Goal: Information Seeking & Learning: Compare options

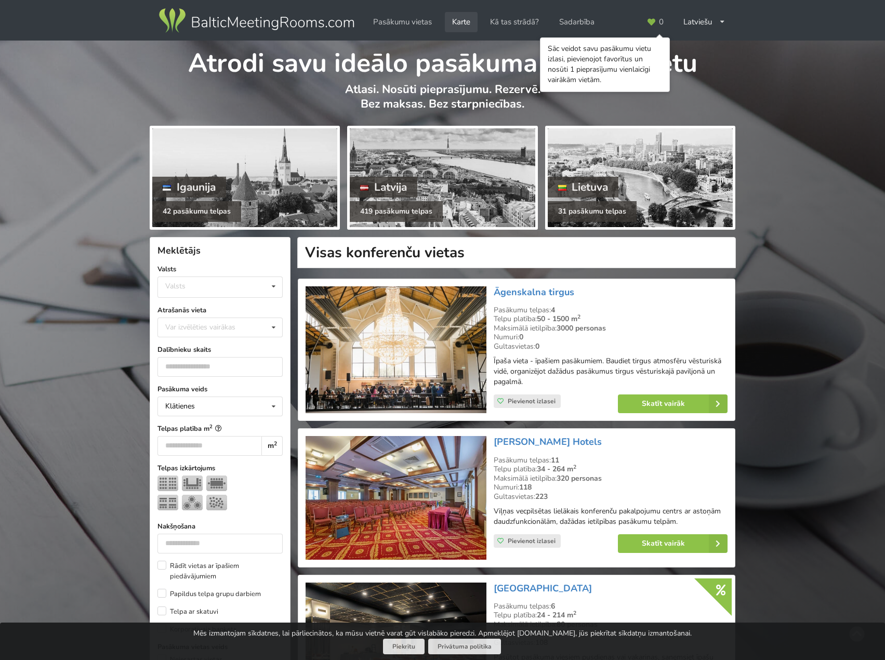
click at [465, 23] on link "Karte" at bounding box center [461, 22] width 33 height 20
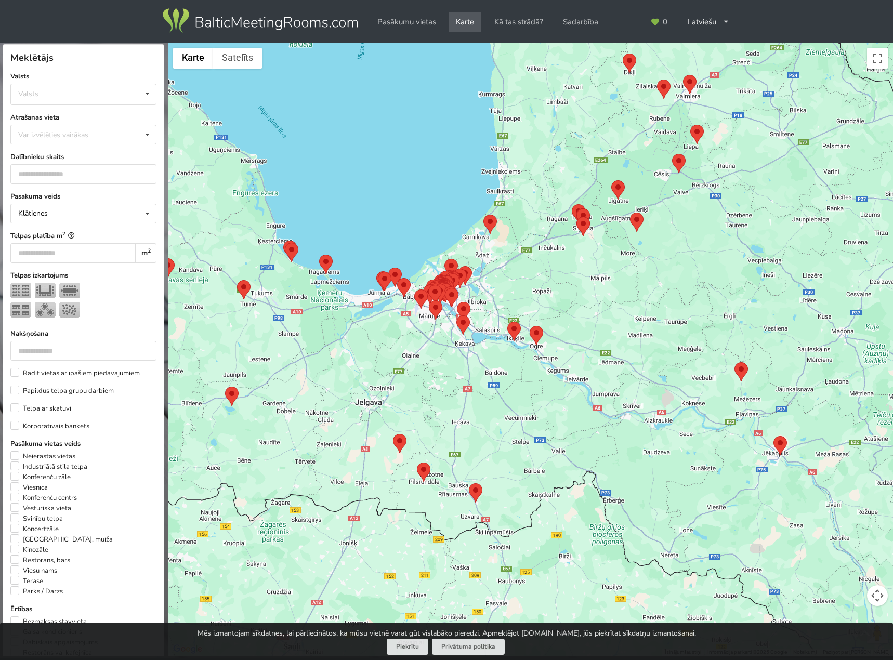
drag, startPoint x: 547, startPoint y: 325, endPoint x: 579, endPoint y: 394, distance: 75.8
click at [579, 394] on div at bounding box center [530, 350] width 725 height 614
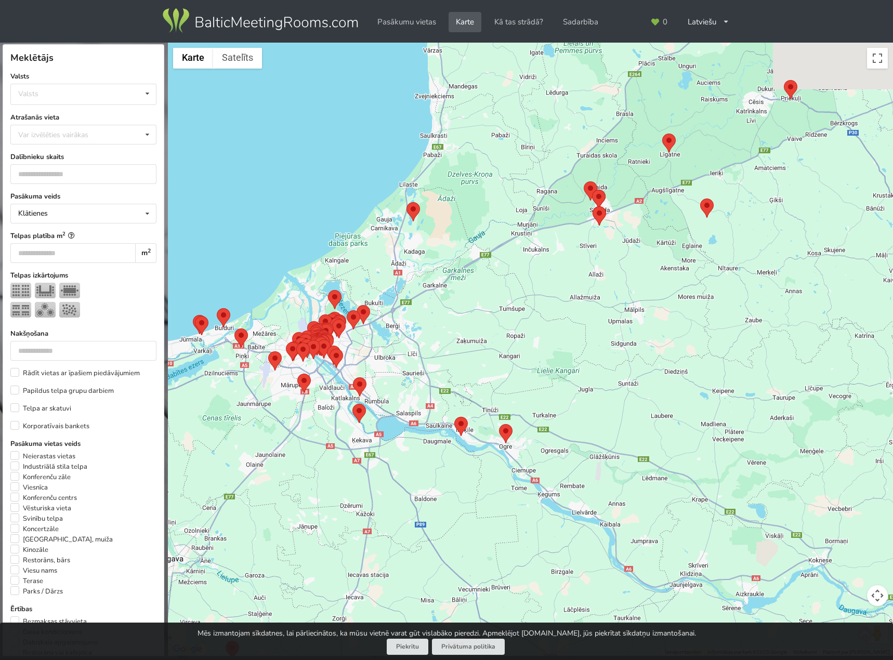
drag, startPoint x: 583, startPoint y: 368, endPoint x: 603, endPoint y: 337, distance: 36.8
click at [603, 337] on div at bounding box center [530, 350] width 725 height 614
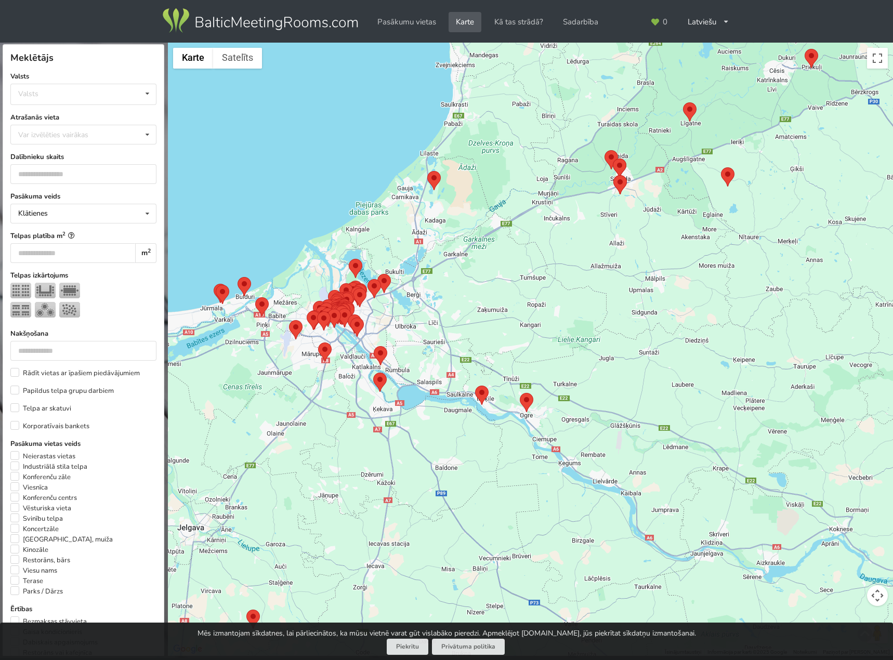
click at [475, 386] on area at bounding box center [475, 386] width 0 height 0
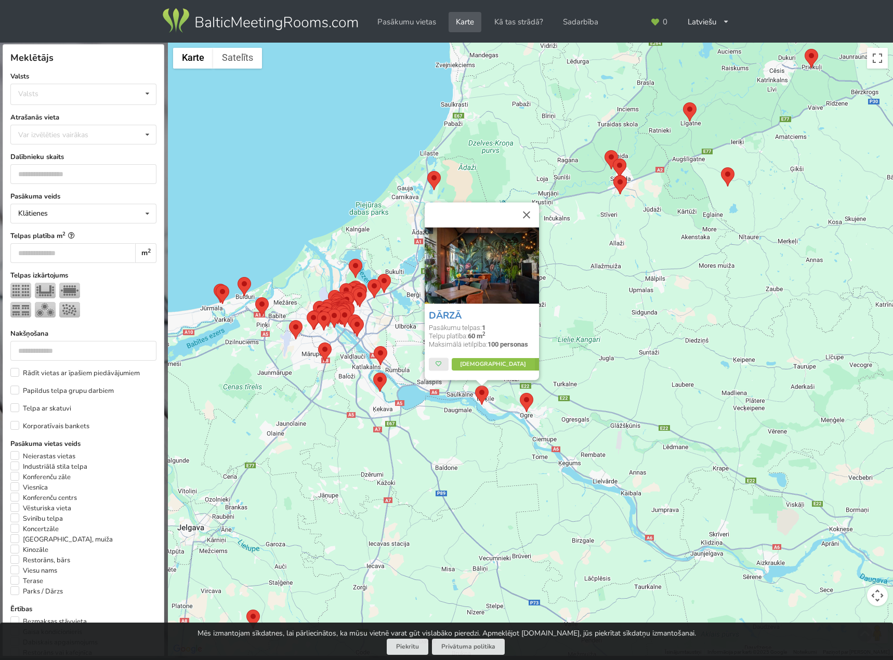
click at [520, 393] on area at bounding box center [520, 393] width 0 height 0
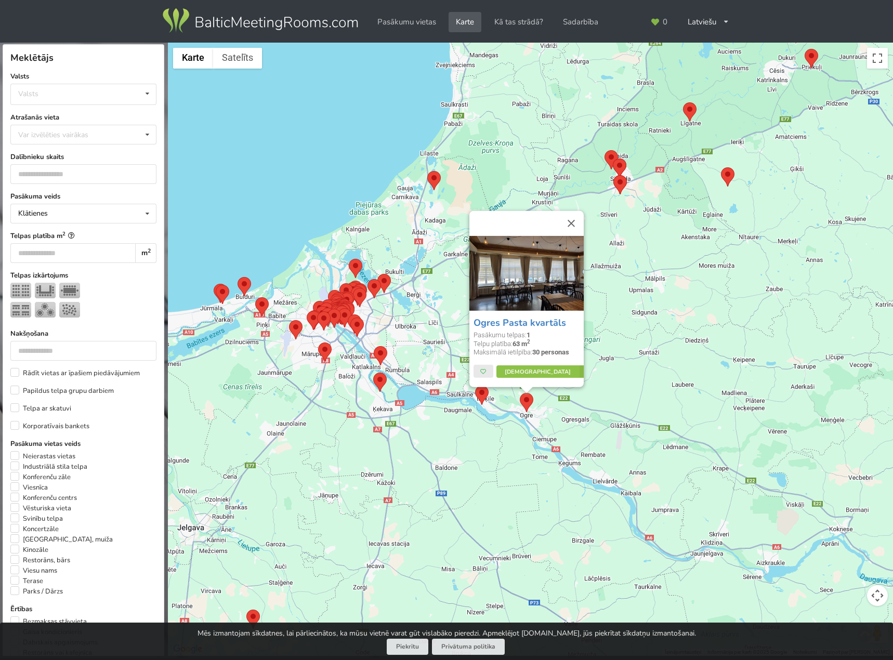
click at [646, 264] on div "Ogres Pasta kvartāls Pasākumu telpas: 1 Telpu platība: 63 m 2 Maksimālā ietilpī…" at bounding box center [530, 350] width 725 height 614
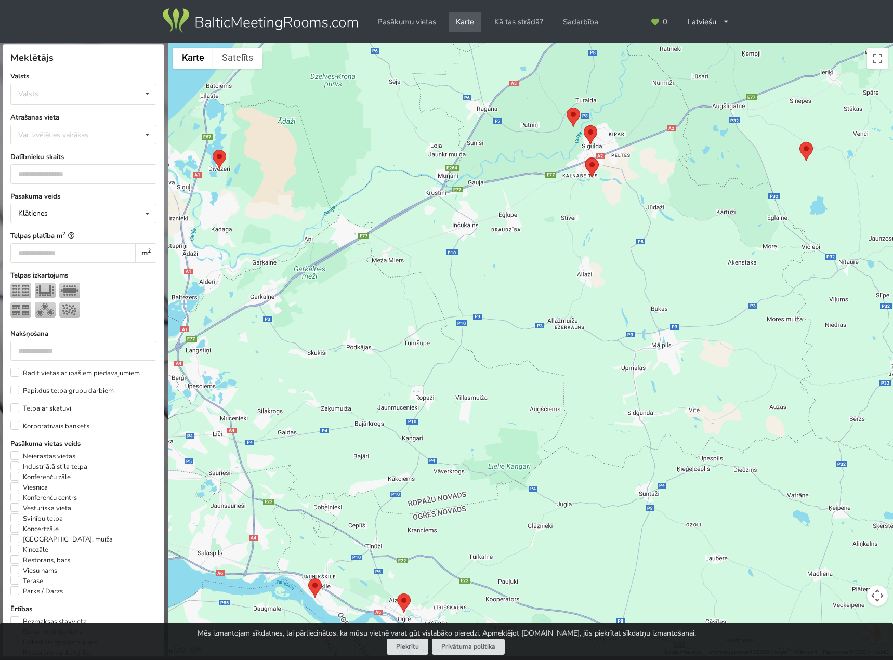
click at [567, 108] on area at bounding box center [567, 108] width 0 height 0
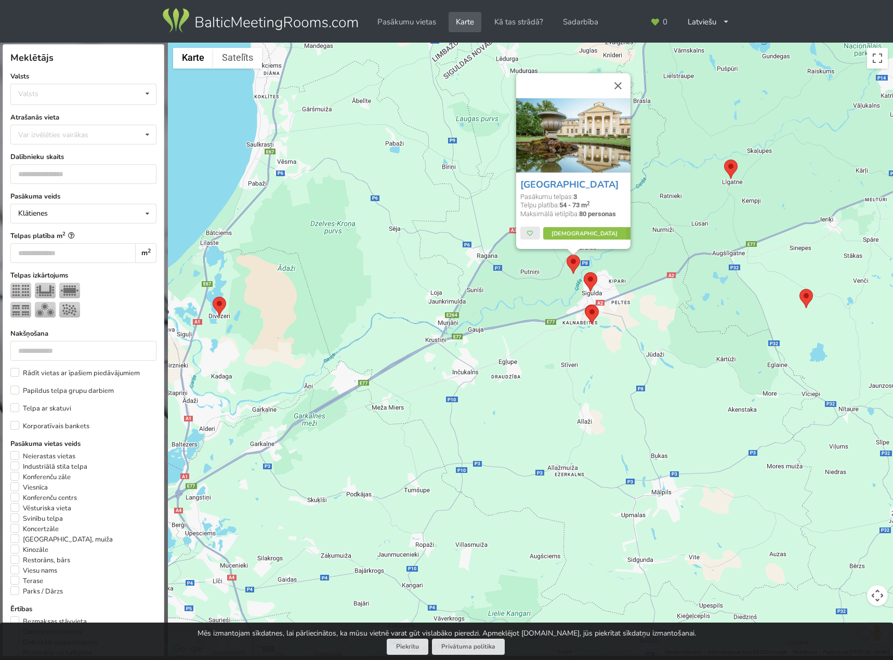
click at [584, 272] on area at bounding box center [584, 272] width 0 height 0
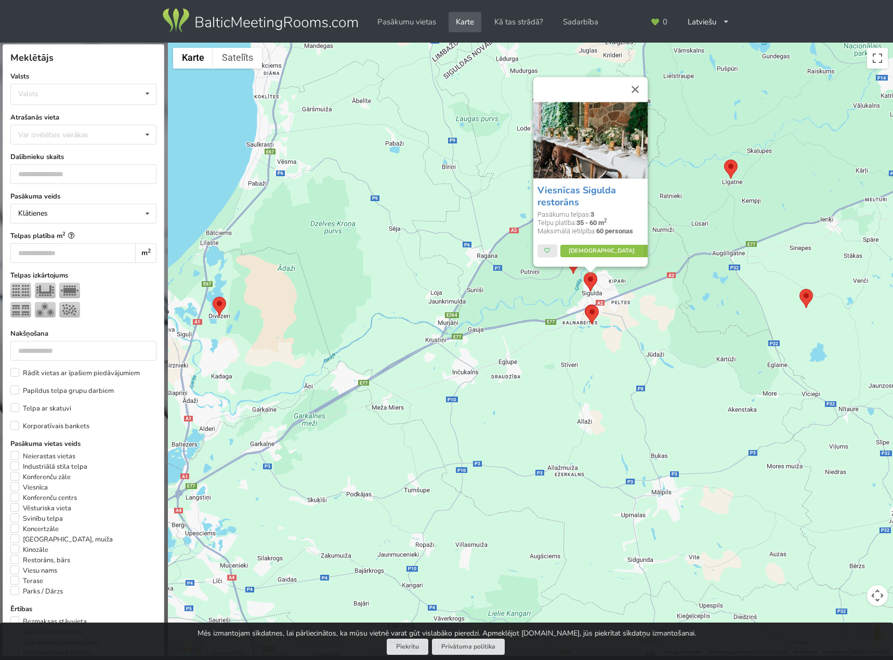
click at [585, 305] on area at bounding box center [585, 305] width 0 height 0
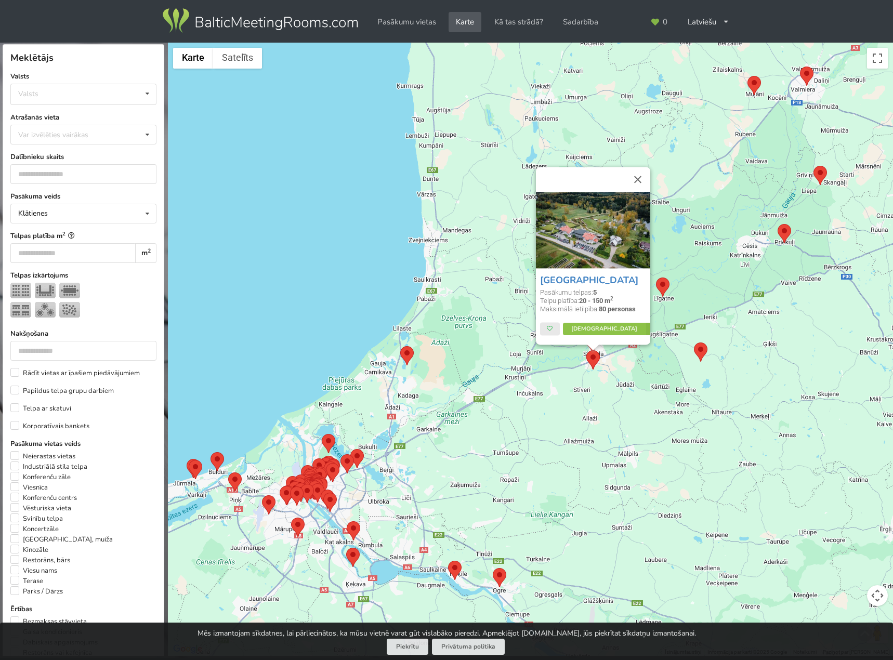
click at [400, 346] on area at bounding box center [400, 346] width 0 height 0
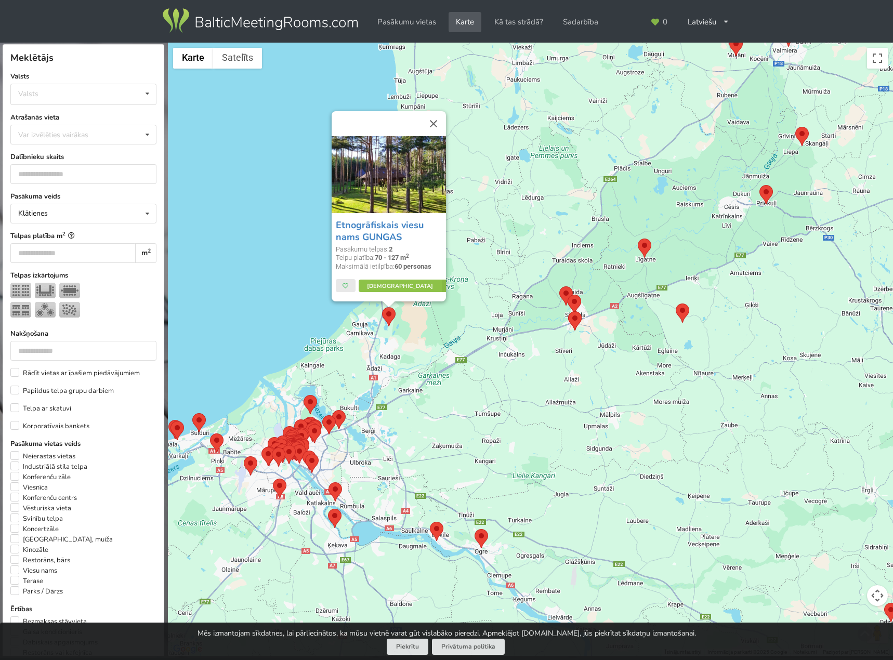
drag, startPoint x: 612, startPoint y: 467, endPoint x: 606, endPoint y: 372, distance: 95.3
click at [606, 372] on div "Etnogrāfiskais viesu nams GUNGAS Pasākumu telpas: 2 Telpu platība: 70 - 127 m 2…" at bounding box center [530, 350] width 725 height 614
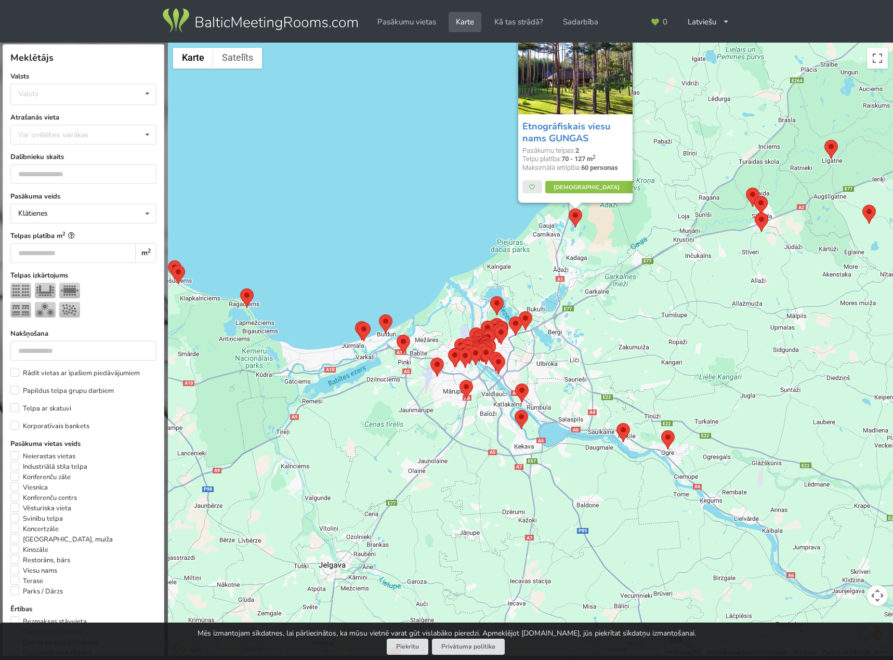
drag, startPoint x: 469, startPoint y: 541, endPoint x: 670, endPoint y: 507, distance: 203.5
click at [673, 508] on div "Etnogrāfiskais viesu nams GUNGAS Pasākumu telpas: 2 Telpu platība: 70 - 127 m 2…" at bounding box center [530, 350] width 725 height 614
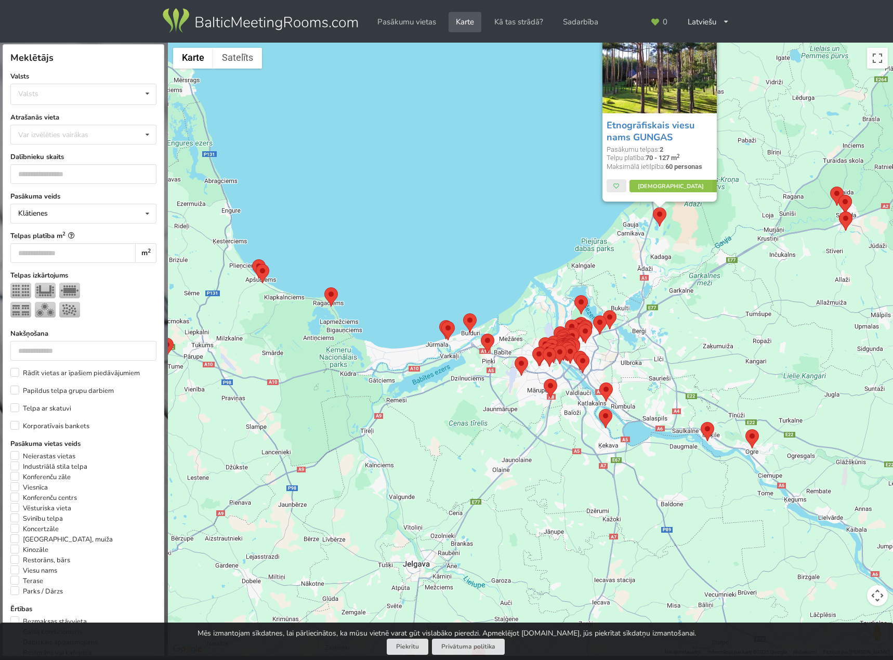
click at [463, 313] on area at bounding box center [463, 313] width 0 height 0
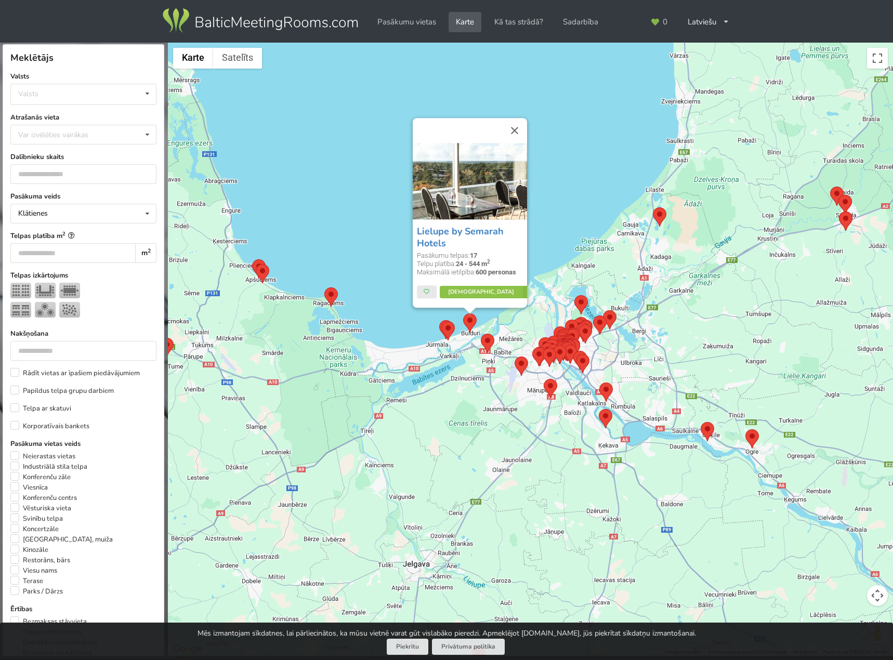
click at [441, 321] on area at bounding box center [441, 321] width 0 height 0
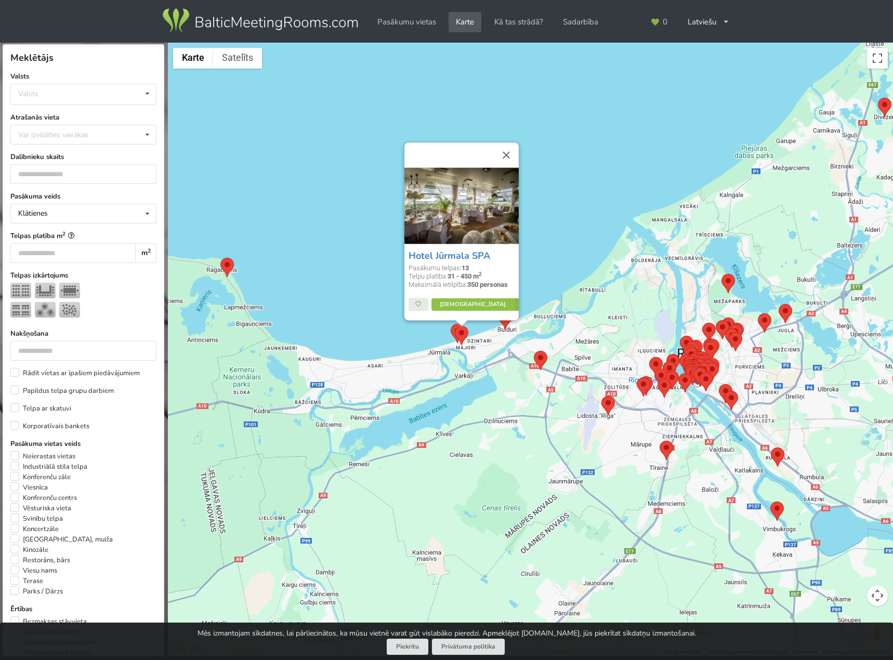
click at [220, 258] on area at bounding box center [220, 258] width 0 height 0
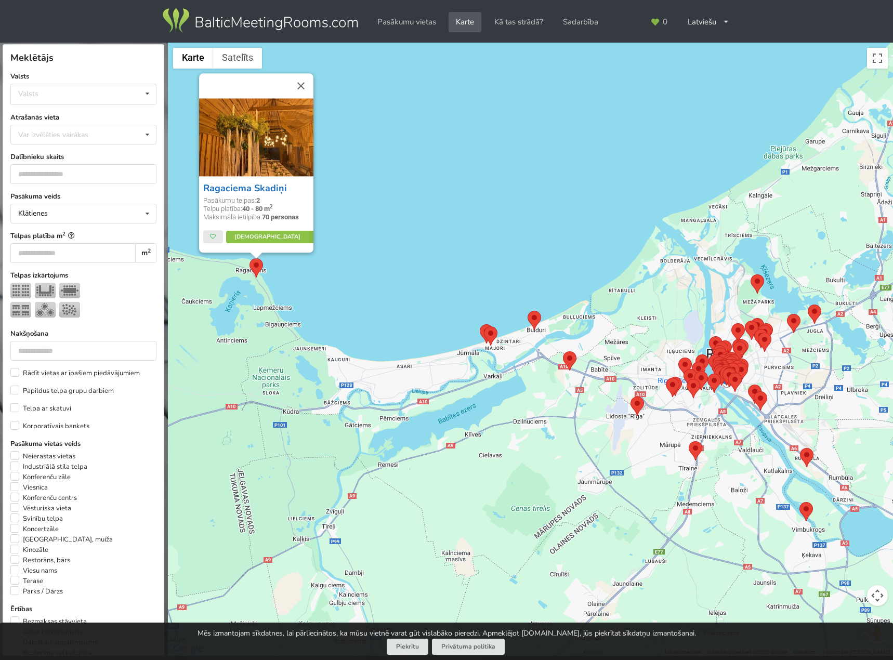
click at [220, 189] on link "Ragaciema Skadiņi" at bounding box center [245, 188] width 84 height 12
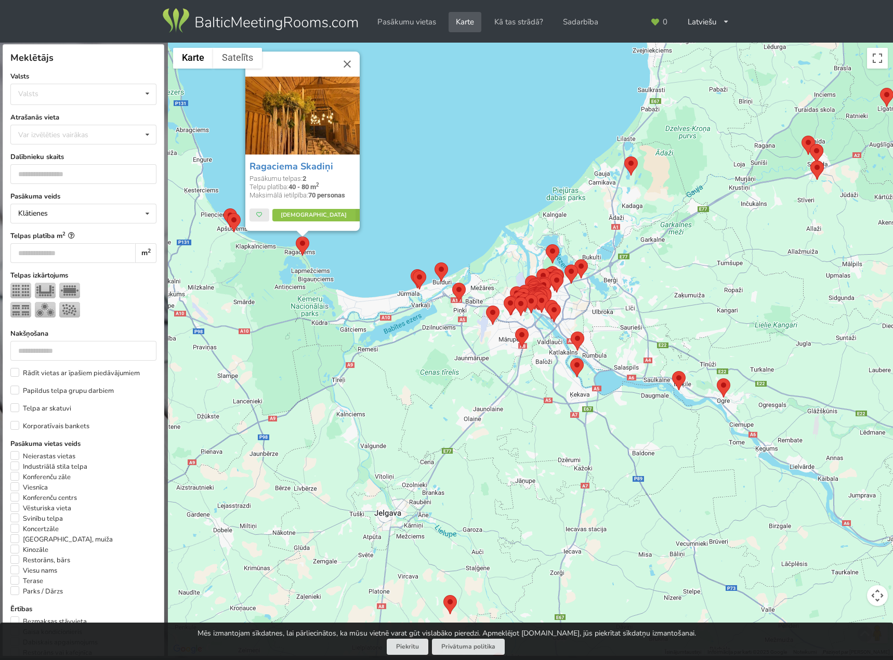
drag, startPoint x: 519, startPoint y: 487, endPoint x: 464, endPoint y: 376, distance: 123.9
click at [464, 376] on div "Ragaciema Skadiņi Pasākumu telpas: 2 Telpu platība: 40 - 80 m 2 Maksimālā ietil…" at bounding box center [530, 350] width 725 height 614
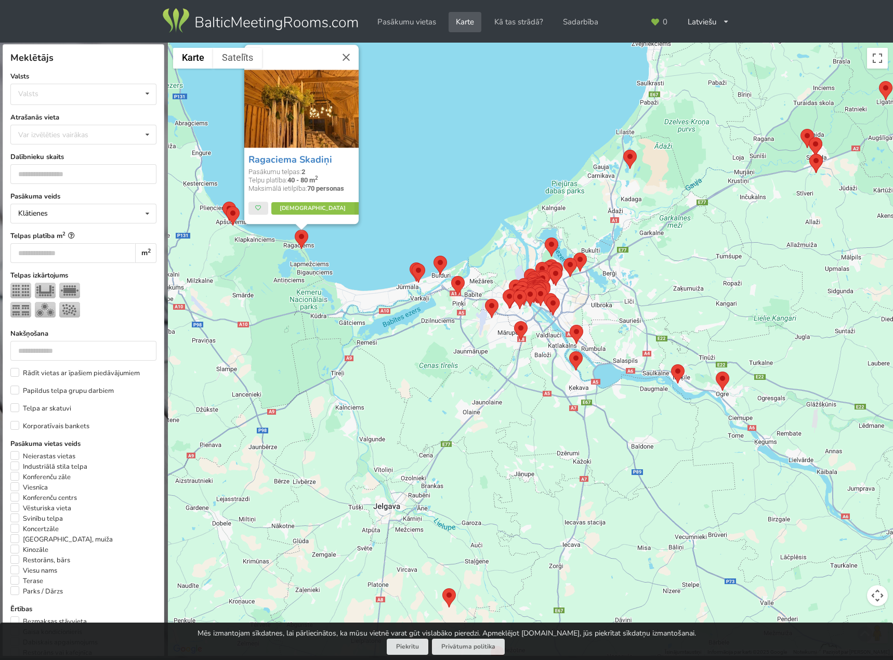
click at [570, 325] on area at bounding box center [570, 325] width 0 height 0
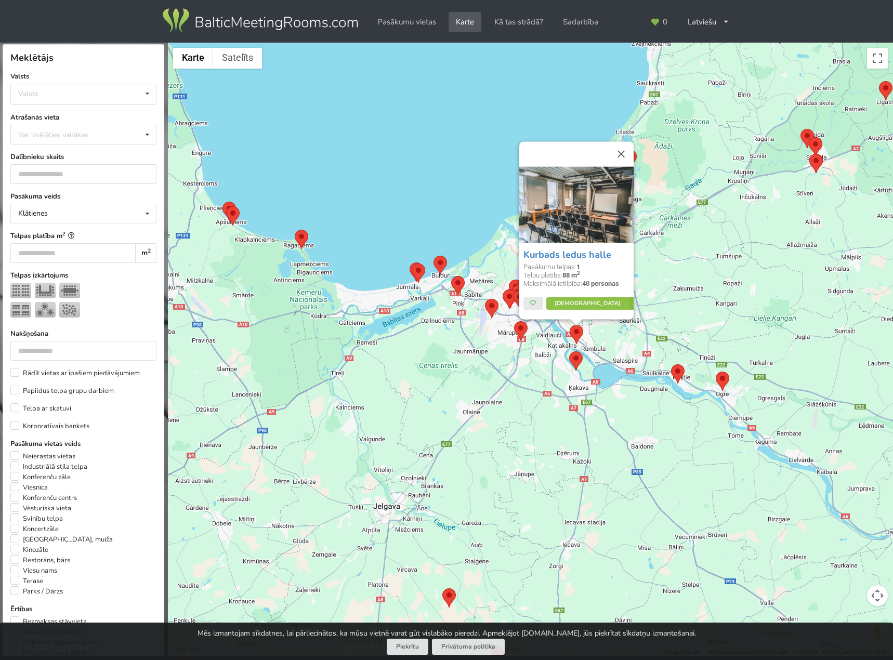
click at [569, 351] on area at bounding box center [569, 351] width 0 height 0
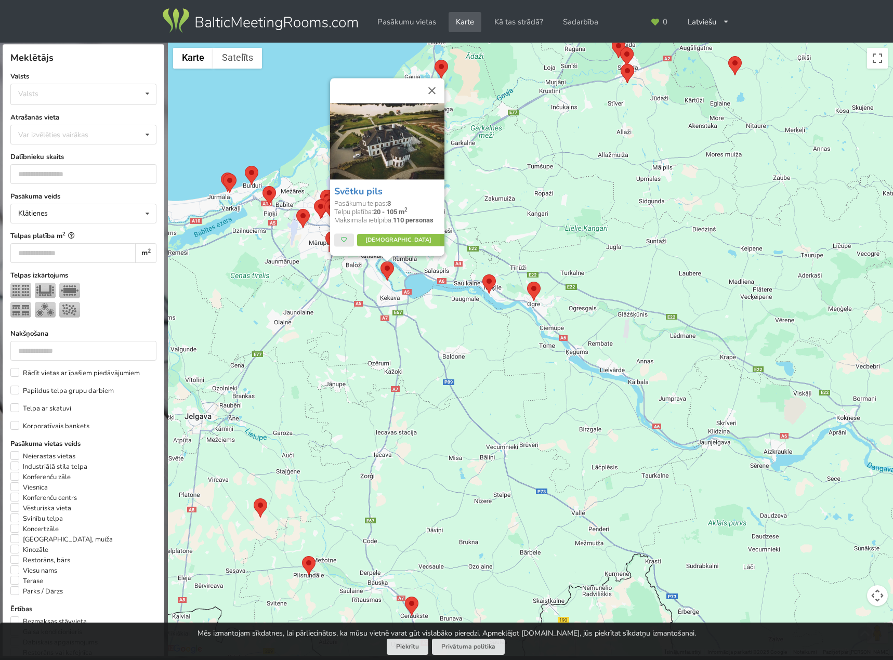
drag, startPoint x: 631, startPoint y: 431, endPoint x: 441, endPoint y: 342, distance: 209.7
click at [441, 342] on div "Svētku pils Pasākumu telpas: 3 Telpu platība: 20 - 105 m 2 Maksimālā ietilpība:…" at bounding box center [530, 350] width 725 height 614
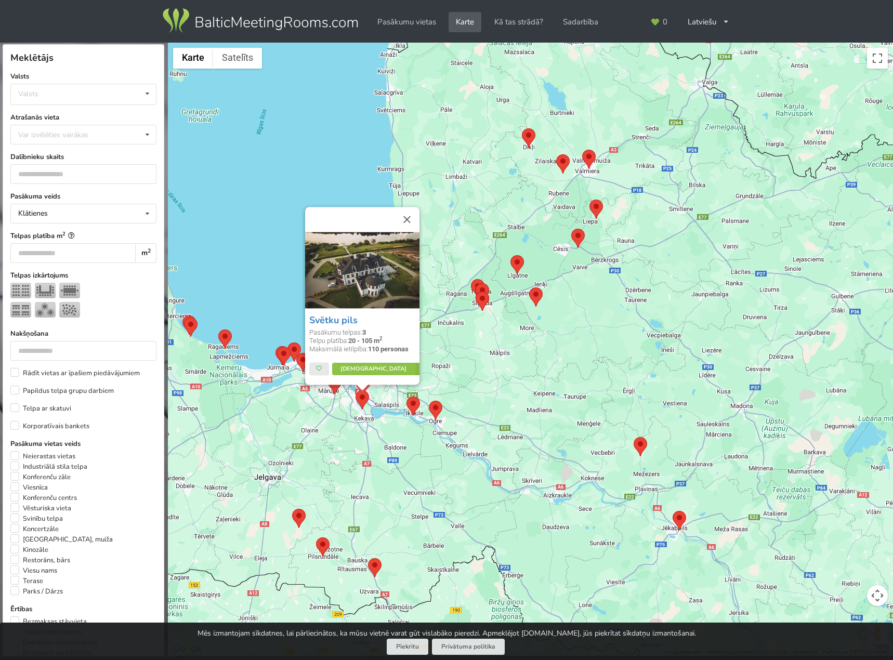
drag, startPoint x: 515, startPoint y: 372, endPoint x: 438, endPoint y: 442, distance: 104.1
click at [438, 442] on div "Svētku pils Pasākumu telpas: 3 Telpu platība: 20 - 105 m 2 Maksimālā ietilpība:…" at bounding box center [530, 350] width 725 height 614
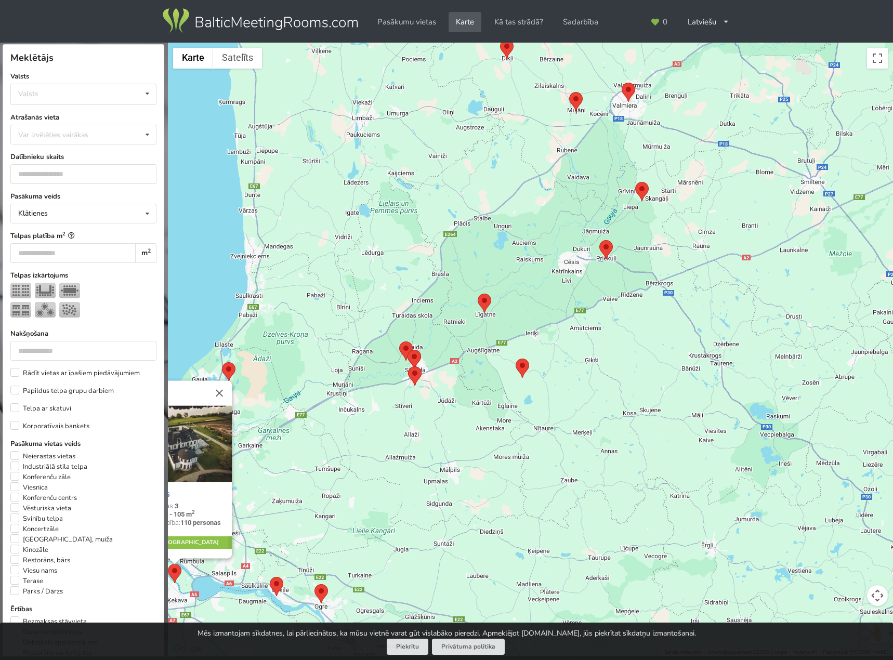
click at [677, 351] on div "Svētku pils Pasākumu telpas: 3 Telpu platība: 20 - 105 m 2 Maksimālā ietilpība:…" at bounding box center [530, 350] width 725 height 614
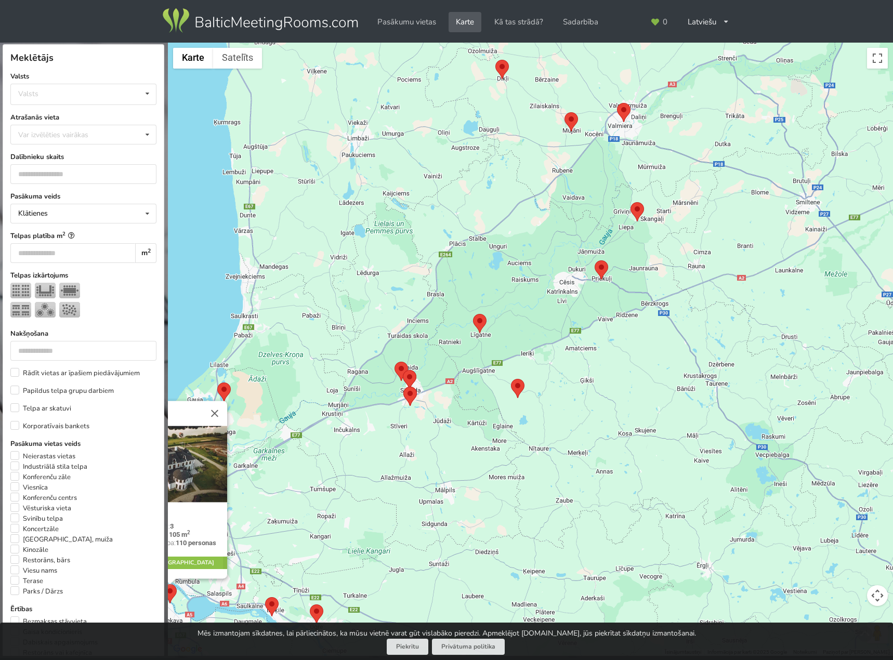
click at [511, 379] on area at bounding box center [511, 379] width 0 height 0
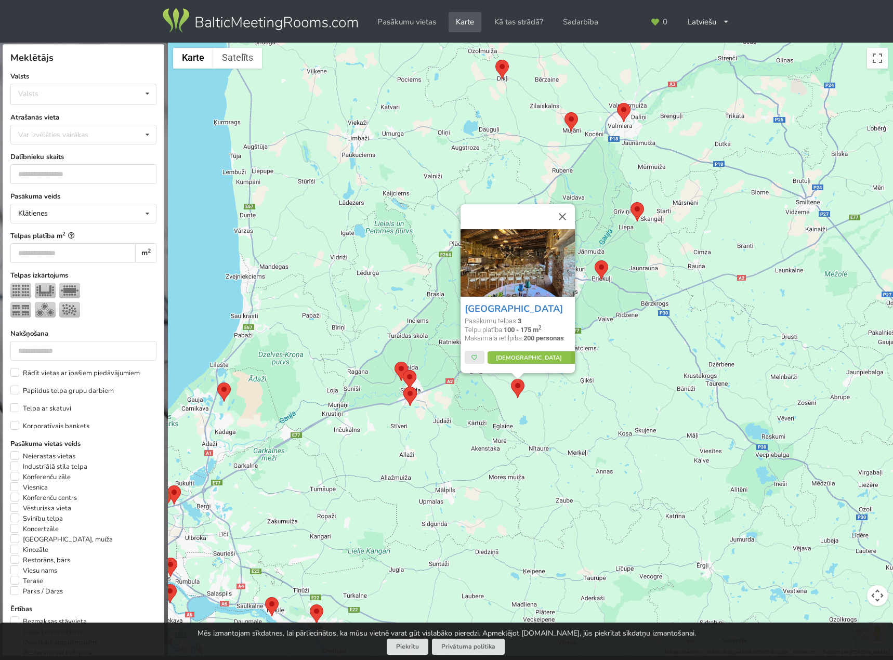
click at [508, 249] on img at bounding box center [518, 263] width 114 height 68
click at [544, 391] on div "Hotel Springšļu dzirnavas Pasākumu telpas: 3 Telpu platība: 100 - 175 m 2 Maksi…" at bounding box center [530, 350] width 725 height 614
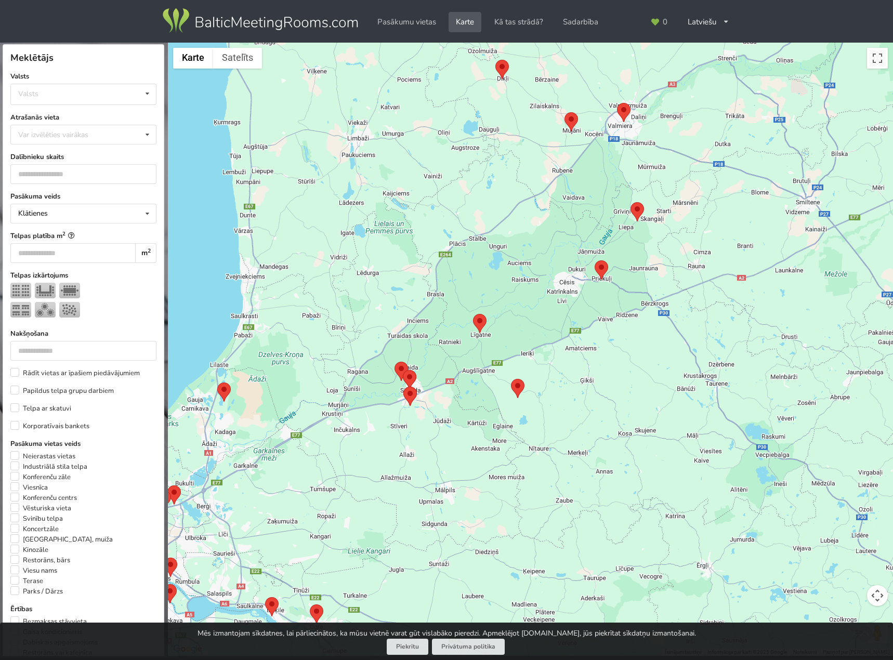
click at [473, 314] on area at bounding box center [473, 314] width 0 height 0
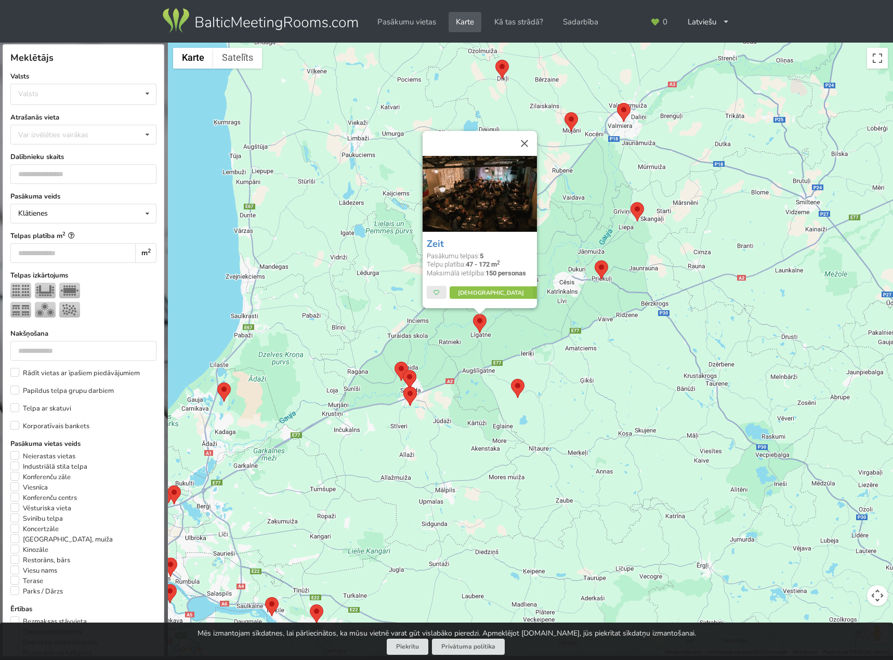
click at [454, 183] on img at bounding box center [480, 194] width 114 height 76
click at [680, 349] on div "Zeit Pasākumu telpas: 5 Telpu platība: 47 - 172 m 2 Maksimālā ietilpība: 150 pe…" at bounding box center [530, 350] width 725 height 614
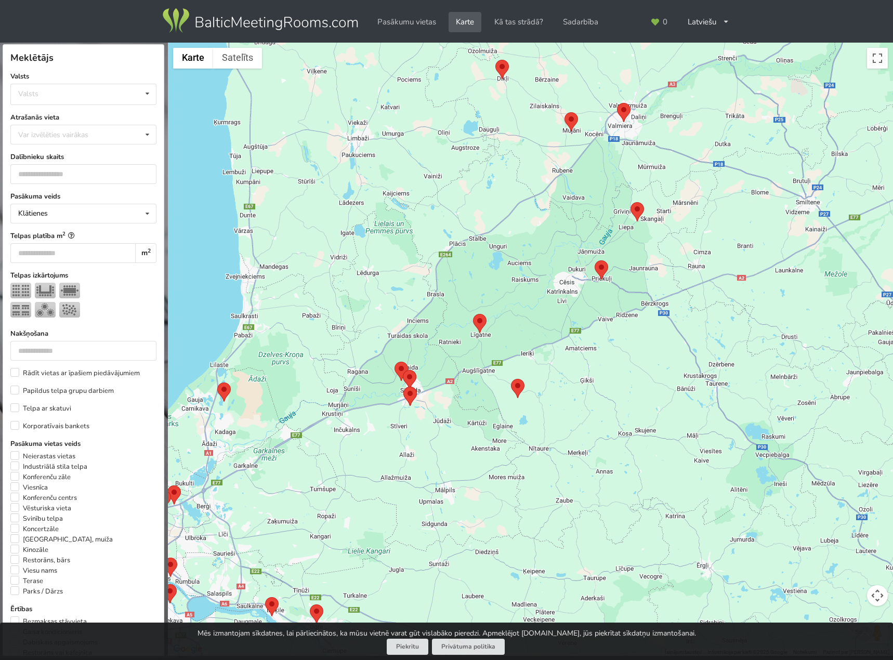
click at [631, 202] on area at bounding box center [631, 202] width 0 height 0
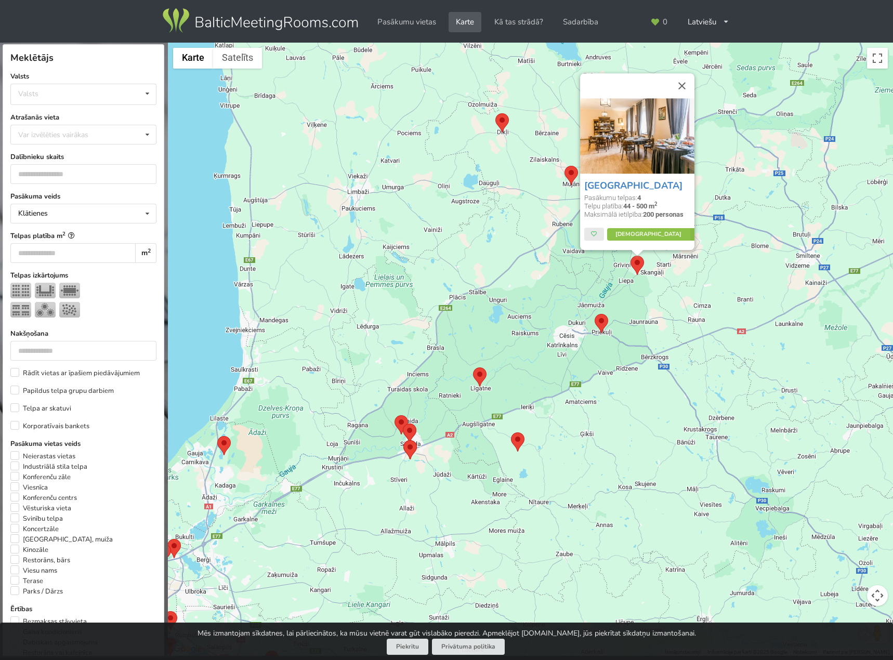
click at [631, 134] on img at bounding box center [637, 135] width 114 height 75
click at [660, 400] on div "Liepas muiža Pasākumu telpas: 4 Telpu platība: 44 - 500 m 2 Maksimālā ietilpība…" at bounding box center [530, 350] width 725 height 614
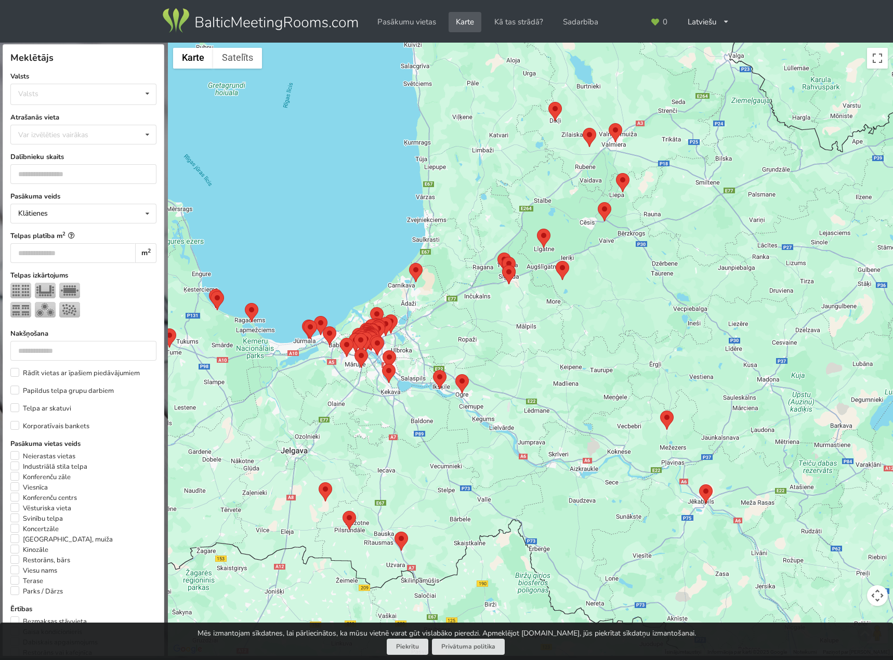
drag, startPoint x: 657, startPoint y: 468, endPoint x: 634, endPoint y: 313, distance: 156.1
click at [634, 313] on div at bounding box center [530, 350] width 725 height 614
click at [660, 410] on area at bounding box center [660, 410] width 0 height 0
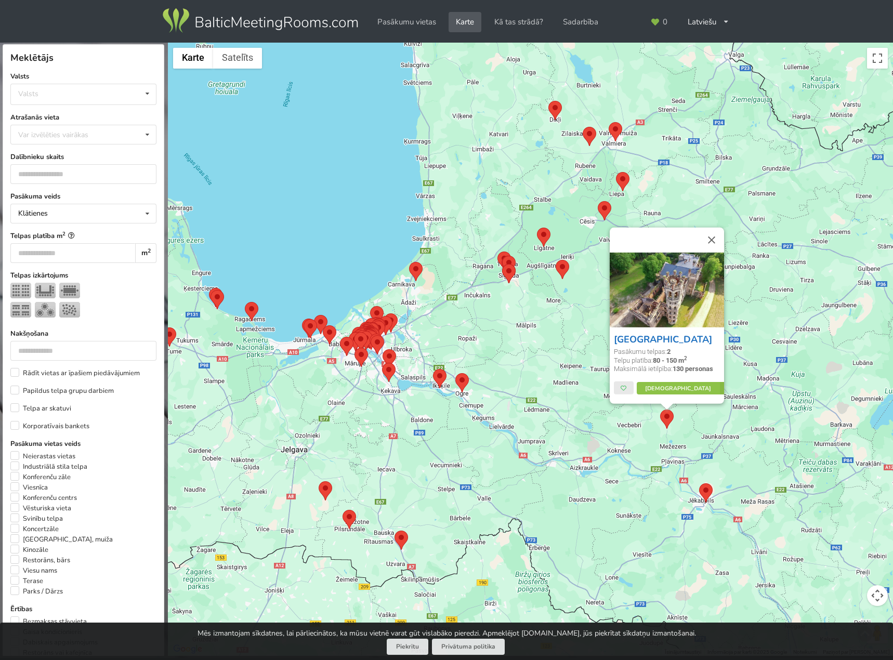
click at [658, 337] on link "[GEOGRAPHIC_DATA]" at bounding box center [663, 339] width 98 height 12
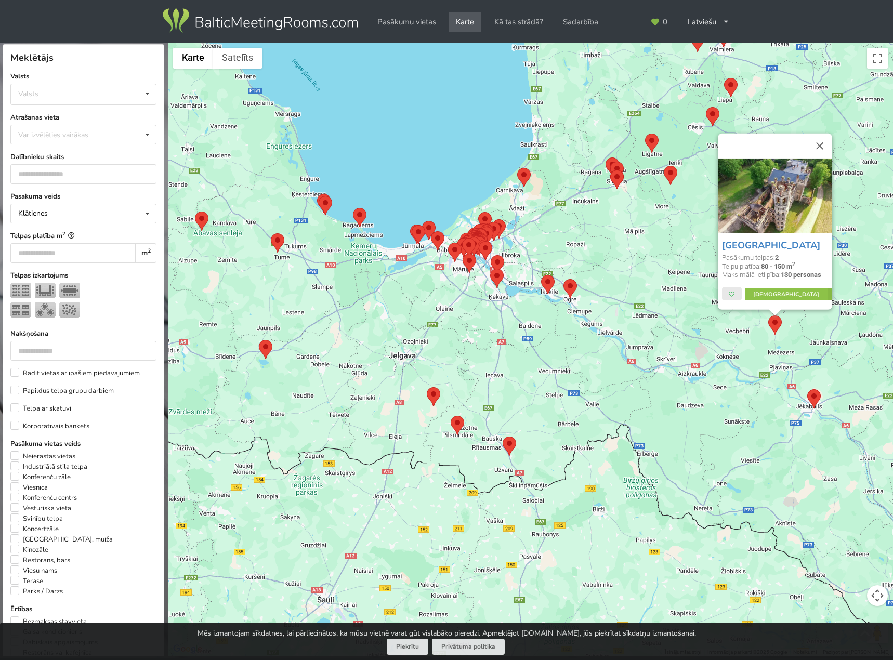
drag, startPoint x: 567, startPoint y: 513, endPoint x: 555, endPoint y: 339, distance: 174.5
click at [555, 339] on div "Odzienas muiža Pasākumu telpas: 2 Telpu platība: 80 - 150 m 2 Maksimālā ietilpī…" at bounding box center [530, 350] width 725 height 614
click at [427, 387] on area at bounding box center [427, 387] width 0 height 0
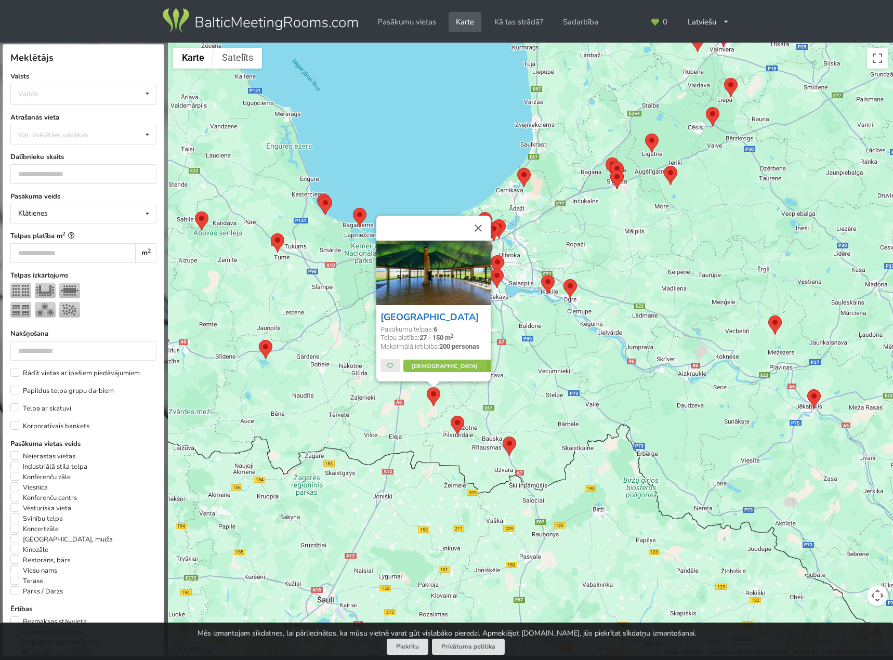
click at [422, 313] on link "LIZARI ART Village" at bounding box center [430, 317] width 98 height 12
click at [524, 379] on div "LIZARI ART Village Pasākumu telpas: 6 Telpu platība: 27 - 150 m 2 Maksimālā iet…" at bounding box center [530, 350] width 725 height 614
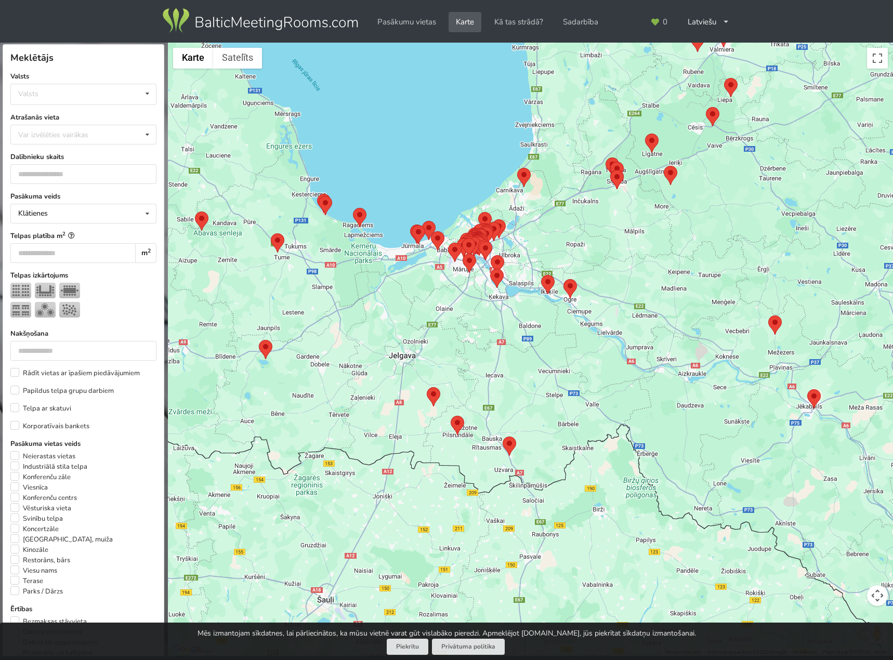
click at [451, 416] on area at bounding box center [451, 416] width 0 height 0
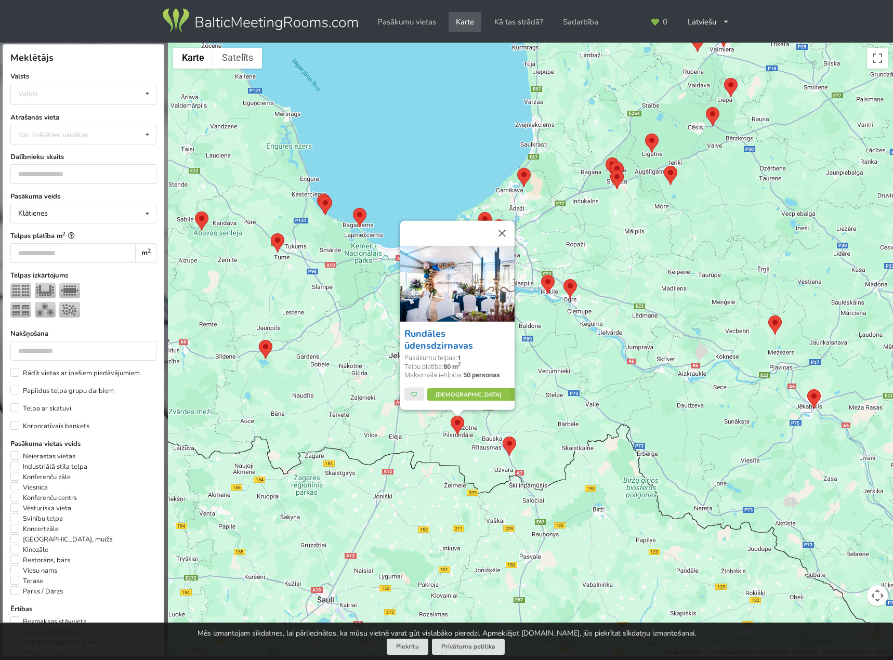
click at [429, 333] on link "Rundāles ūdensdzirnavas" at bounding box center [438, 339] width 69 height 24
click at [503, 437] on area at bounding box center [503, 437] width 0 height 0
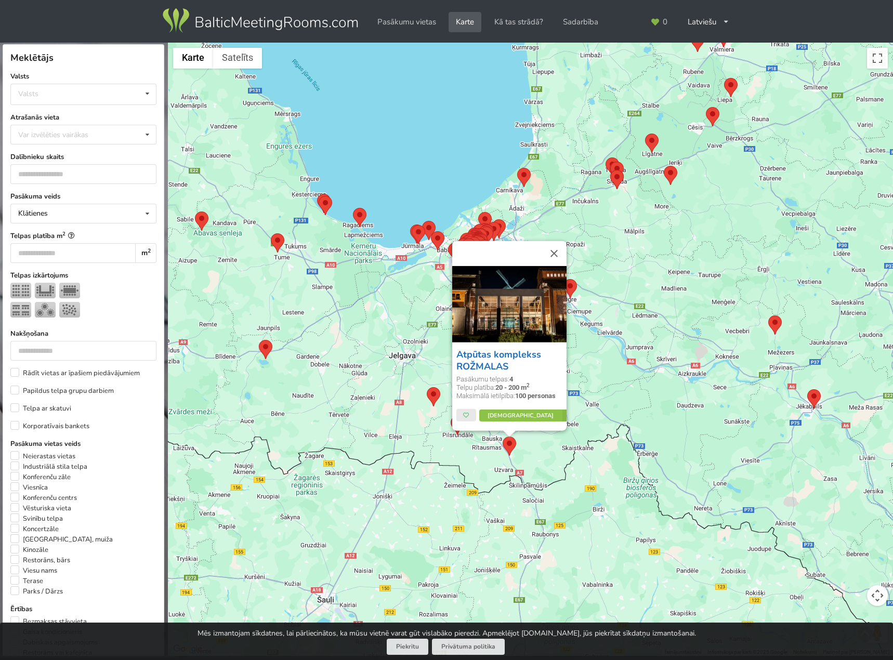
click at [487, 351] on link "Atpūtas komplekss ROŽMALAS" at bounding box center [498, 360] width 85 height 24
click at [629, 362] on div "Atpūtas komplekss ROŽMALAS Pasākumu telpas: 4 Telpu platība: 20 - 200 m 2 Maksi…" at bounding box center [530, 350] width 725 height 614
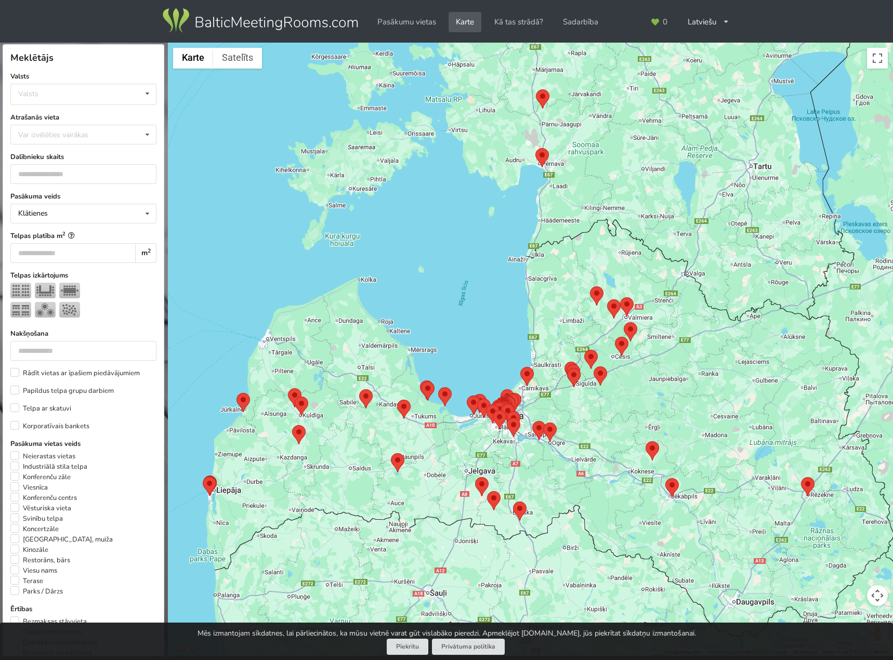
drag, startPoint x: 693, startPoint y: 409, endPoint x: 626, endPoint y: 492, distance: 106.5
click at [626, 495] on div at bounding box center [530, 350] width 725 height 614
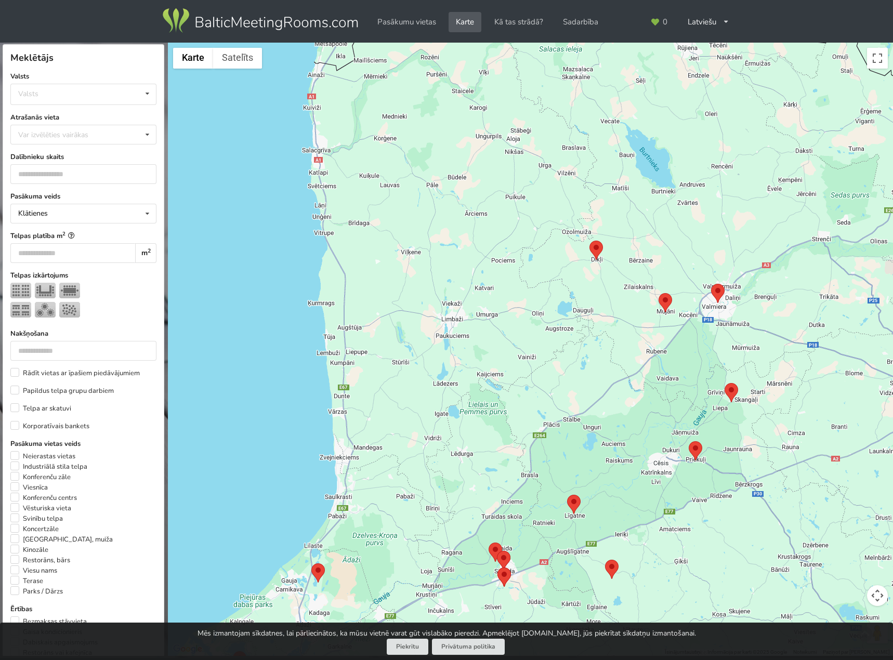
click at [589, 241] on area at bounding box center [589, 241] width 0 height 0
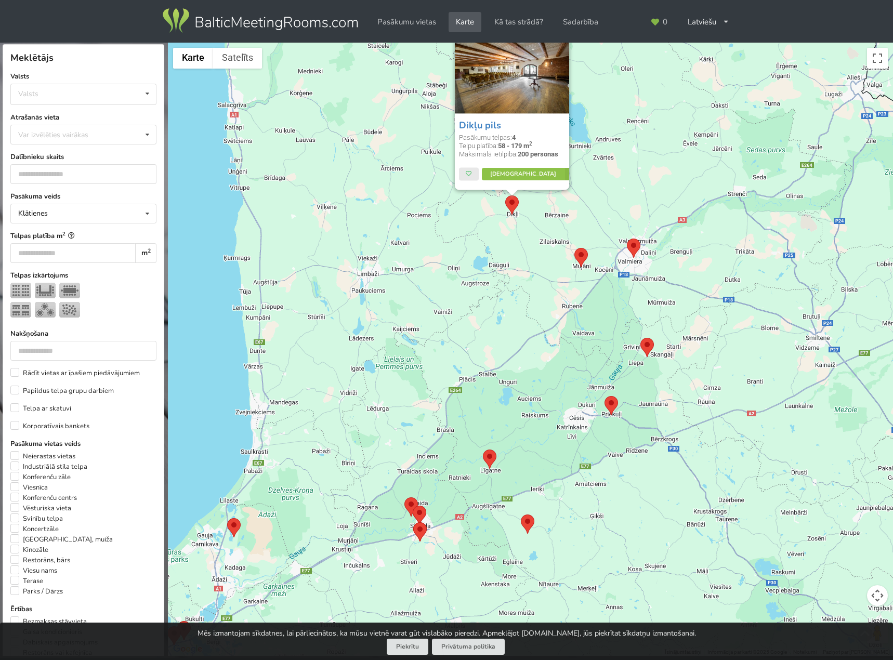
drag, startPoint x: 604, startPoint y: 384, endPoint x: 518, endPoint y: 319, distance: 107.9
click at [517, 321] on div "Dikļu pils Pasākumu telpas: 4 Telpu platība: 58 - 179 m 2 Maksimālā ietilpība: …" at bounding box center [530, 350] width 725 height 614
click at [627, 238] on area at bounding box center [627, 238] width 0 height 0
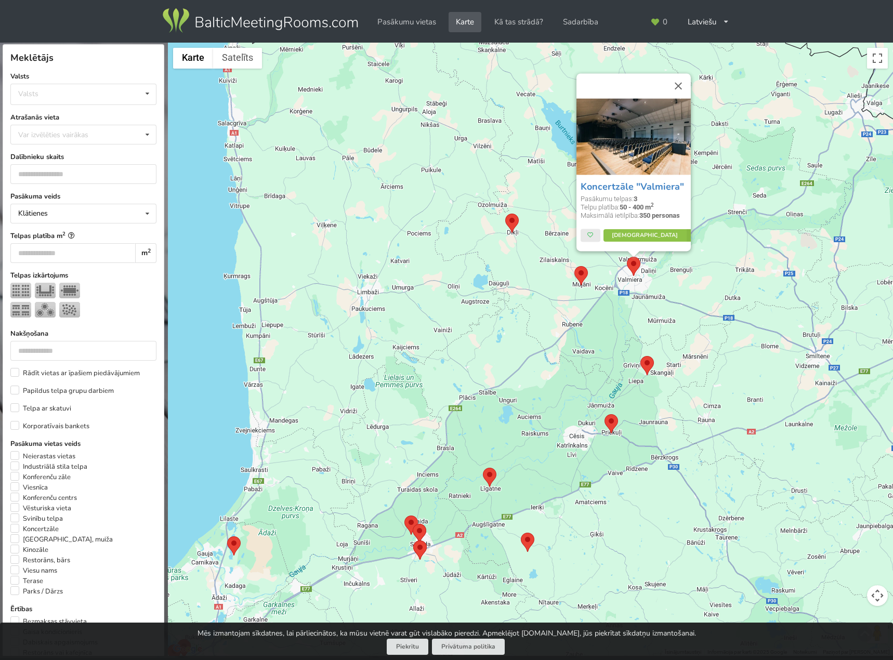
click at [574, 266] on area at bounding box center [574, 266] width 0 height 0
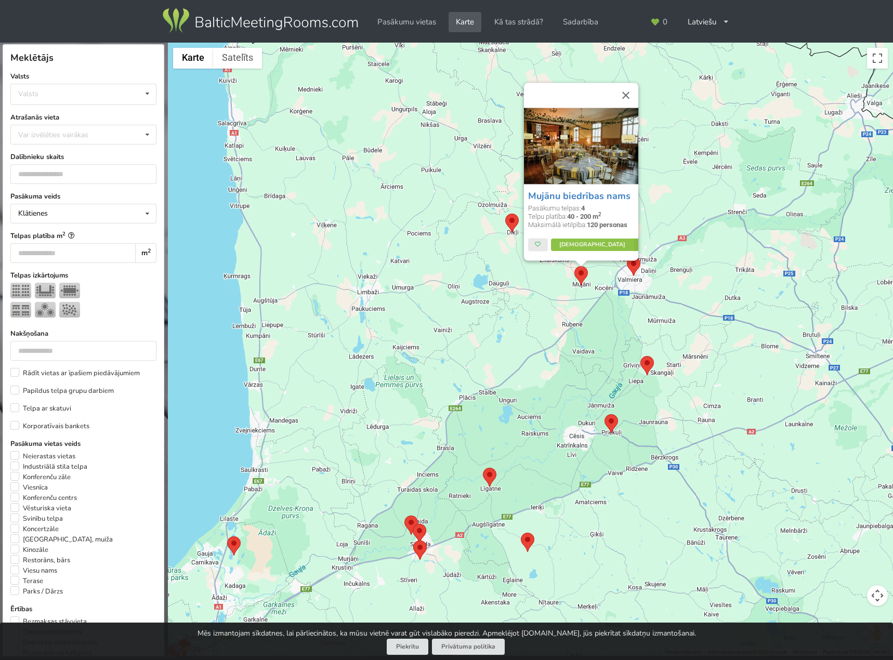
click at [549, 331] on div "Mujānu biedrības nams Pasākumu telpas: 4 Telpu platība: 40 - 200 m 2 Maksimālā …" at bounding box center [530, 350] width 725 height 614
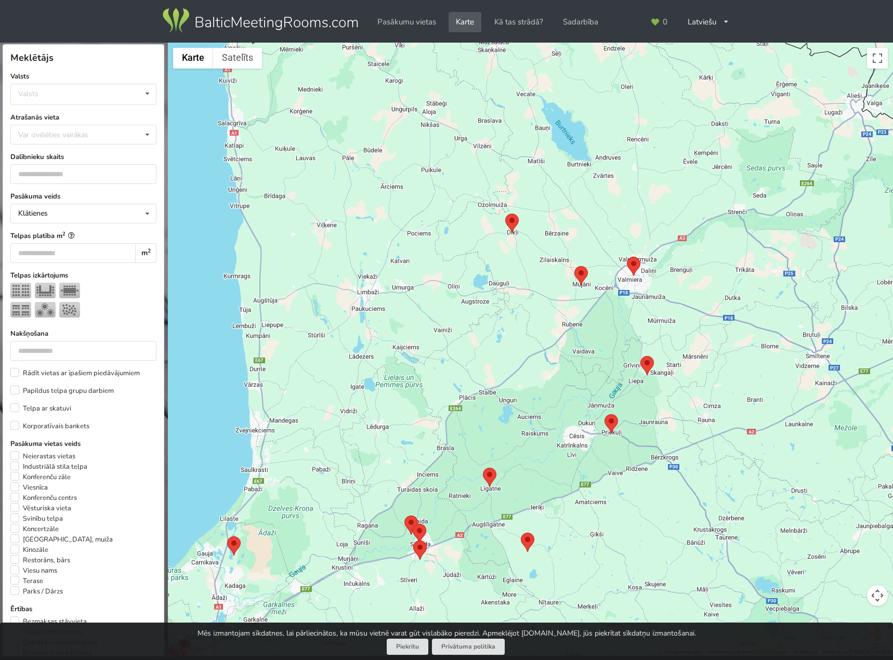
click at [505, 214] on area at bounding box center [505, 214] width 0 height 0
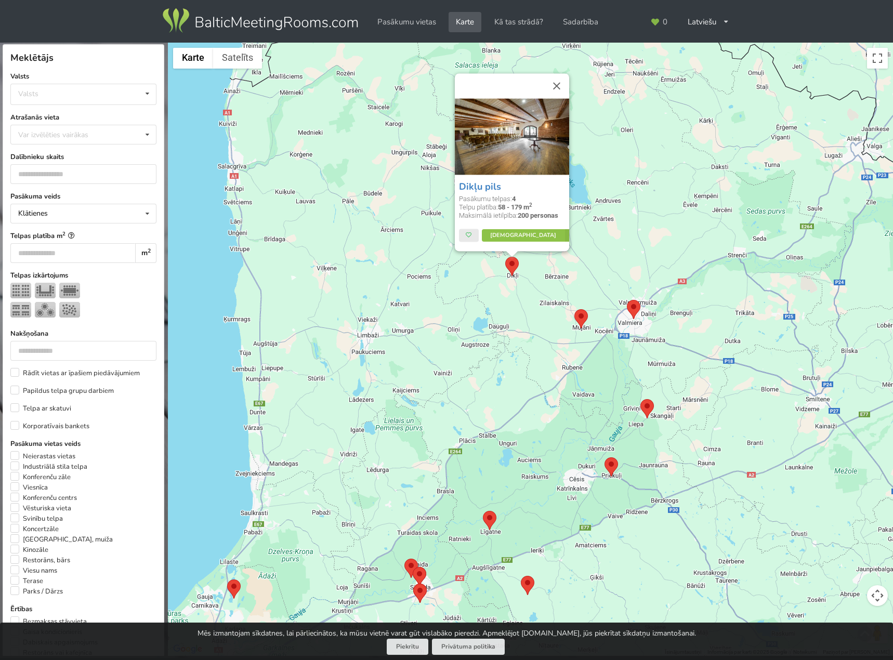
click at [499, 142] on img at bounding box center [512, 136] width 114 height 76
click at [495, 346] on div "Dikļu pils Pasākumu telpas: 4 Telpu platība: 58 - 179 m 2 Maksimālā ietilpība: …" at bounding box center [530, 350] width 725 height 614
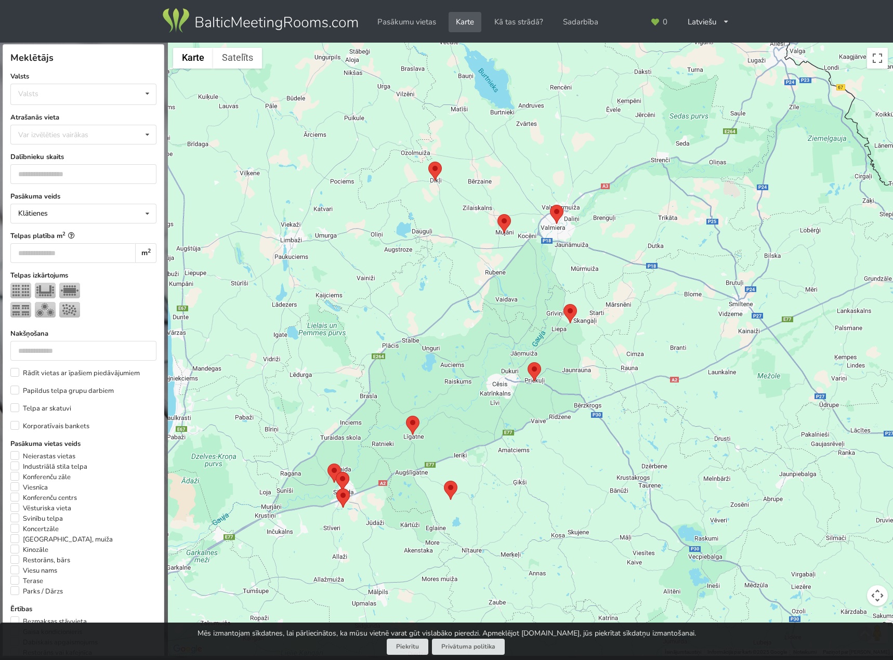
drag, startPoint x: 578, startPoint y: 361, endPoint x: 501, endPoint y: 265, distance: 123.2
click at [501, 265] on div at bounding box center [530, 350] width 725 height 614
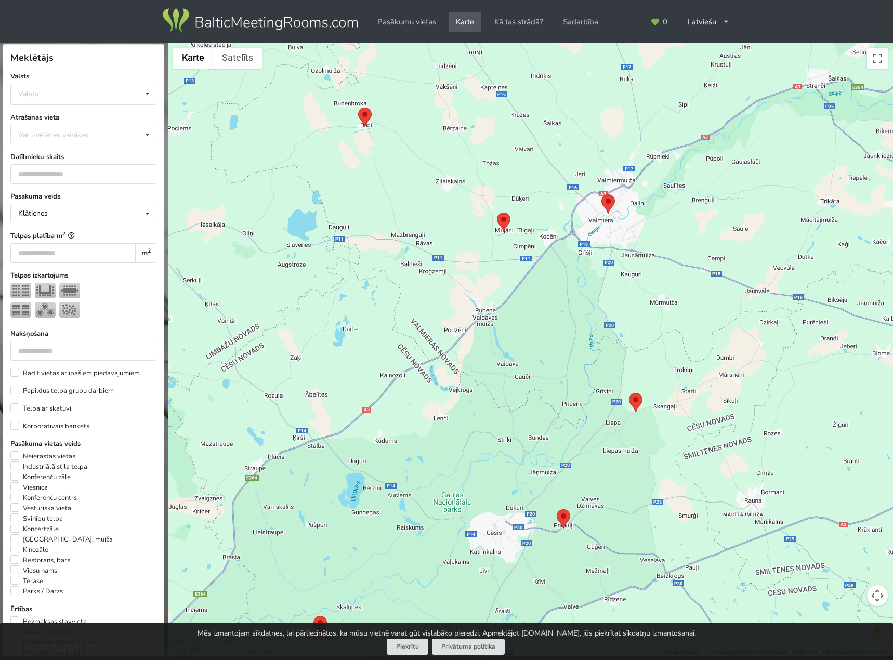
click at [497, 213] on area at bounding box center [497, 213] width 0 height 0
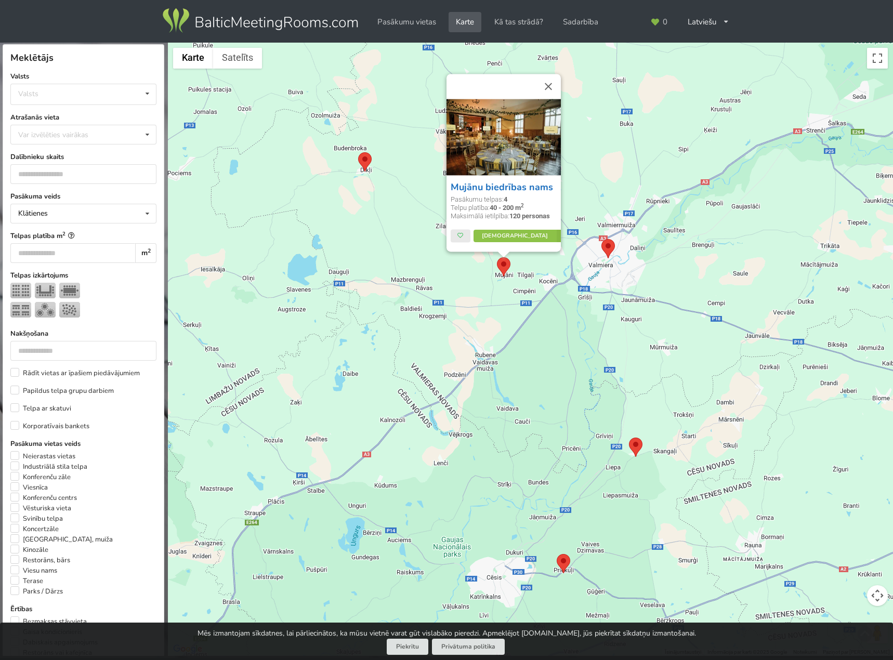
click at [495, 188] on link "Mujānu biedrības nams" at bounding box center [502, 187] width 102 height 12
click at [579, 354] on div "Mujānu biedrības nams Pasākumu telpas: 4 Telpu platība: 40 - 200 m 2 Maksimālā …" at bounding box center [530, 350] width 725 height 614
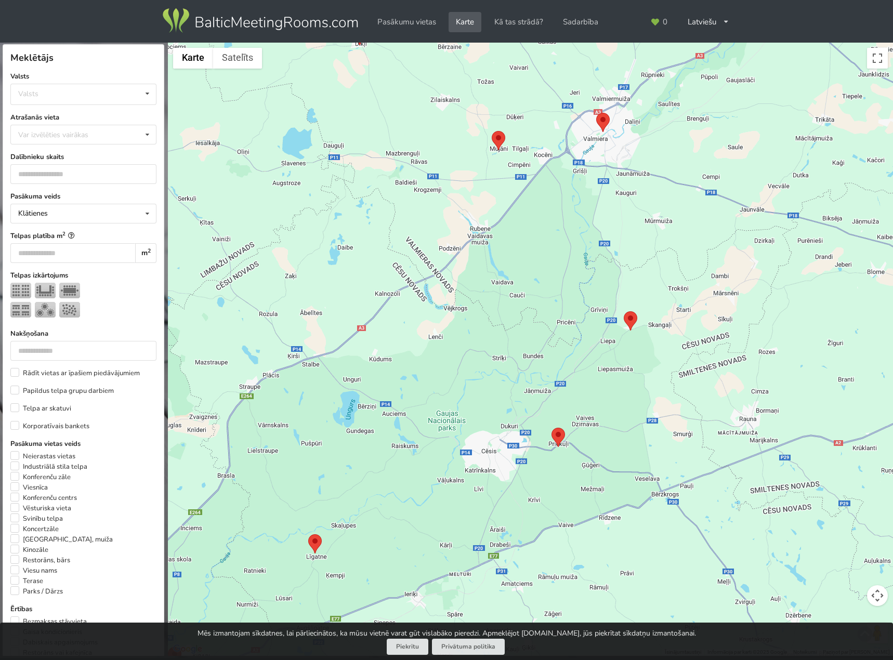
drag, startPoint x: 535, startPoint y: 379, endPoint x: 529, endPoint y: 248, distance: 131.2
click at [529, 248] on div at bounding box center [530, 350] width 725 height 614
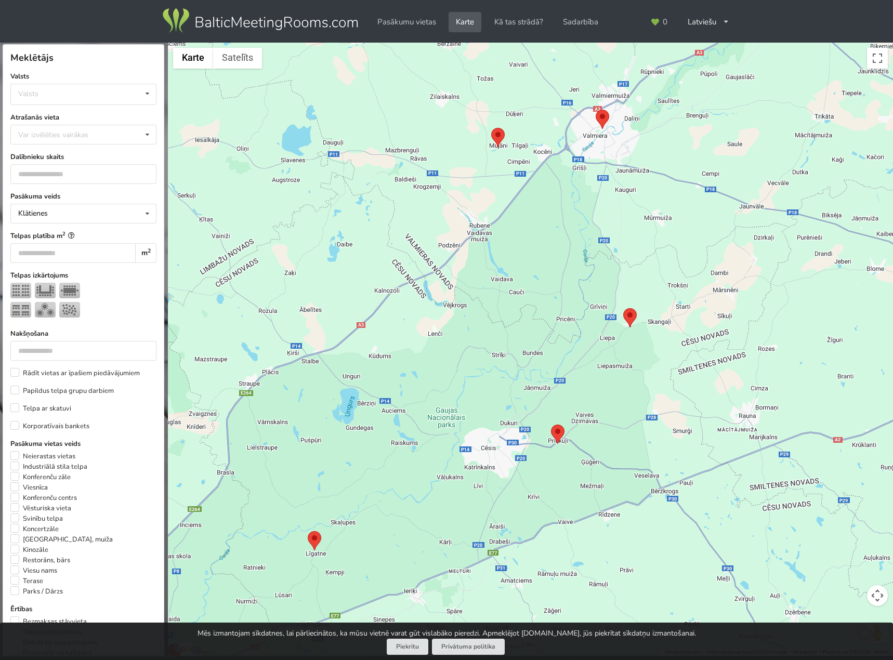
click at [623, 308] on area at bounding box center [623, 308] width 0 height 0
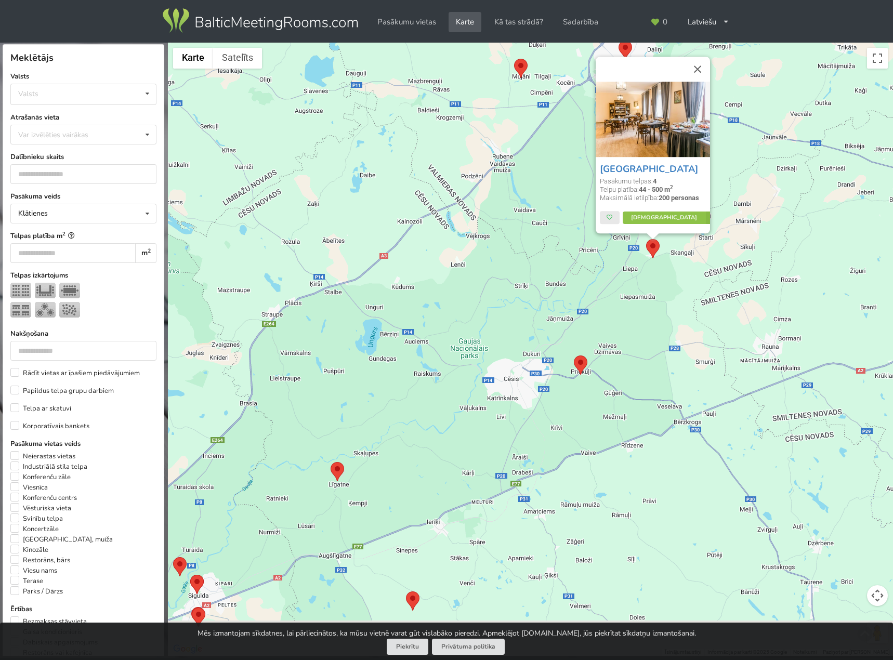
drag, startPoint x: 626, startPoint y: 372, endPoint x: 652, endPoint y: 290, distance: 86.6
click at [652, 290] on div "Liepas muiža Pasākumu telpas: 4 Telpu platība: 44 - 500 m 2 Maksimālā ietilpība…" at bounding box center [530, 350] width 725 height 614
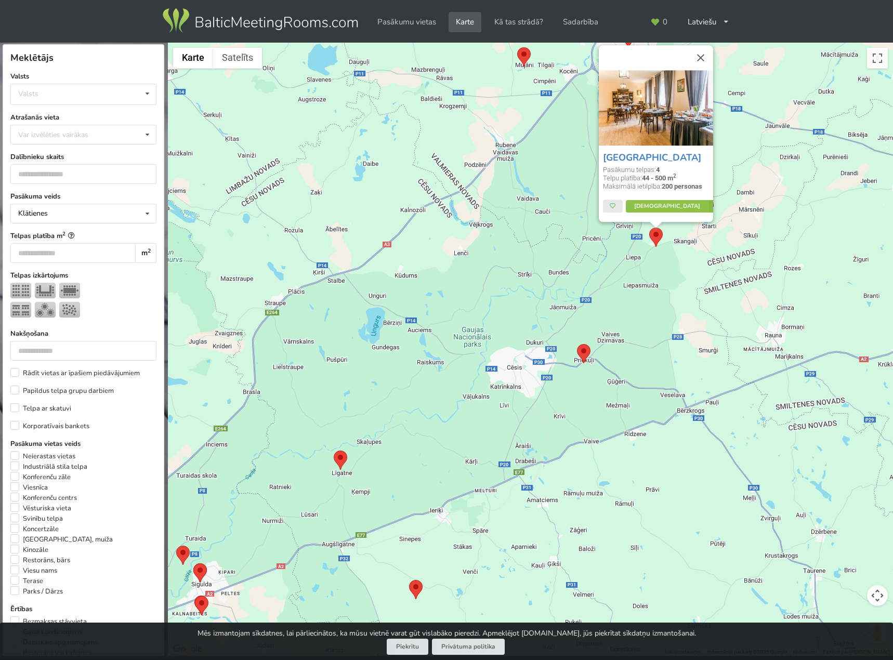
click at [577, 344] on area at bounding box center [577, 344] width 0 height 0
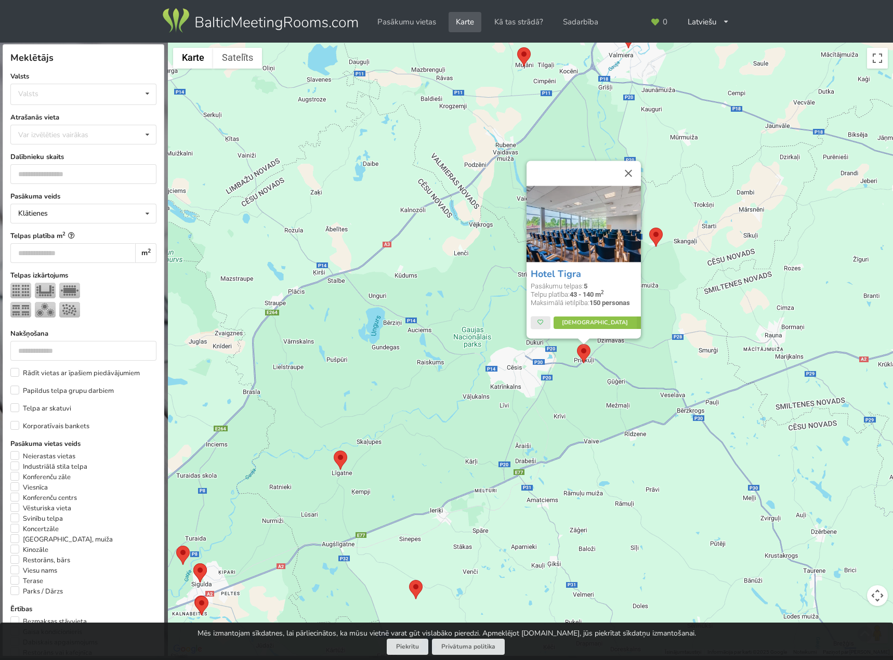
click at [452, 348] on div "Hotel Tigra Pasākumu telpas: 5 Telpu platība: 43 - 140 m 2 Maksimālā ietilpība:…" at bounding box center [530, 350] width 725 height 614
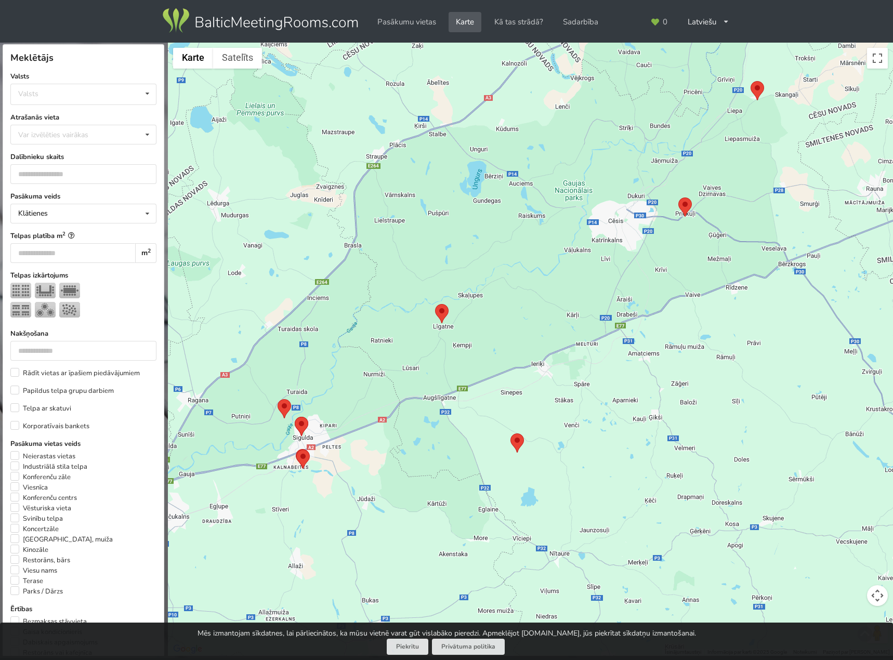
drag, startPoint x: 420, startPoint y: 418, endPoint x: 523, endPoint y: 267, distance: 183.0
click at [523, 267] on div at bounding box center [530, 350] width 725 height 614
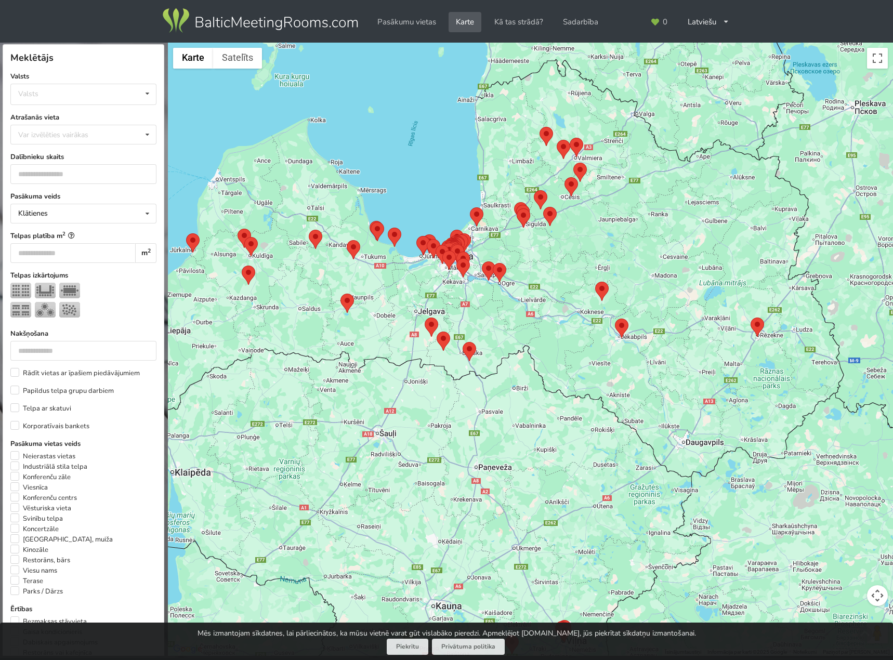
drag, startPoint x: 525, startPoint y: 386, endPoint x: 550, endPoint y: 322, distance: 68.2
click at [550, 322] on div at bounding box center [530, 350] width 725 height 614
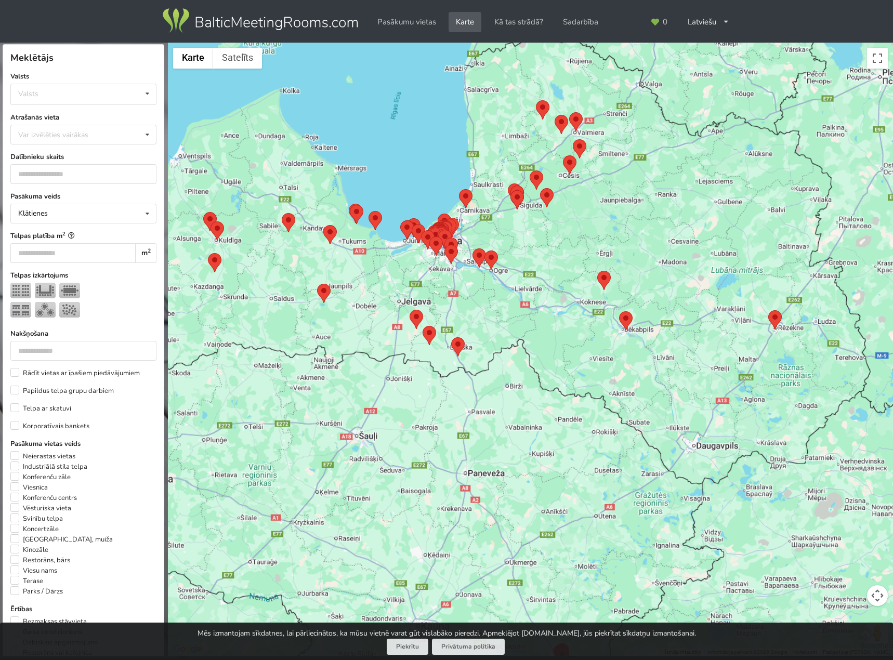
drag, startPoint x: 588, startPoint y: 371, endPoint x: 597, endPoint y: 334, distance: 37.4
click at [596, 338] on div at bounding box center [530, 350] width 725 height 614
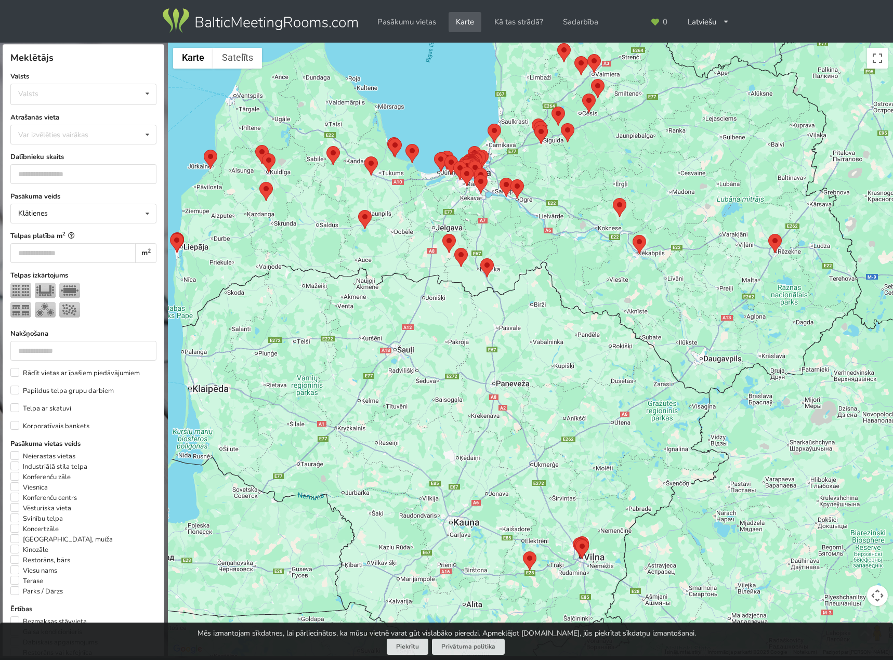
drag, startPoint x: 624, startPoint y: 354, endPoint x: 634, endPoint y: 330, distance: 25.9
click at [634, 330] on div at bounding box center [530, 350] width 725 height 614
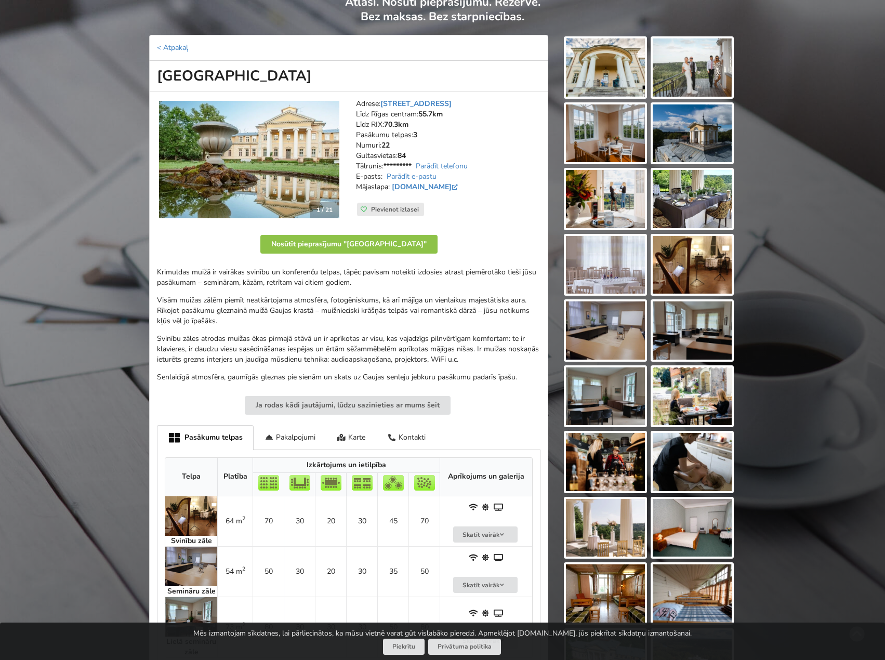
scroll to position [52, 0]
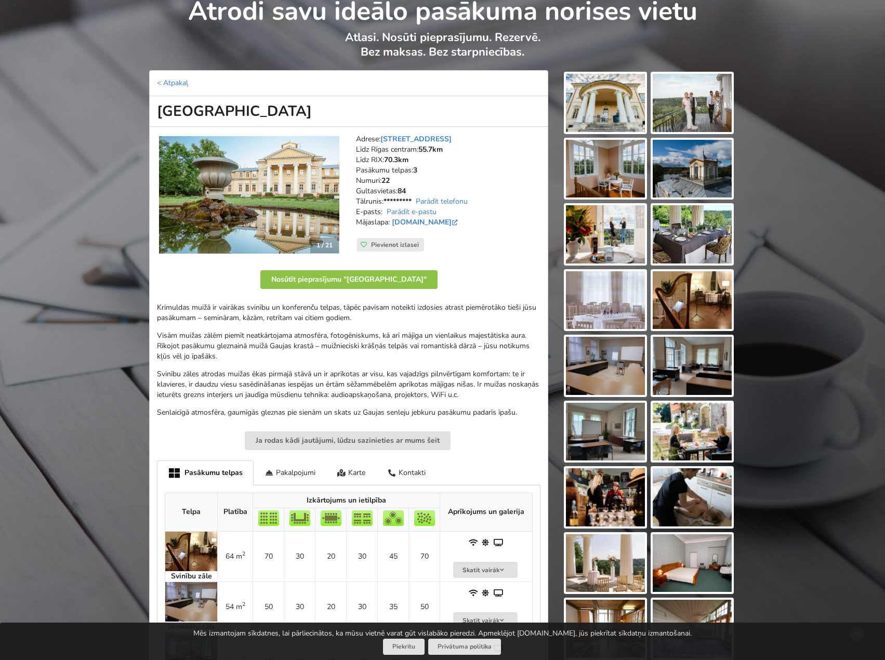
click at [348, 365] on div "Krimuldas muižā ir vairākas svinību un konferenču telpas, tāpēc pavisam noteikt…" at bounding box center [349, 360] width 384 height 115
click at [327, 340] on p "Visām muižas zālēm piemīt neatkārtojama atmosfēra, fotogēniskums, kā arī mājīga…" at bounding box center [349, 346] width 384 height 31
click at [608, 110] on img at bounding box center [605, 103] width 79 height 58
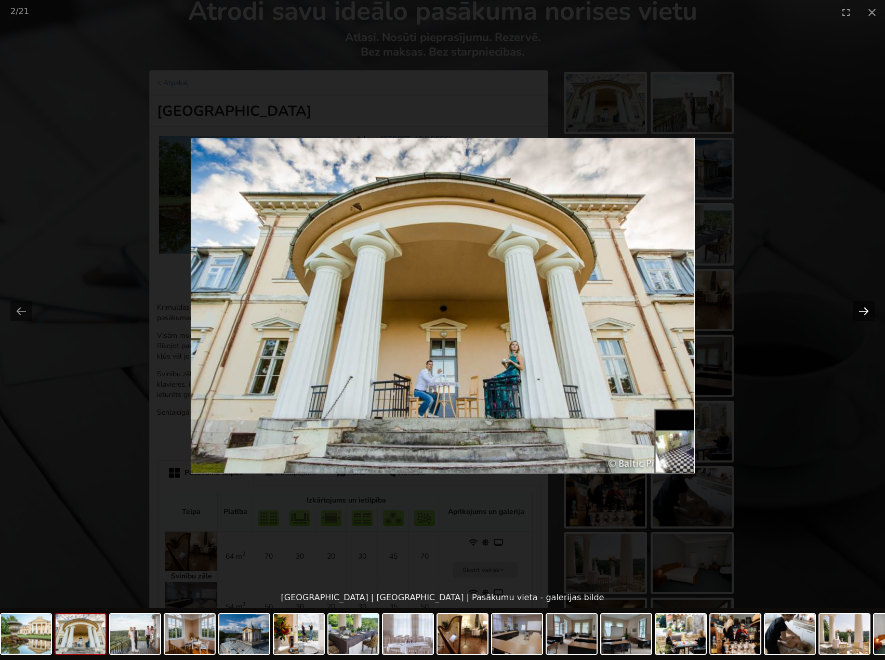
click at [860, 310] on button "Next slide" at bounding box center [864, 311] width 22 height 20
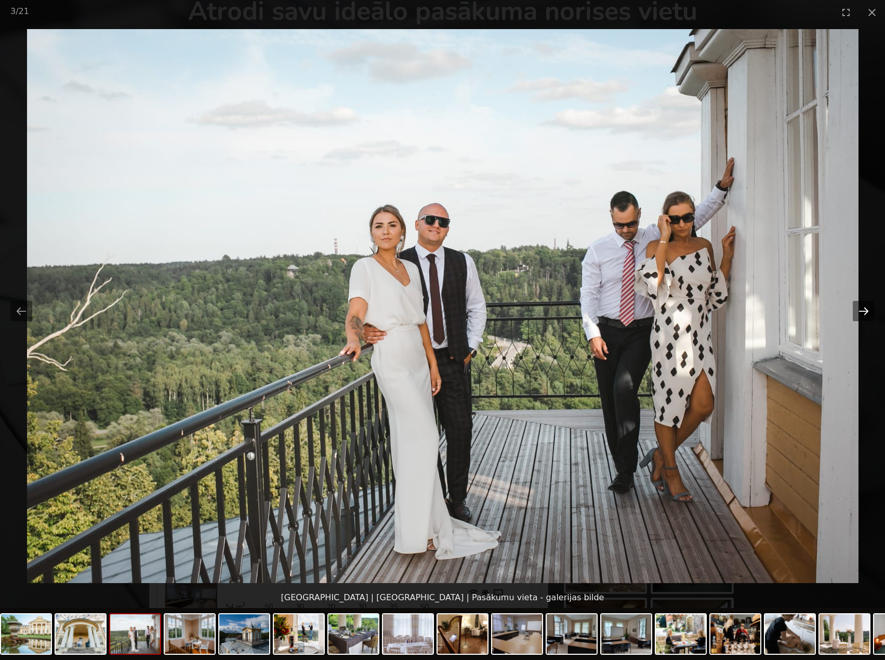
click at [860, 310] on button "Next slide" at bounding box center [864, 311] width 22 height 20
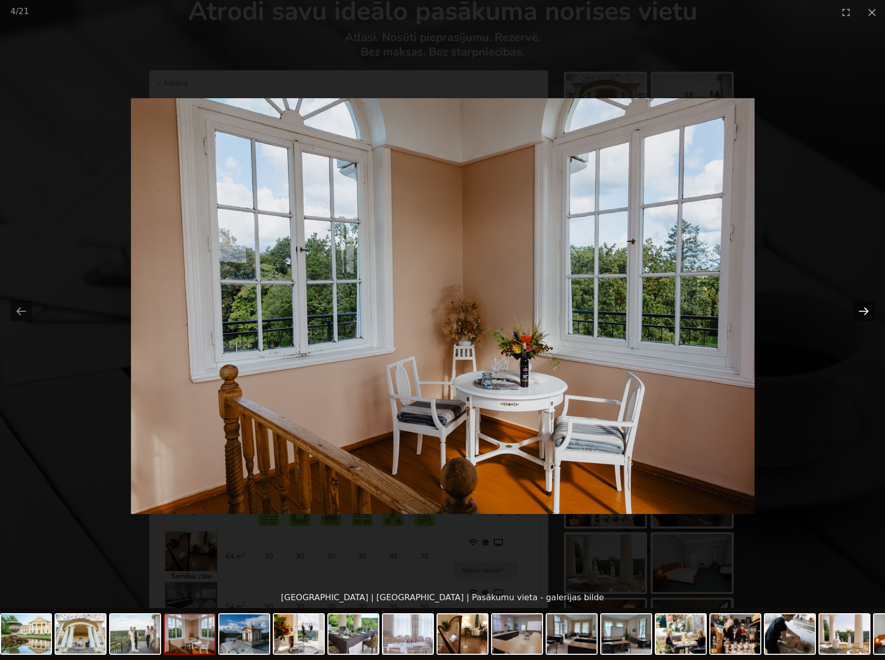
click at [860, 310] on button "Next slide" at bounding box center [864, 311] width 22 height 20
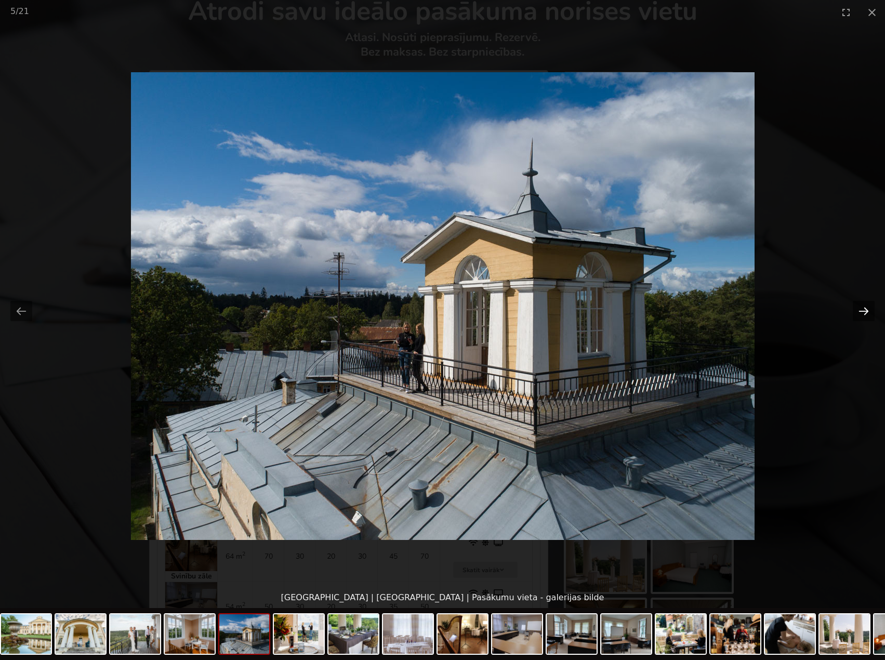
click at [860, 310] on button "Next slide" at bounding box center [864, 311] width 22 height 20
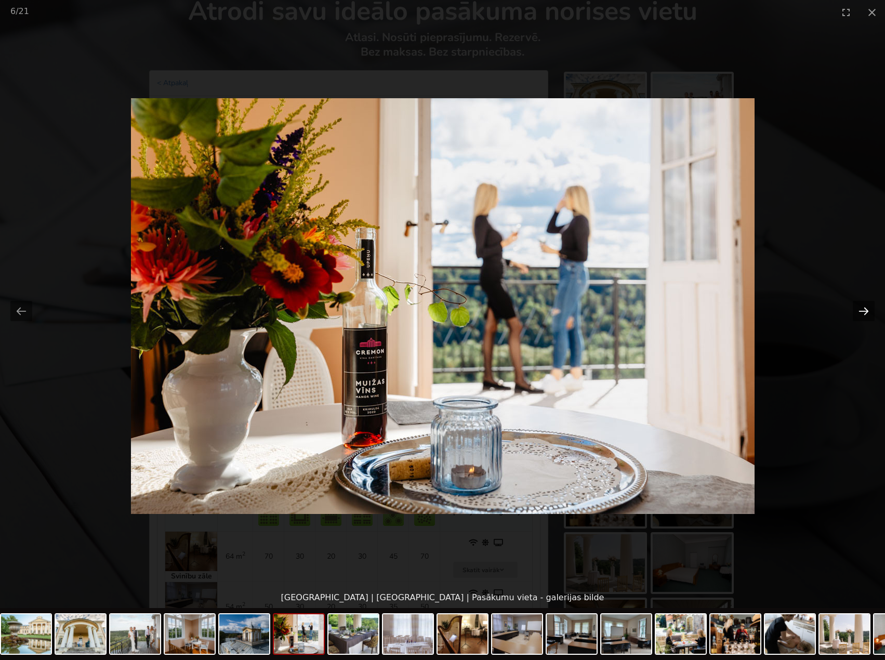
click at [860, 310] on button "Next slide" at bounding box center [864, 311] width 22 height 20
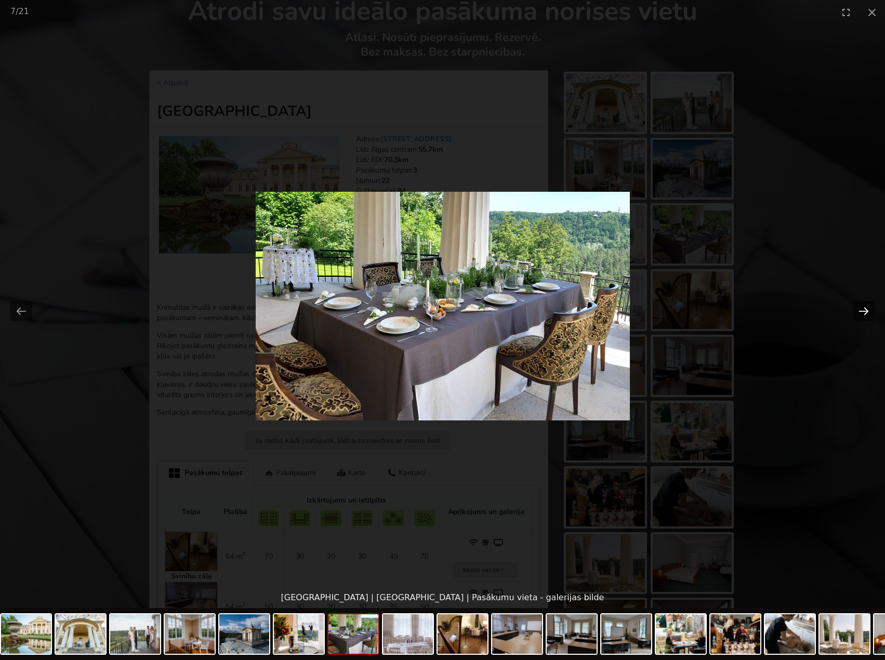
click at [860, 310] on button "Next slide" at bounding box center [864, 311] width 22 height 20
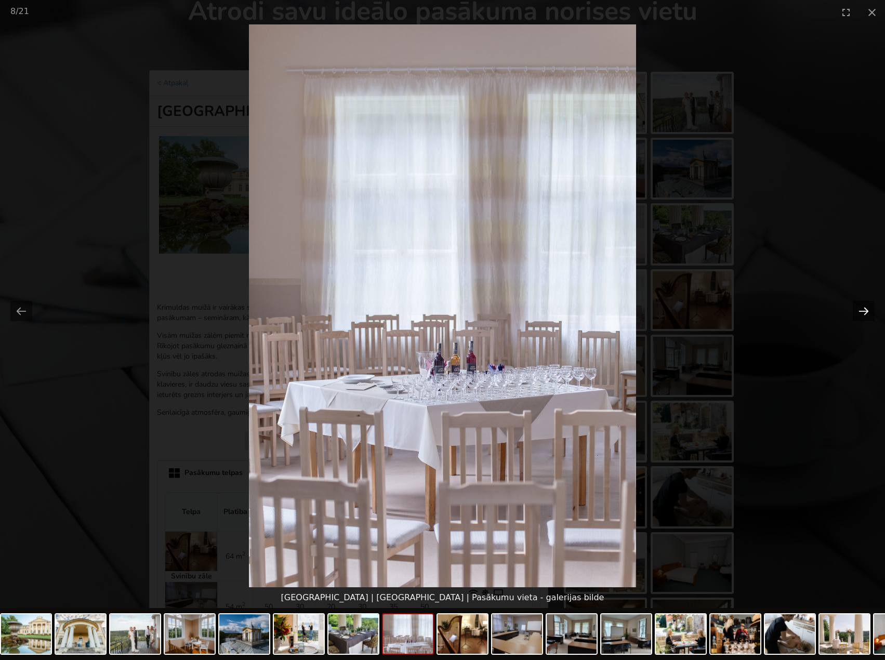
click at [860, 310] on button "Next slide" at bounding box center [864, 311] width 22 height 20
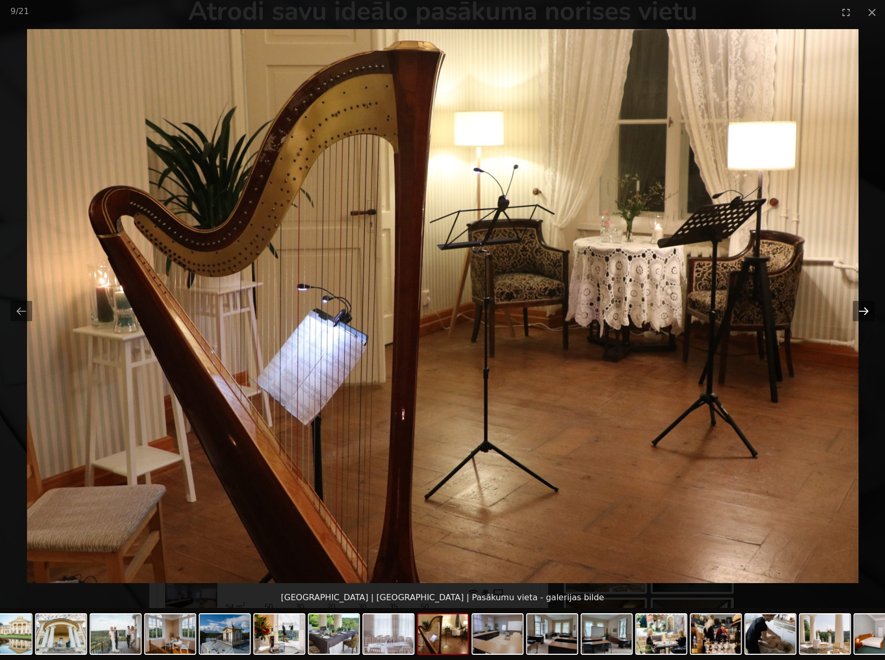
click at [860, 310] on button "Next slide" at bounding box center [864, 311] width 22 height 20
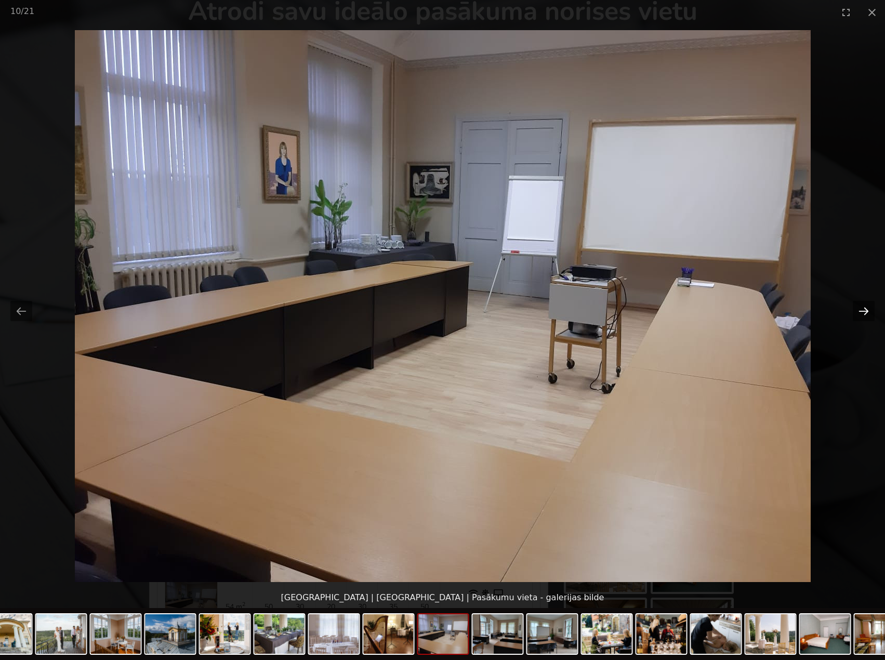
click at [860, 310] on button "Next slide" at bounding box center [864, 311] width 22 height 20
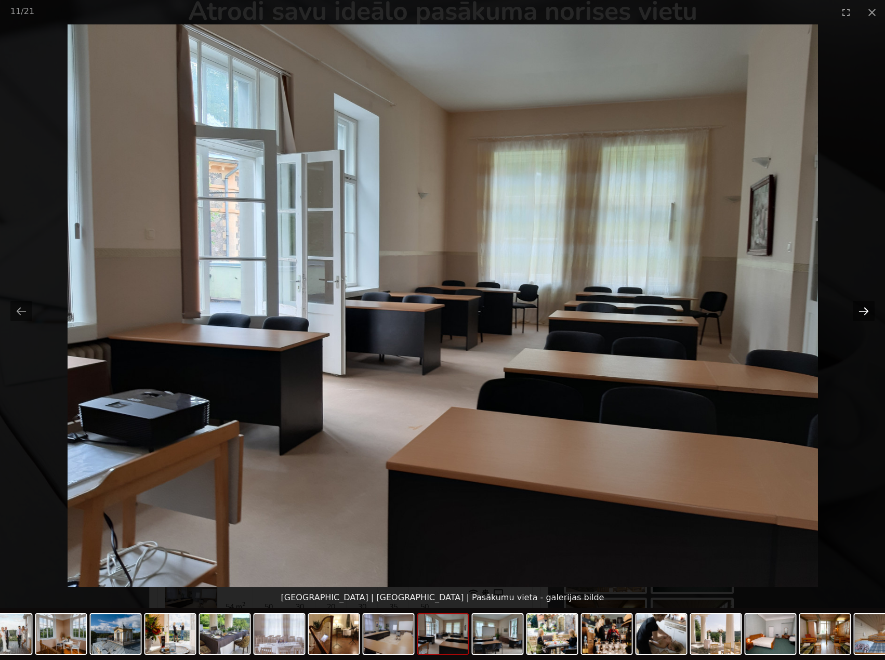
click at [860, 310] on button "Next slide" at bounding box center [864, 311] width 22 height 20
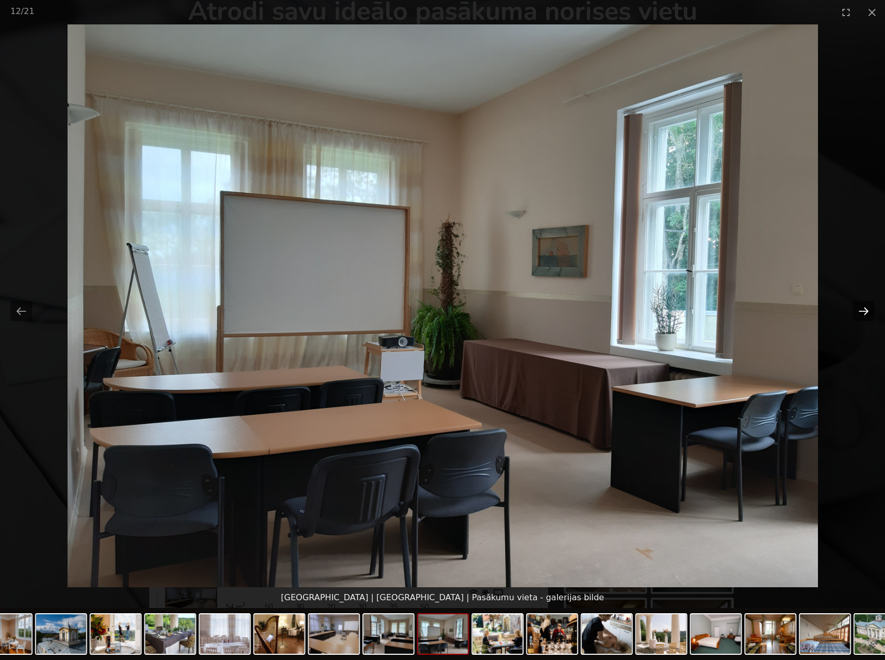
click at [860, 310] on button "Next slide" at bounding box center [864, 311] width 22 height 20
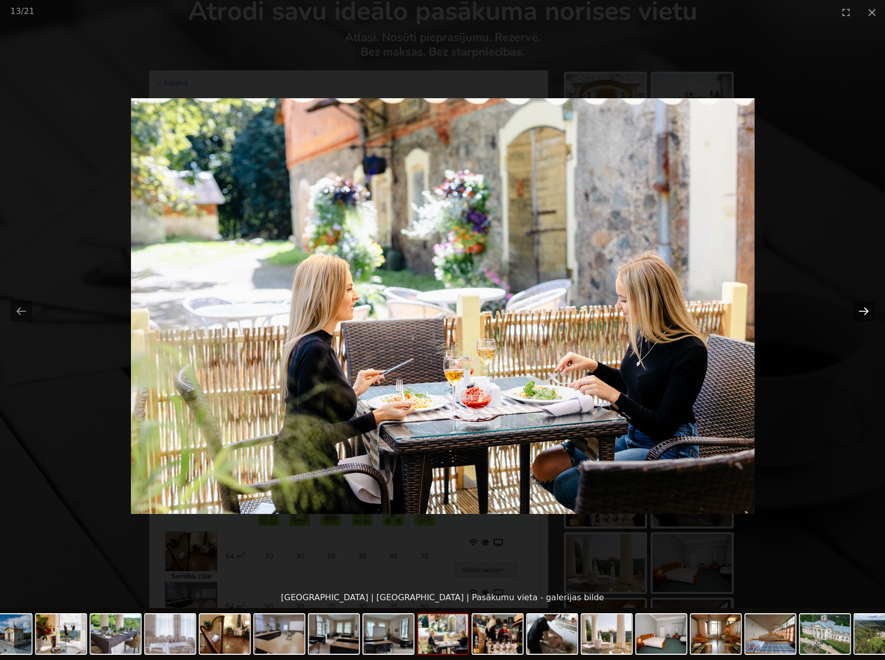
click at [860, 310] on button "Next slide" at bounding box center [864, 311] width 22 height 20
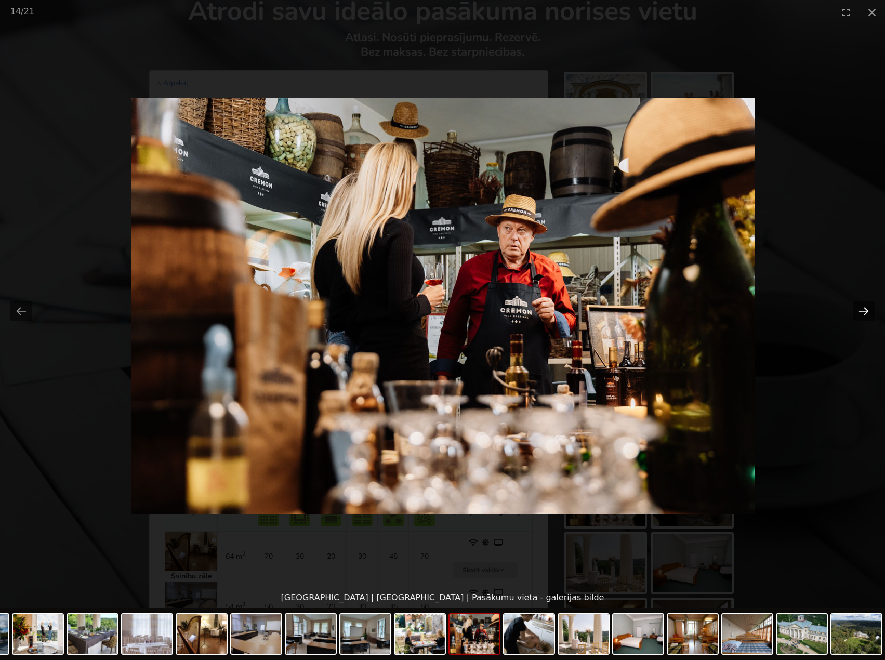
click at [860, 310] on button "Next slide" at bounding box center [864, 311] width 22 height 20
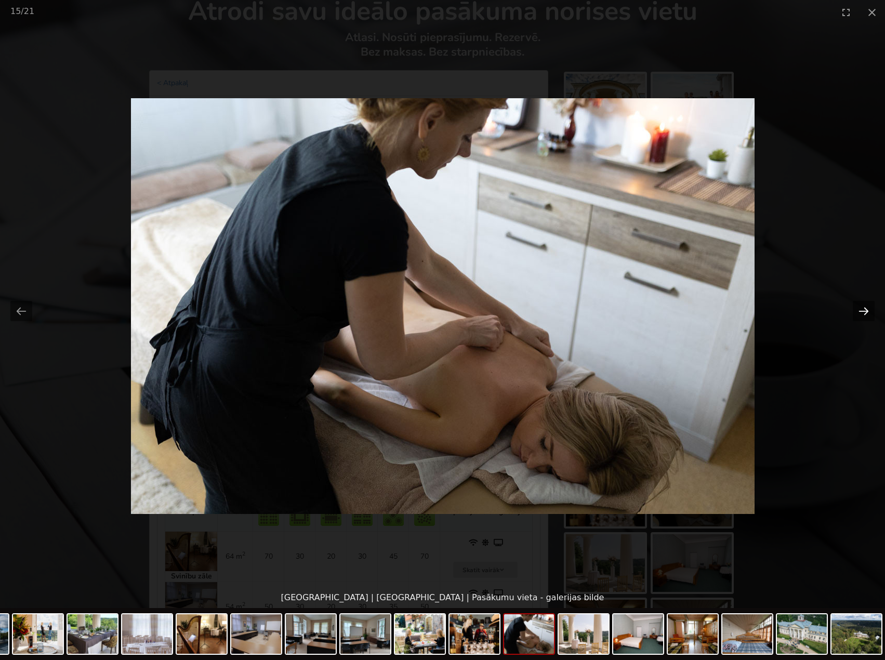
click at [861, 308] on button "Next slide" at bounding box center [864, 311] width 22 height 20
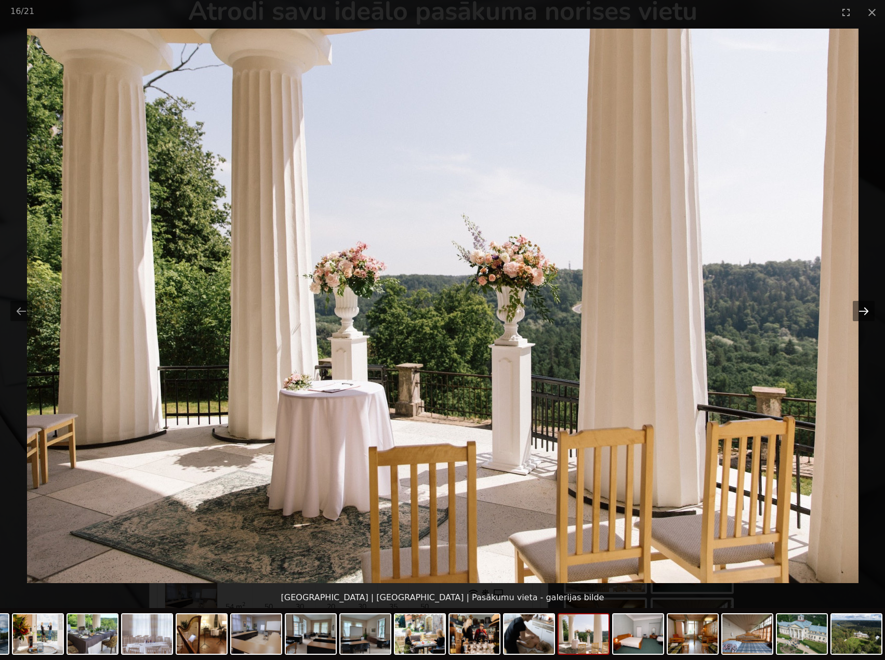
click at [862, 307] on button "Next slide" at bounding box center [864, 311] width 22 height 20
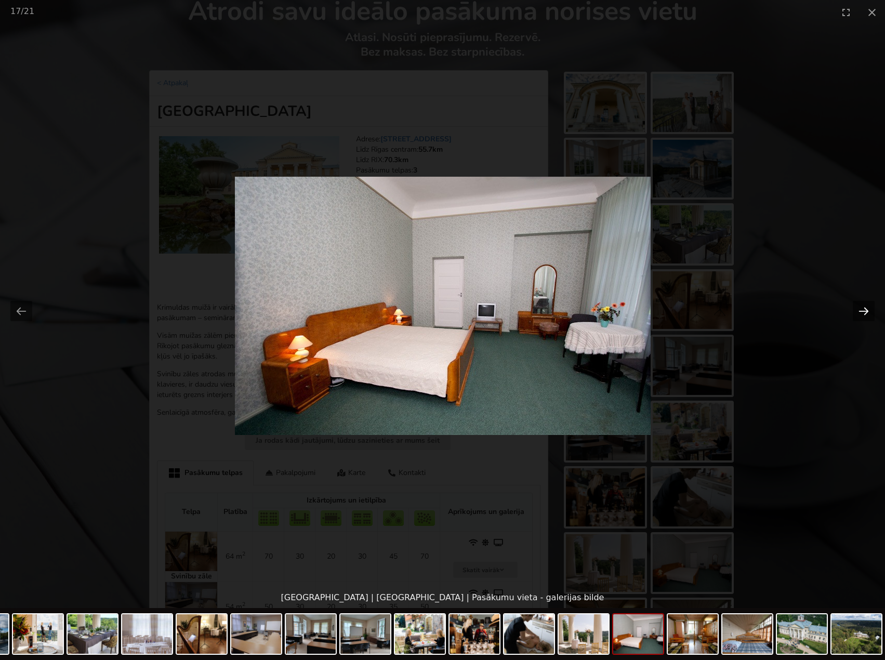
click at [862, 307] on button "Next slide" at bounding box center [864, 311] width 22 height 20
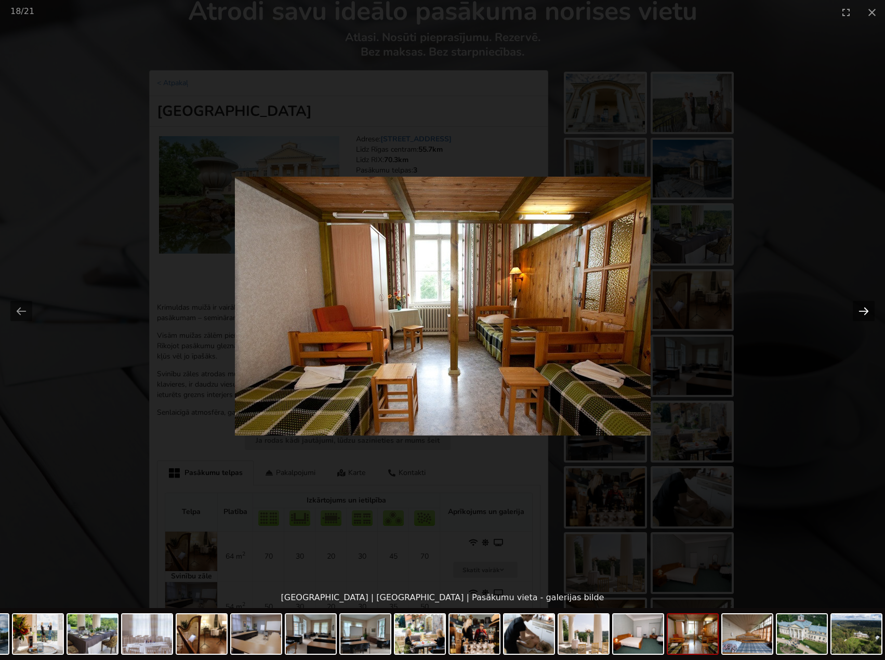
click at [862, 305] on button "Next slide" at bounding box center [864, 311] width 22 height 20
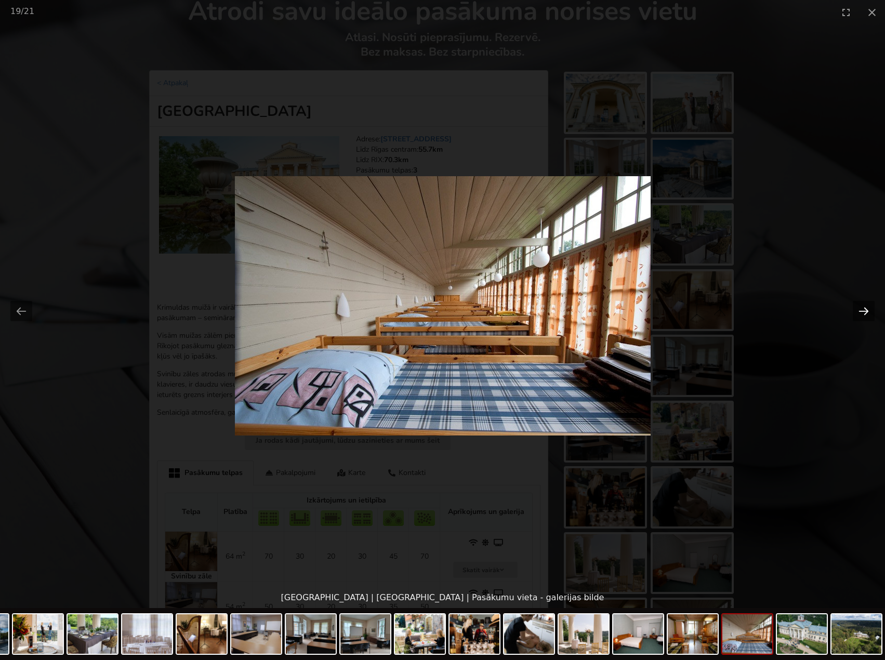
click at [862, 305] on button "Next slide" at bounding box center [864, 311] width 22 height 20
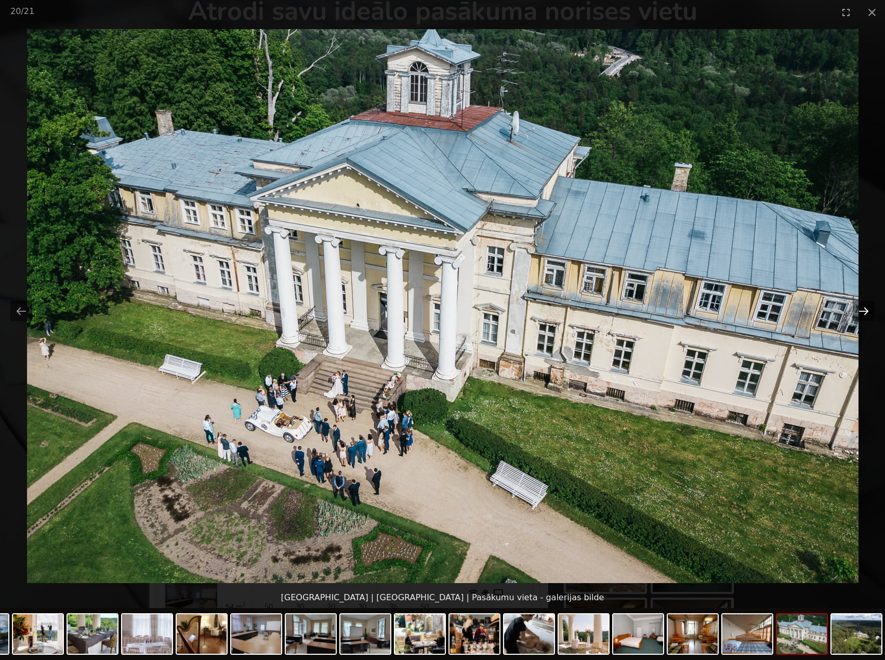
click at [862, 304] on button "Next slide" at bounding box center [864, 311] width 22 height 20
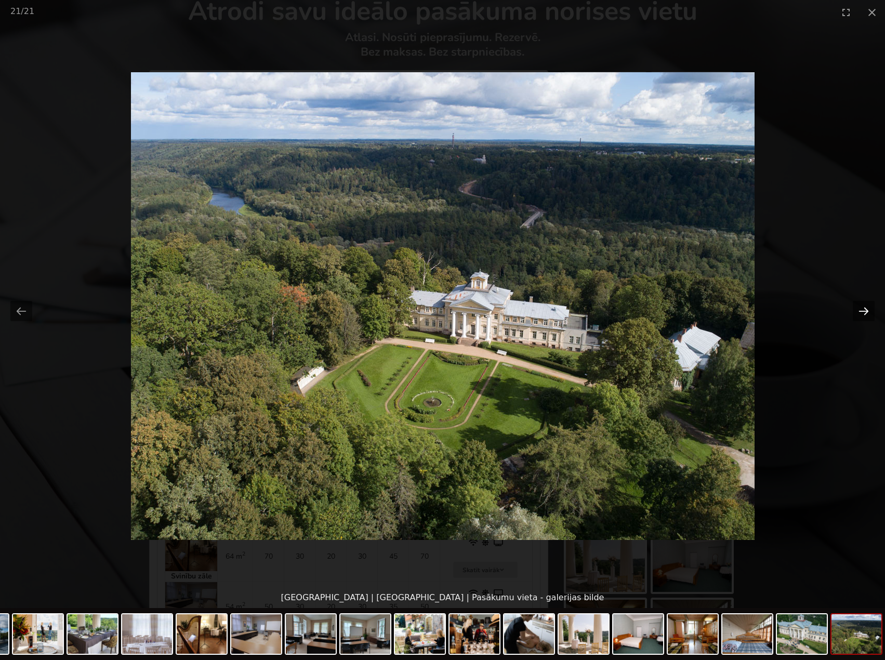
click at [864, 313] on button "Next slide" at bounding box center [864, 311] width 22 height 20
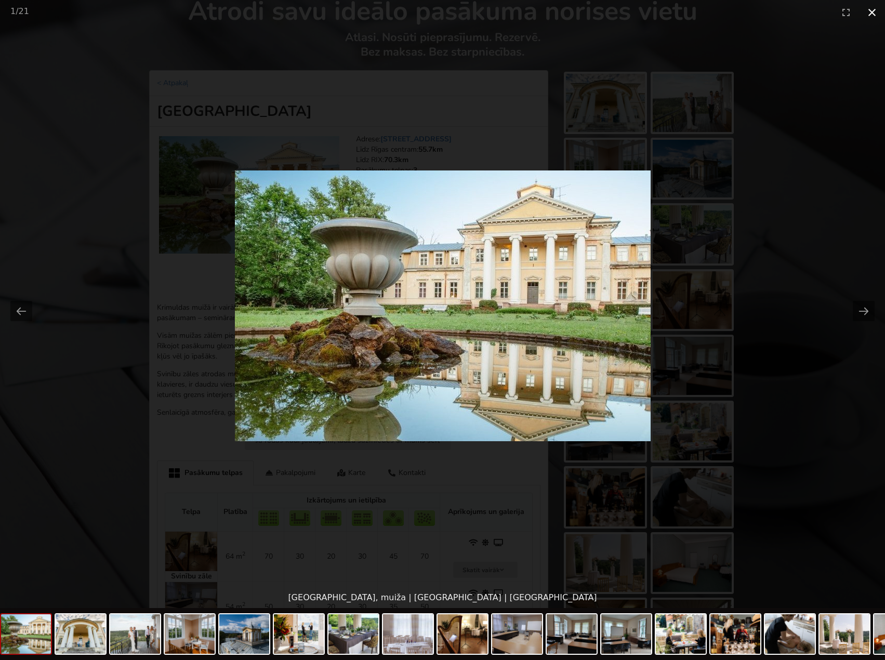
click at [878, 9] on button "Close gallery" at bounding box center [872, 12] width 26 height 24
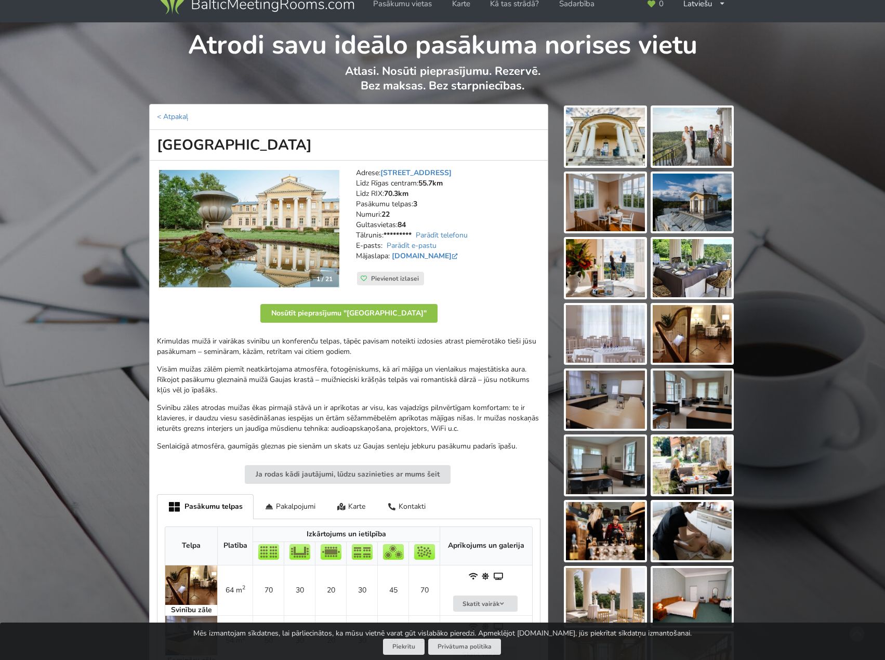
scroll to position [0, 0]
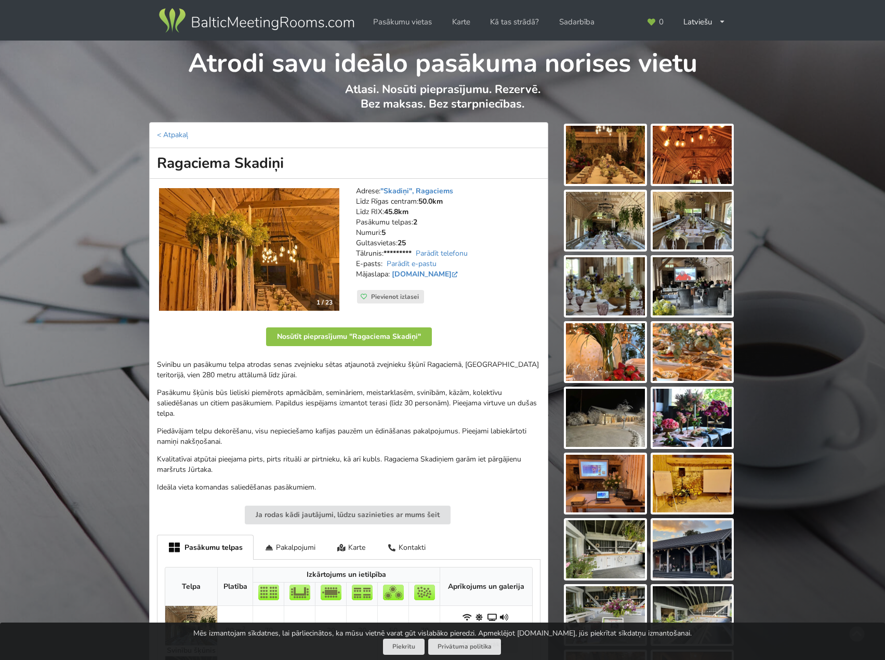
drag, startPoint x: 476, startPoint y: 385, endPoint x: 469, endPoint y: 389, distance: 7.5
click at [476, 385] on div "Svinību un pasākumu telpa atrodas senas zvejnieku sētas atjaunotā zvejnieku šķū…" at bounding box center [349, 426] width 384 height 133
click at [394, 406] on p "Pasākumu šķūnis būs lieliski piemērots apmācībām, semināriem, meistarklasēm, sv…" at bounding box center [349, 403] width 384 height 31
click at [595, 152] on img at bounding box center [605, 155] width 79 height 58
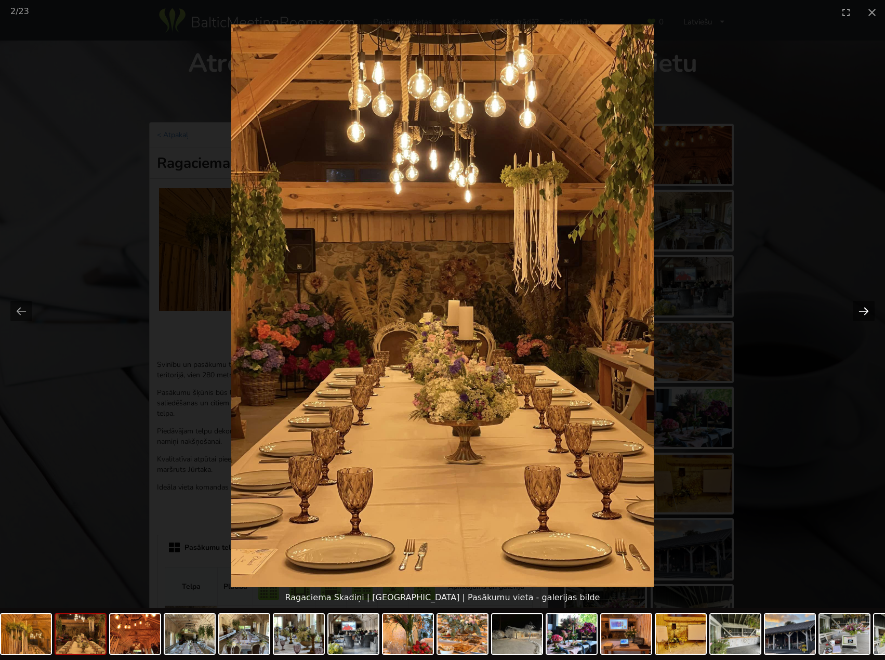
click at [868, 305] on button "Next slide" at bounding box center [864, 311] width 22 height 20
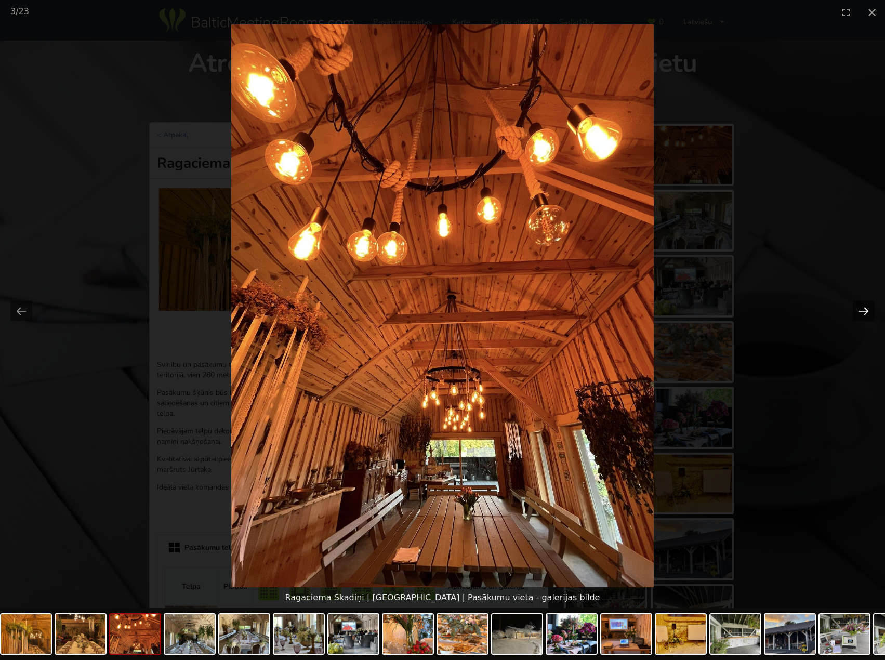
click at [862, 315] on button "Next slide" at bounding box center [864, 311] width 22 height 20
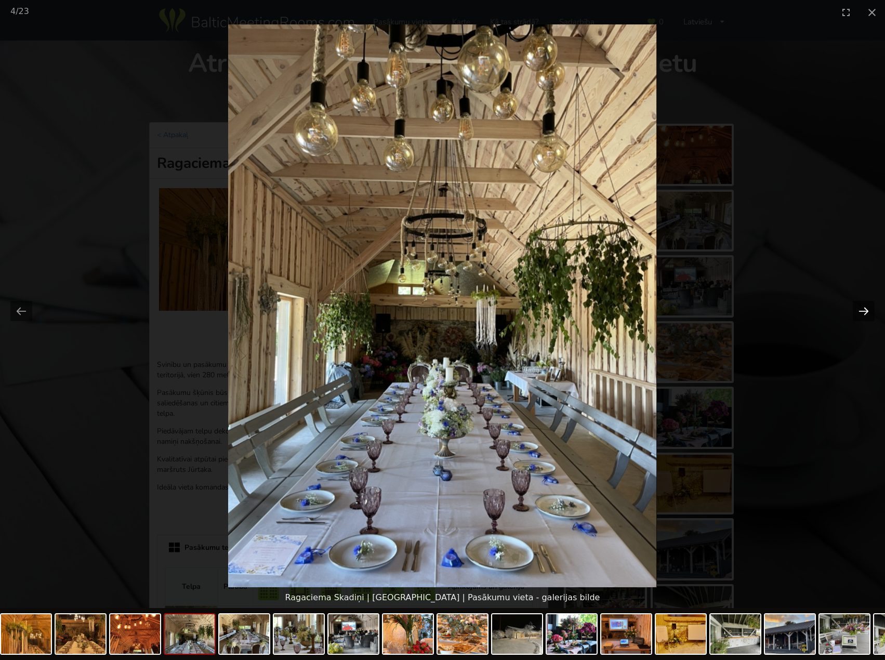
click at [862, 315] on button "Next slide" at bounding box center [864, 311] width 22 height 20
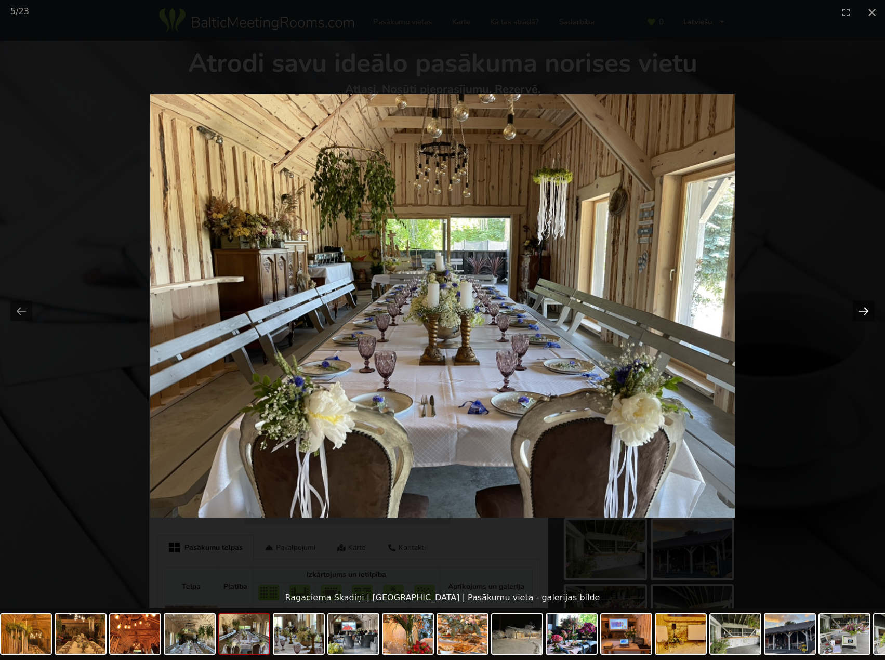
click at [862, 314] on button "Next slide" at bounding box center [864, 311] width 22 height 20
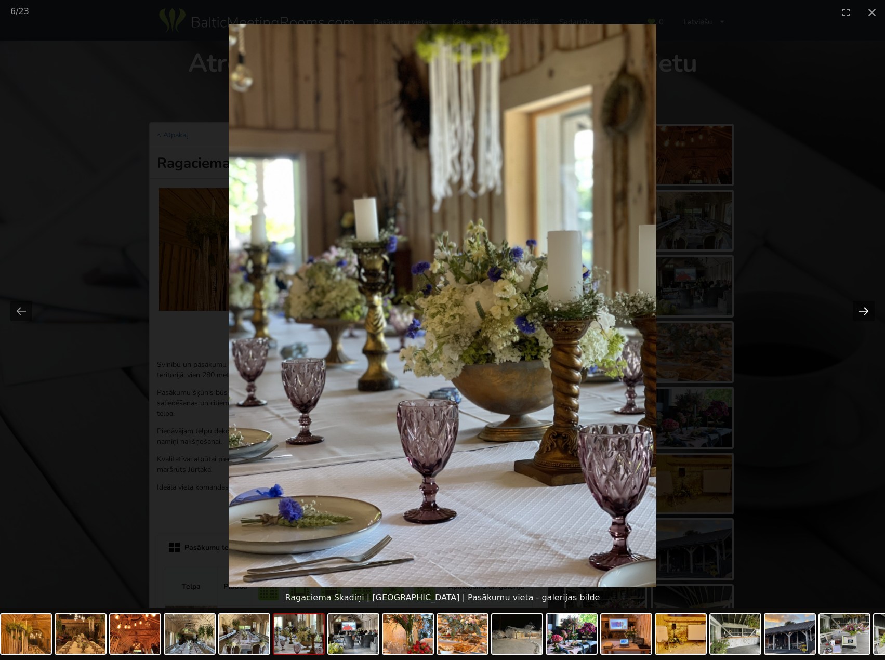
click at [862, 314] on button "Next slide" at bounding box center [864, 311] width 22 height 20
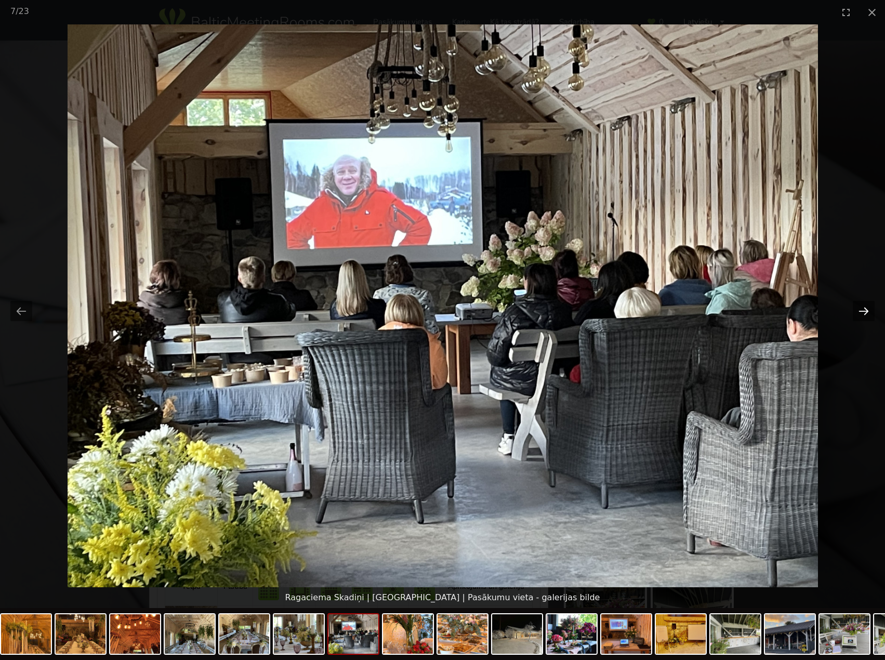
click at [862, 313] on button "Next slide" at bounding box center [864, 311] width 22 height 20
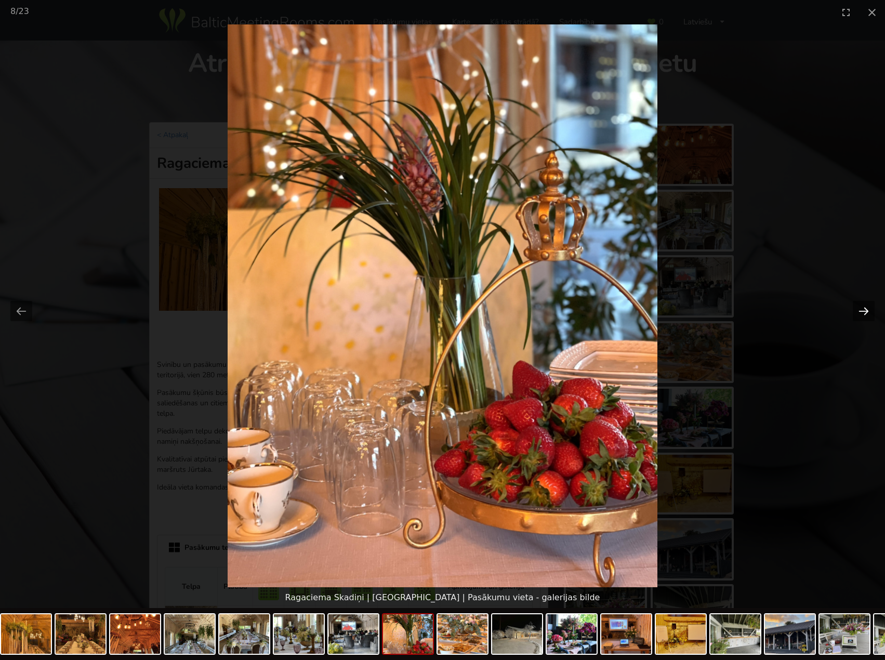
click at [862, 313] on button "Next slide" at bounding box center [864, 311] width 22 height 20
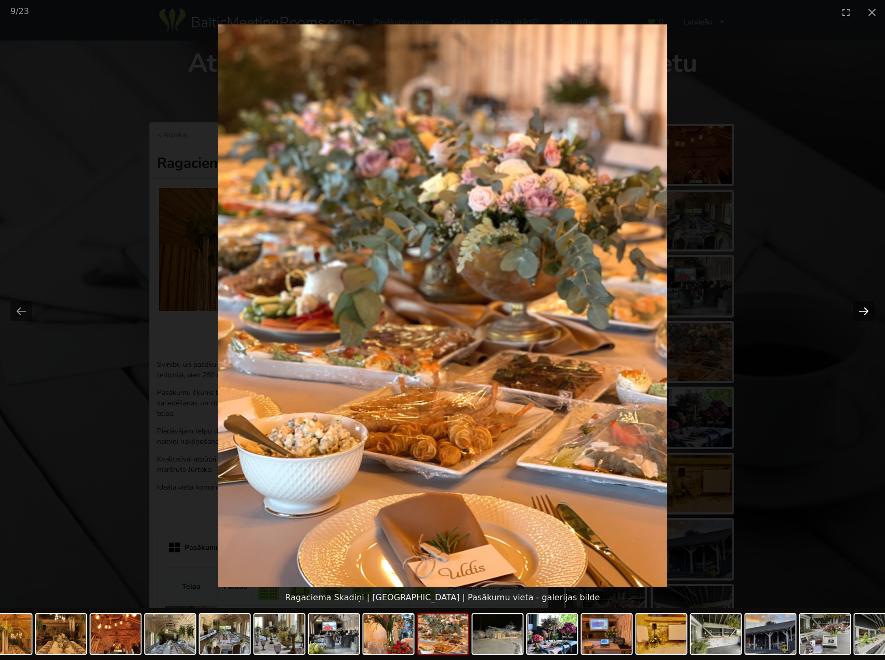
click at [862, 313] on button "Next slide" at bounding box center [864, 311] width 22 height 20
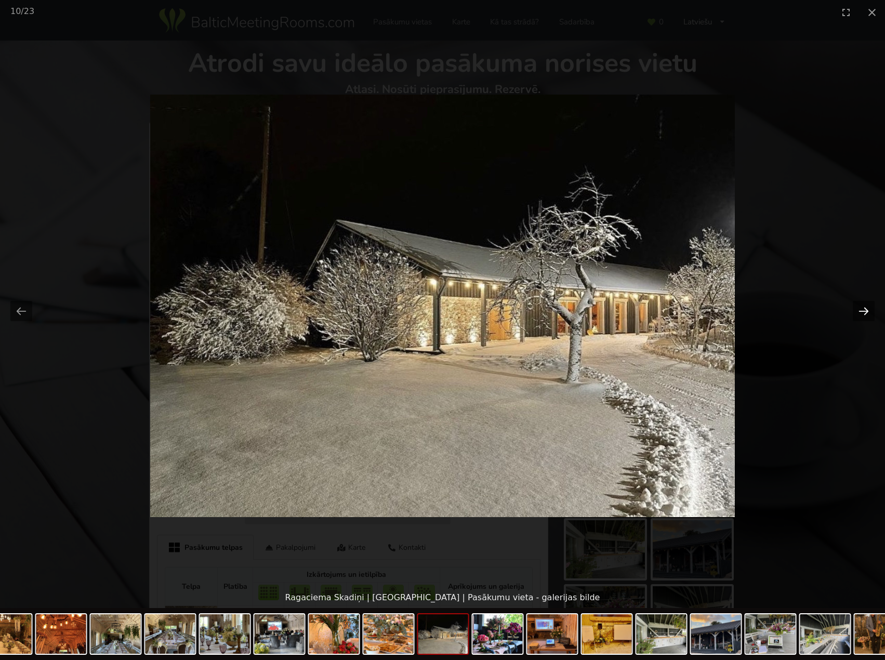
click at [862, 313] on button "Next slide" at bounding box center [864, 311] width 22 height 20
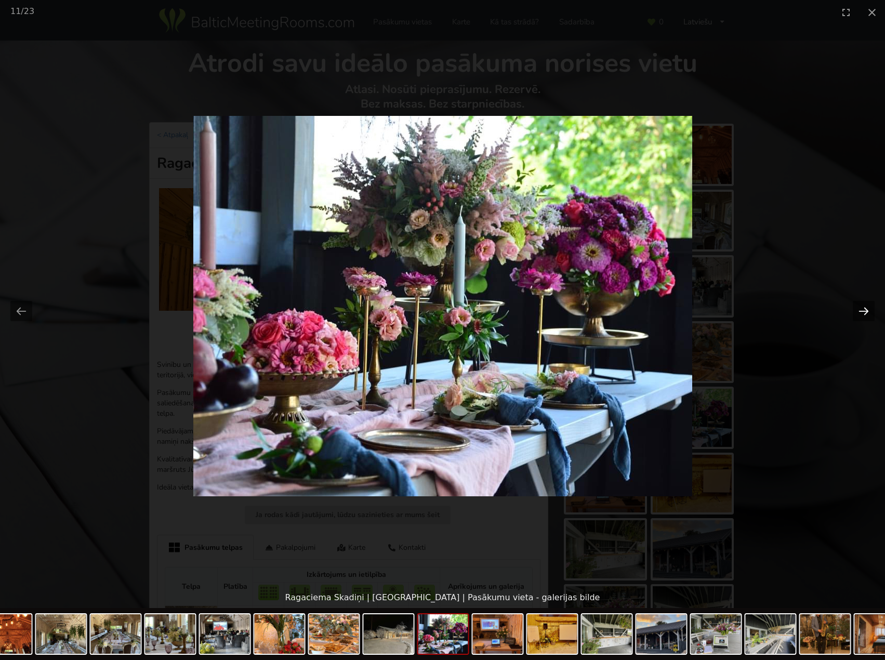
click at [862, 313] on button "Next slide" at bounding box center [864, 311] width 22 height 20
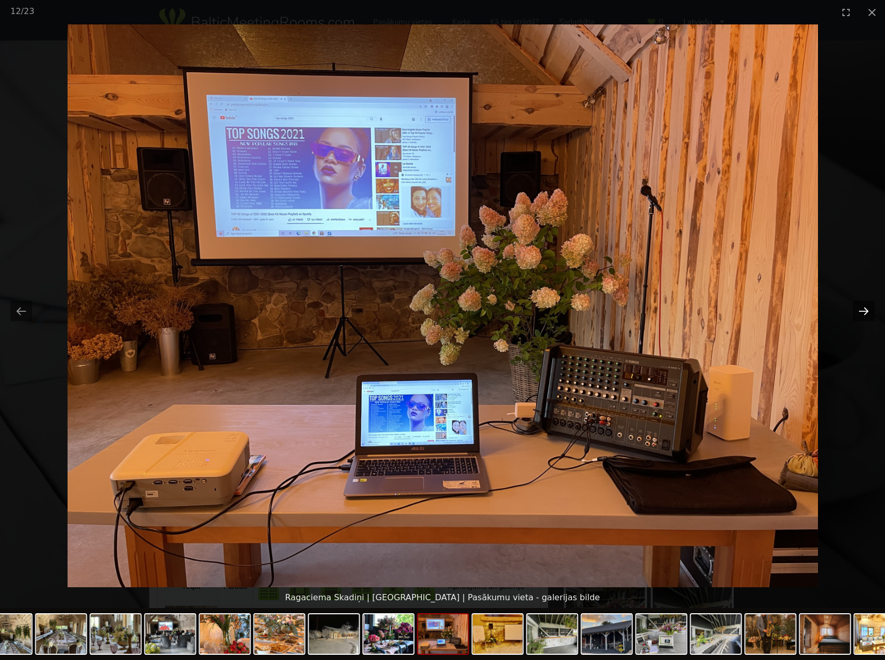
click at [862, 313] on button "Next slide" at bounding box center [864, 311] width 22 height 20
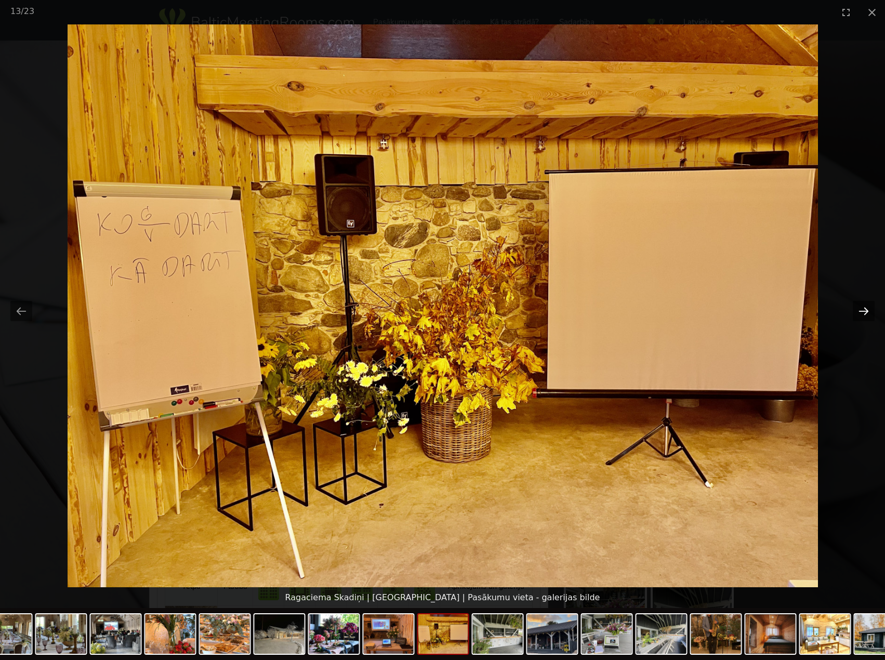
click at [862, 313] on button "Next slide" at bounding box center [864, 311] width 22 height 20
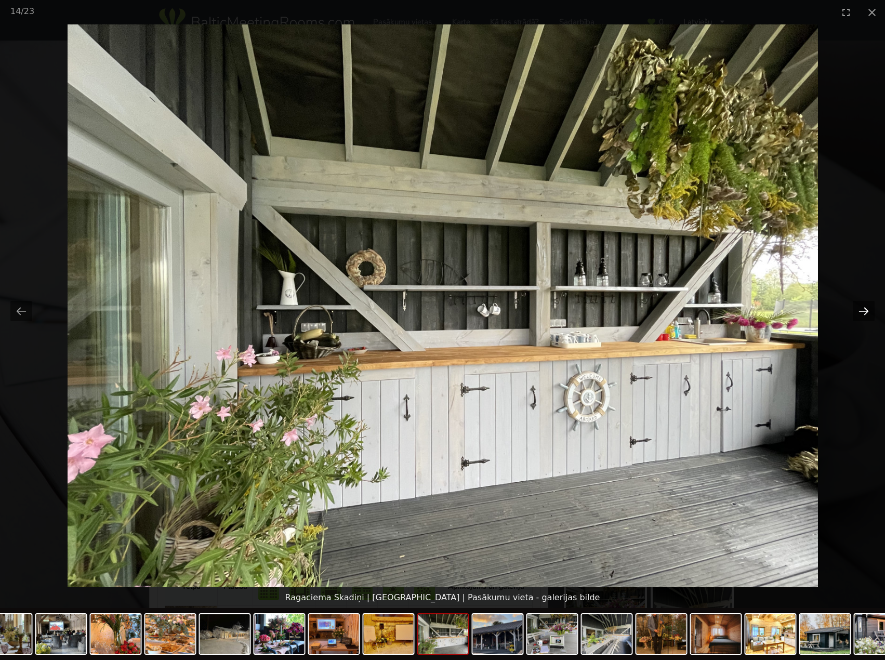
click at [862, 313] on button "Next slide" at bounding box center [864, 311] width 22 height 20
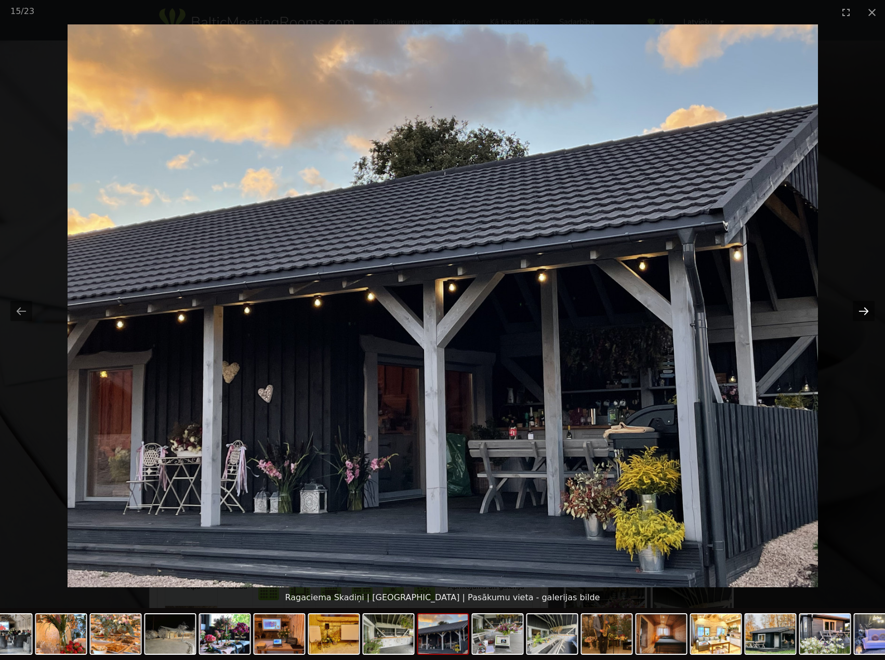
click at [862, 313] on button "Next slide" at bounding box center [864, 311] width 22 height 20
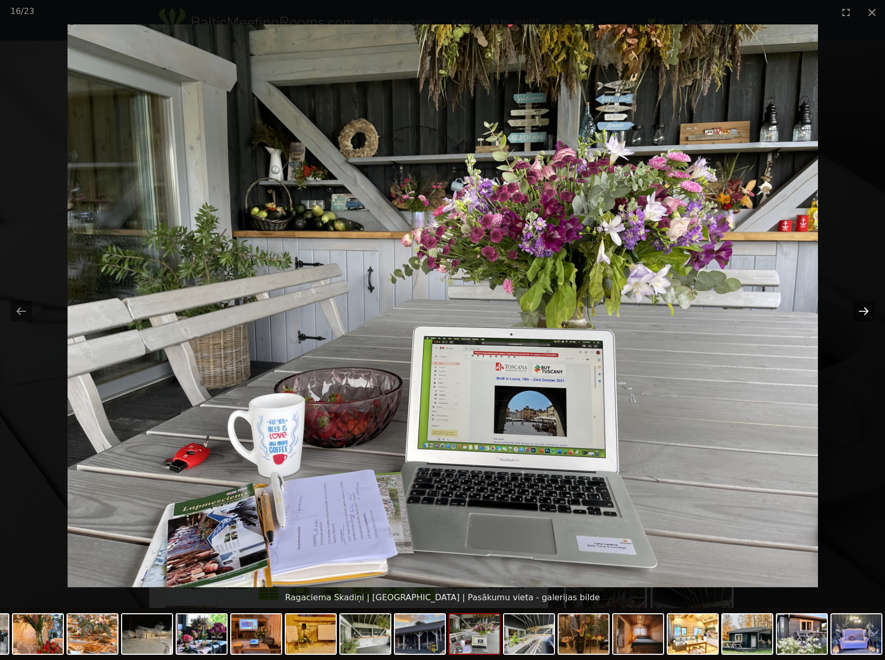
click at [861, 313] on button "Next slide" at bounding box center [864, 311] width 22 height 20
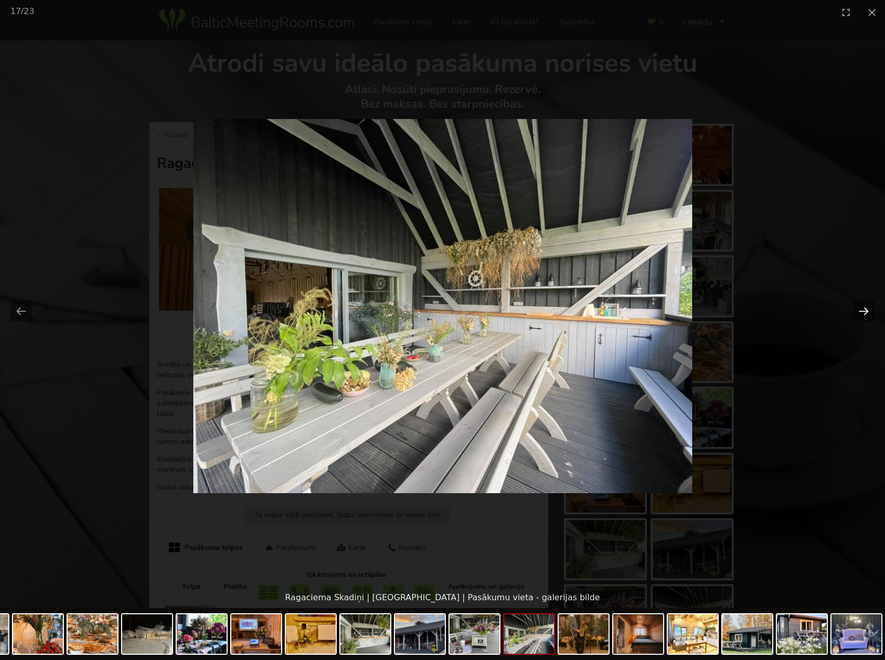
click at [861, 313] on button "Next slide" at bounding box center [864, 311] width 22 height 20
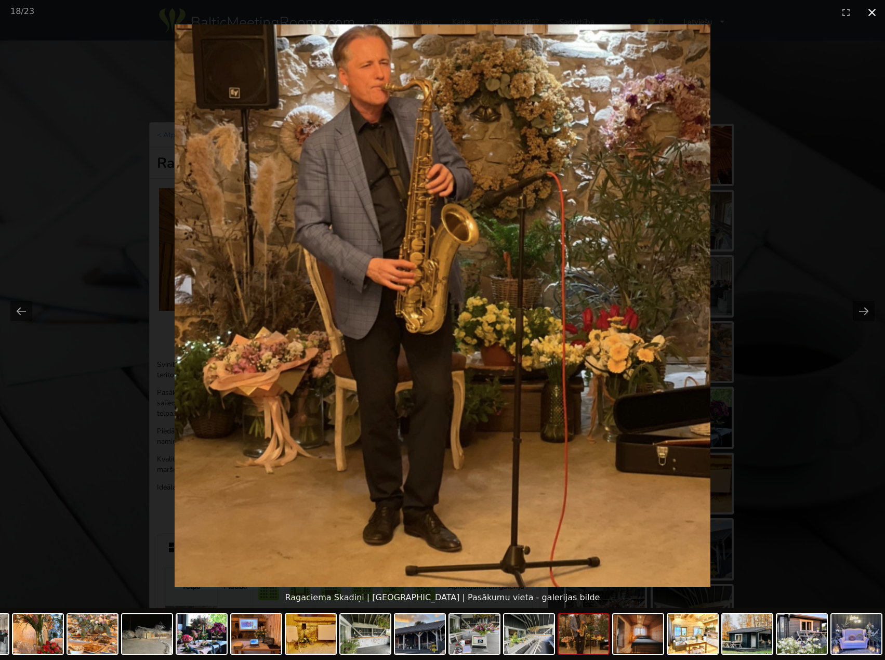
click at [872, 6] on button "Close gallery" at bounding box center [872, 12] width 26 height 24
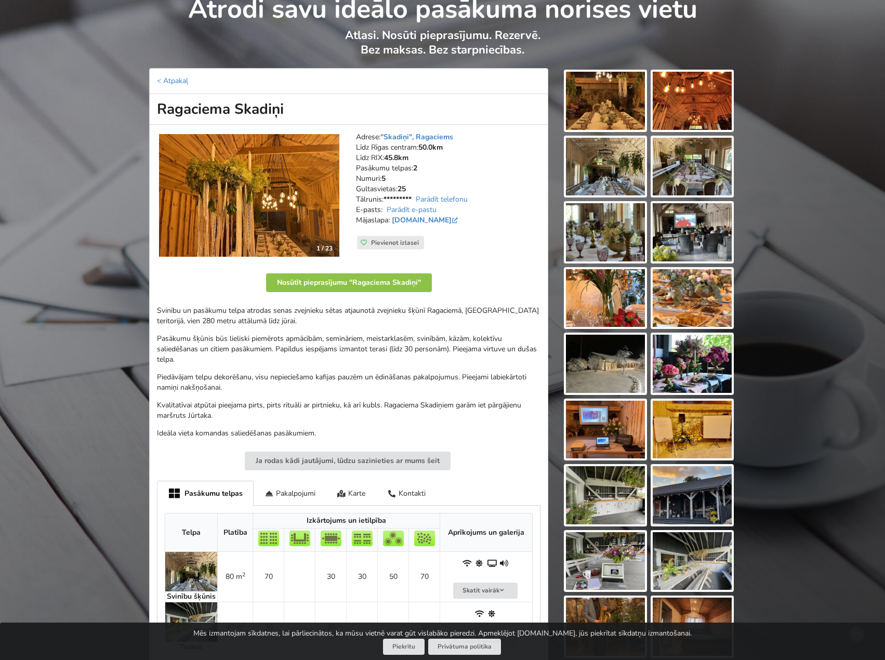
scroll to position [104, 0]
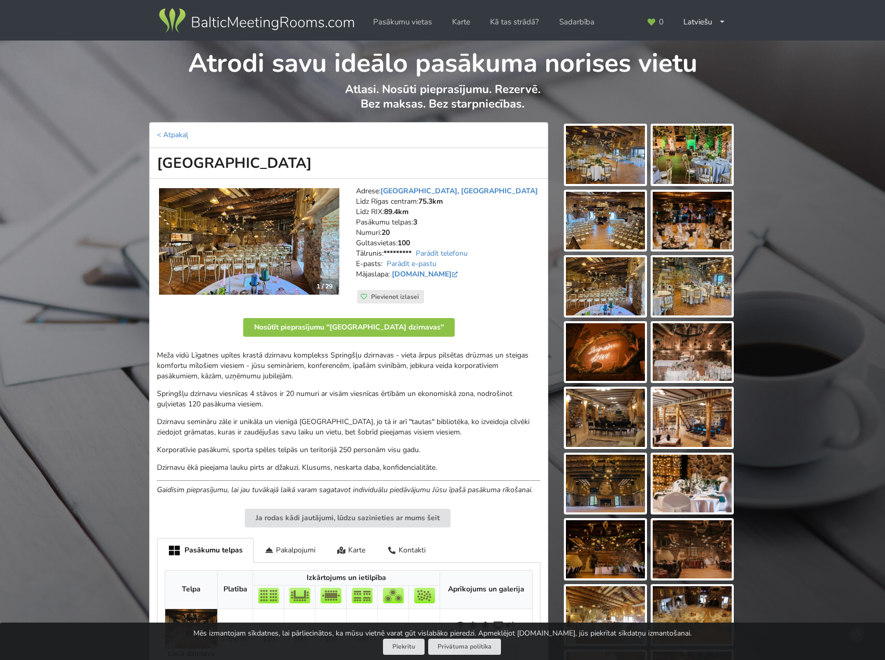
click at [612, 160] on img at bounding box center [605, 155] width 79 height 58
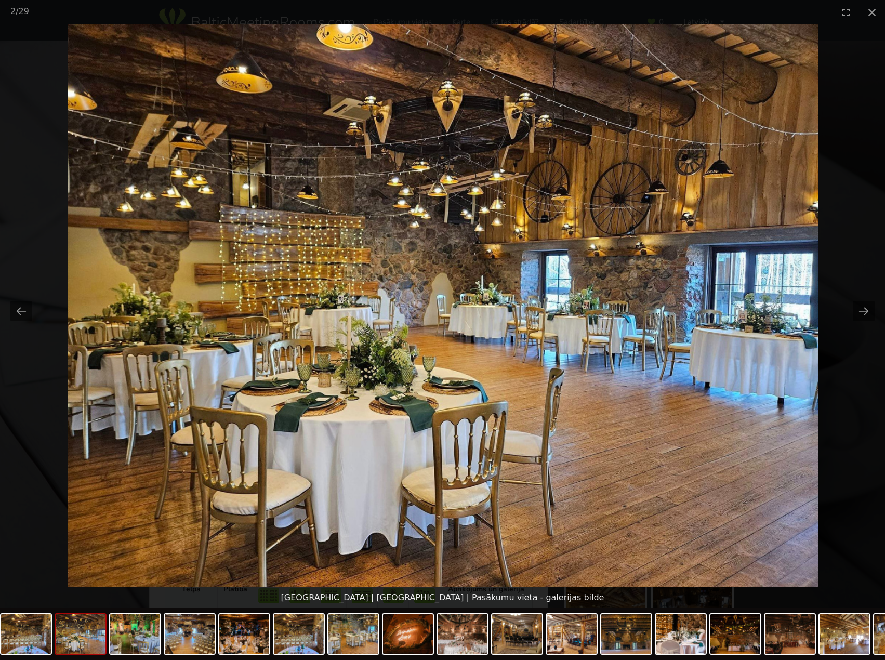
click at [851, 313] on picture at bounding box center [442, 305] width 885 height 563
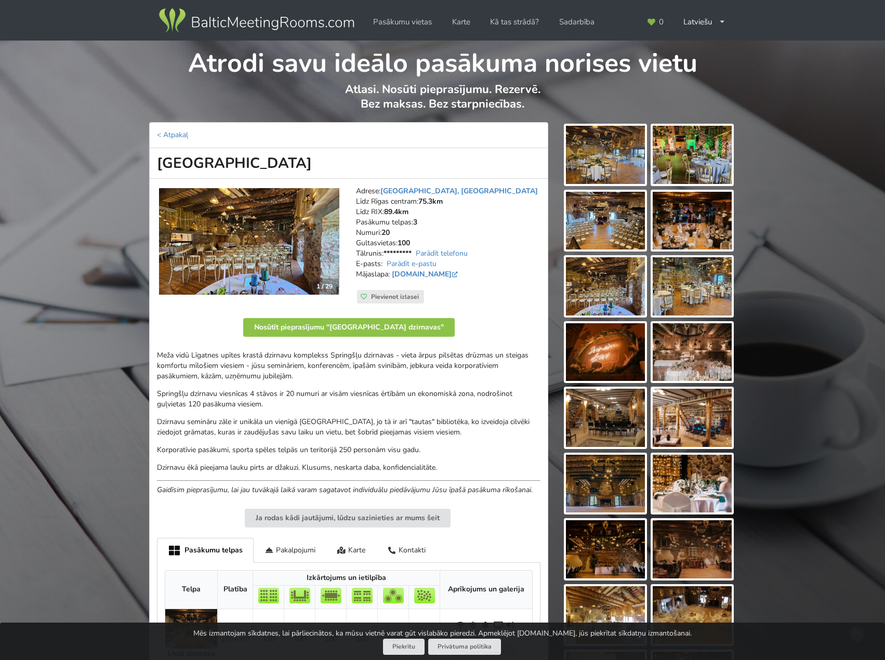
click at [852, 312] on div "Atrodi savu ideālo pasākuma norises vietu Atlasi. Nosūti pieprasījumu. Rezervē.…" at bounding box center [442, 545] width 885 height 1009
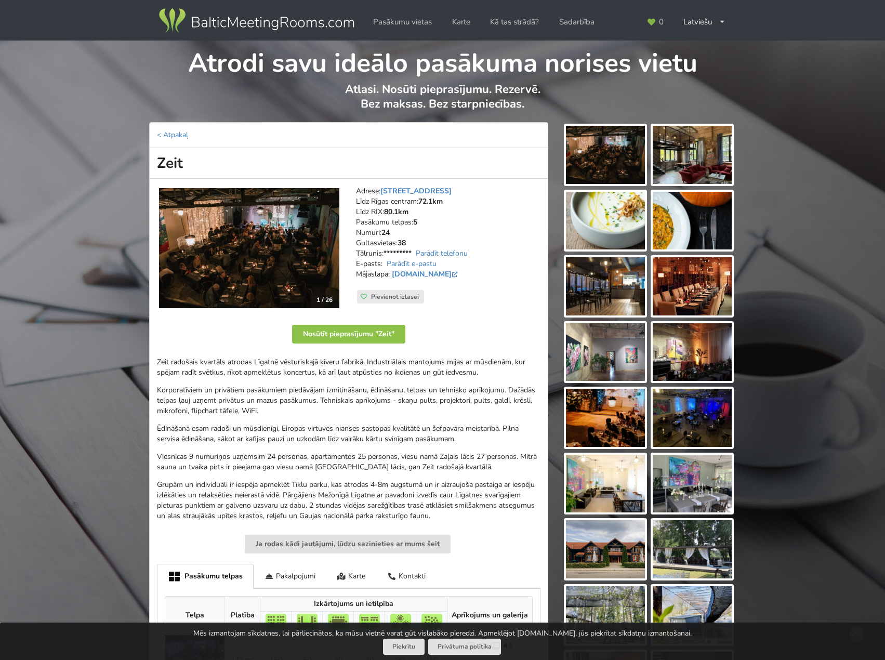
drag, startPoint x: 336, startPoint y: 415, endPoint x: 329, endPoint y: 414, distance: 8.0
click at [335, 415] on p "Korporatīviem un privātiem pasākumiem piedāvājam izmitināšanu, ēdināšanu, telpa…" at bounding box center [349, 400] width 384 height 31
click at [302, 404] on p "Korporatīviem un privātiem pasākumiem piedāvājam izmitināšanu, ēdināšanu, telpa…" at bounding box center [349, 400] width 384 height 31
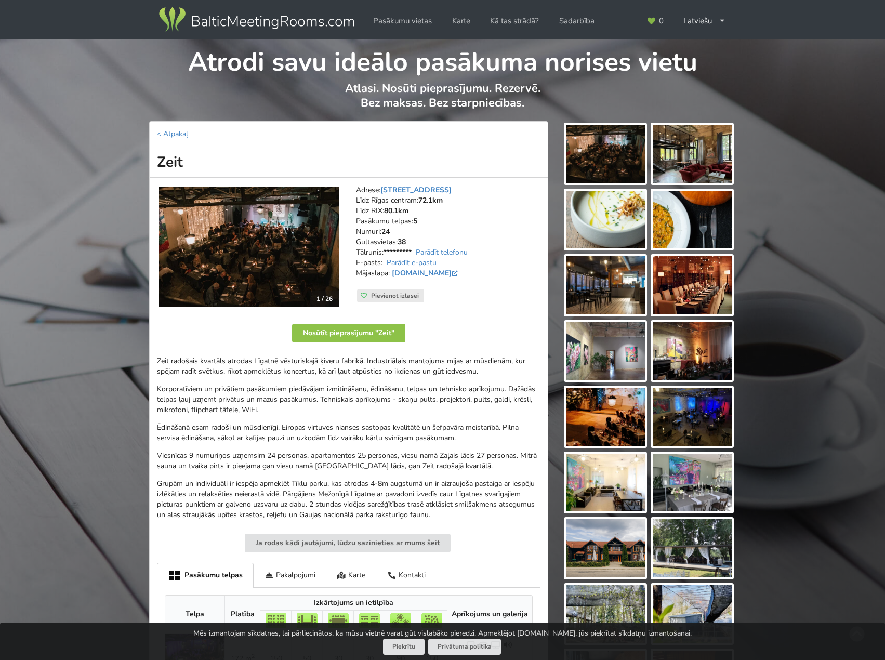
scroll to position [208, 0]
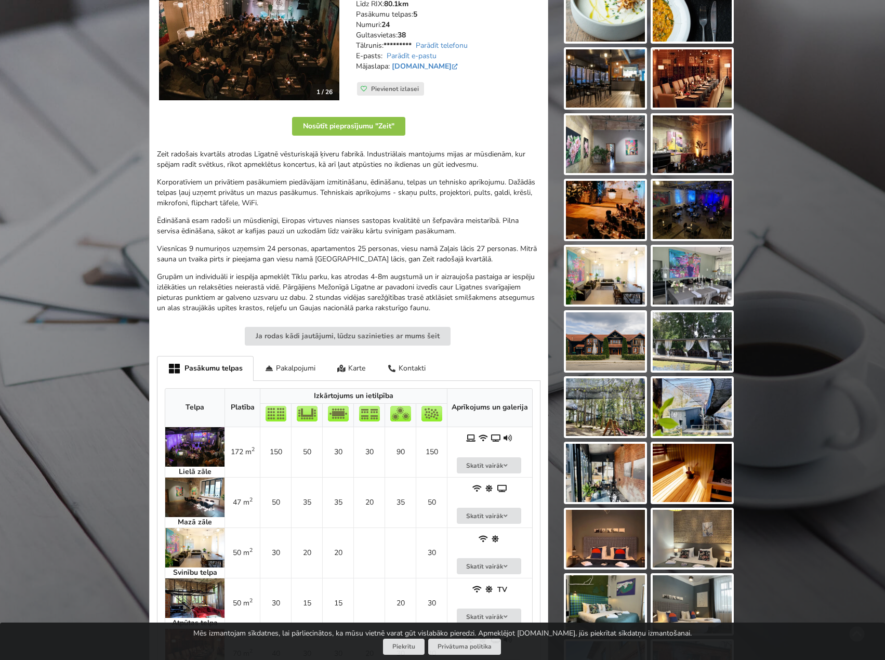
click at [317, 265] on p "Viesnīcas 9 numuriņos uzņemsim 24 personas, apartamentos 25 personas, viesu nam…" at bounding box center [349, 254] width 384 height 21
click at [273, 237] on p "Ēdināšanā esam radoši un mūsdienīgi, Eiropas virtuves nianses sastopas kvalitāt…" at bounding box center [349, 226] width 384 height 21
click at [353, 223] on p "Ēdināšanā esam radoši un mūsdienīgi, Eiropas virtuves nianses sastopas kvalitāt…" at bounding box center [349, 226] width 384 height 21
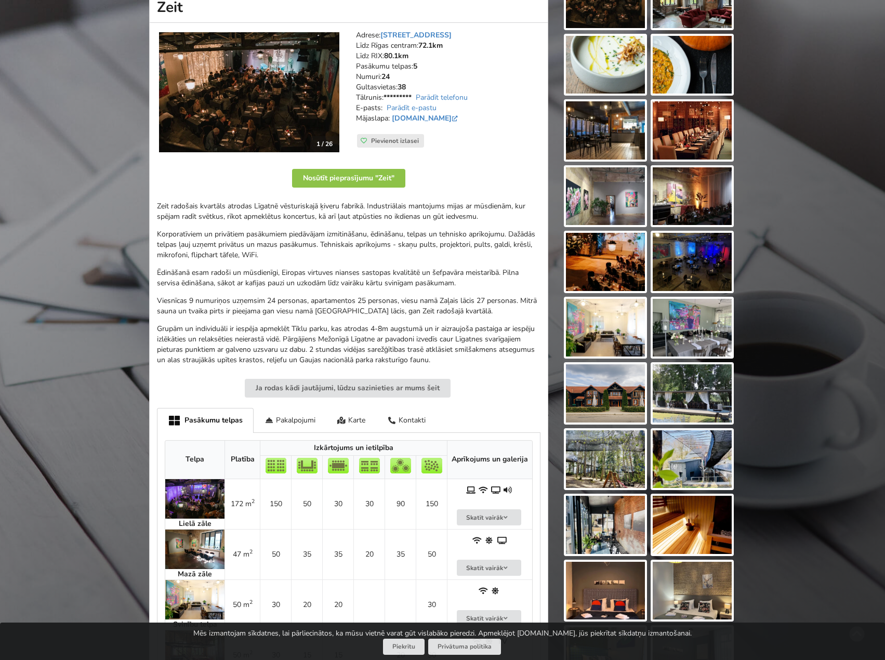
click at [440, 260] on p "Korporatīviem un privātiem pasākumiem piedāvājam izmitināšanu, ēdināšanu, telpa…" at bounding box center [349, 244] width 384 height 31
click at [374, 269] on p "Ēdināšanā esam radoši un mūsdienīgi, Eiropas virtuves nianses sastopas kvalitāt…" at bounding box center [349, 278] width 384 height 21
click at [316, 274] on p "Ēdināšanā esam radoši un mūsdienīgi, Eiropas virtuves nianses sastopas kvalitāt…" at bounding box center [349, 278] width 384 height 21
drag, startPoint x: 421, startPoint y: 301, endPoint x: 415, endPoint y: 282, distance: 20.2
click at [421, 300] on p "Viesnīcas 9 numuriņos uzņemsim 24 personas, apartamentos 25 personas, viesu nam…" at bounding box center [349, 306] width 384 height 21
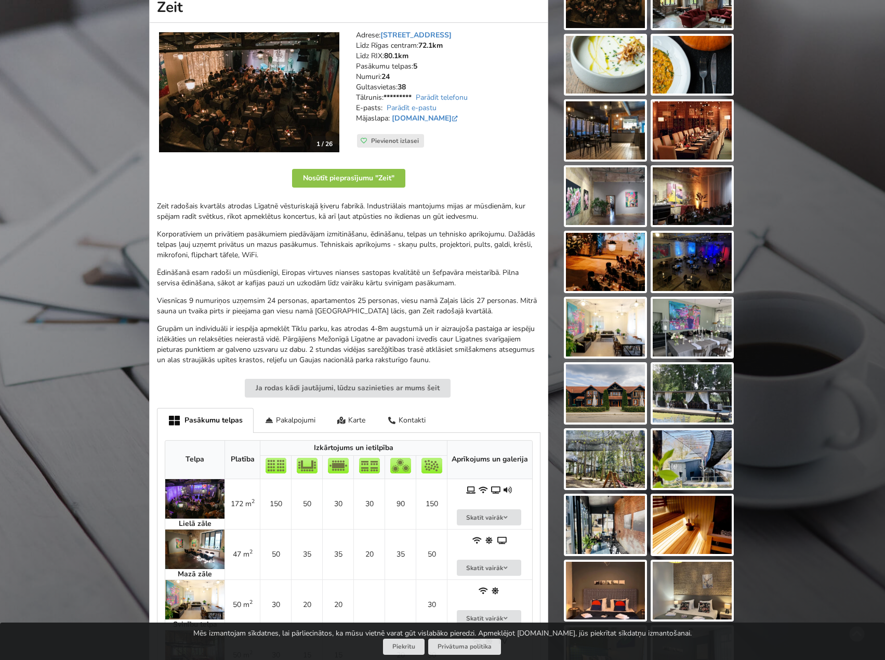
click at [410, 267] on div "Zeit radošais kvartāls atrodas Līgatnē vēsturiskajā ķiveru fabrikā. Industriāla…" at bounding box center [349, 283] width 384 height 164
click at [260, 284] on p "Ēdināšanā esam radoši un mūsdienīgi, Eiropas virtuves nianses sastopas kvalitāt…" at bounding box center [349, 278] width 384 height 21
click at [336, 260] on p "Korporatīviem un privātiem pasākumiem piedāvājam izmitināšanu, ēdināšanu, telpa…" at bounding box center [349, 244] width 384 height 31
click at [364, 222] on p "Zeit radošais kvartāls atrodas Līgatnē vēsturiskajā ķiveru fabrikā. Industriāla…" at bounding box center [349, 211] width 384 height 21
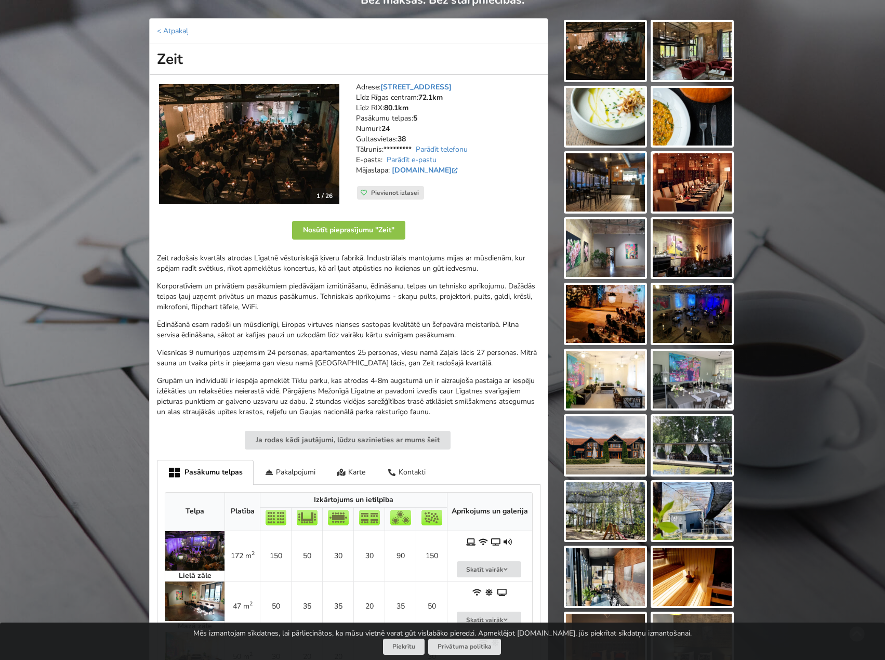
click at [622, 48] on img at bounding box center [605, 51] width 79 height 58
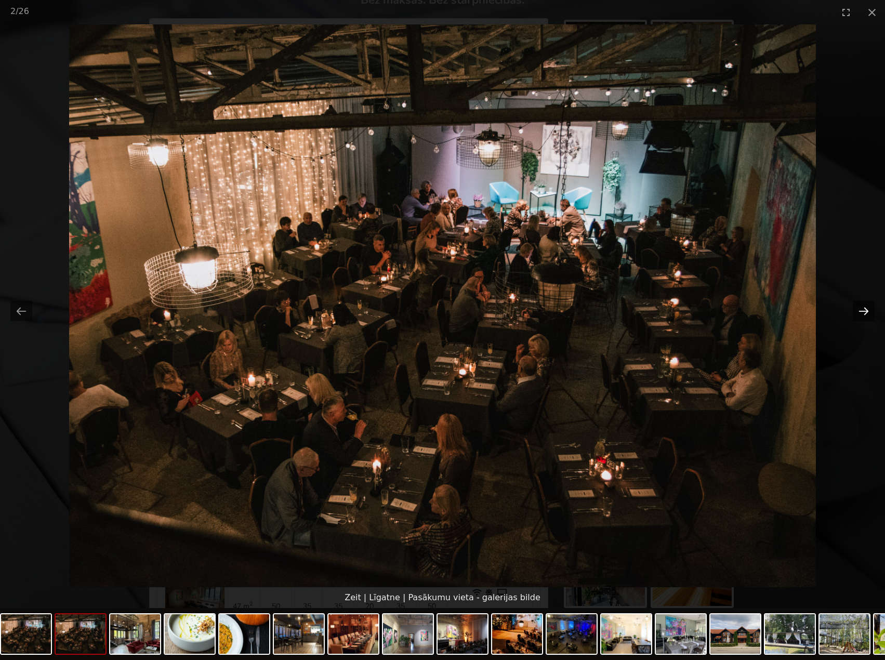
click at [864, 310] on button "Next slide" at bounding box center [864, 311] width 22 height 20
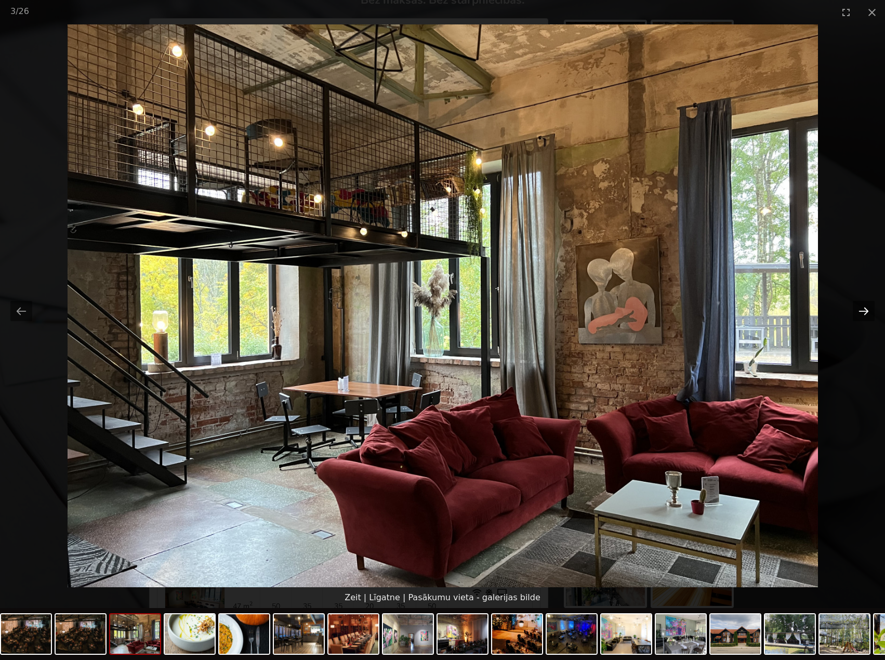
click at [864, 310] on button "Next slide" at bounding box center [864, 311] width 22 height 20
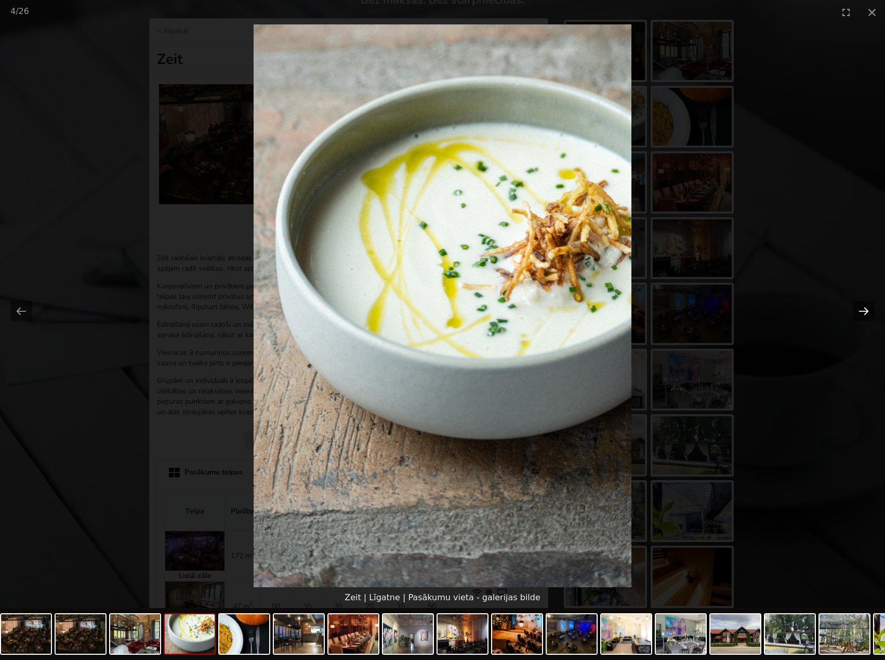
click at [864, 308] on button "Next slide" at bounding box center [864, 311] width 22 height 20
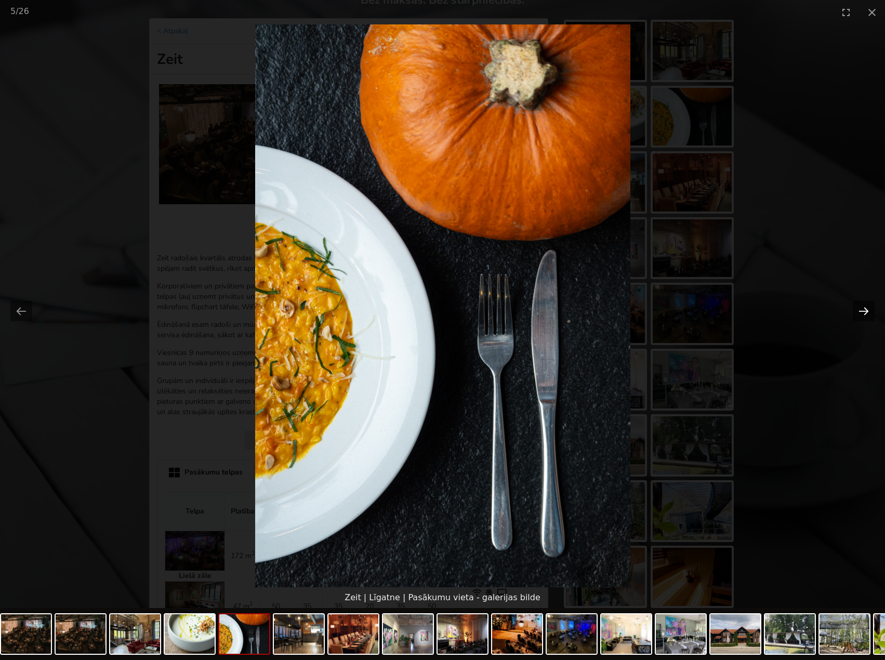
click at [864, 307] on button "Next slide" at bounding box center [864, 311] width 22 height 20
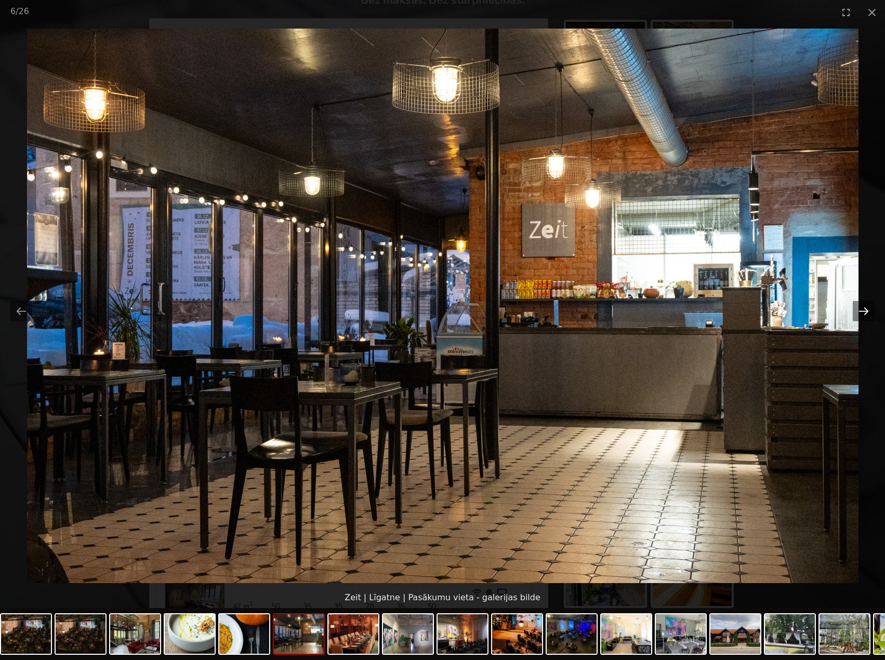
click at [864, 306] on button "Next slide" at bounding box center [864, 311] width 22 height 20
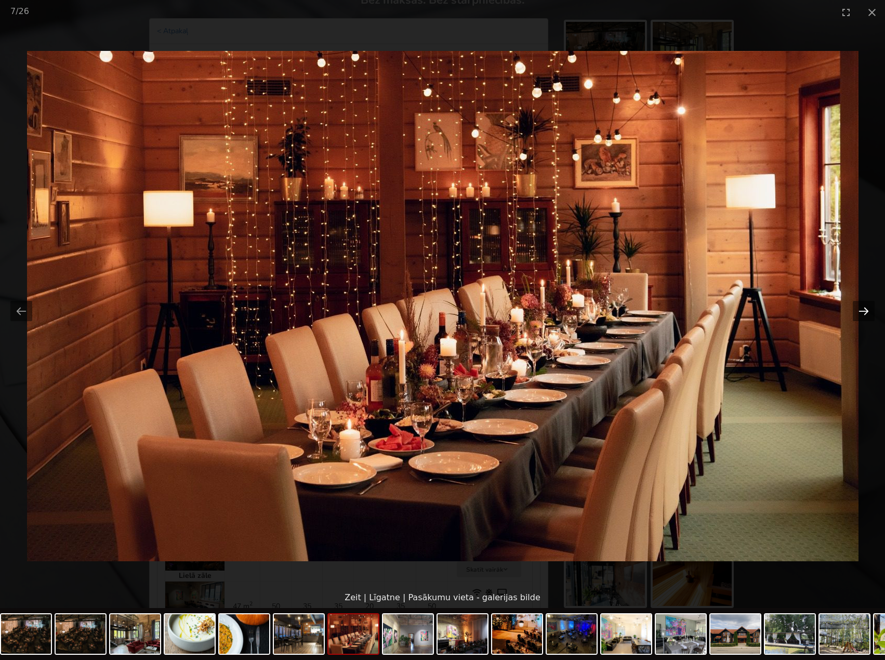
click at [865, 305] on button "Next slide" at bounding box center [864, 311] width 22 height 20
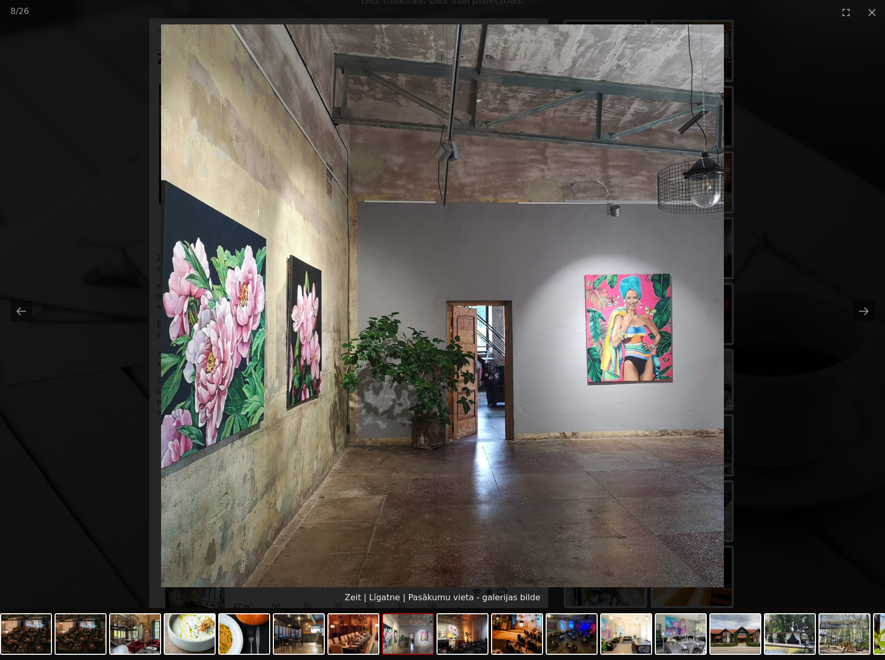
scroll to position [0, 0]
click at [866, 299] on picture at bounding box center [442, 305] width 885 height 563
click at [864, 307] on button "Next slide" at bounding box center [864, 311] width 22 height 20
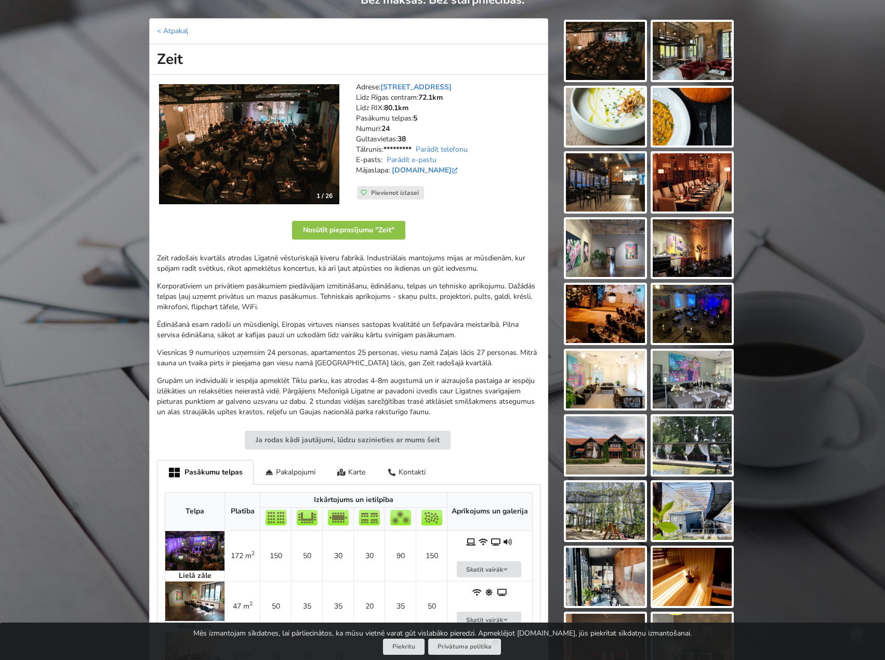
click at [863, 311] on body "Pasākumu vietas Karte Kā tas strādā? Sadarbība Latviešu English Русский Pēdējās…" at bounding box center [442, 226] width 885 height 660
click at [400, 325] on p "Ēdināšanā esam radoši un mūsdienīgi, Eiropas virtuves nianses sastopas kvalitāt…" at bounding box center [349, 330] width 384 height 21
click at [336, 322] on p "Ēdināšanā esam radoši un mūsdienīgi, Eiropas virtuves nianses sastopas kvalitāt…" at bounding box center [349, 330] width 384 height 21
click at [333, 376] on p "Grupām un individuāli ir iespēja apmeklēt Tīklu parku, kas atrodas 4-8m augstum…" at bounding box center [349, 397] width 384 height 42
click at [293, 531] on td "50" at bounding box center [306, 556] width 31 height 50
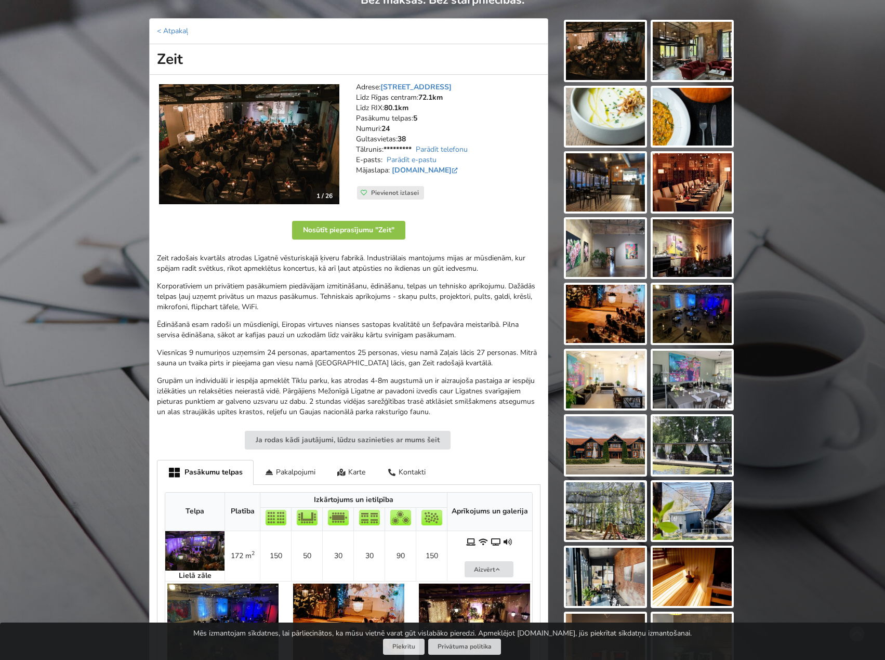
scroll to position [416, 0]
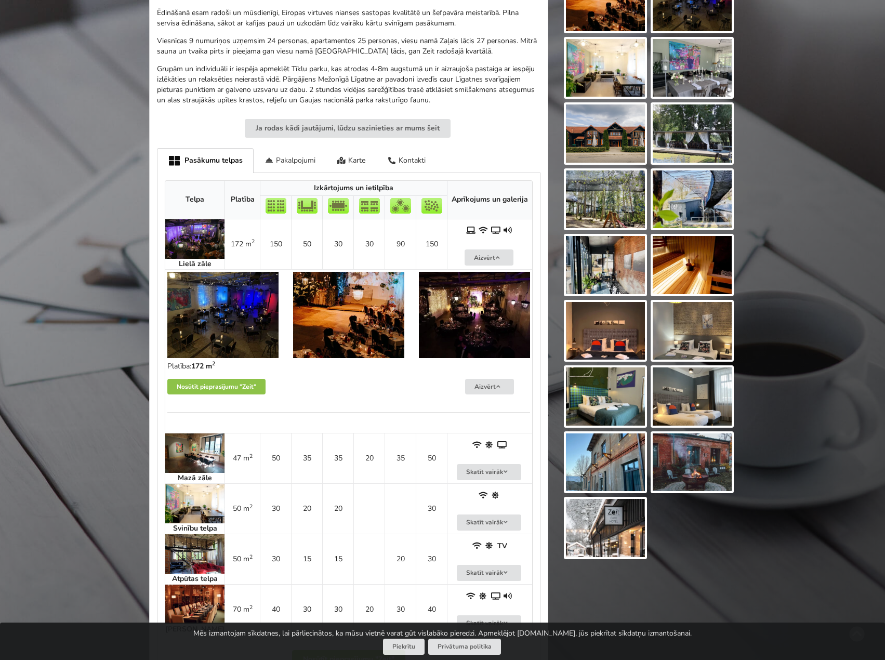
click at [286, 160] on div "Pakalpojumi" at bounding box center [290, 160] width 73 height 24
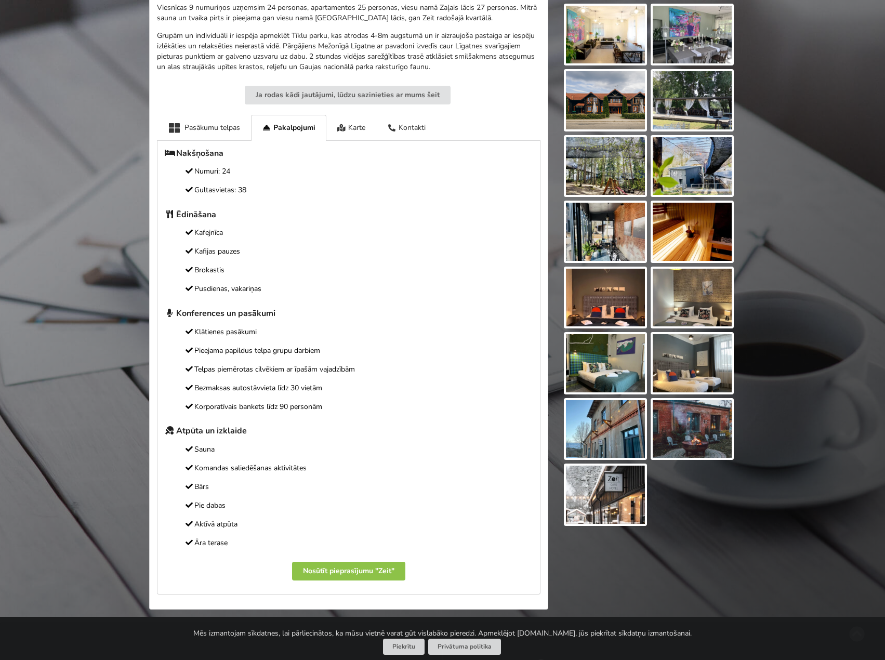
scroll to position [0, 0]
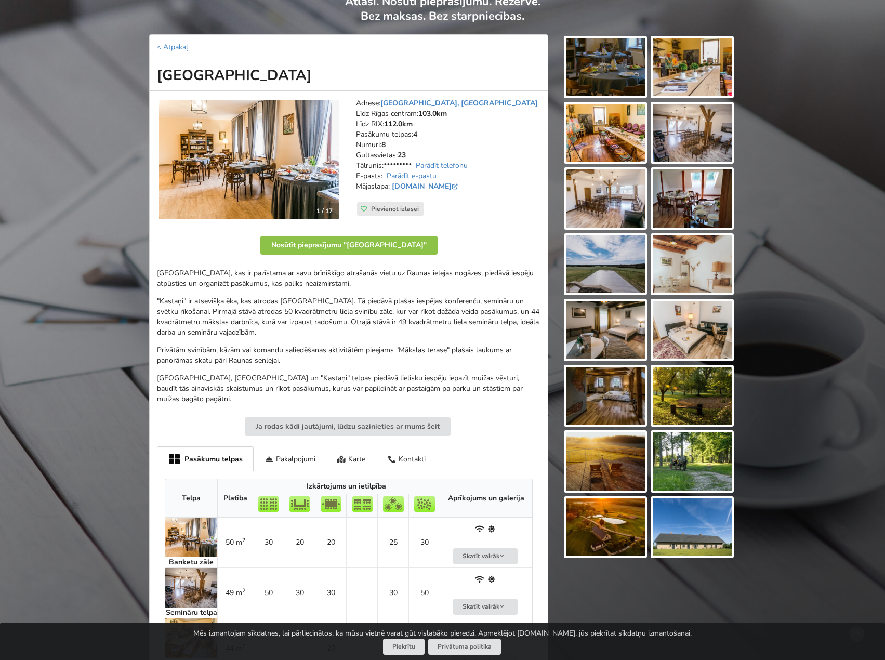
scroll to position [104, 0]
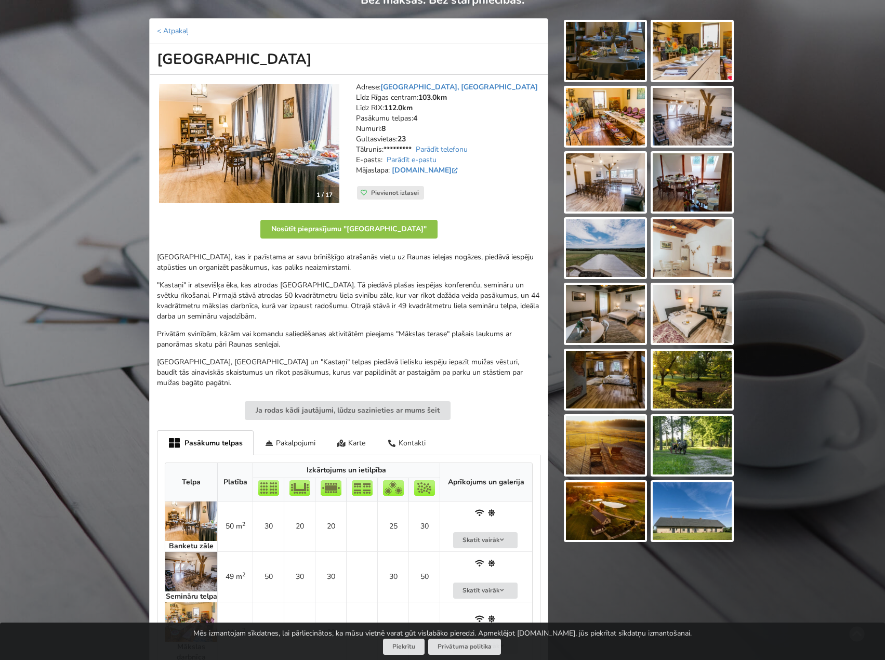
drag, startPoint x: 244, startPoint y: 293, endPoint x: 236, endPoint y: 277, distance: 18.1
click at [244, 293] on p ""Kastaņi" ir atsevišķa ēka, kas atrodas Liepas muižas parkā. Tā piedāvā plašas …" at bounding box center [349, 301] width 384 height 42
click at [229, 275] on div "Liepas muiža, kas ir pazīstama ar savu brīnišķīgo atrašanās vietu uz Raunas iel…" at bounding box center [349, 320] width 384 height 136
click at [351, 262] on p "Liepas muiža, kas ir pazīstama ar savu brīnišķīgo atrašanās vietu uz Raunas iel…" at bounding box center [349, 262] width 384 height 21
click at [395, 311] on p ""Kastaņi" ir atsevišķa ēka, kas atrodas Liepas muižas parkā. Tā piedāvā plašas …" at bounding box center [349, 301] width 384 height 42
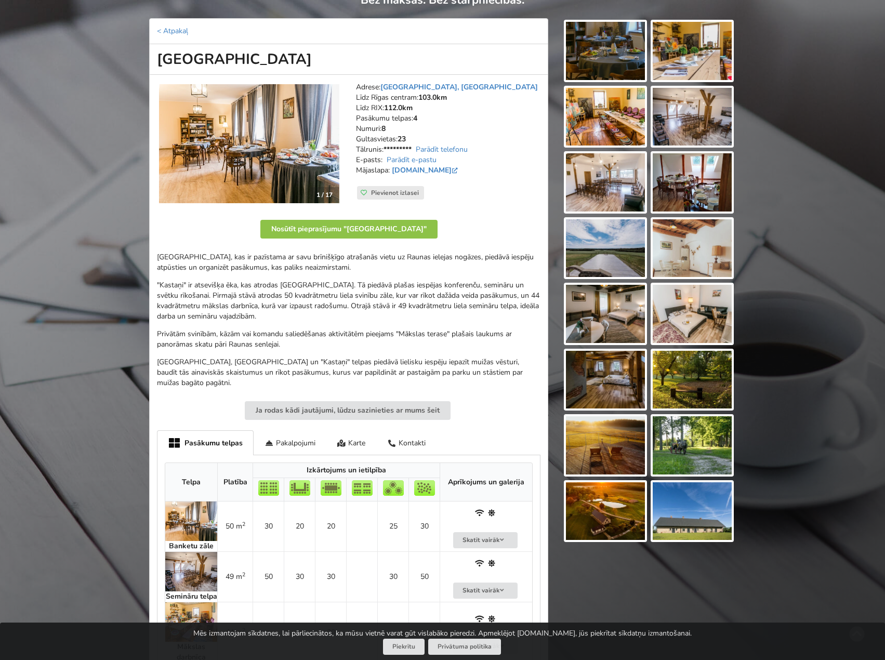
click at [403, 283] on p ""Kastaņi" ir atsevišķa ēka, kas atrodas Liepas muižas parkā. Tā piedāvā plašas …" at bounding box center [349, 301] width 384 height 42
click at [398, 264] on p "Liepas muiža, kas ir pazīstama ar savu brīnišķīgo atrašanās vietu uz Raunas iel…" at bounding box center [349, 262] width 384 height 21
click at [360, 318] on p ""Kastaņi" ir atsevišķa ēka, kas atrodas Liepas muižas parkā. Tā piedāvā plašas …" at bounding box center [349, 301] width 384 height 42
click at [317, 322] on div "Liepas muiža, kas ir pazīstama ar savu brīnišķīgo atrašanās vietu uz Raunas iel…" at bounding box center [349, 320] width 384 height 136
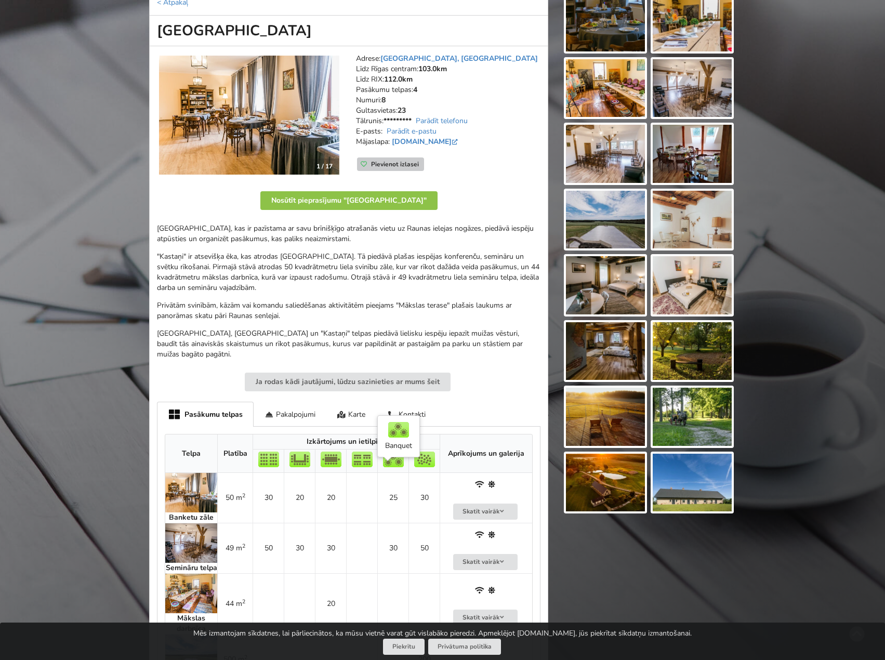
scroll to position [52, 0]
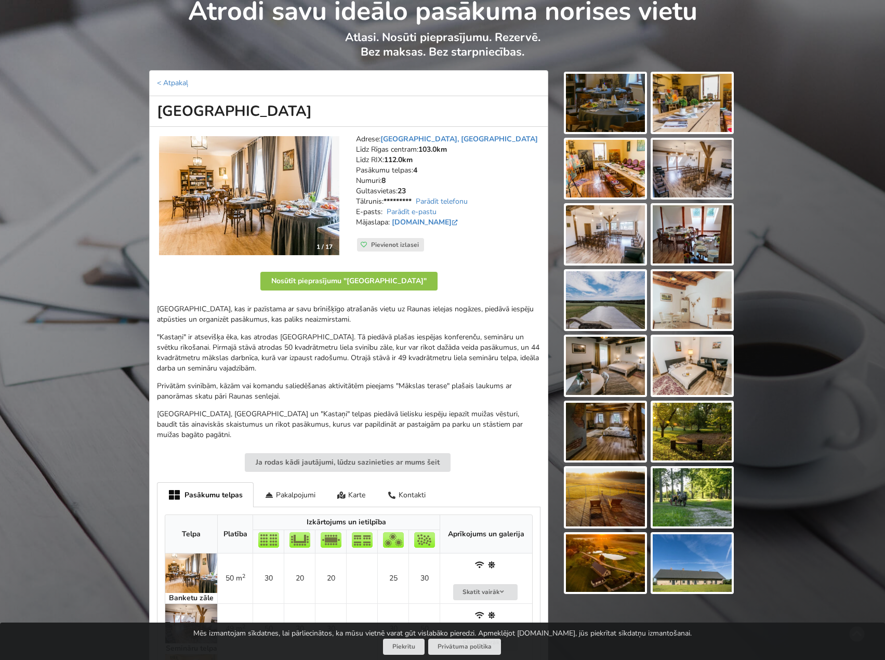
click at [618, 108] on img at bounding box center [605, 103] width 79 height 58
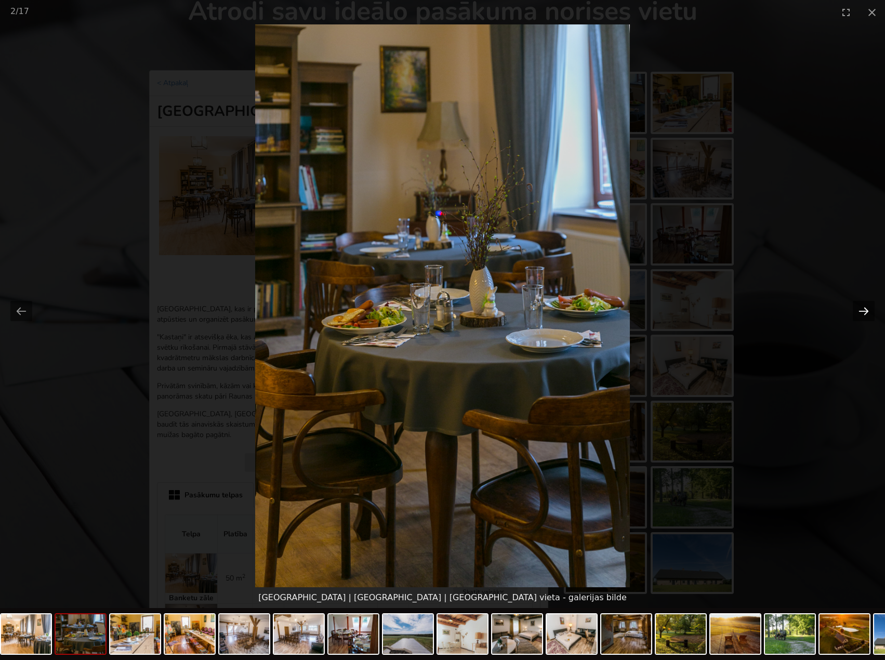
click at [863, 309] on button "Next slide" at bounding box center [864, 311] width 22 height 20
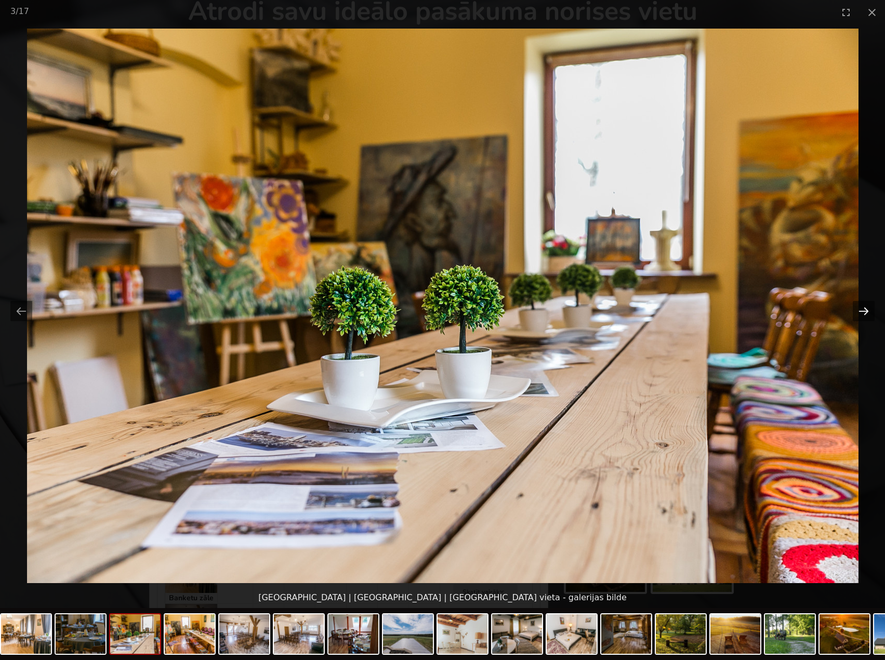
click at [867, 312] on button "Next slide" at bounding box center [864, 311] width 22 height 20
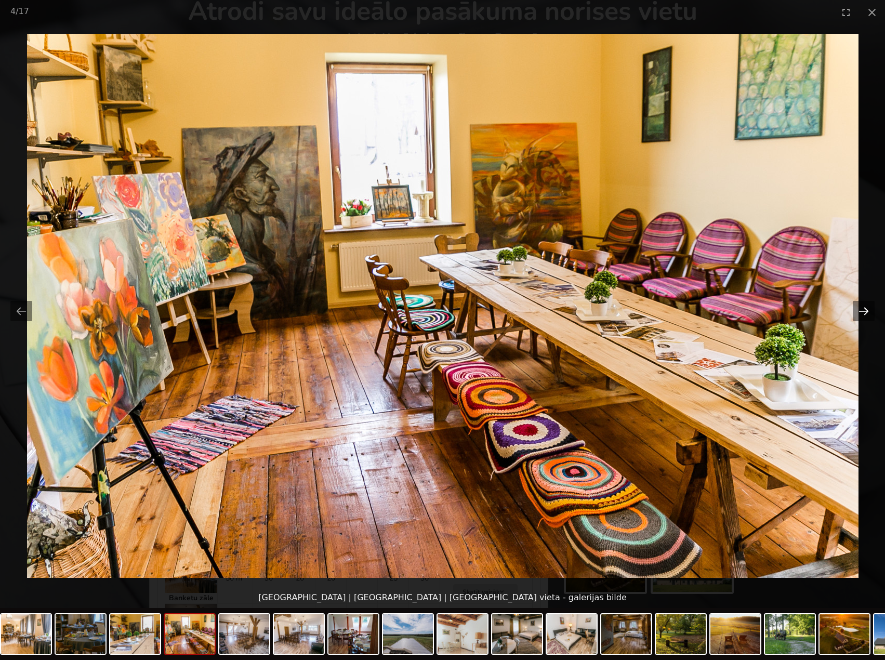
click at [867, 312] on button "Next slide" at bounding box center [864, 311] width 22 height 20
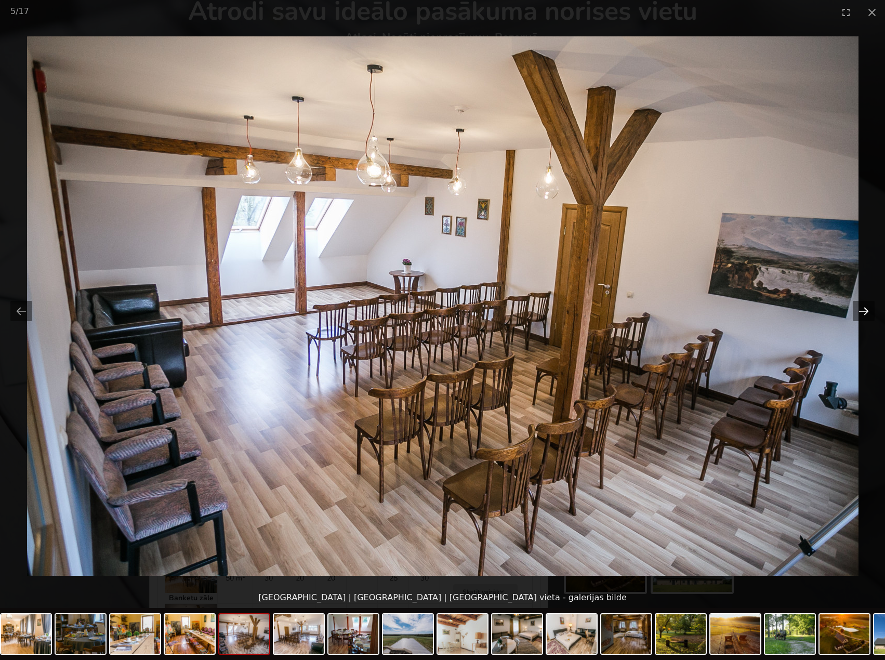
click at [867, 312] on button "Next slide" at bounding box center [864, 311] width 22 height 20
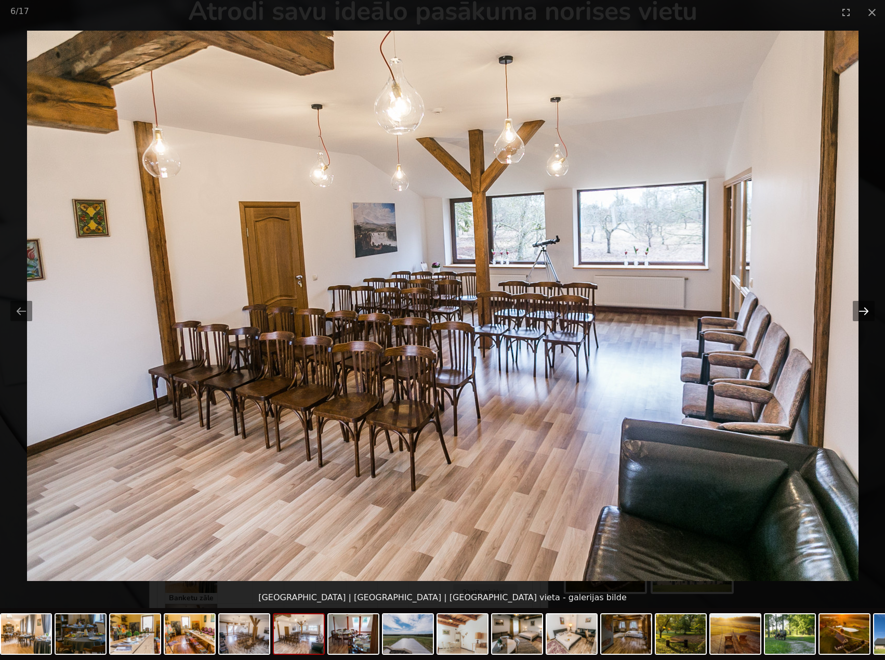
click at [868, 310] on button "Next slide" at bounding box center [864, 311] width 22 height 20
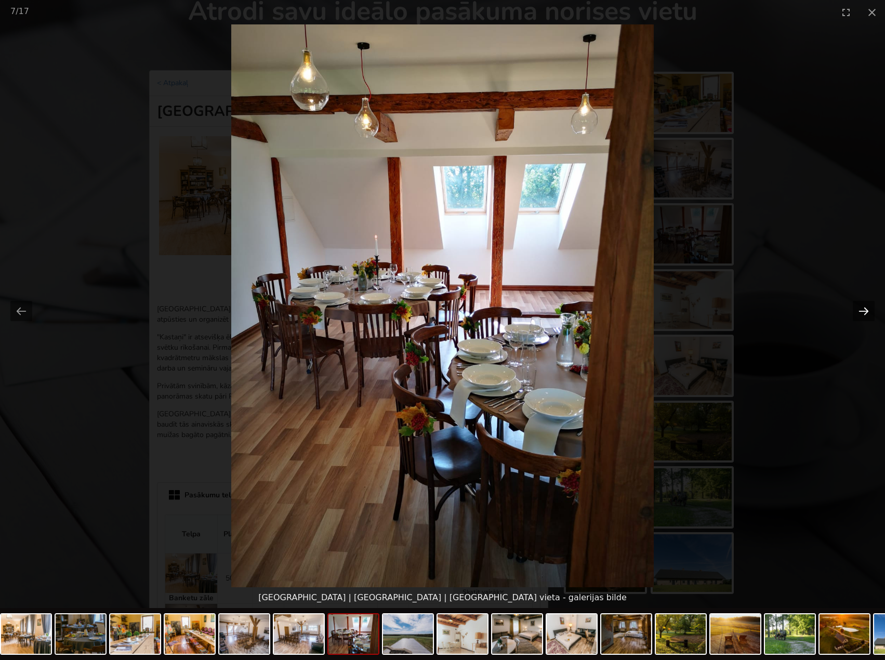
click at [868, 309] on button "Next slide" at bounding box center [864, 311] width 22 height 20
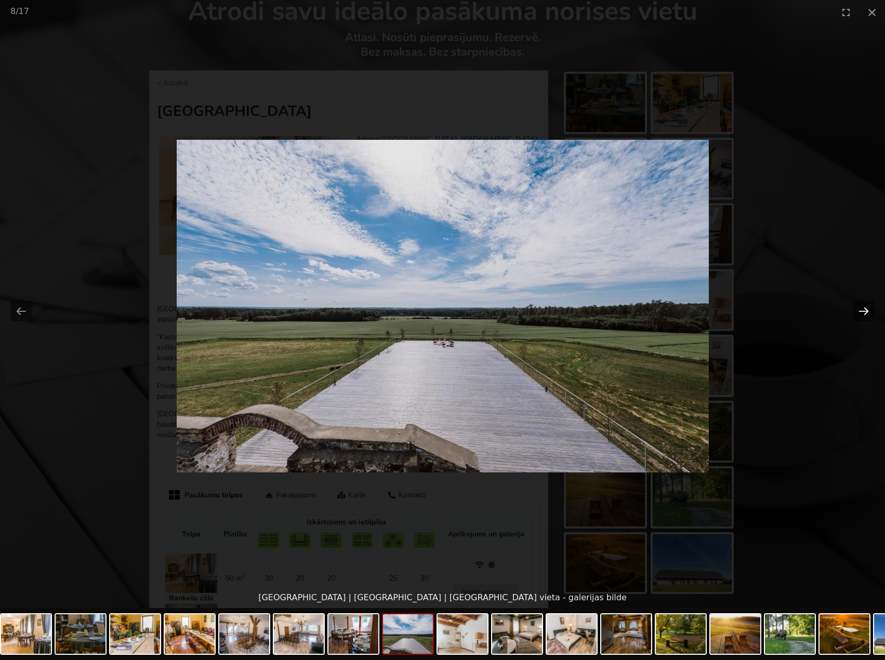
click at [869, 306] on button "Next slide" at bounding box center [864, 311] width 22 height 20
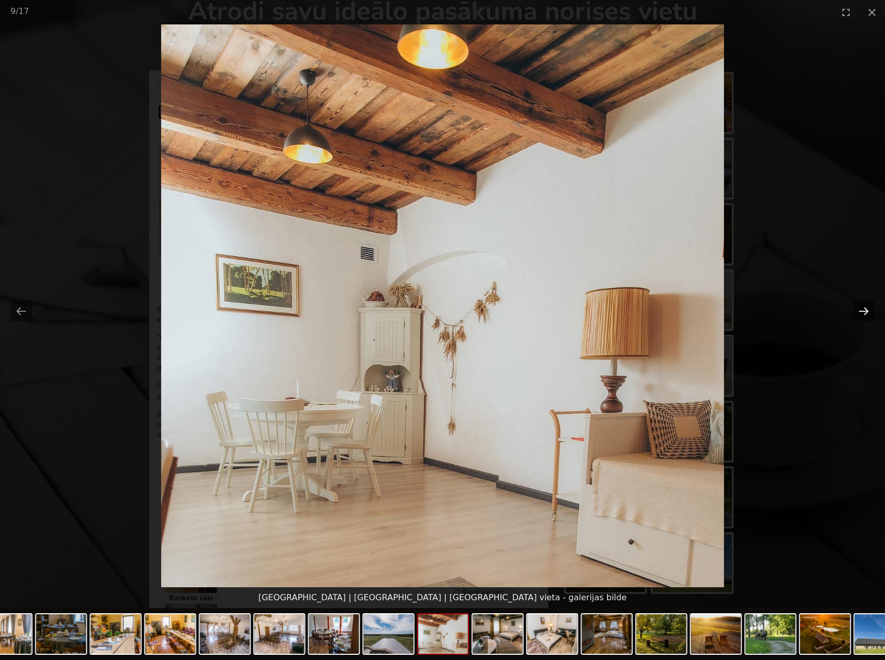
click at [869, 306] on button "Next slide" at bounding box center [864, 311] width 22 height 20
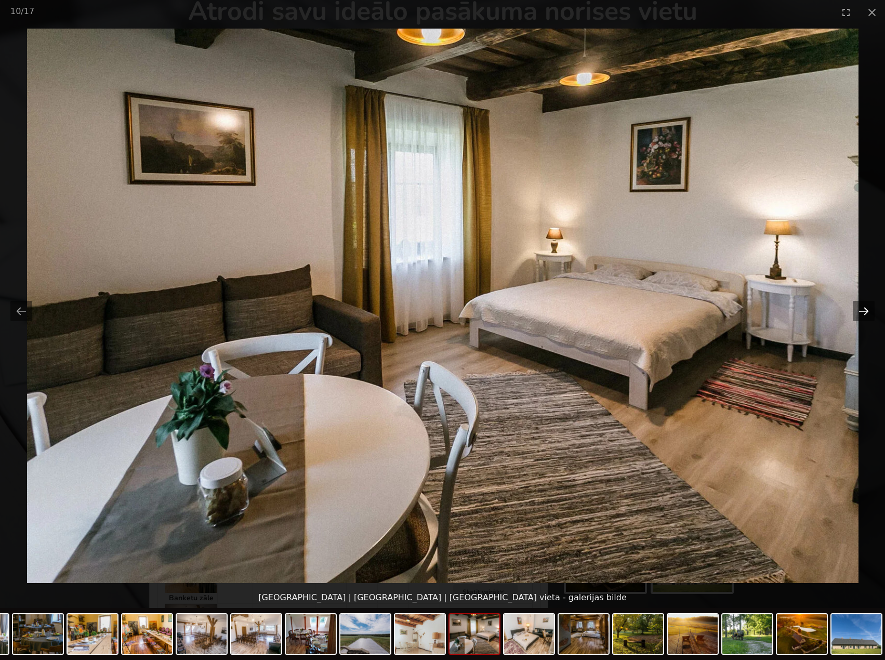
click at [869, 306] on button "Next slide" at bounding box center [864, 311] width 22 height 20
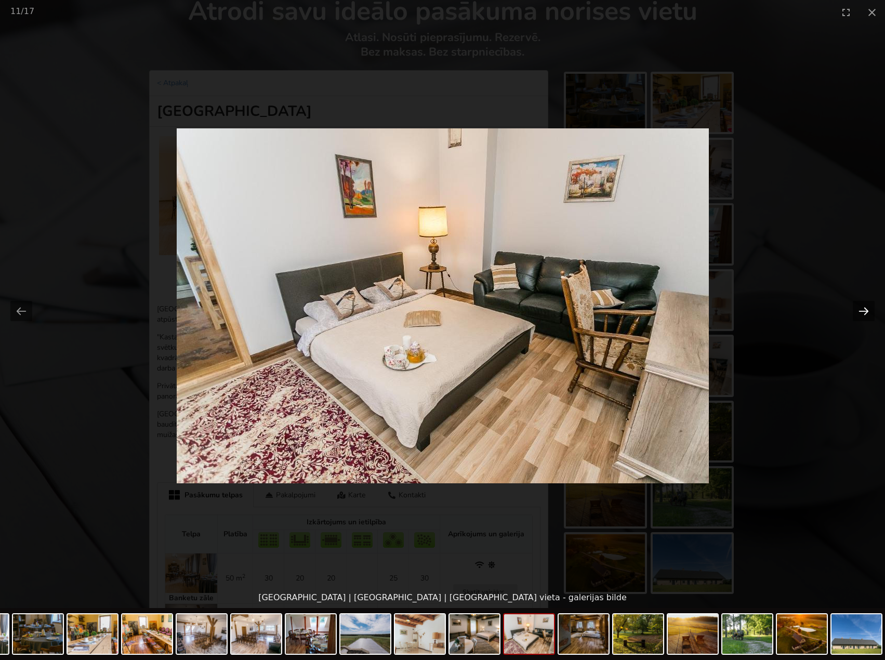
click at [870, 304] on button "Next slide" at bounding box center [864, 311] width 22 height 20
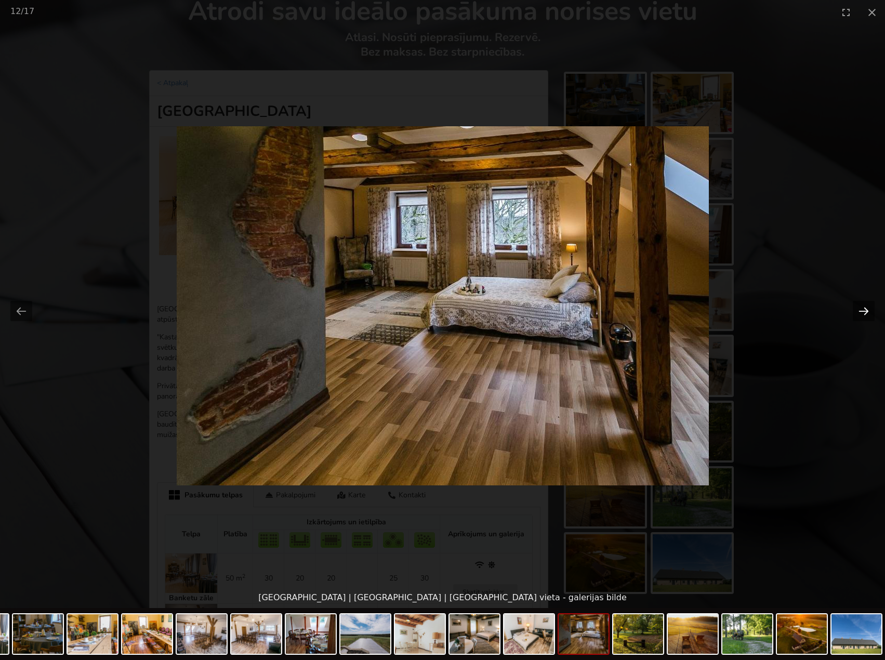
click at [866, 309] on button "Next slide" at bounding box center [864, 311] width 22 height 20
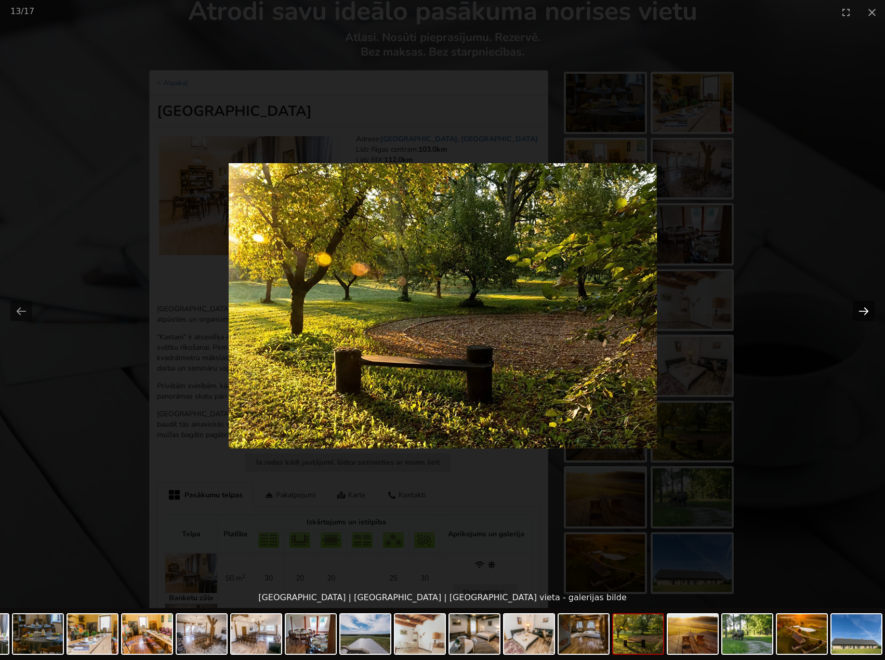
click at [866, 309] on button "Next slide" at bounding box center [864, 311] width 22 height 20
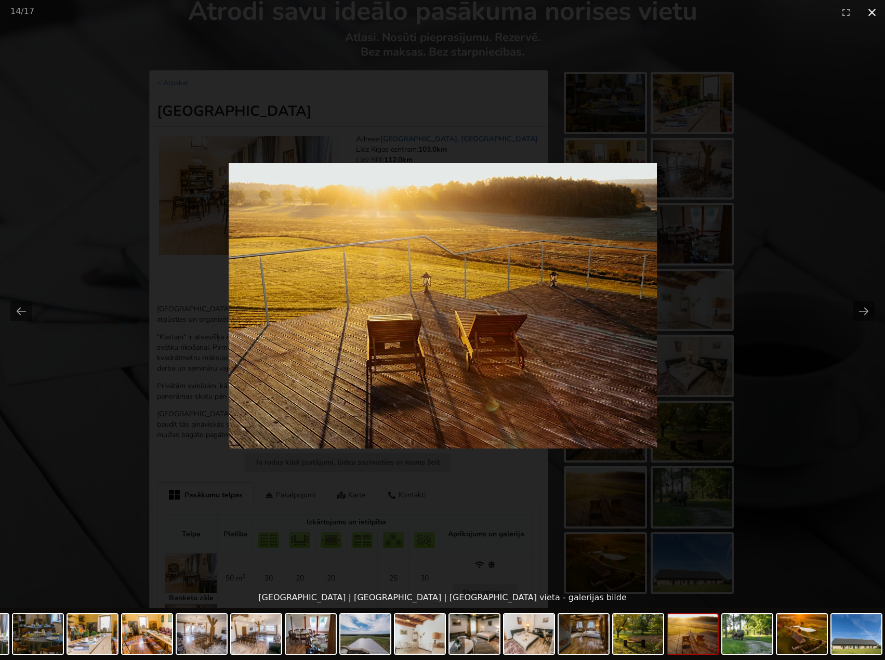
click at [870, 14] on button "Close gallery" at bounding box center [872, 12] width 26 height 24
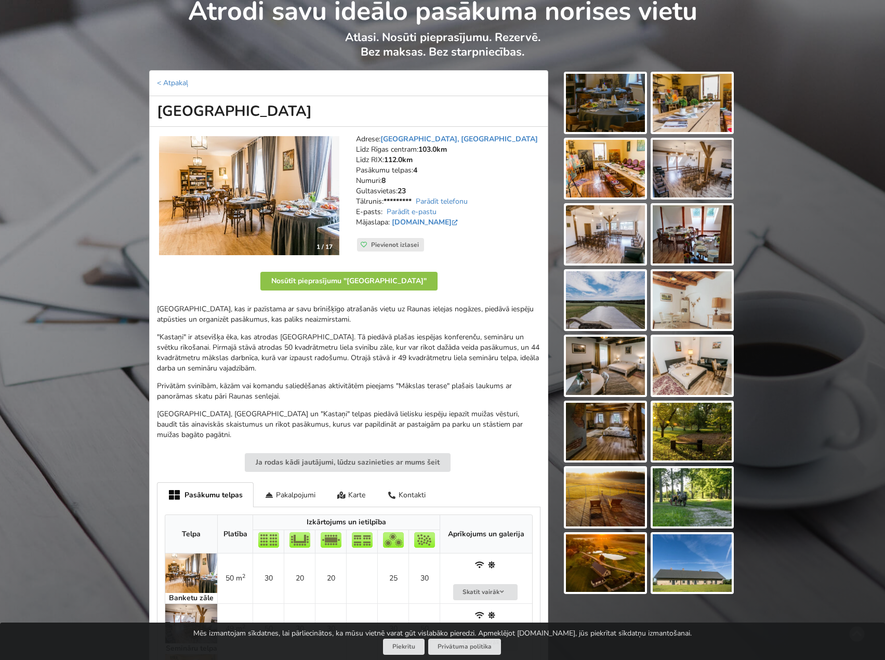
click at [319, 347] on p ""Kastaņi" ir atsevišķa ēka, kas atrodas Liepas muižas parkā. Tā piedāvā plašas …" at bounding box center [349, 353] width 384 height 42
click at [254, 361] on p ""Kastaņi" ir atsevišķa ēka, kas atrodas Liepas muižas parkā. Tā piedāvā plašas …" at bounding box center [349, 353] width 384 height 42
drag, startPoint x: 258, startPoint y: 379, endPoint x: 259, endPoint y: 373, distance: 6.4
click at [256, 379] on div "Liepas muiža, kas ir pazīstama ar savu brīnišķīgo atrašanās vietu uz Raunas iel…" at bounding box center [349, 372] width 384 height 136
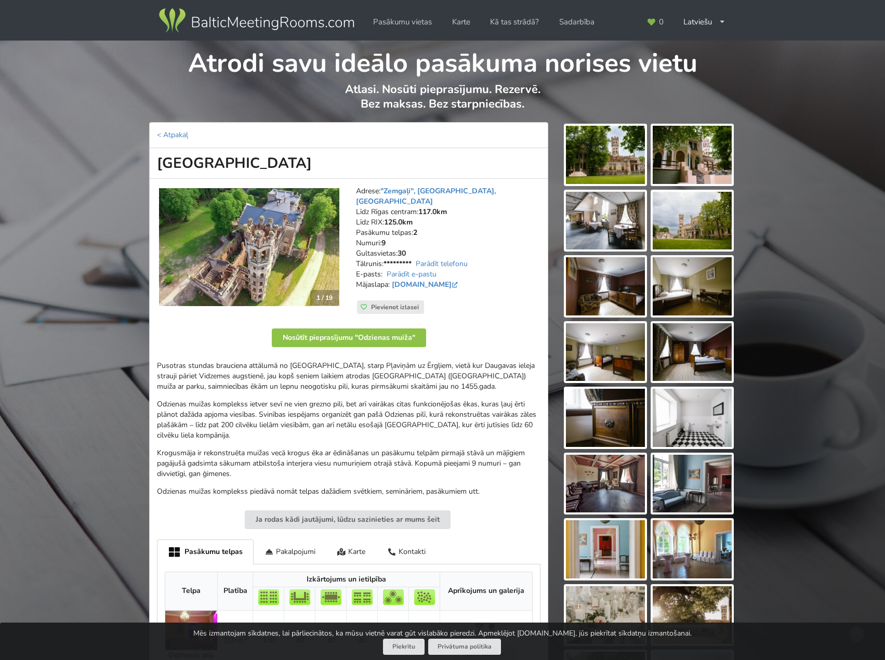
click at [634, 152] on img at bounding box center [605, 155] width 79 height 58
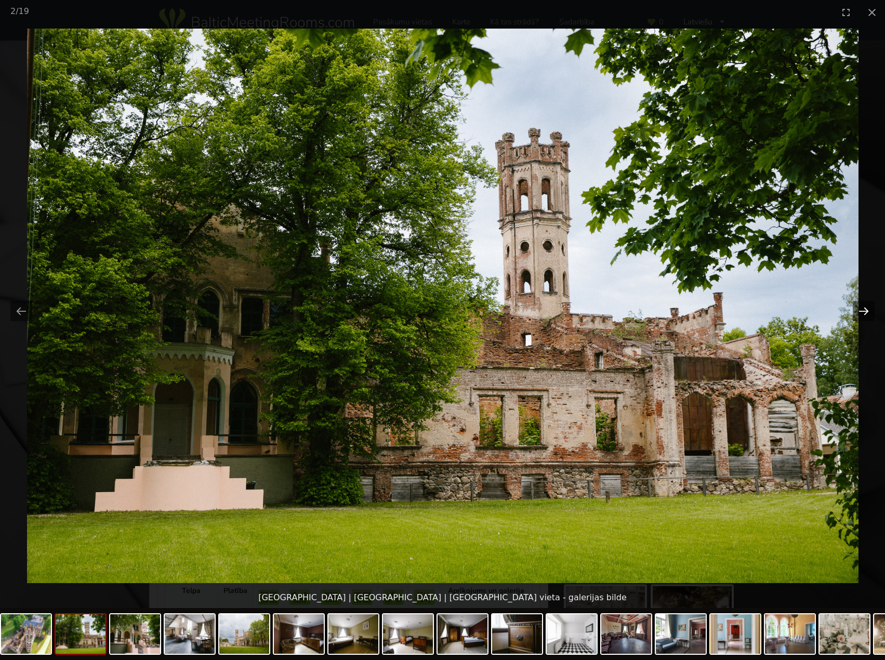
click at [869, 313] on button "Next slide" at bounding box center [864, 311] width 22 height 20
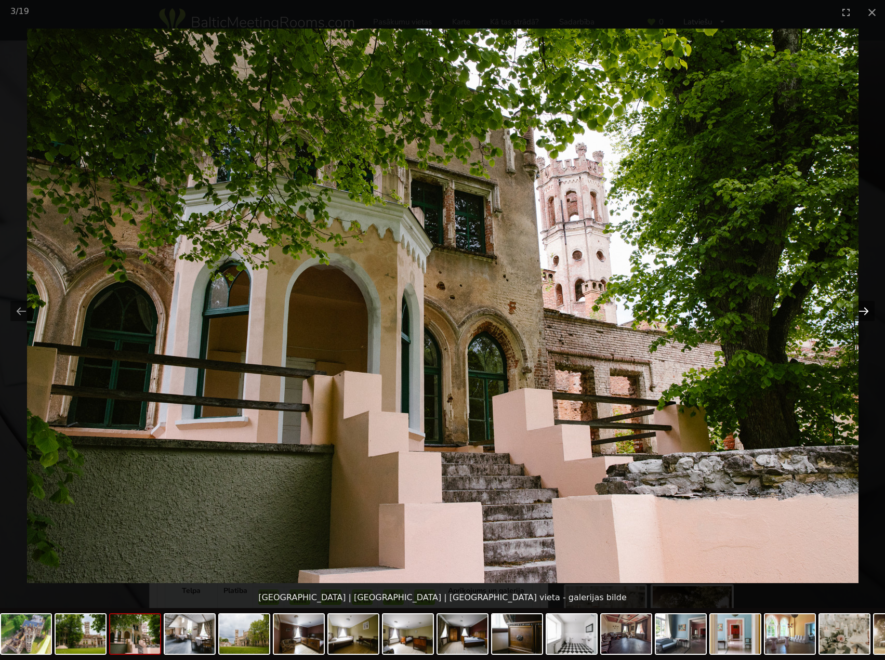
click at [869, 313] on button "Next slide" at bounding box center [864, 311] width 22 height 20
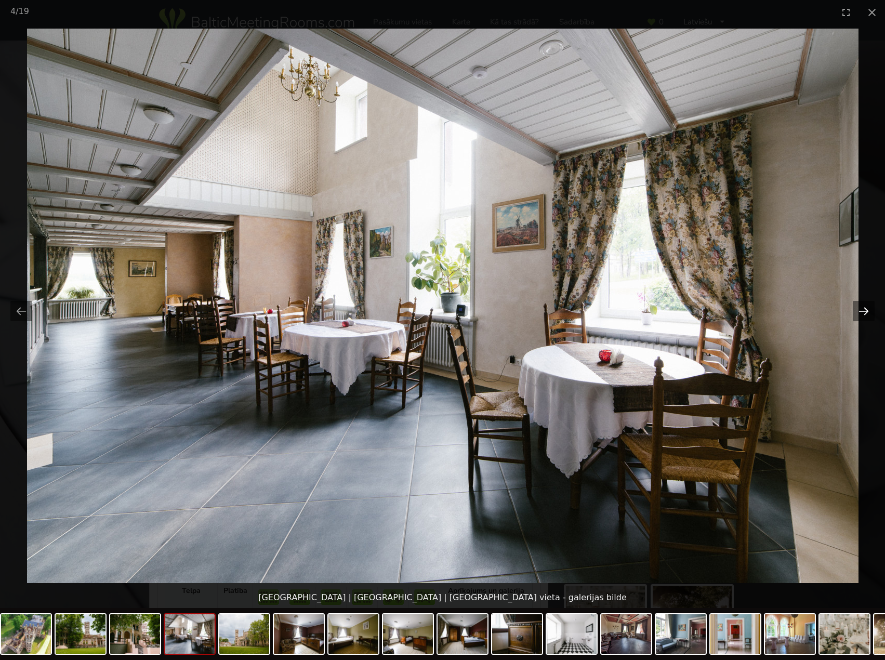
click at [869, 313] on button "Next slide" at bounding box center [864, 311] width 22 height 20
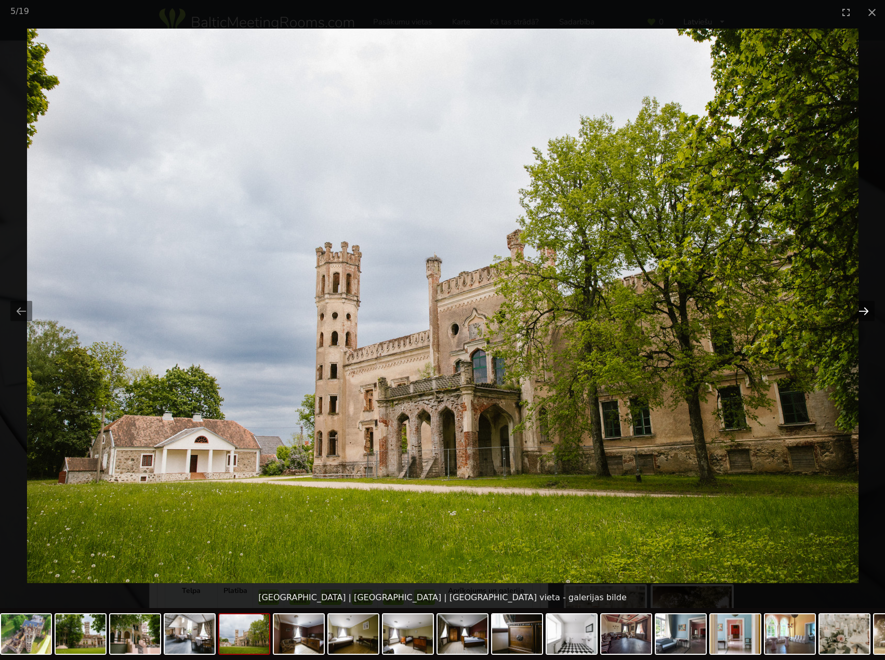
click at [868, 312] on button "Next slide" at bounding box center [864, 311] width 22 height 20
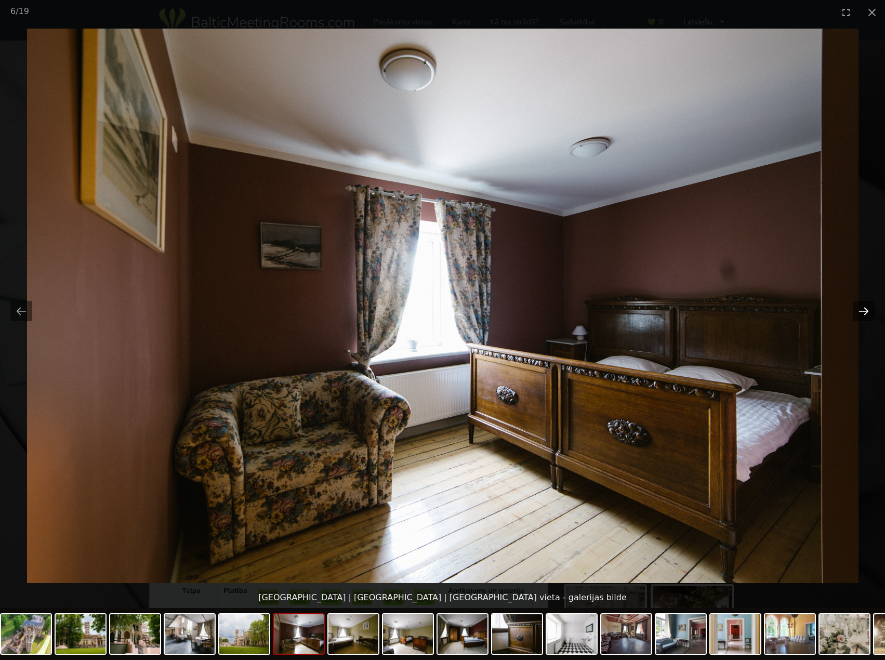
click at [868, 311] on button "Next slide" at bounding box center [864, 311] width 22 height 20
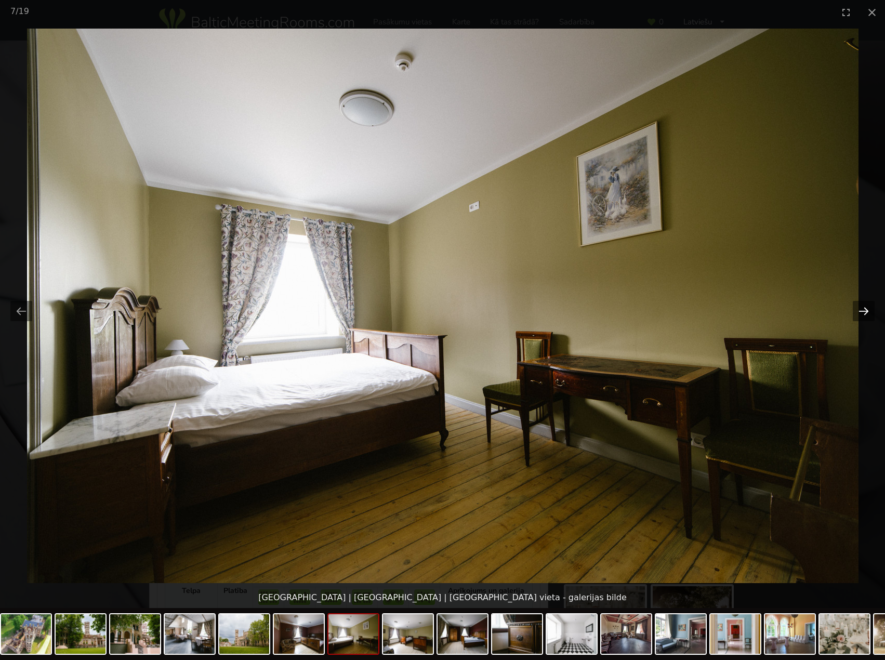
click at [868, 308] on button "Next slide" at bounding box center [864, 311] width 22 height 20
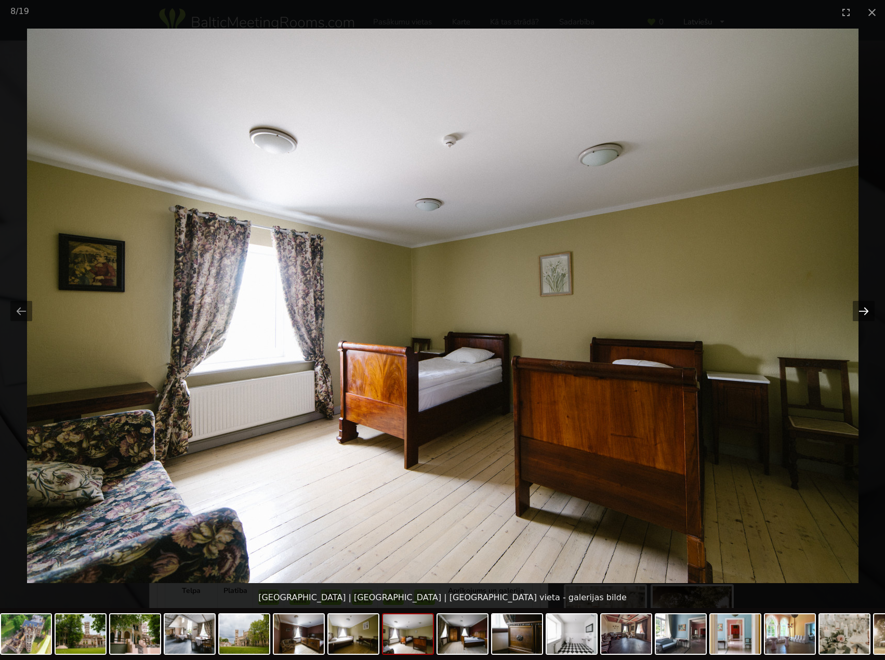
click at [868, 308] on button "Next slide" at bounding box center [864, 311] width 22 height 20
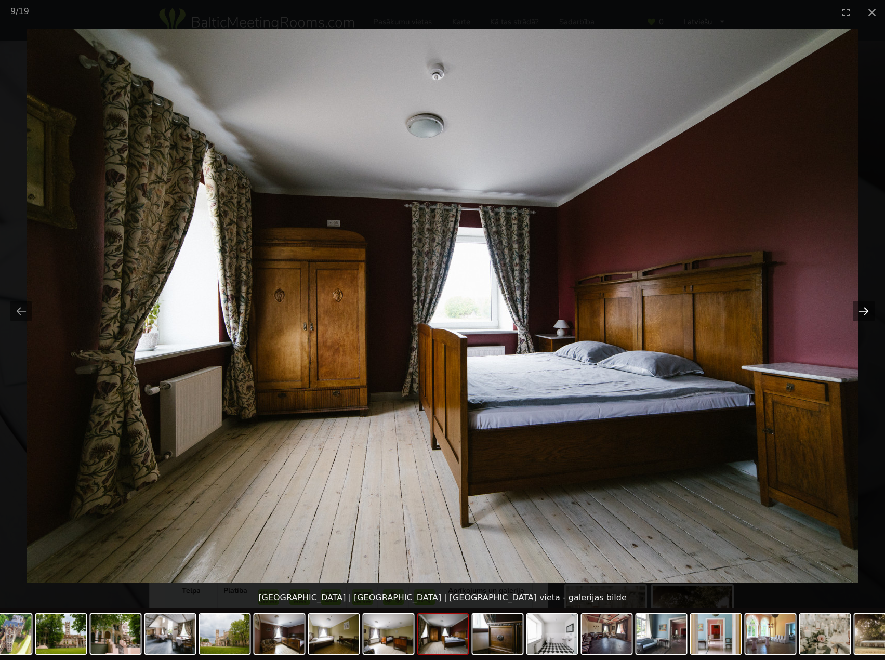
click at [868, 307] on button "Next slide" at bounding box center [864, 311] width 22 height 20
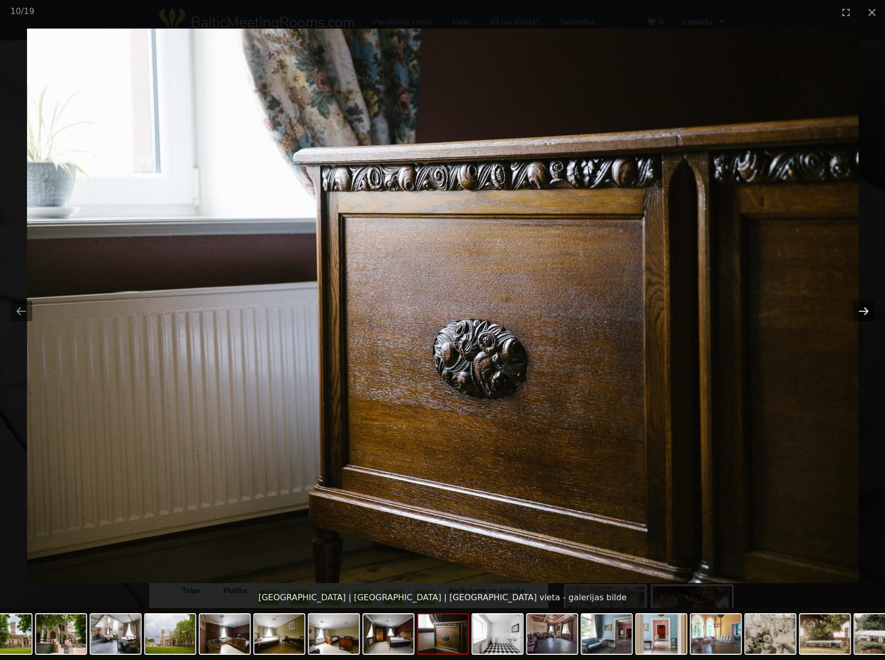
click at [869, 306] on button "Next slide" at bounding box center [864, 311] width 22 height 20
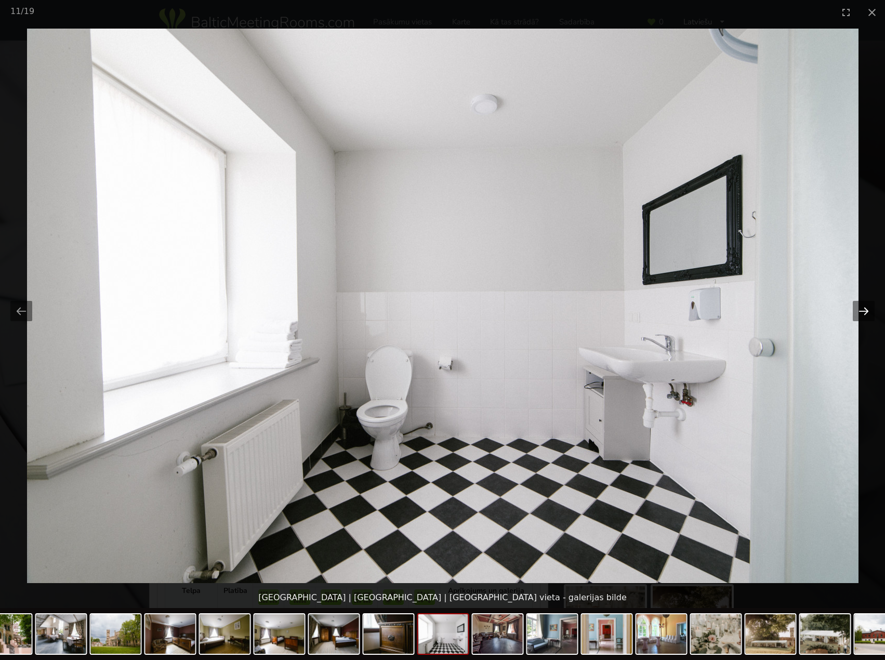
click at [864, 308] on button "Next slide" at bounding box center [864, 311] width 22 height 20
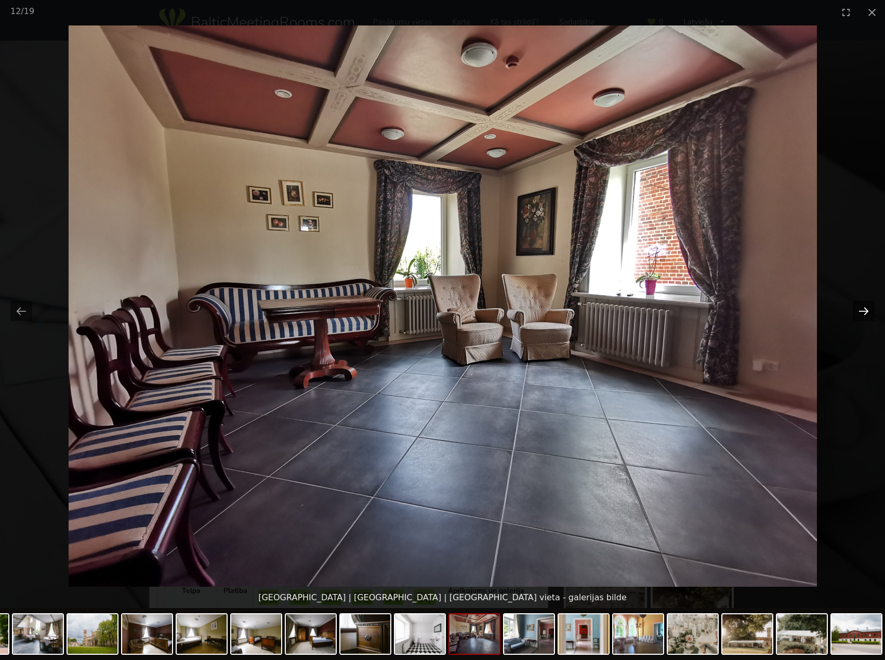
click at [864, 308] on button "Next slide" at bounding box center [864, 311] width 22 height 20
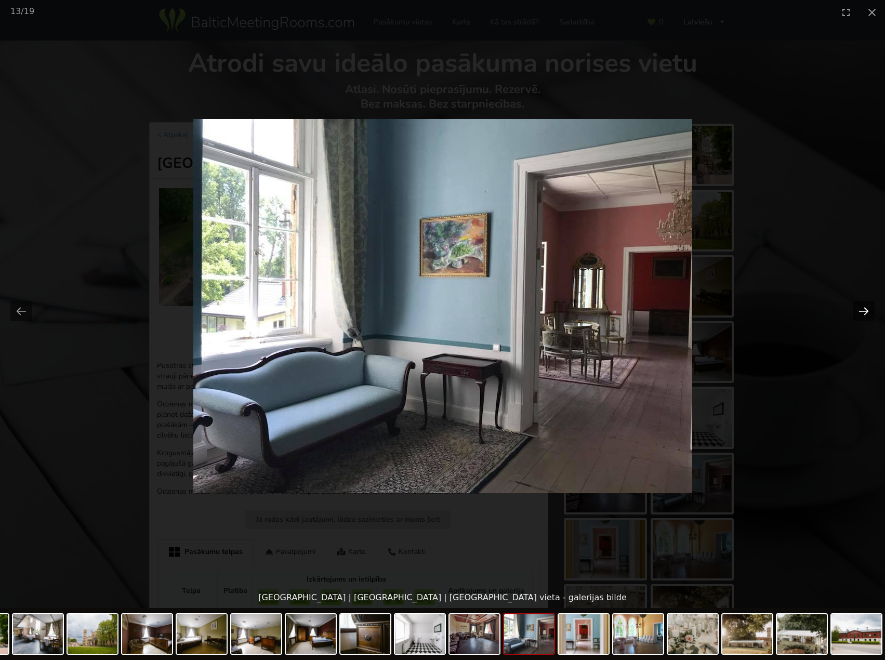
click at [866, 306] on button "Next slide" at bounding box center [864, 311] width 22 height 20
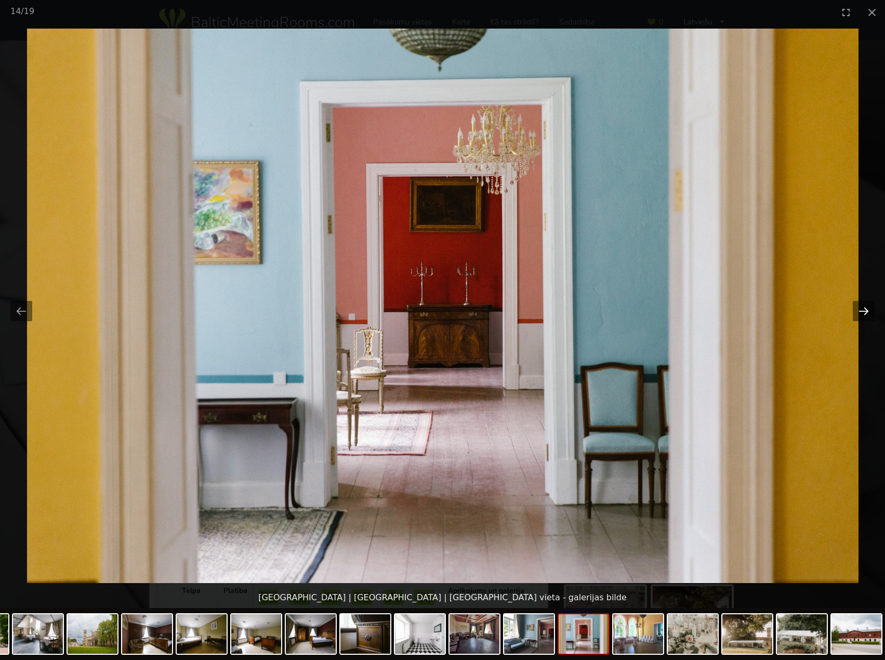
click at [866, 308] on button "Next slide" at bounding box center [864, 311] width 22 height 20
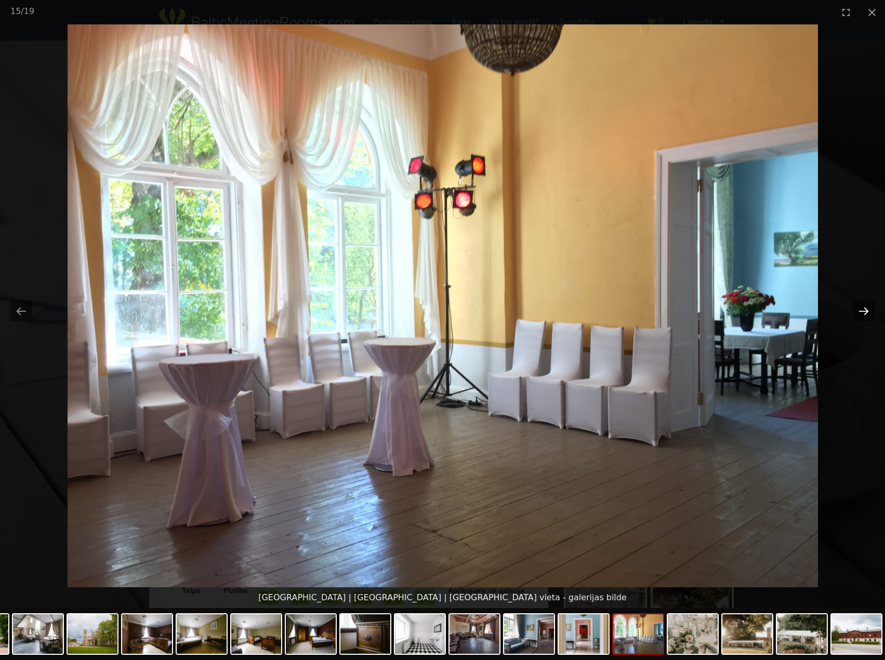
click at [866, 308] on button "Next slide" at bounding box center [864, 311] width 22 height 20
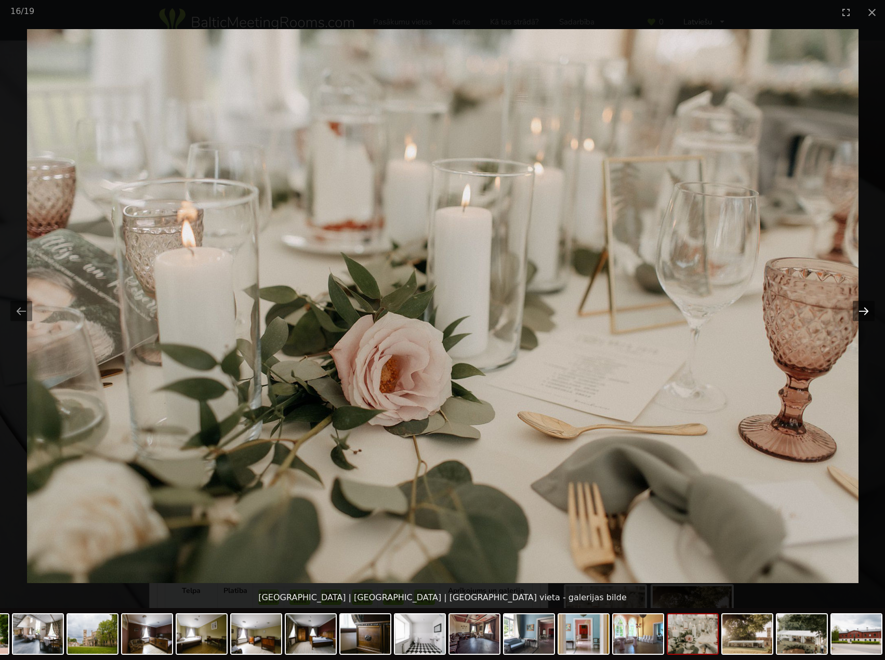
click at [866, 308] on button "Next slide" at bounding box center [864, 311] width 22 height 20
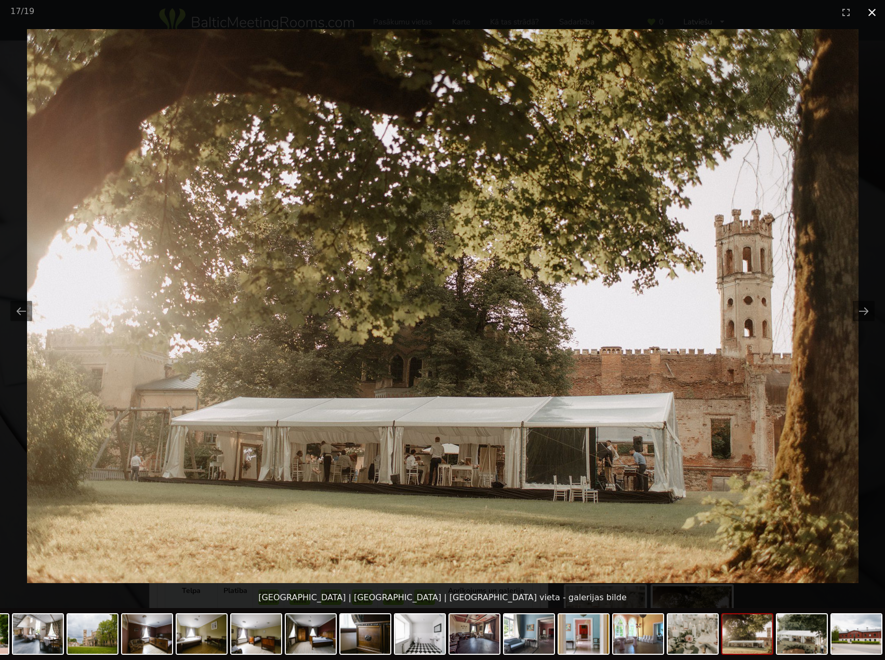
click at [878, 14] on button "Close gallery" at bounding box center [872, 12] width 26 height 24
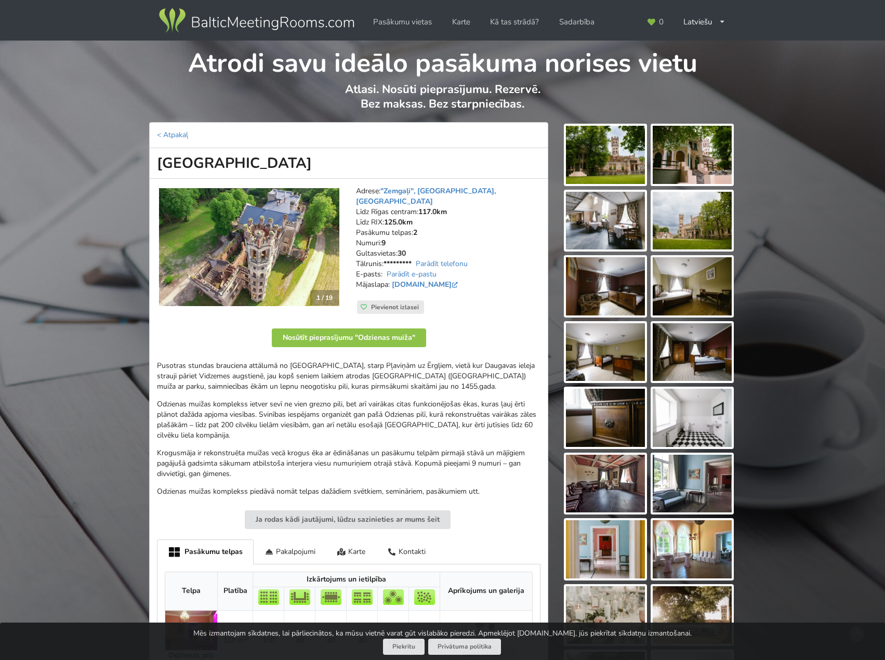
click at [389, 409] on p "Odzienas muižas komplekss ietver sevī ne vien grezno pili, bet arī vairākas cit…" at bounding box center [349, 420] width 384 height 42
click at [327, 400] on p "Odzienas muižas komplekss ietver sevī ne vien grezno pili, bet arī vairākas cit…" at bounding box center [349, 420] width 384 height 42
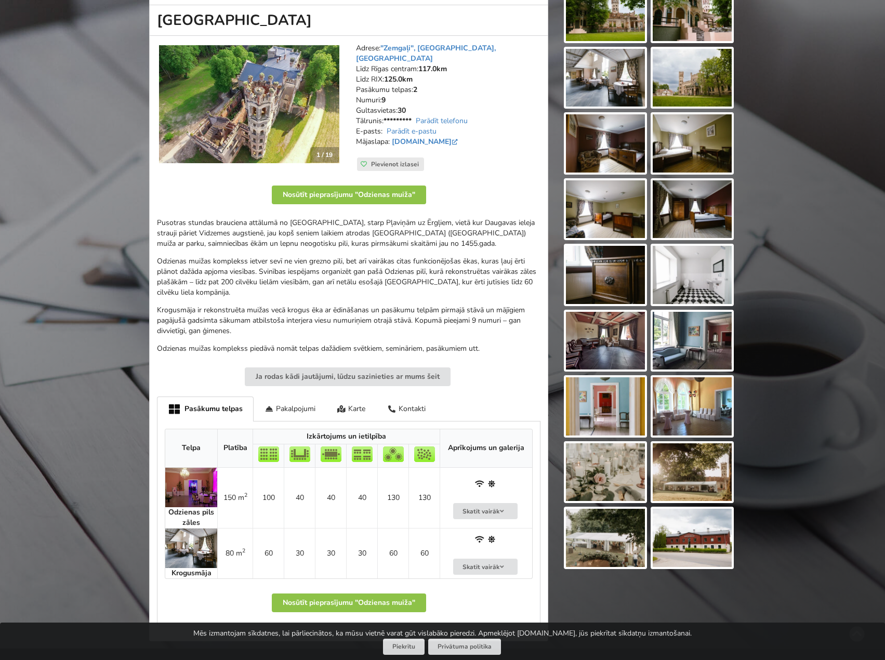
scroll to position [52, 0]
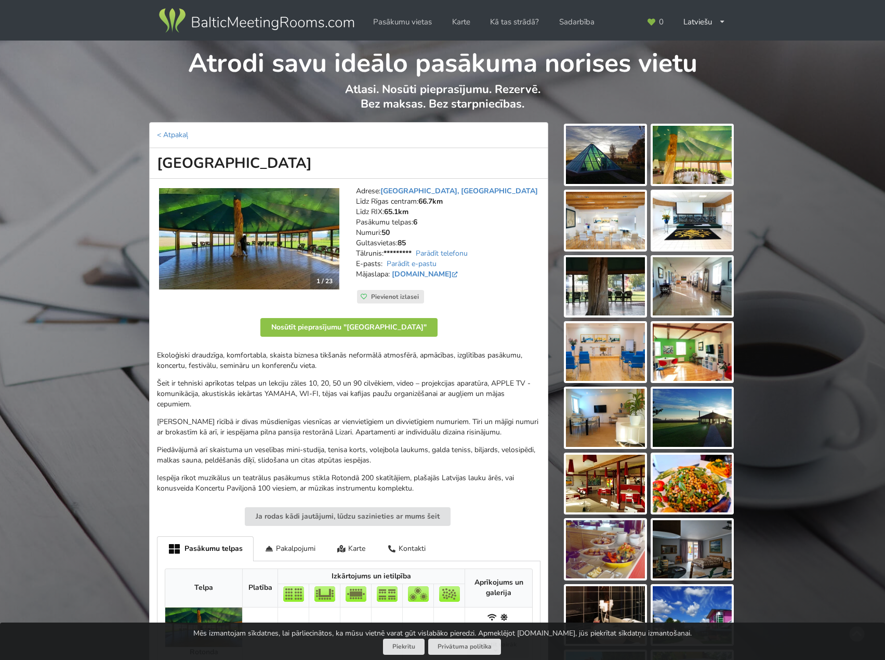
click at [253, 210] on img at bounding box center [249, 238] width 180 height 101
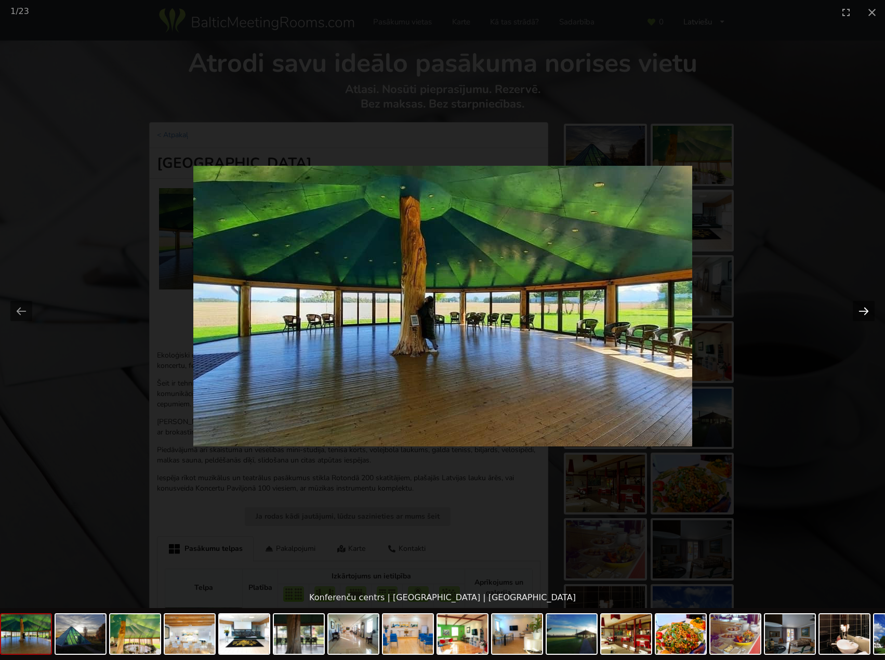
click at [861, 311] on button "Next slide" at bounding box center [864, 311] width 22 height 20
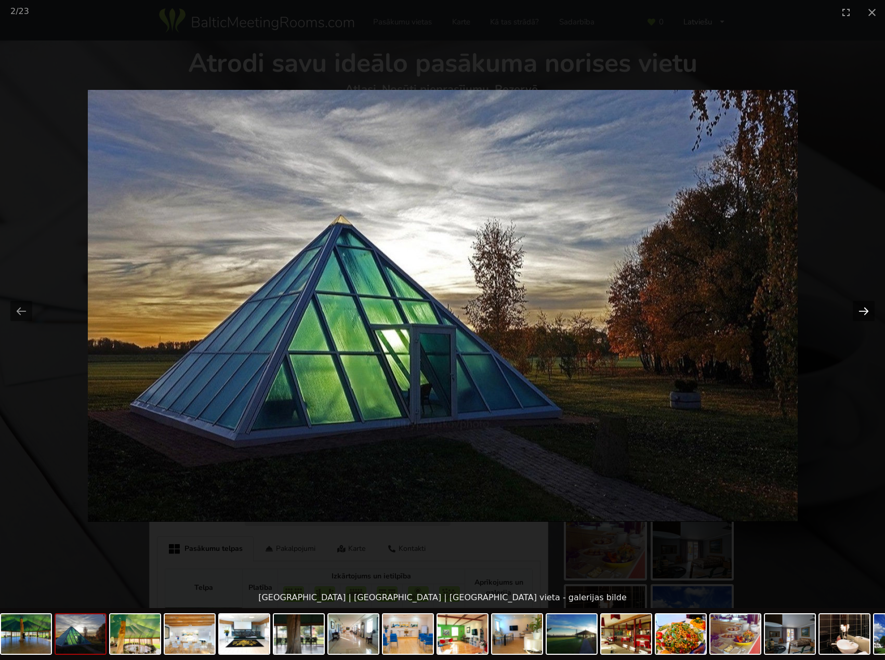
click at [861, 311] on button "Next slide" at bounding box center [864, 311] width 22 height 20
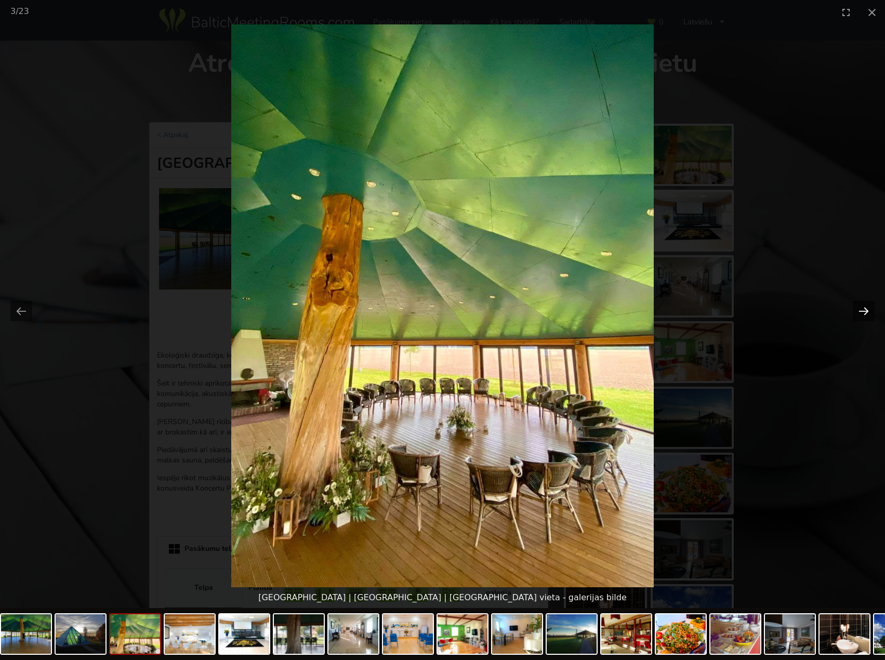
click at [861, 311] on button "Next slide" at bounding box center [864, 311] width 22 height 20
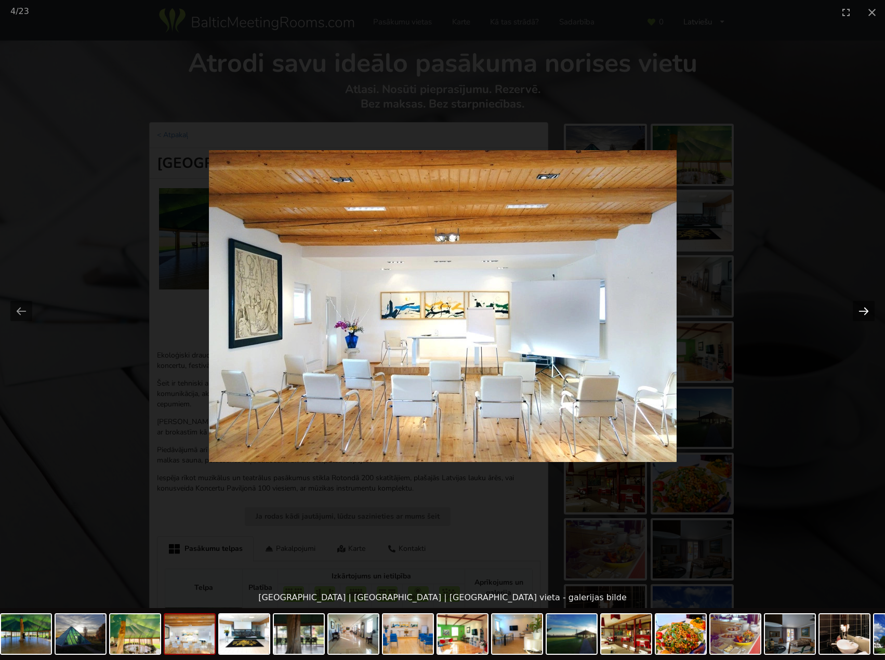
click at [861, 311] on button "Next slide" at bounding box center [864, 311] width 22 height 20
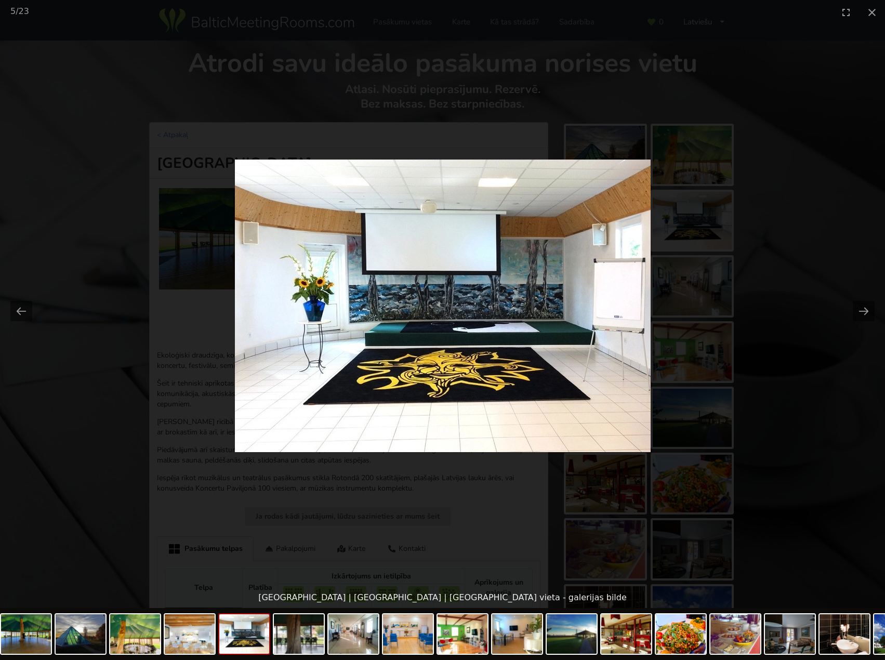
click at [811, 365] on picture at bounding box center [442, 305] width 885 height 563
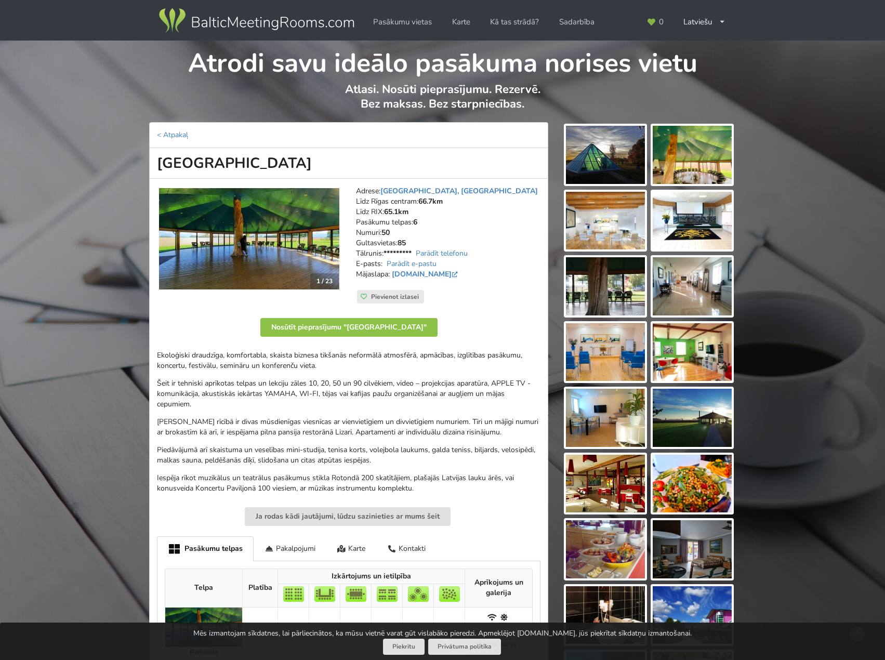
click at [376, 369] on p "Ekoloģiski draudzīga, komfortabla, skaista biznesa tikšanās neformālā atmosfērā…" at bounding box center [349, 360] width 384 height 21
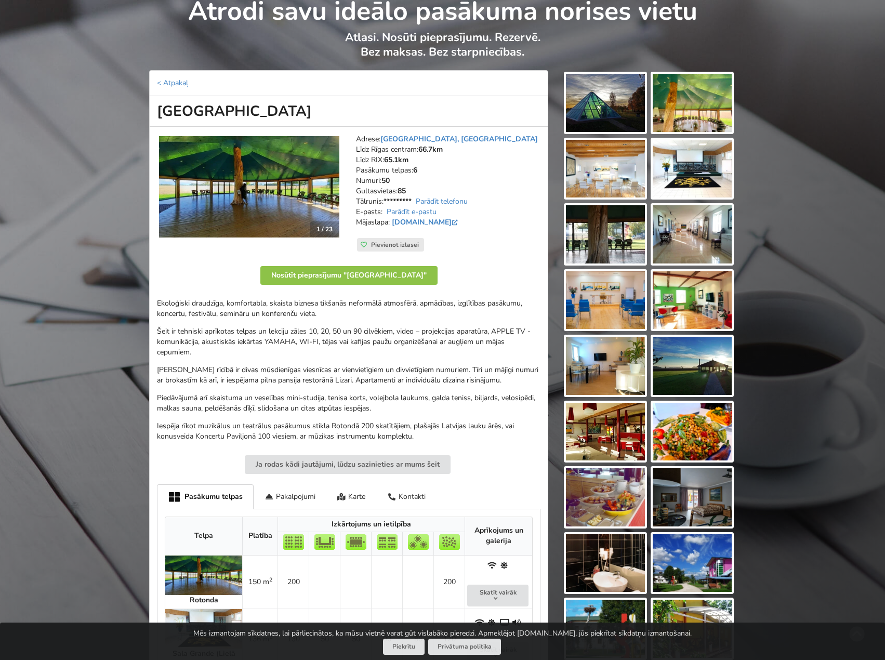
click at [321, 381] on p "Jūsu rīcībā ir divas mūsdienīgas viesnīcas ar vienvietīgiem un divvietīgiem num…" at bounding box center [349, 375] width 384 height 21
click at [313, 345] on p "Šeit ir tehniski aprīkotas telpas un lekciju zāles 10, 20, 50 un 90 cilvēkiem, …" at bounding box center [349, 341] width 384 height 31
click at [259, 335] on p "Šeit ir tehniski aprīkotas telpas un lekciju zāles 10, 20, 50 un 90 cilvēkiem, …" at bounding box center [349, 341] width 384 height 31
click at [228, 324] on div "Ekoloģiski draudzīga, komfortabla, skaista biznesa tikšanās neformālā atmosfērā…" at bounding box center [349, 369] width 384 height 143
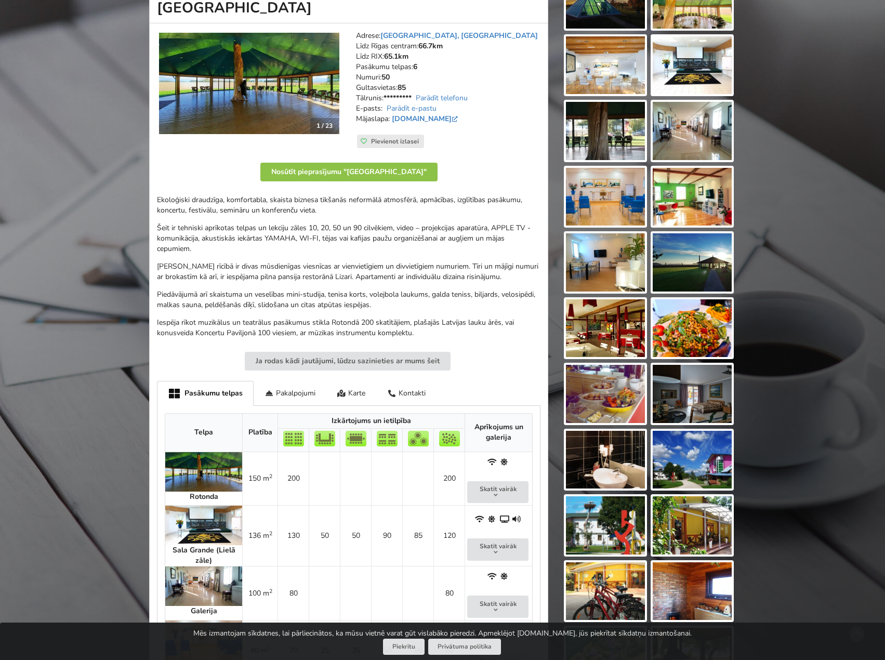
scroll to position [156, 0]
click at [392, 303] on p "Piedāvājumā arī skaistuma un veselības mini-studija, tenisa korts, volejbola la…" at bounding box center [349, 299] width 384 height 21
click at [430, 305] on p "Piedāvājumā arī skaistuma un veselības mini-studija, tenisa korts, volejbola la…" at bounding box center [349, 299] width 384 height 21
click at [455, 304] on p "Piedāvājumā arī skaistuma un veselības mini-studija, tenisa korts, volejbola la…" at bounding box center [349, 299] width 384 height 21
click at [320, 297] on p "Piedāvājumā arī skaistuma un veselības mini-studija, tenisa korts, volejbola la…" at bounding box center [349, 299] width 384 height 21
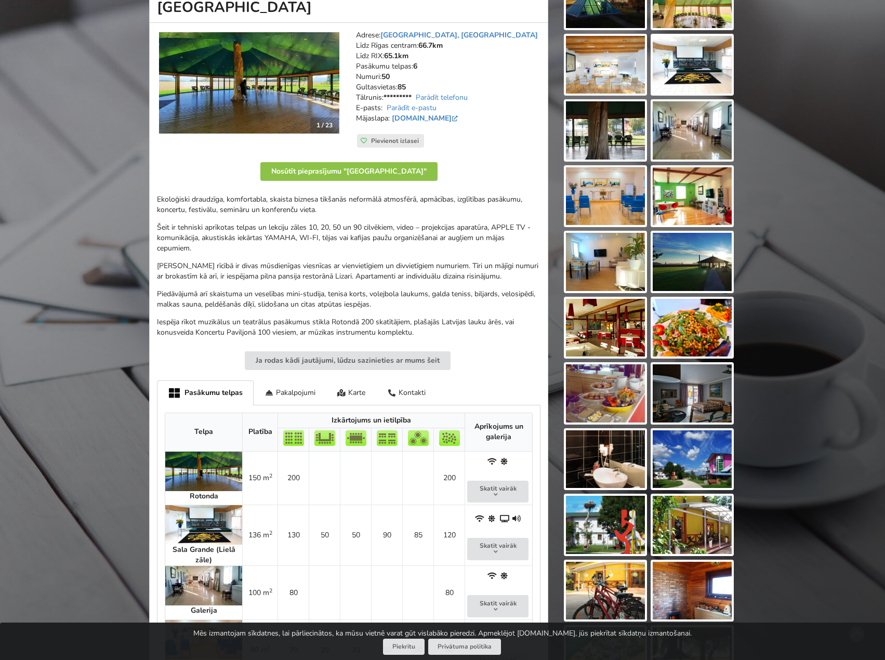
click at [266, 266] on p "Jūsu rīcībā ir divas mūsdienīgas viesnīcas ar vienvietīgiem un divvietīgiem num…" at bounding box center [349, 271] width 384 height 21
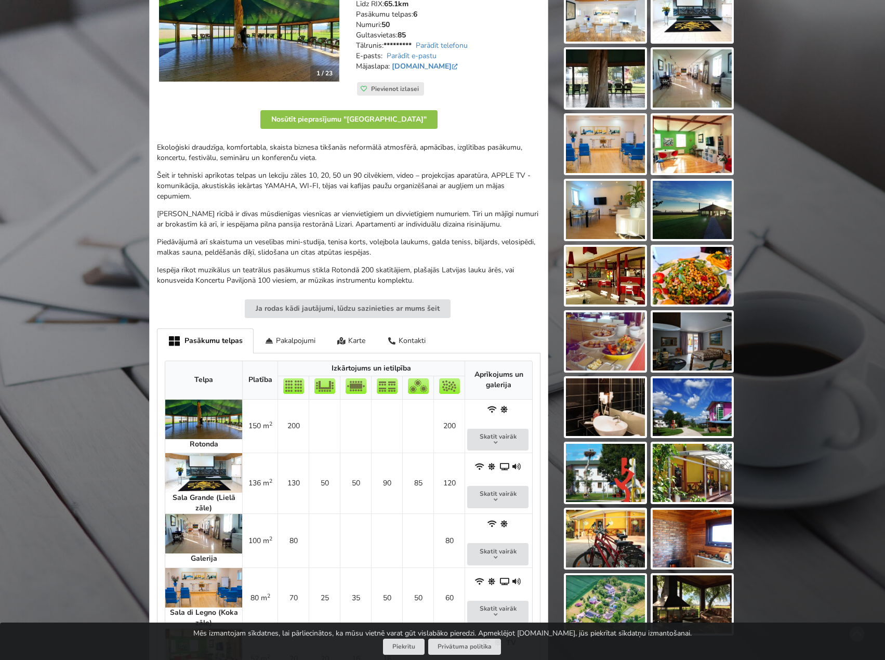
click at [209, 232] on div "Ekoloģiski draudzīga, komfortabla, skaista biznesa tikšanās neformālā atmosfērā…" at bounding box center [349, 213] width 384 height 143
click at [215, 192] on p "Šeit ir tehniski aprīkotas telpas un lekciju zāles 10, 20, 50 un 90 cilvēkiem, …" at bounding box center [349, 186] width 384 height 31
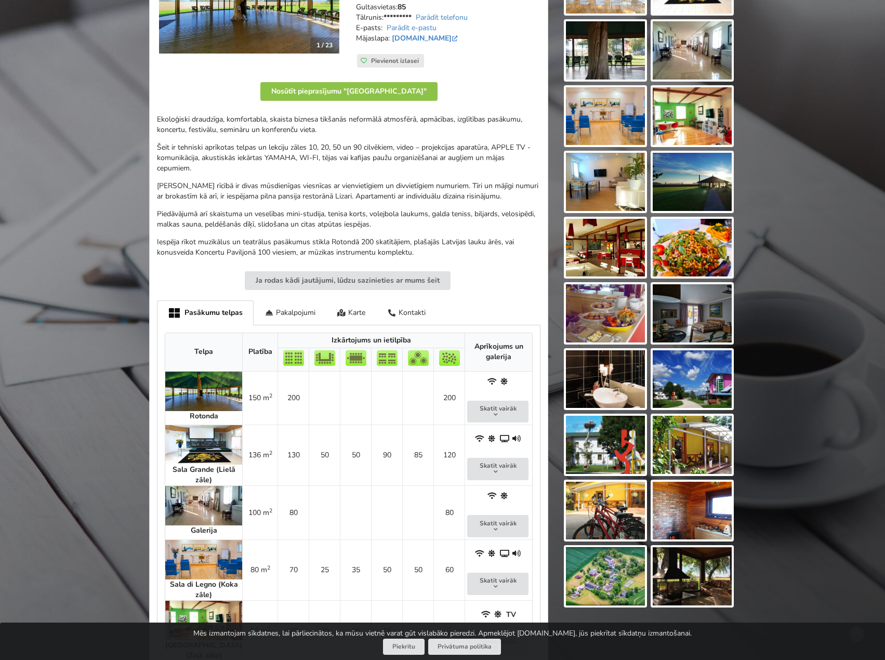
scroll to position [260, 0]
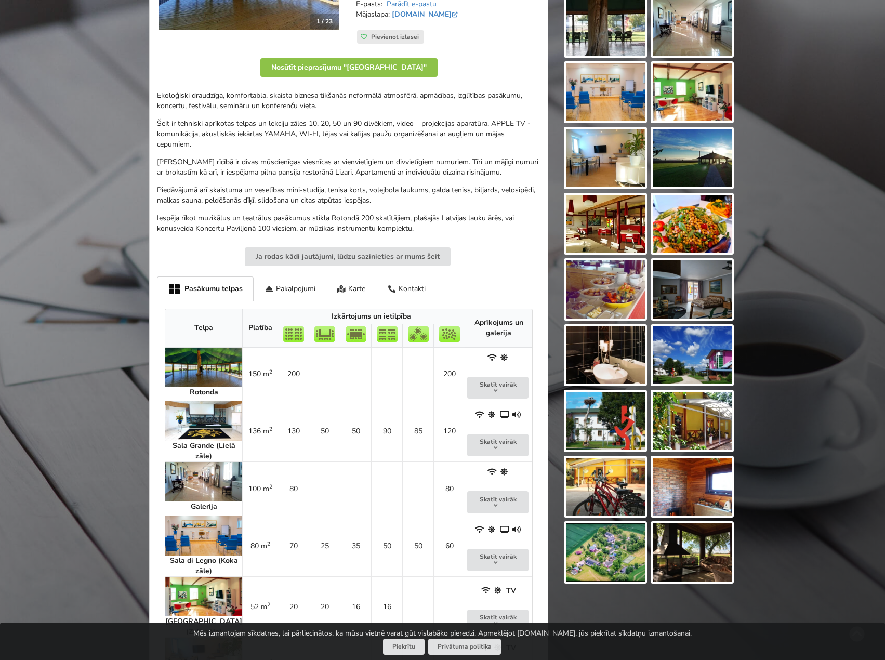
click at [617, 225] on img at bounding box center [605, 224] width 79 height 58
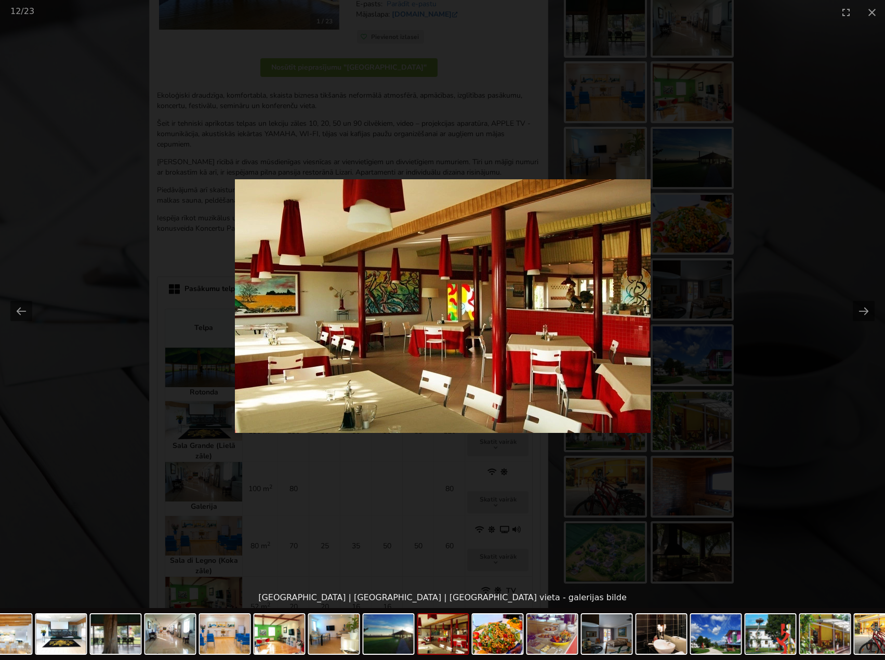
click at [769, 293] on picture at bounding box center [442, 305] width 885 height 563
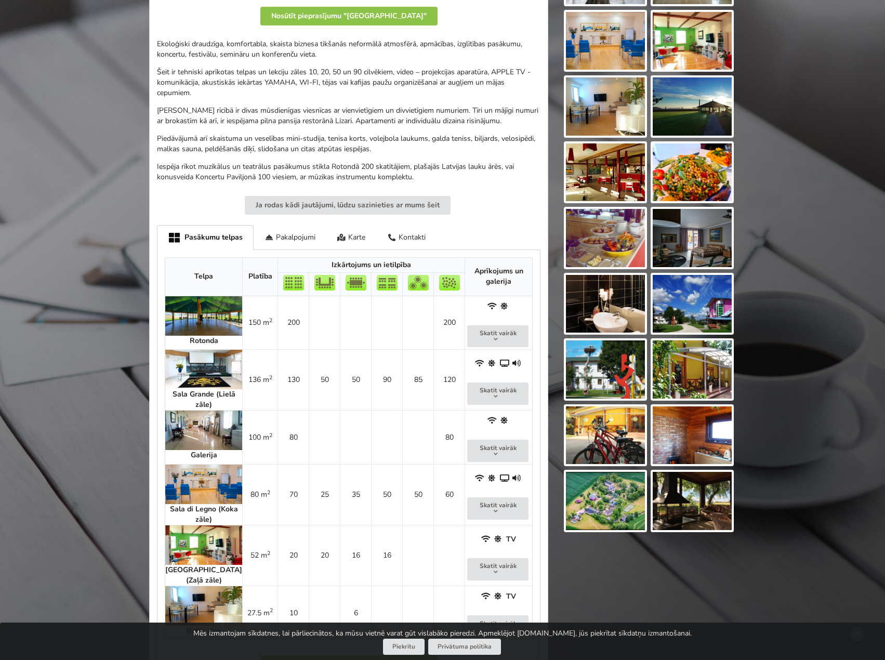
scroll to position [312, 0]
click at [707, 301] on img at bounding box center [692, 303] width 79 height 58
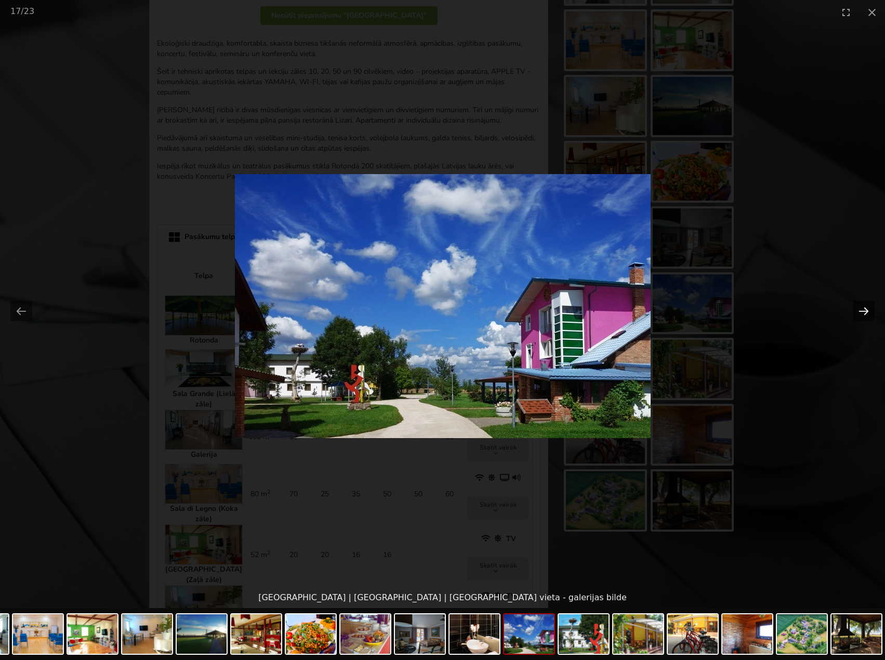
click at [862, 310] on button "Next slide" at bounding box center [864, 311] width 22 height 20
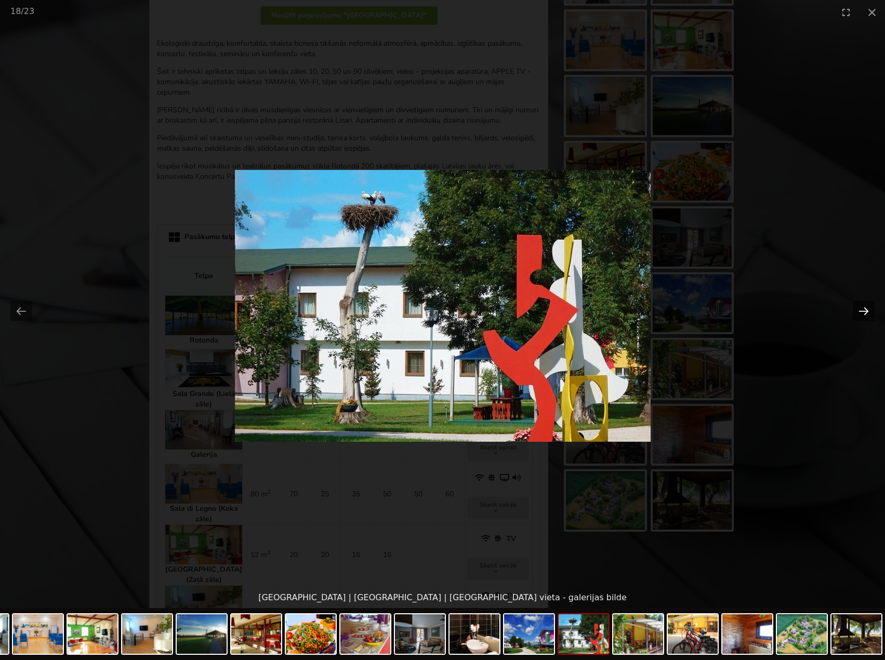
click at [862, 310] on button "Next slide" at bounding box center [864, 311] width 22 height 20
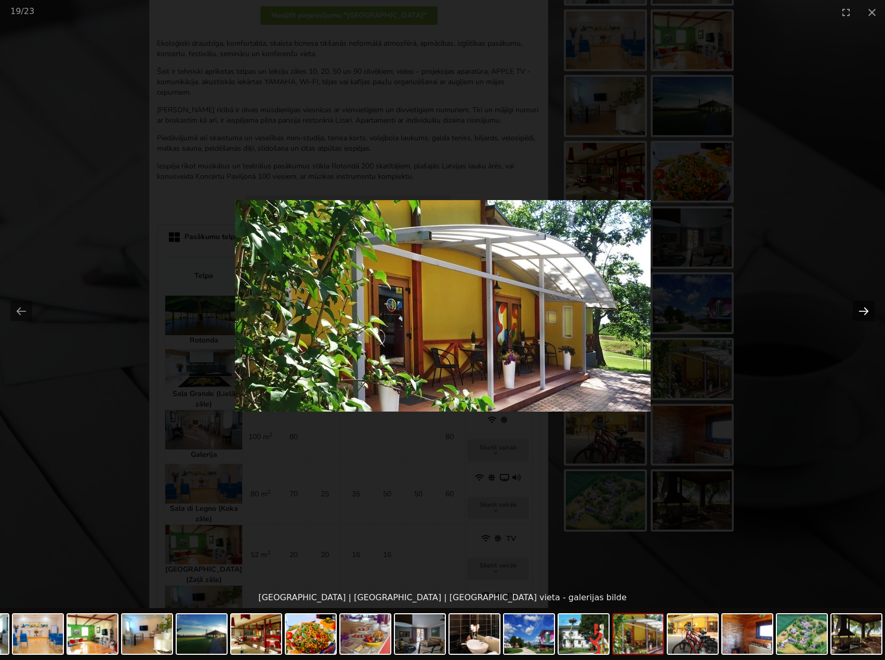
click at [862, 309] on button "Next slide" at bounding box center [864, 311] width 22 height 20
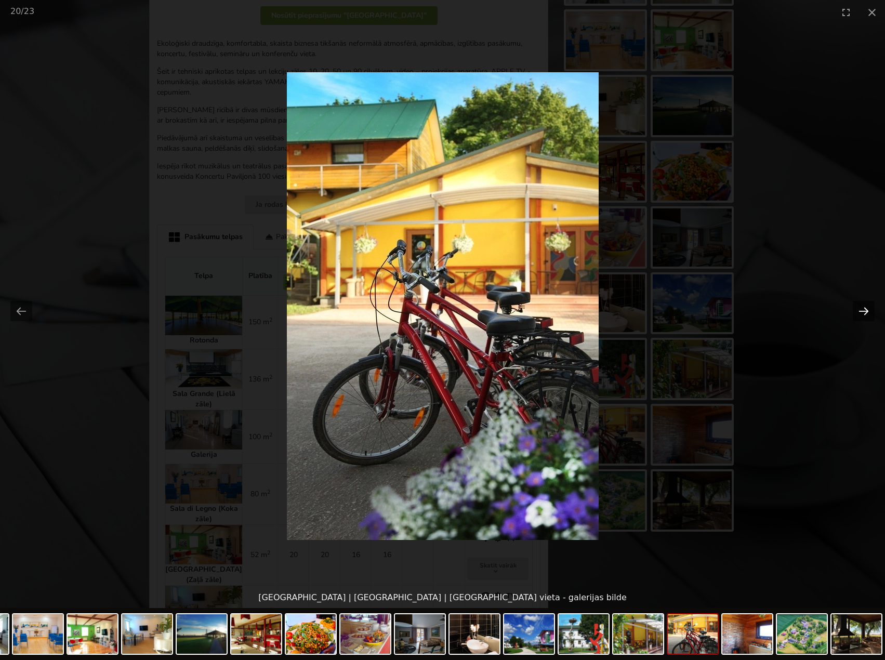
click at [862, 308] on button "Next slide" at bounding box center [864, 311] width 22 height 20
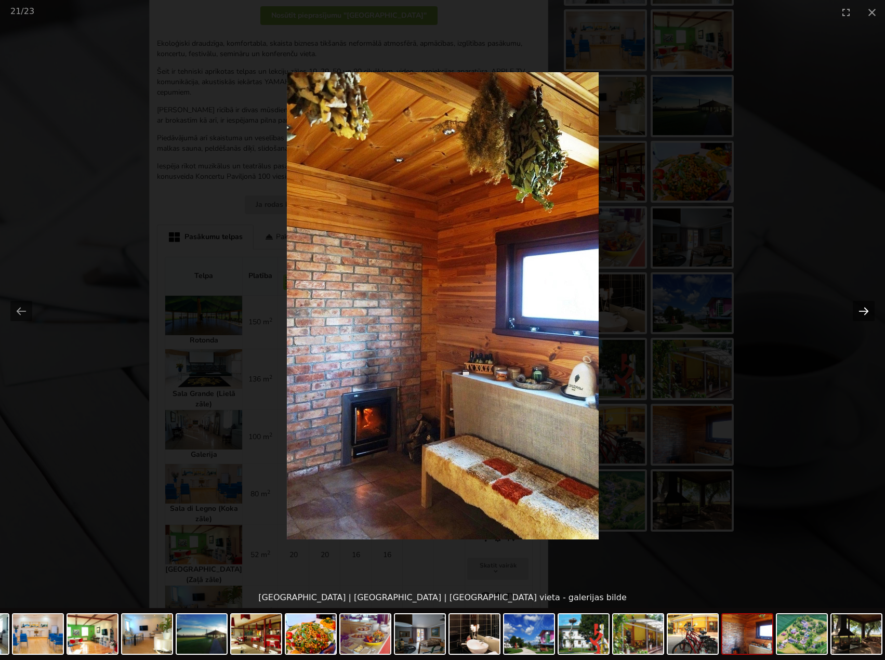
click at [862, 307] on button "Next slide" at bounding box center [864, 311] width 22 height 20
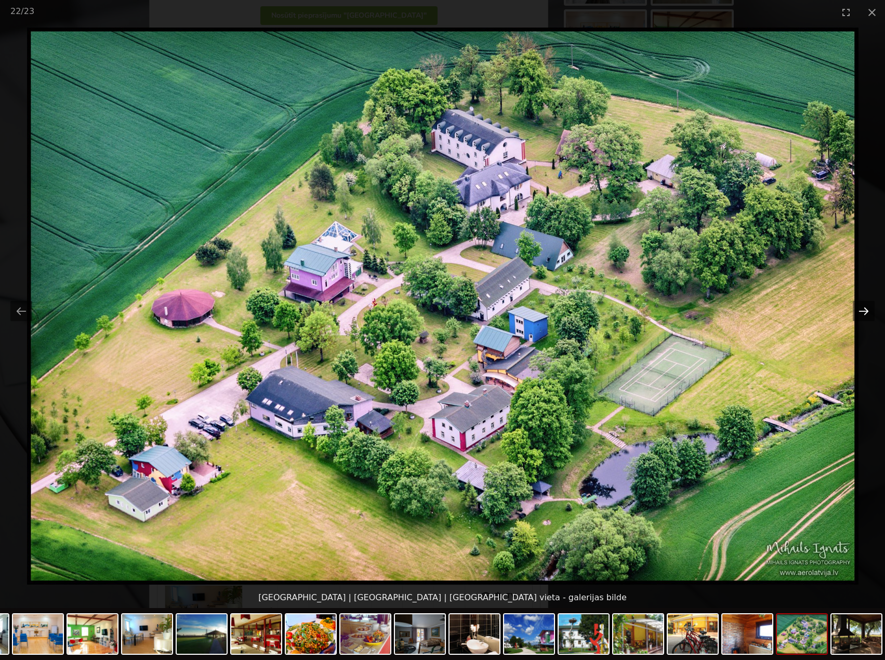
click at [862, 303] on button "Next slide" at bounding box center [864, 311] width 22 height 20
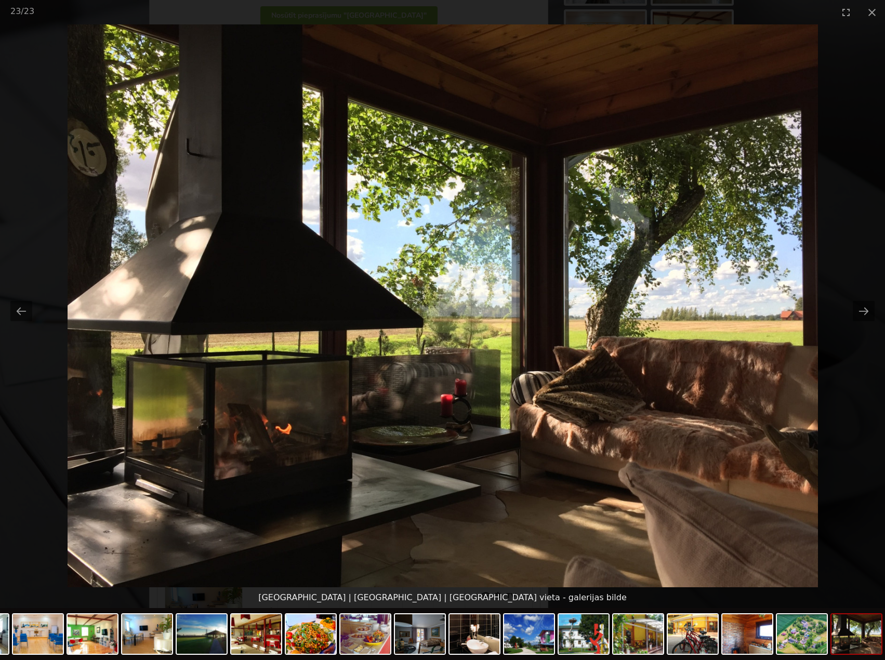
scroll to position [0, 0]
click at [863, 299] on picture at bounding box center [442, 305] width 885 height 563
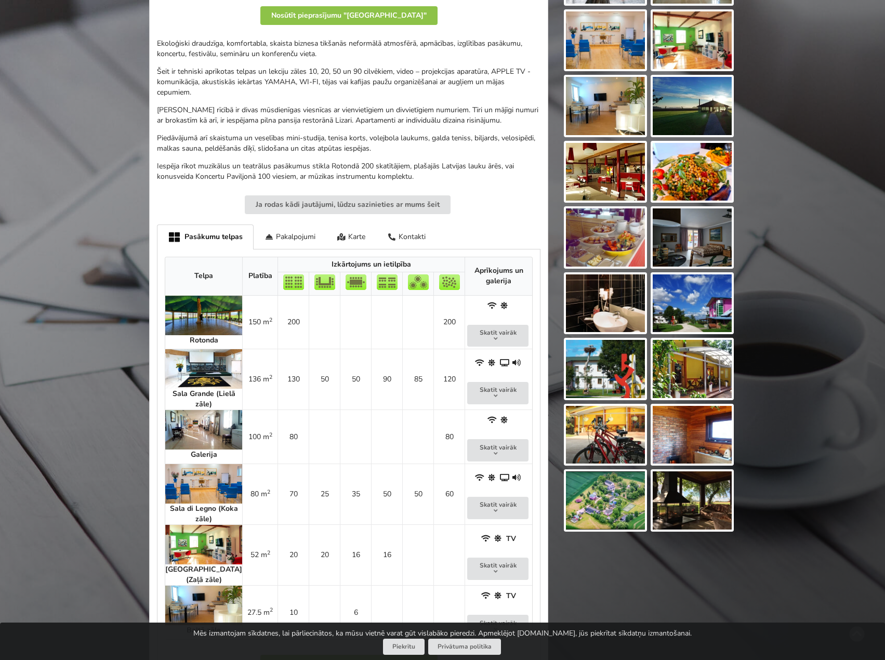
click at [814, 293] on div "Atrodi savu ideālo pasākuma norises vietu Atlasi. Nosūti pieprasījumu. Rezervē.…" at bounding box center [442, 223] width 885 height 989
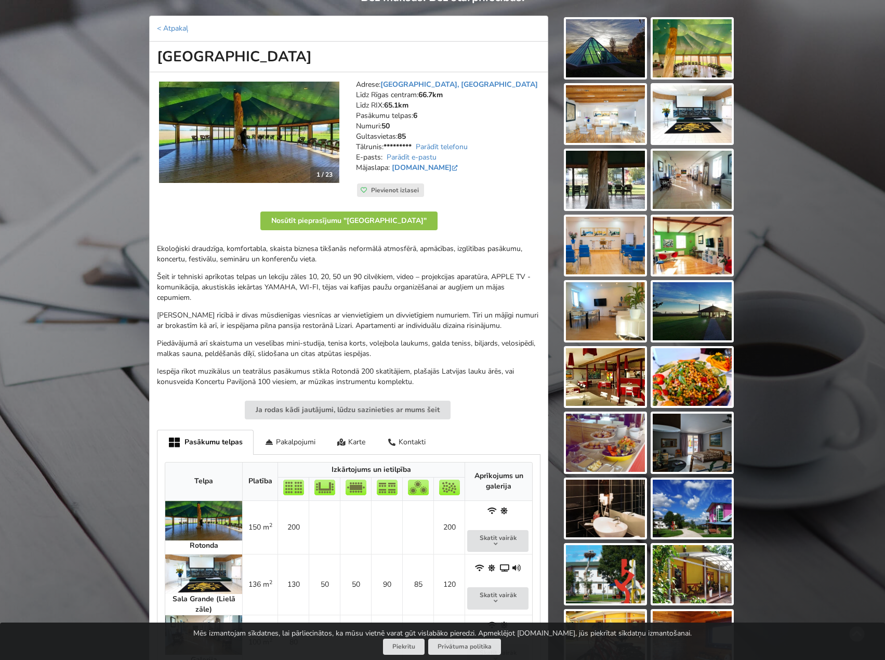
scroll to position [52, 0]
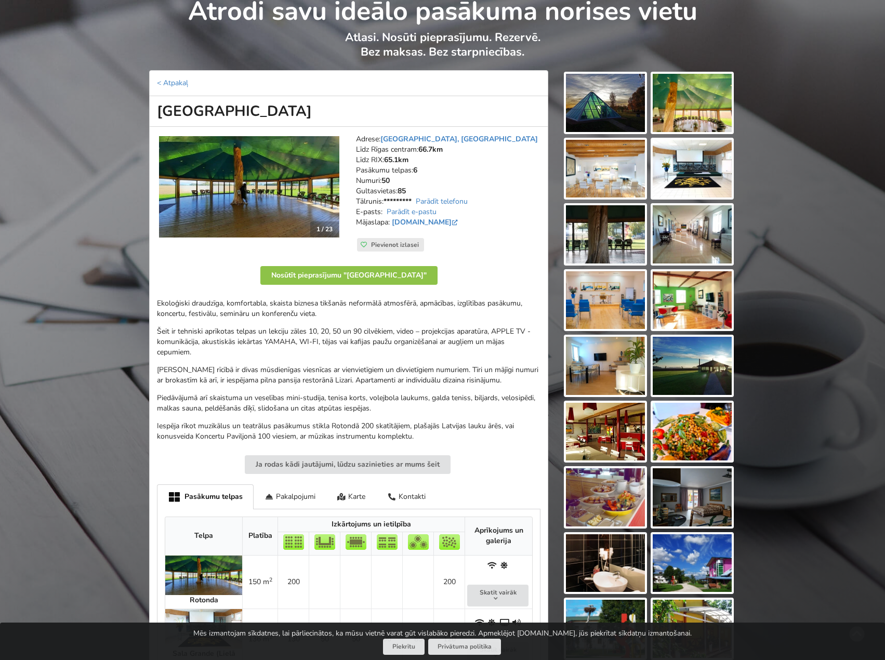
click at [220, 158] on img at bounding box center [249, 186] width 180 height 101
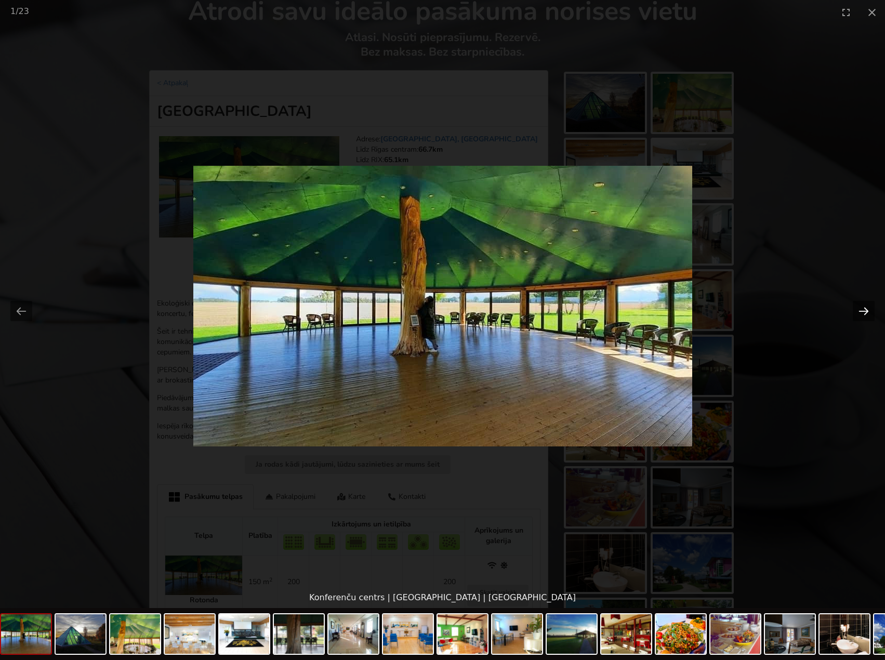
click at [870, 312] on button "Next slide" at bounding box center [864, 311] width 22 height 20
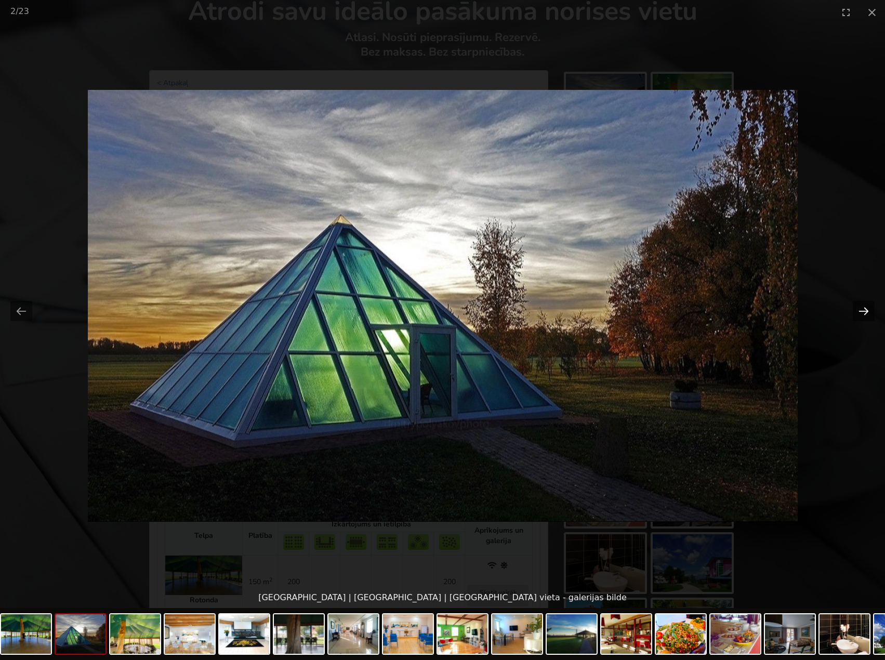
click at [870, 311] on button "Next slide" at bounding box center [864, 311] width 22 height 20
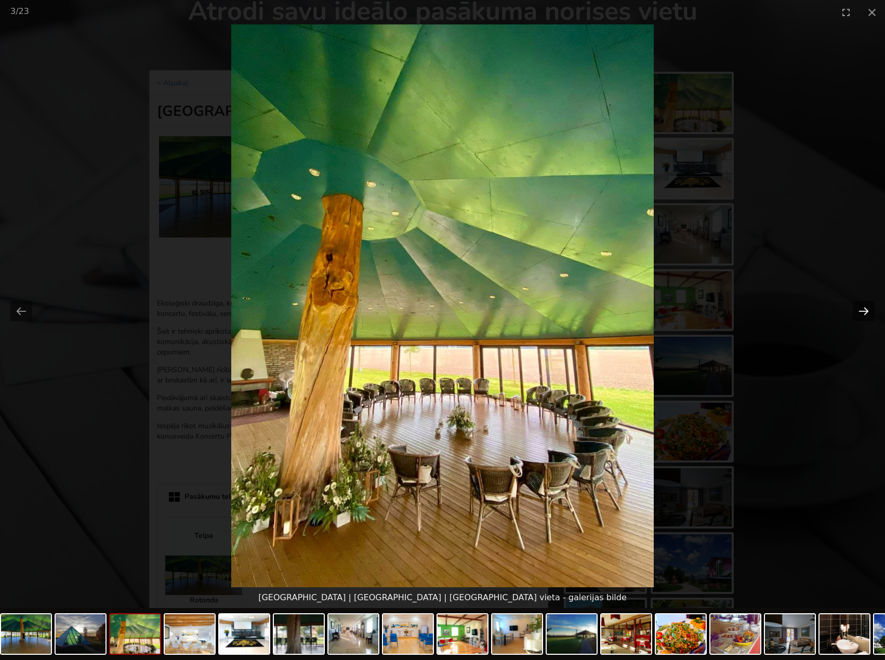
click at [870, 305] on button "Next slide" at bounding box center [864, 311] width 22 height 20
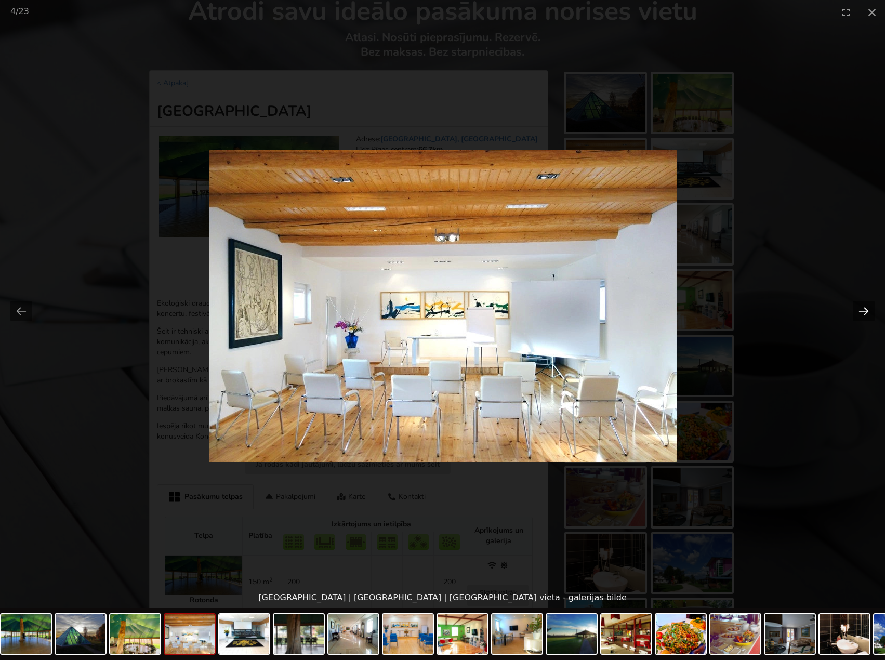
click at [871, 304] on button "Next slide" at bounding box center [864, 311] width 22 height 20
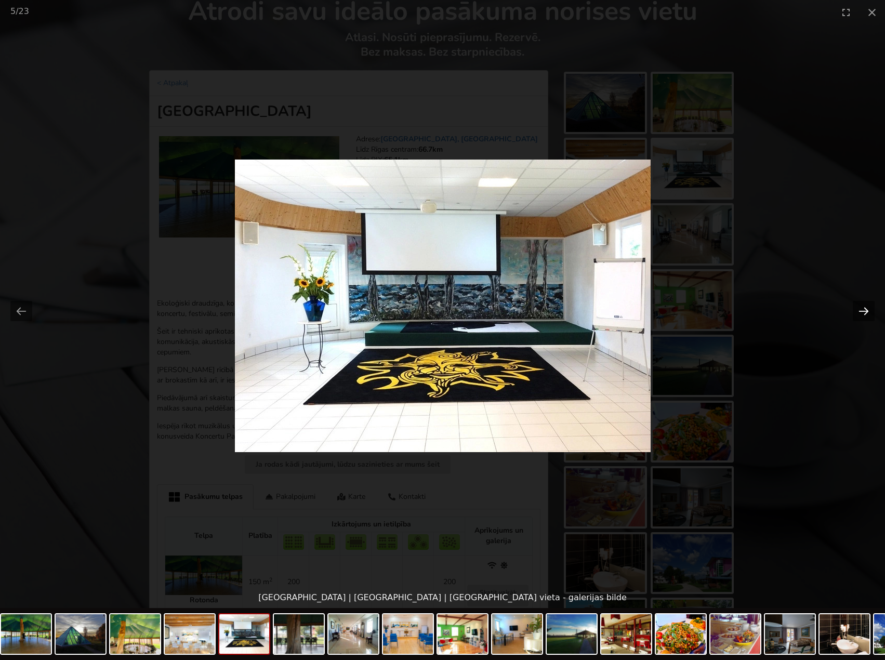
click at [871, 304] on button "Next slide" at bounding box center [864, 311] width 22 height 20
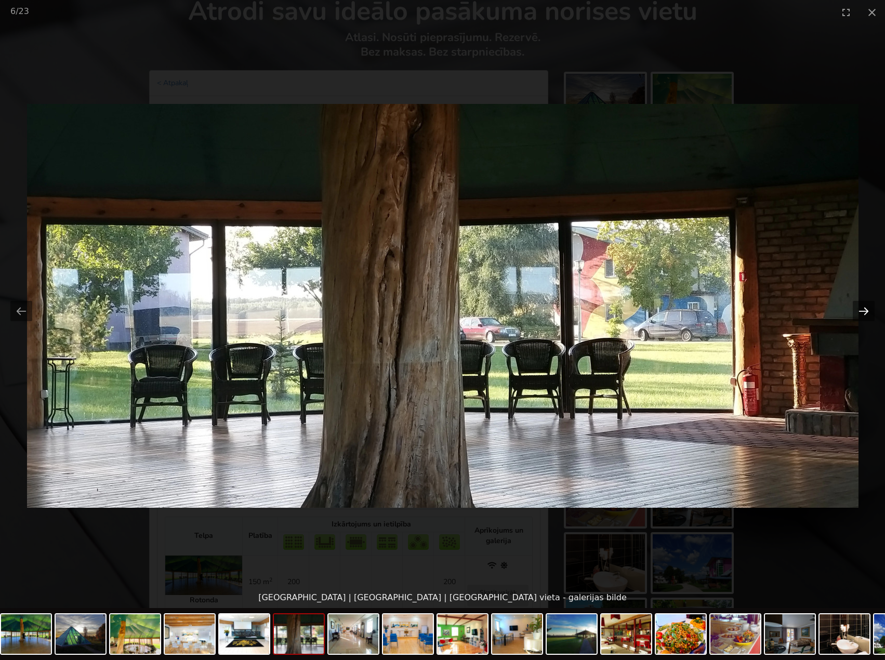
click at [871, 303] on button "Next slide" at bounding box center [864, 311] width 22 height 20
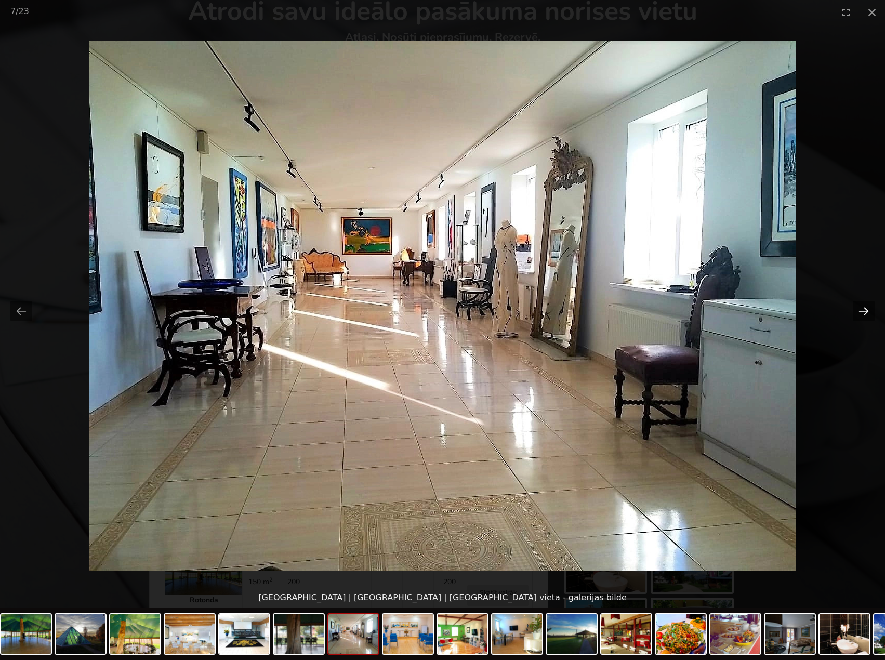
click at [871, 301] on button "Next slide" at bounding box center [864, 311] width 22 height 20
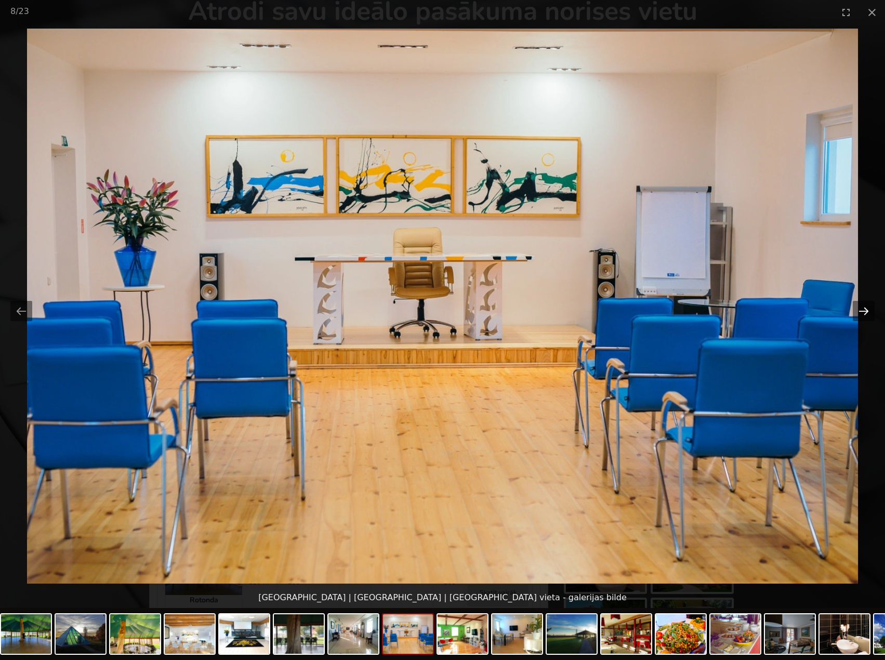
click at [871, 301] on button "Next slide" at bounding box center [864, 311] width 22 height 20
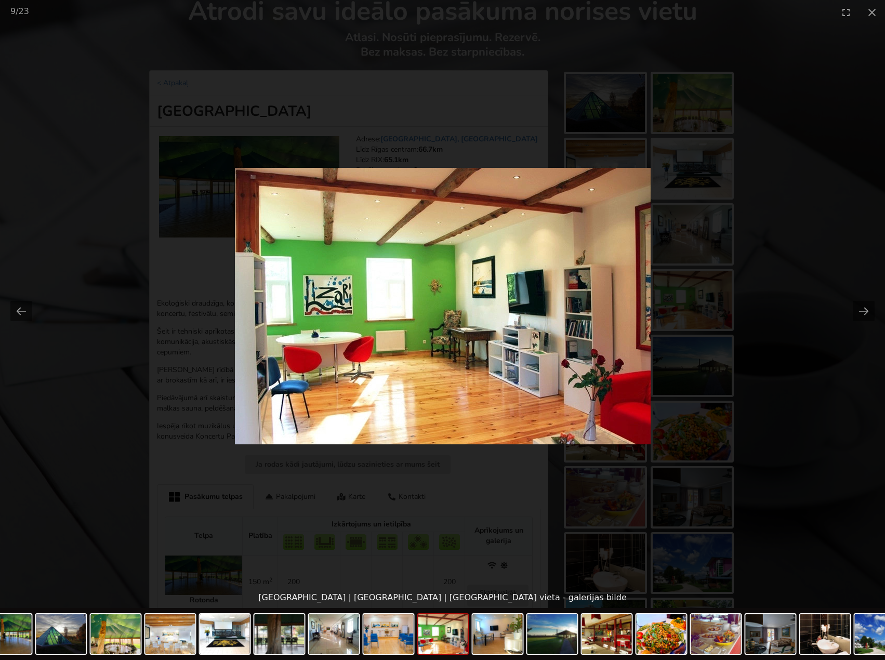
scroll to position [0, 0]
click at [871, 300] on picture at bounding box center [442, 305] width 885 height 563
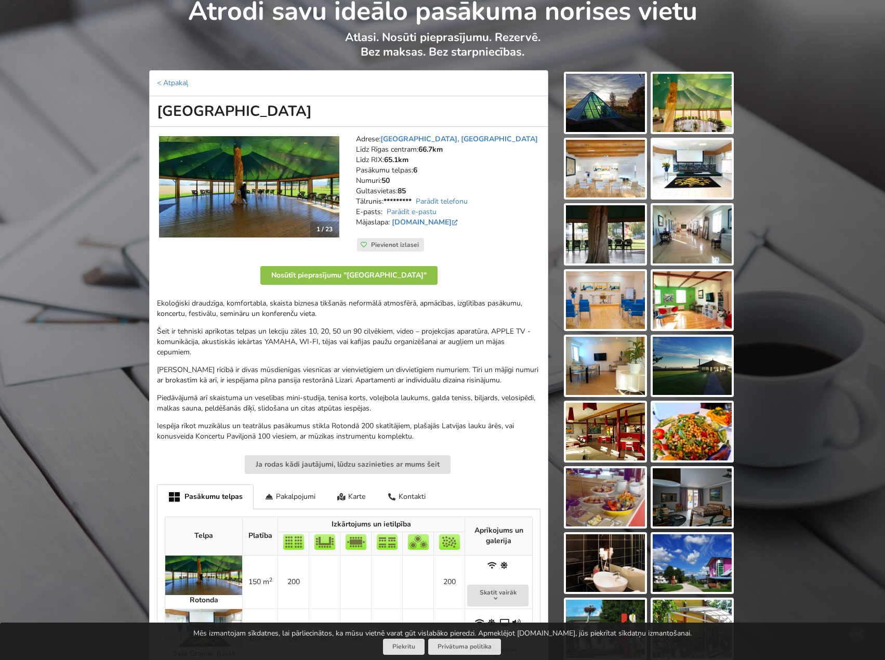
click at [818, 375] on div "Atrodi savu ideālo pasākuma norises vietu Atlasi. Nosūti pieprasījumu. Rezervē.…" at bounding box center [442, 483] width 885 height 989
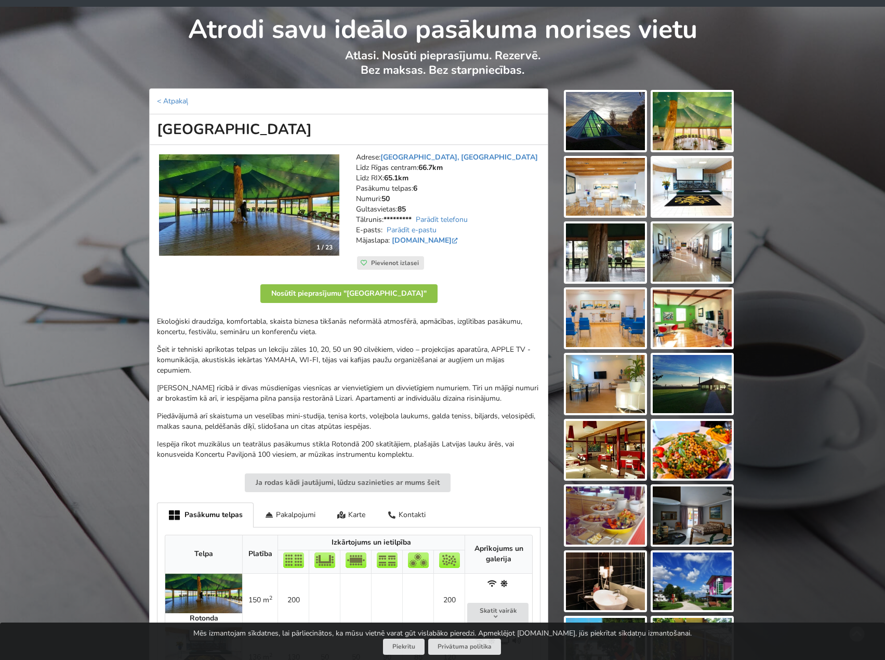
scroll to position [52, 0]
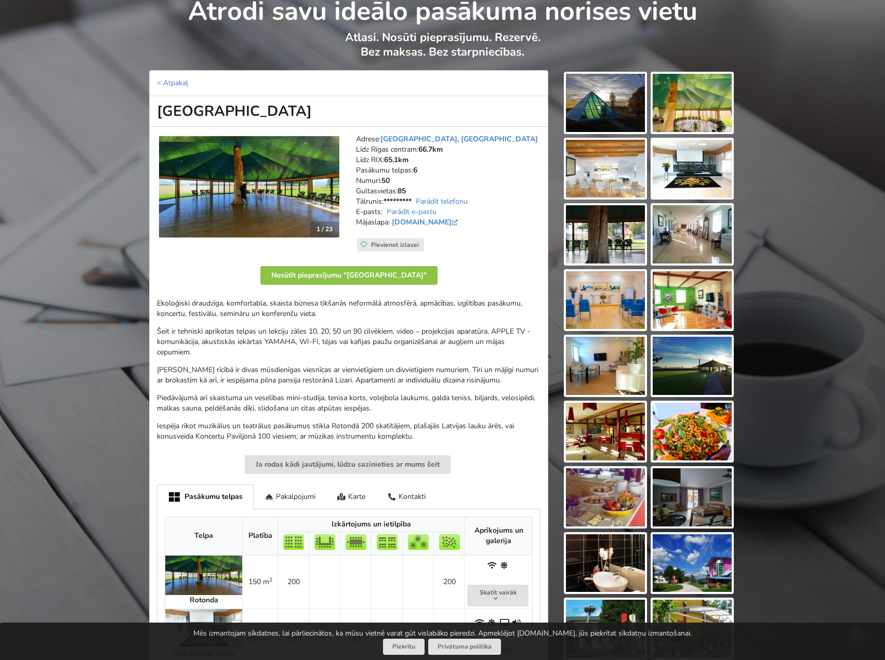
click at [302, 383] on p "Jūsu rīcībā ir divas mūsdienīgas viesnīcas ar vienvietīgiem un divvietīgiem num…" at bounding box center [349, 375] width 384 height 21
click at [286, 379] on p "Jūsu rīcībā ir divas mūsdienīgas viesnīcas ar vienvietīgiem un divvietīgiem num…" at bounding box center [349, 375] width 384 height 21
click at [280, 352] on p "Šeit ir tehniski aprīkotas telpas un lekciju zāles 10, 20, 50 un 90 cilvēkiem, …" at bounding box center [349, 341] width 384 height 31
click at [274, 343] on p "Šeit ir tehniski aprīkotas telpas un lekciju zāles 10, 20, 50 un 90 cilvēkiem, …" at bounding box center [349, 341] width 384 height 31
click at [475, 351] on p "Šeit ir tehniski aprīkotas telpas un lekciju zāles 10, 20, 50 un 90 cilvēkiem, …" at bounding box center [349, 341] width 384 height 31
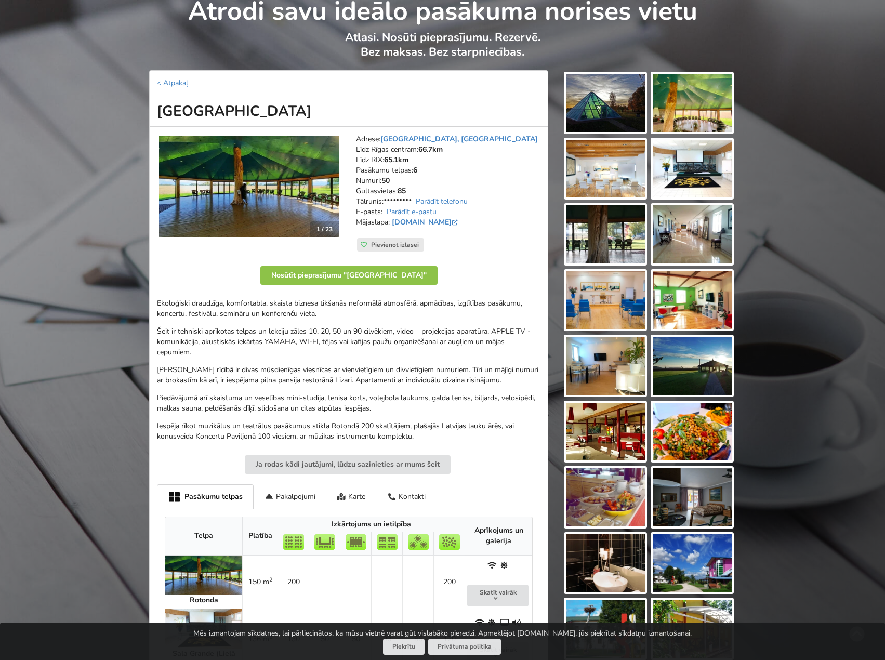
click at [439, 361] on div "Ekoloģiski draudzīga, komfortabla, skaista biznesa tikšanās neformālā atmosfērā…" at bounding box center [349, 369] width 384 height 143
drag, startPoint x: 350, startPoint y: 363, endPoint x: 275, endPoint y: 360, distance: 75.4
click at [349, 363] on div "Ekoloģiski draudzīga, komfortabla, skaista biznesa tikšanās neformālā atmosfērā…" at bounding box center [349, 369] width 384 height 143
click at [272, 360] on div "Ekoloģiski draudzīga, komfortabla, skaista biznesa tikšanās neformālā atmosfērā…" at bounding box center [349, 369] width 384 height 143
click at [265, 353] on p "Šeit ir tehniski aprīkotas telpas un lekciju zāles 10, 20, 50 un 90 cilvēkiem, …" at bounding box center [349, 341] width 384 height 31
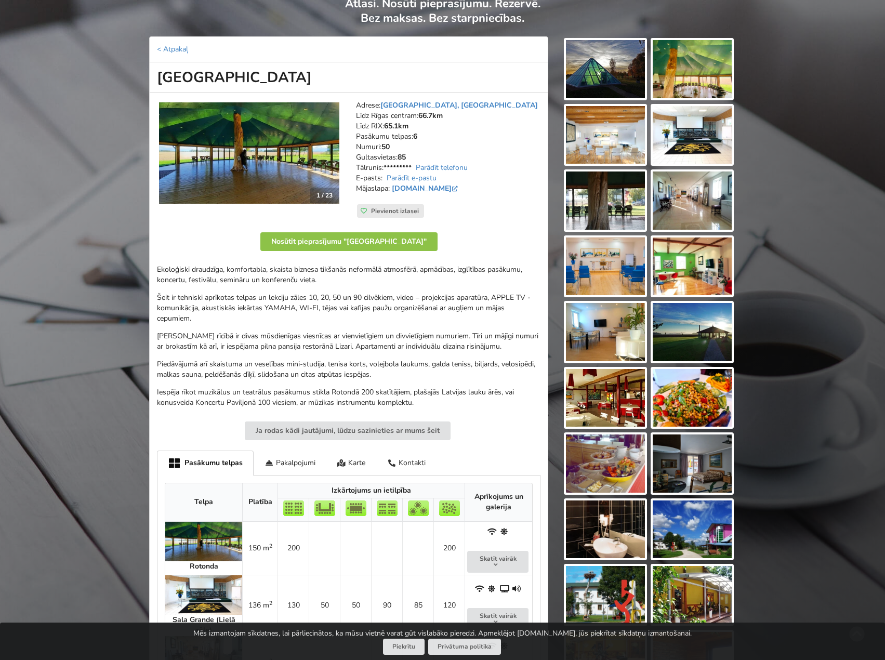
scroll to position [104, 0]
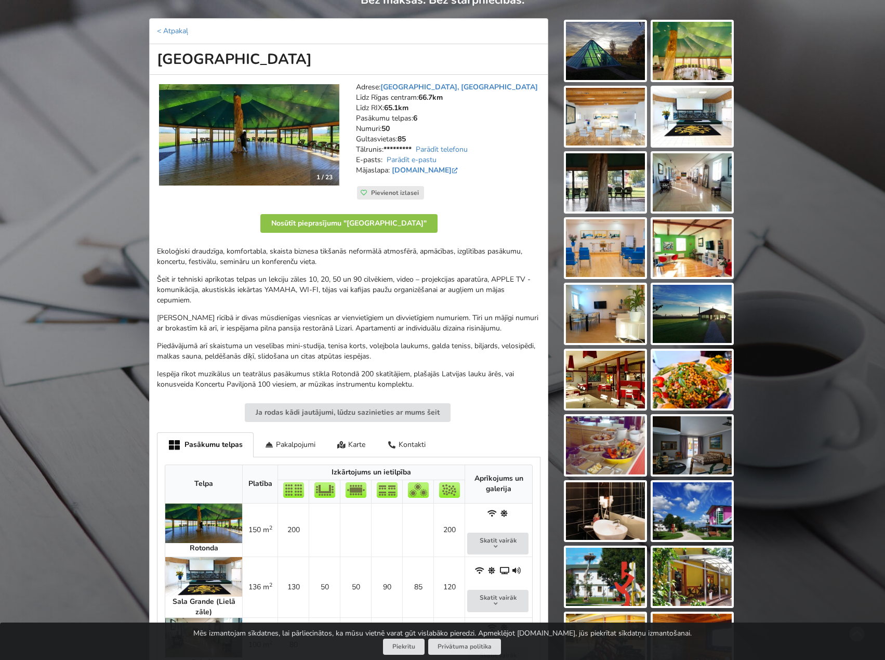
click at [396, 356] on p "Piedāvājumā arī skaistuma un veselības mini-studija, tenisa korts, volejbola la…" at bounding box center [349, 351] width 384 height 21
click at [424, 356] on p "Piedāvājumā arī skaistuma un veselības mini-studija, tenisa korts, volejbola la…" at bounding box center [349, 351] width 384 height 21
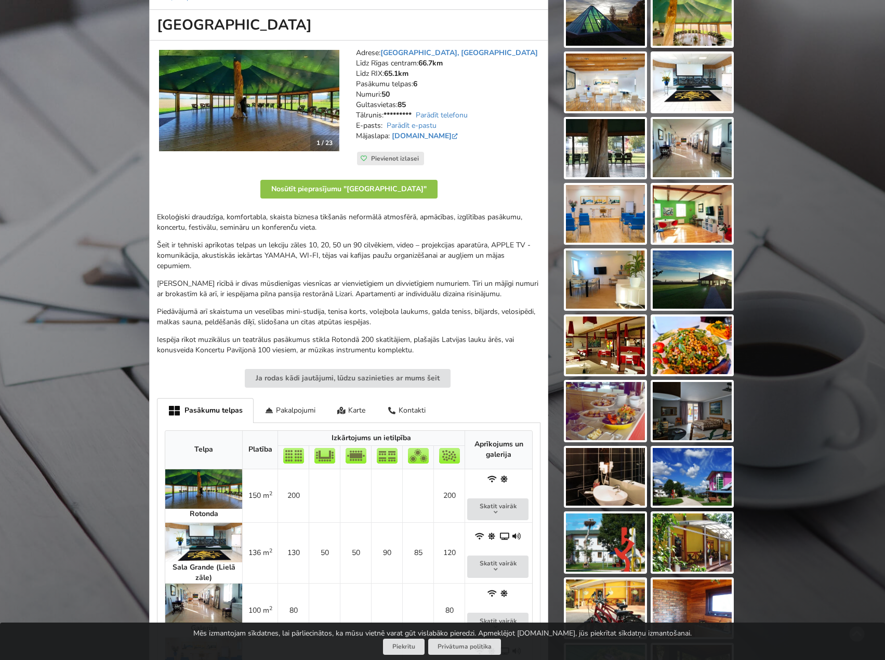
scroll to position [156, 0]
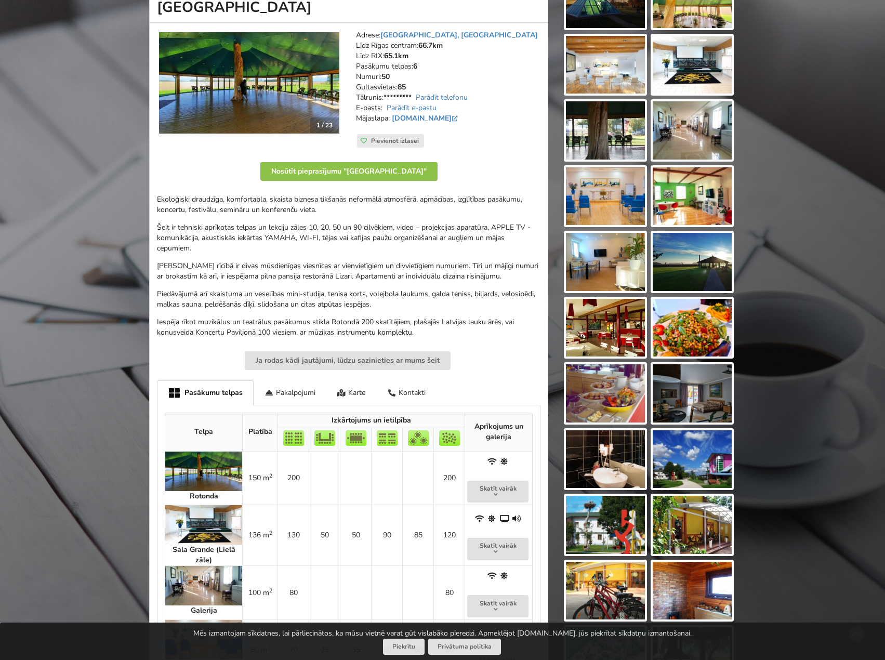
drag, startPoint x: 344, startPoint y: 308, endPoint x: 381, endPoint y: 304, distance: 37.1
click at [347, 307] on p "Piedāvājumā arī skaistuma un veselības mini-studija, tenisa korts, volejbola la…" at bounding box center [349, 299] width 384 height 21
click at [381, 304] on p "Piedāvājumā arī skaistuma un veselības mini-studija, tenisa korts, volejbola la…" at bounding box center [349, 299] width 384 height 21
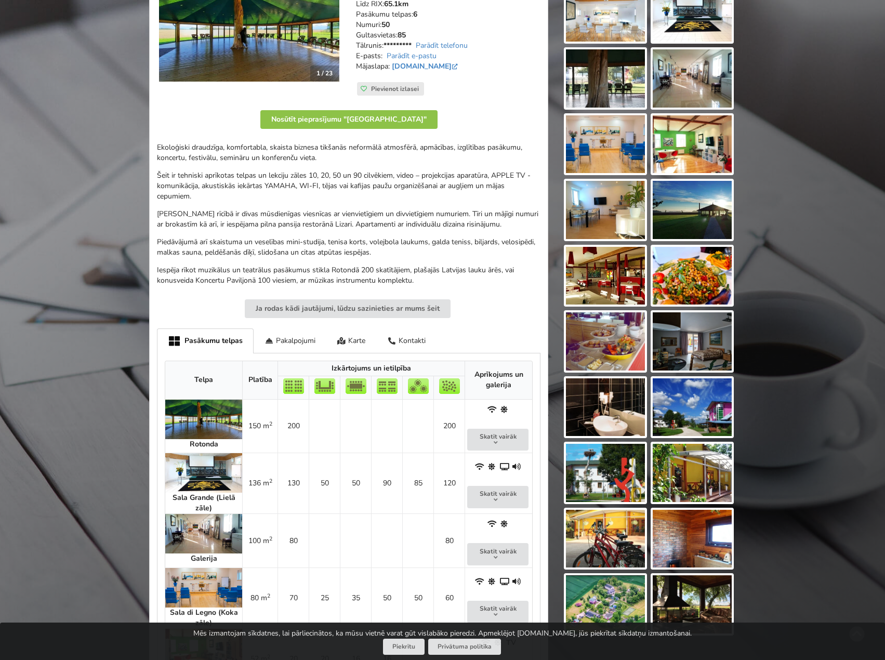
click at [394, 257] on p "Piedāvājumā arī skaistuma un veselības mini-studija, tenisa korts, volejbola la…" at bounding box center [349, 247] width 384 height 21
click at [414, 242] on p "Piedāvājumā arī skaistuma un veselības mini-studija, tenisa korts, volejbola la…" at bounding box center [349, 247] width 384 height 21
drag, startPoint x: 423, startPoint y: 269, endPoint x: 428, endPoint y: 241, distance: 29.0
click at [424, 266] on p "Iespēja rīkot muzikālus un teatrālus pasākumus stikla Rotondā 200 skatītājiem, …" at bounding box center [349, 275] width 384 height 21
click at [428, 240] on p "Piedāvājumā arī skaistuma un veselības mini-studija, tenisa korts, volejbola la…" at bounding box center [349, 247] width 384 height 21
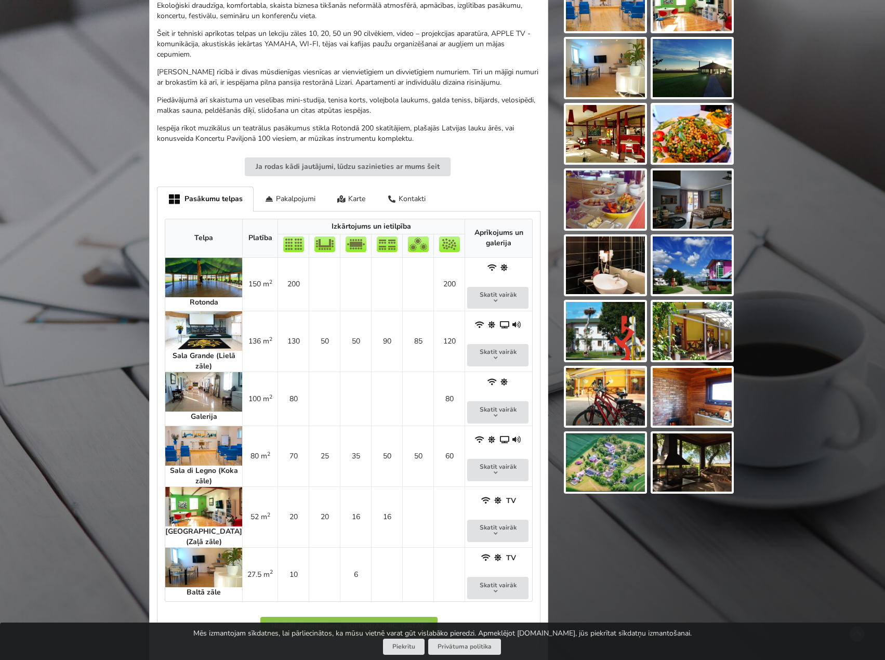
scroll to position [416, 0]
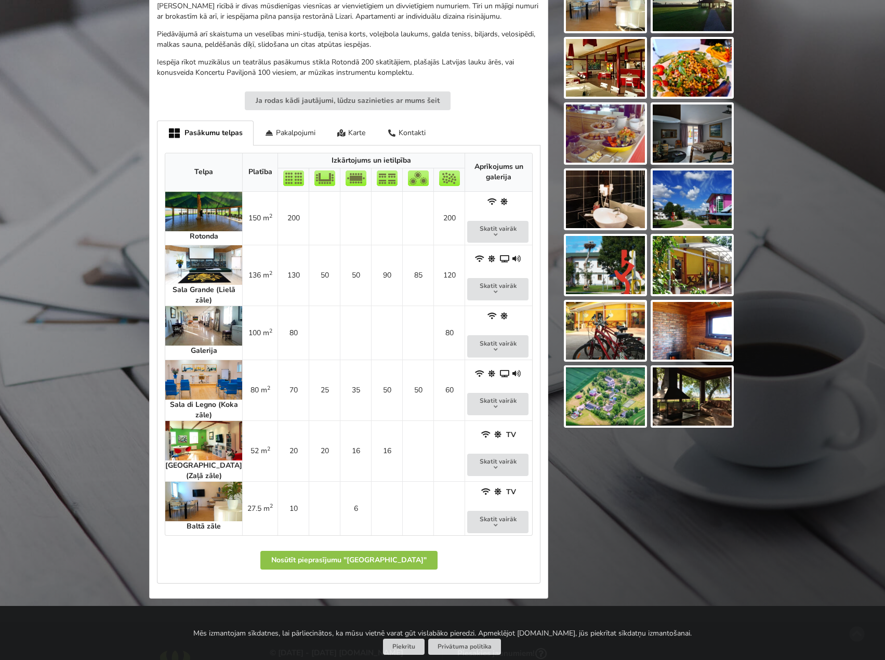
click at [188, 260] on img at bounding box center [203, 265] width 77 height 40
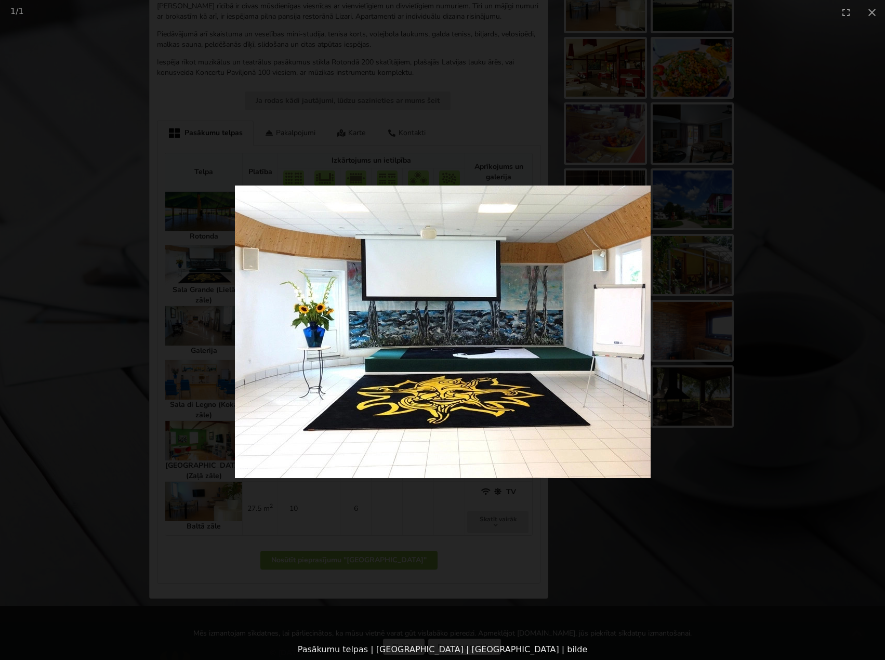
click at [744, 322] on picture at bounding box center [442, 331] width 885 height 615
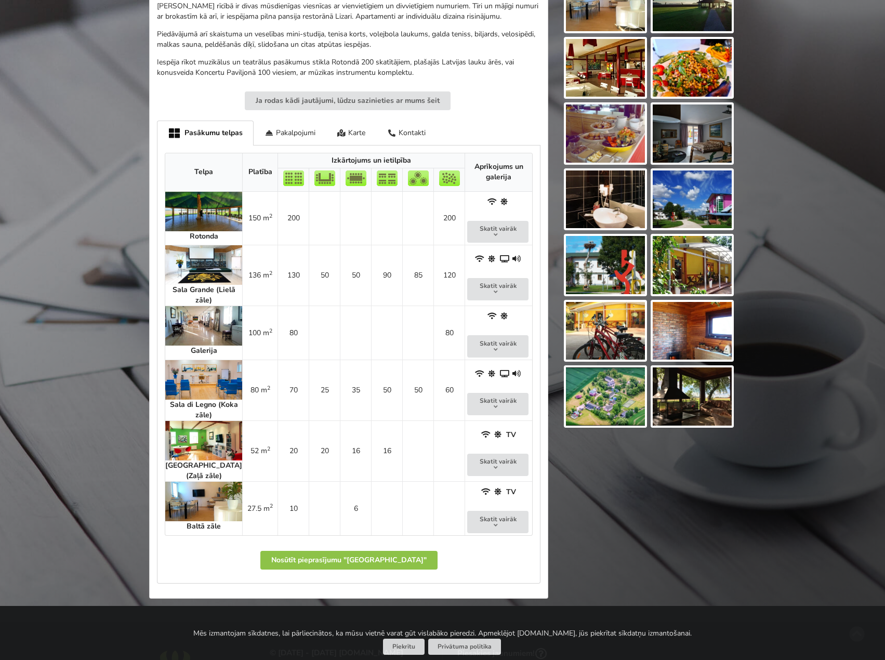
click at [188, 322] on img at bounding box center [203, 326] width 77 height 40
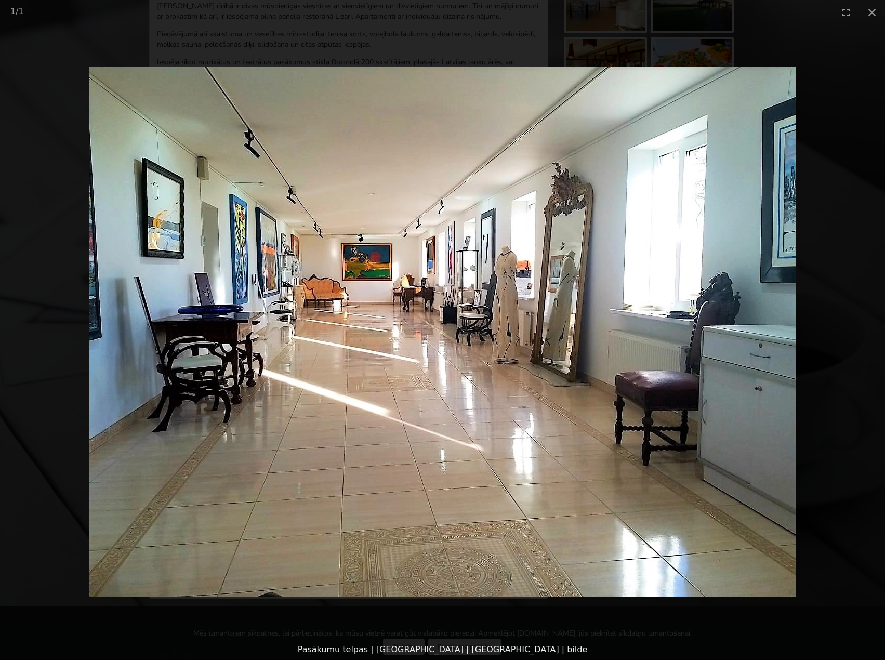
click at [54, 493] on picture at bounding box center [442, 331] width 885 height 615
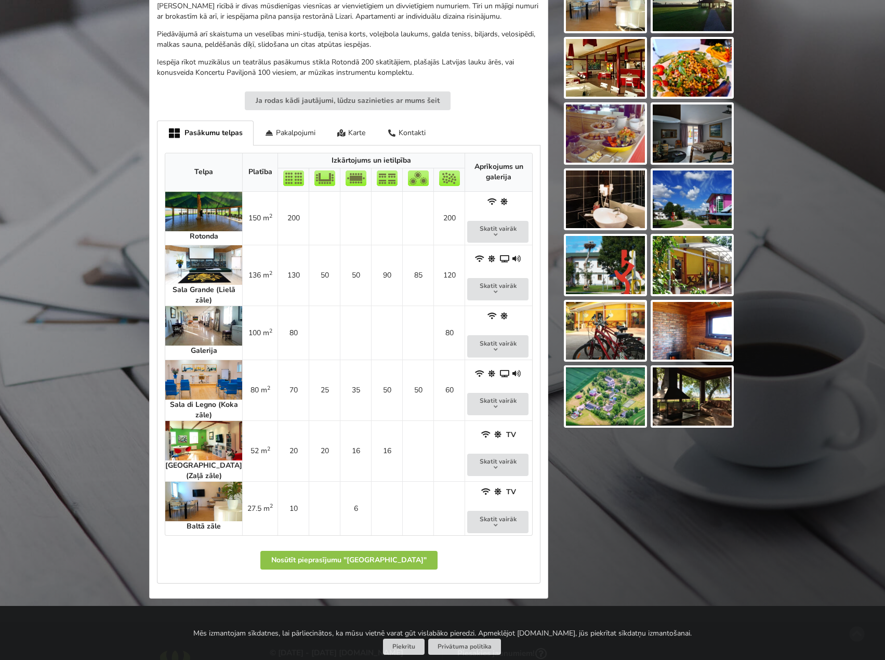
click at [202, 362] on img at bounding box center [203, 380] width 77 height 40
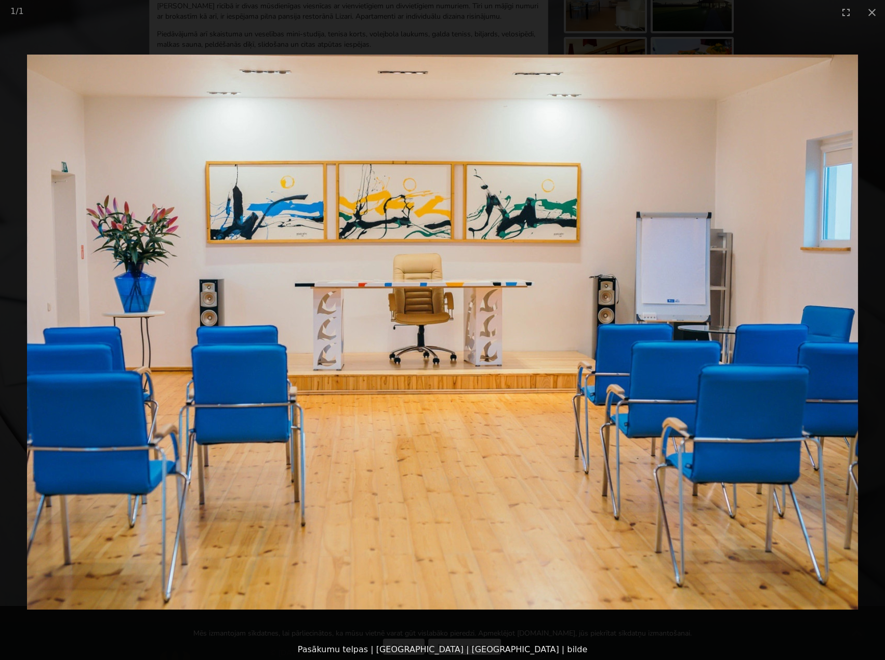
click at [178, 627] on picture at bounding box center [442, 331] width 885 height 615
click at [177, 634] on picture at bounding box center [442, 331] width 885 height 615
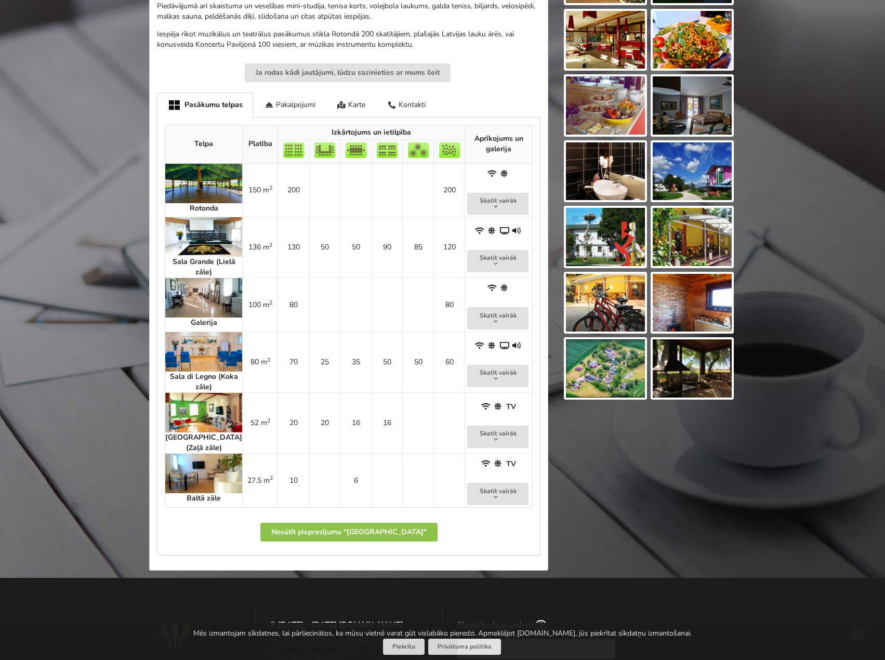
scroll to position [468, 0]
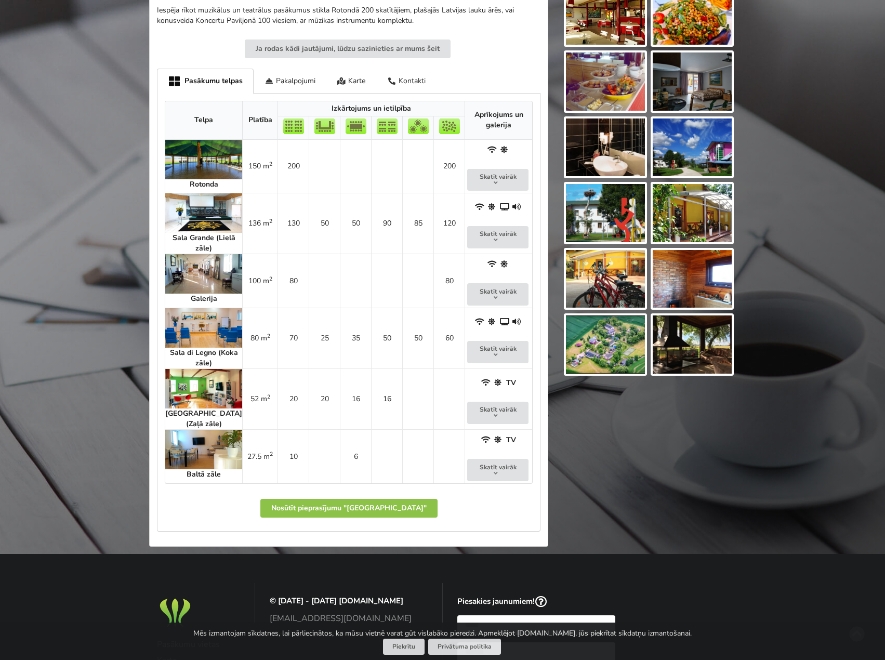
click at [188, 442] on img at bounding box center [203, 450] width 77 height 40
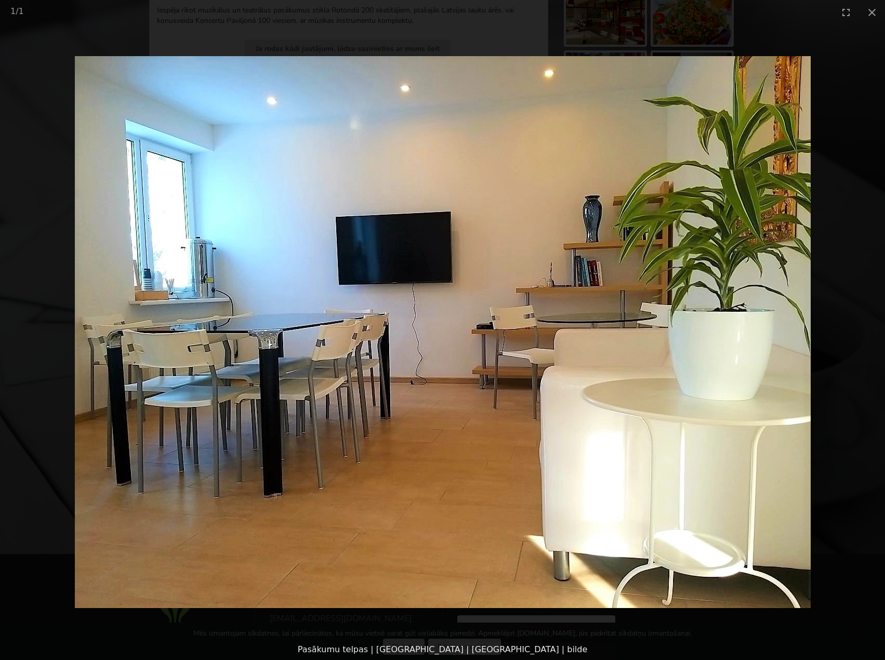
click at [284, 621] on picture at bounding box center [442, 331] width 885 height 615
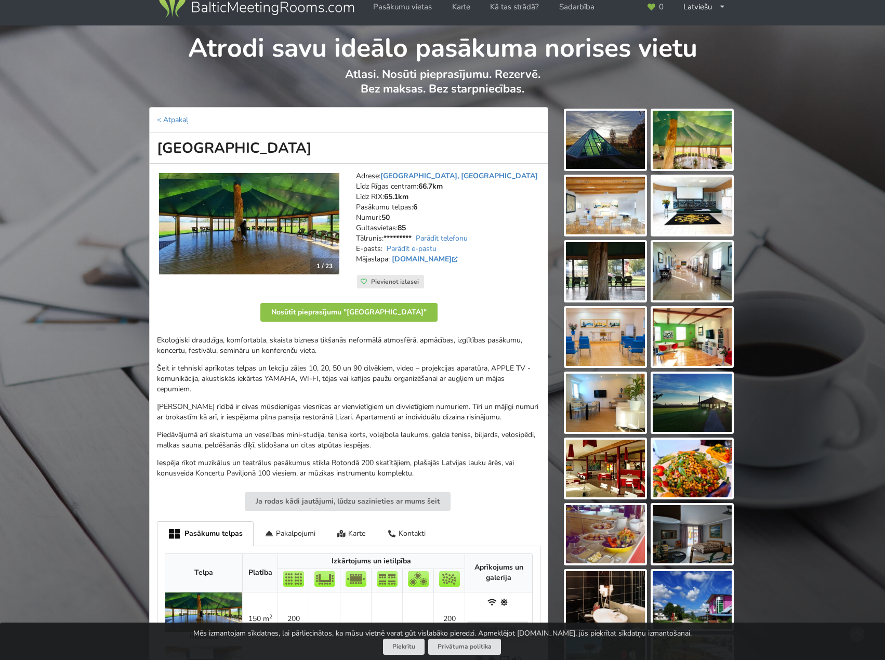
scroll to position [0, 0]
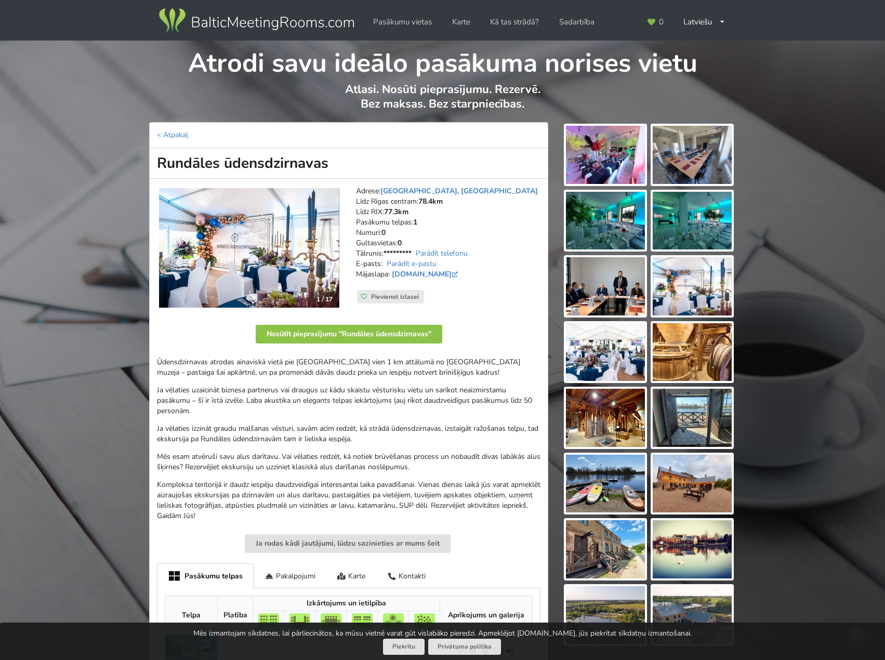
scroll to position [52, 0]
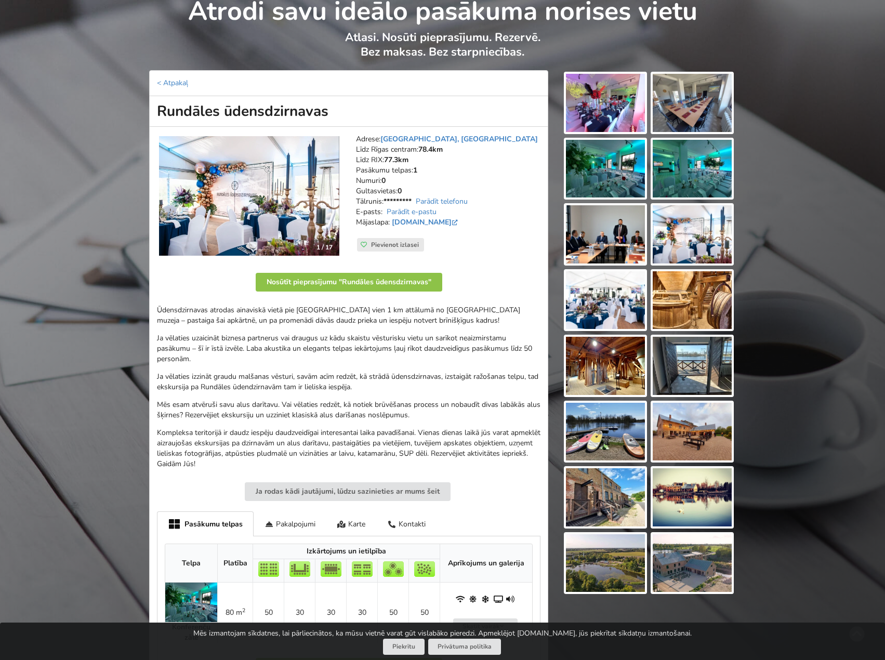
click at [251, 359] on p "Ja vēlaties uzaicināt biznesa partnerus vai draugus uz kādu skaistu vēsturisku …" at bounding box center [349, 348] width 384 height 31
click at [394, 355] on p "Ja vēlaties uzaicināt biznesa partnerus vai draugus uz kādu skaistu vēsturisku …" at bounding box center [349, 348] width 384 height 31
click at [290, 355] on p "Ja vēlaties uzaicināt biznesa partnerus vai draugus uz kādu skaistu vēsturisku …" at bounding box center [349, 348] width 384 height 31
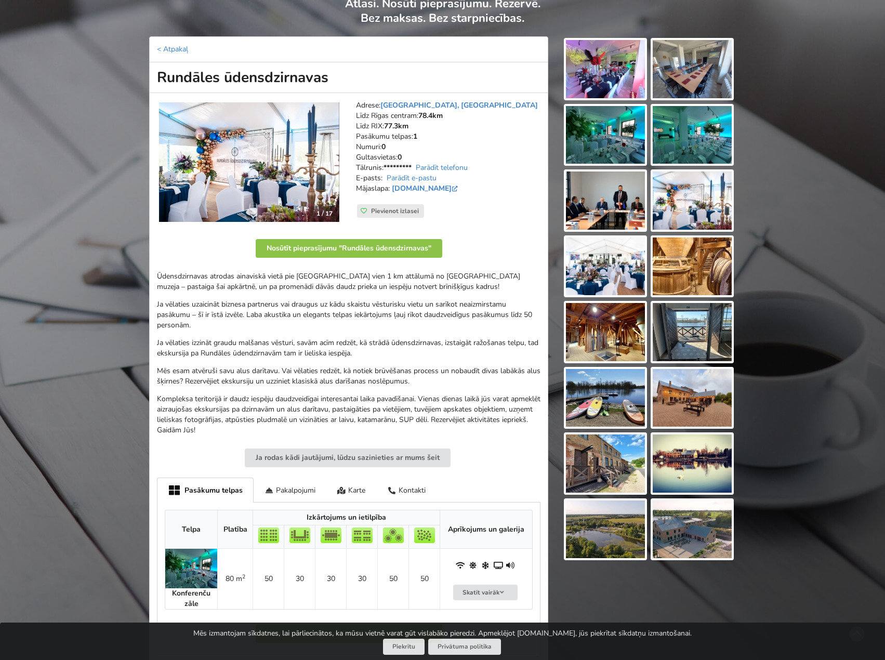
scroll to position [104, 0]
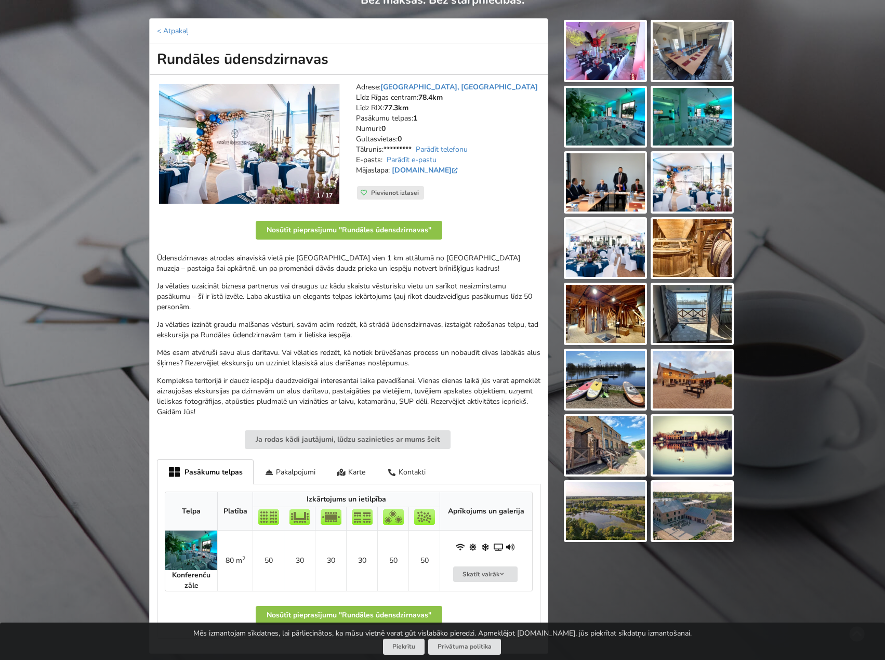
click at [485, 268] on p "Ūdensdzirnavas atrodas ainaviskā vietā pie dzirnavu ezera vien 1 km attālumā no…" at bounding box center [349, 263] width 384 height 21
click at [426, 270] on p "Ūdensdzirnavas atrodas ainaviskā vietā pie dzirnavu ezera vien 1 km attālumā no…" at bounding box center [349, 263] width 384 height 21
click at [427, 266] on p "Ūdensdzirnavas atrodas ainaviskā vietā pie dzirnavu ezera vien 1 km attālumā no…" at bounding box center [349, 263] width 384 height 21
click at [285, 302] on p "Ja vēlaties uzaicināt biznesa partnerus vai draugus uz kādu skaistu vēsturisku …" at bounding box center [349, 296] width 384 height 31
click at [265, 292] on p "Ja vēlaties uzaicināt biznesa partnerus vai draugus uz kādu skaistu vēsturisku …" at bounding box center [349, 296] width 384 height 31
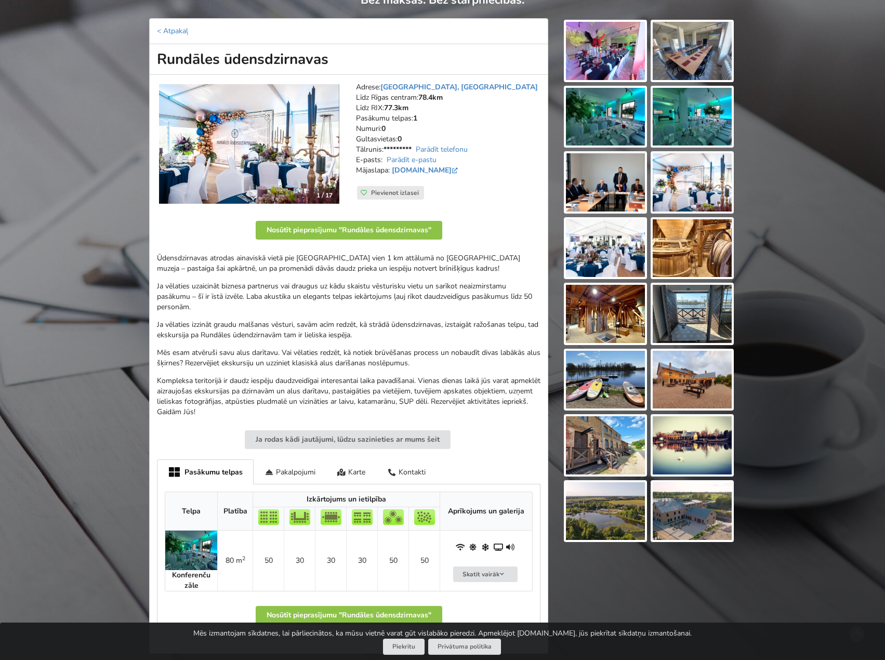
click at [227, 297] on p "Ja vēlaties uzaicināt biznesa partnerus vai draugus uz kādu skaistu vēsturisku …" at bounding box center [349, 296] width 384 height 31
click at [216, 320] on p "Ja vēlaties izzināt graudu malšanas vēsturi, savām acīm redzēt, kā strādā ūdens…" at bounding box center [349, 330] width 384 height 21
click at [306, 311] on p "Ja vēlaties uzaicināt biznesa partnerus vai draugus uz kādu skaistu vēsturisku …" at bounding box center [349, 296] width 384 height 31
click at [307, 311] on p "Ja vēlaties uzaicināt biznesa partnerus vai draugus uz kādu skaistu vēsturisku …" at bounding box center [349, 296] width 384 height 31
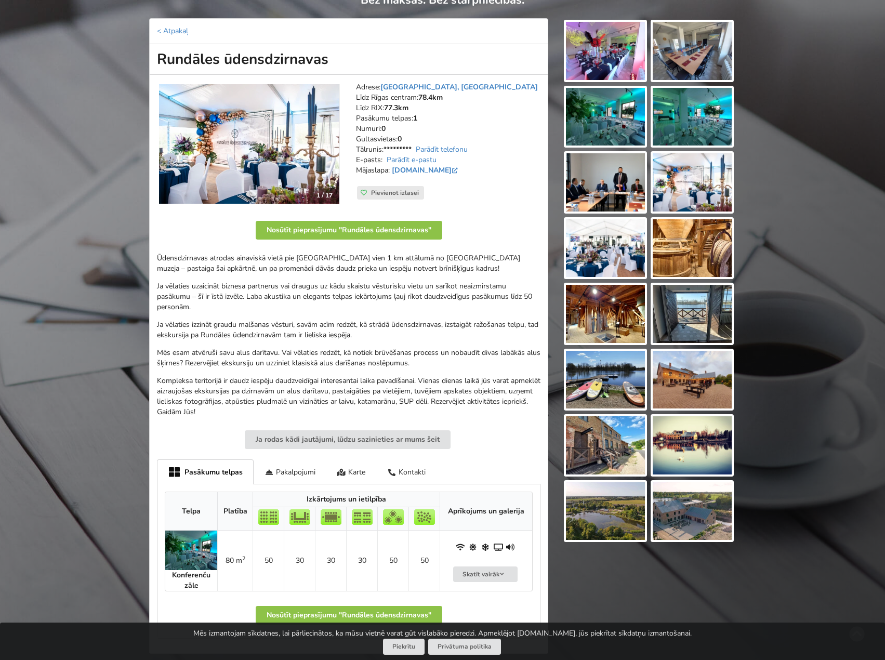
click at [401, 309] on p "Ja vēlaties uzaicināt biznesa partnerus vai draugus uz kādu skaistu vēsturisku …" at bounding box center [349, 296] width 384 height 31
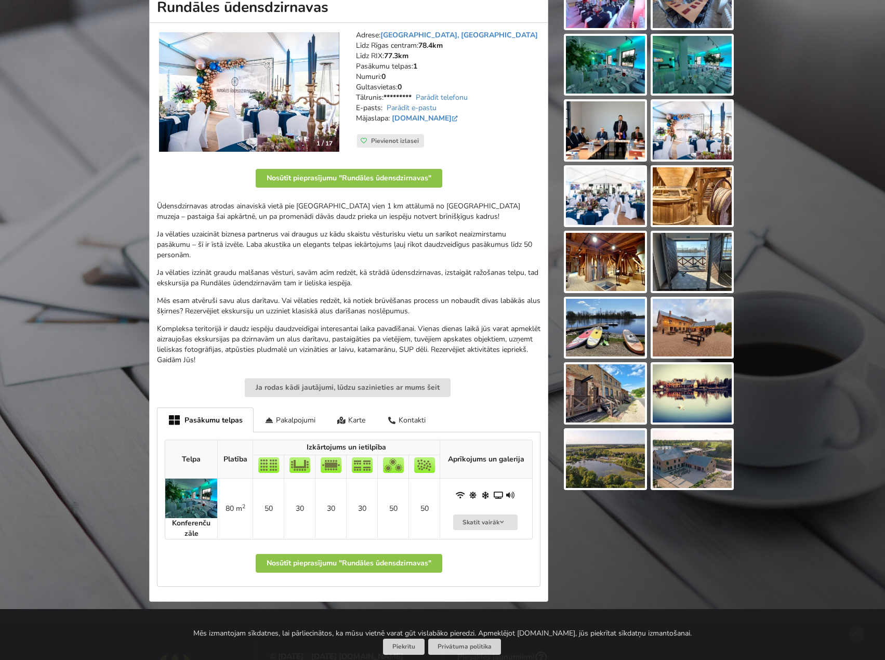
click at [281, 255] on p "Ja vēlaties uzaicināt biznesa partnerus vai draugus uz kādu skaistu vēsturisku …" at bounding box center [349, 244] width 384 height 31
click at [269, 243] on p "Ja vēlaties uzaicināt biznesa partnerus vai draugus uz kādu skaistu vēsturisku …" at bounding box center [349, 244] width 384 height 31
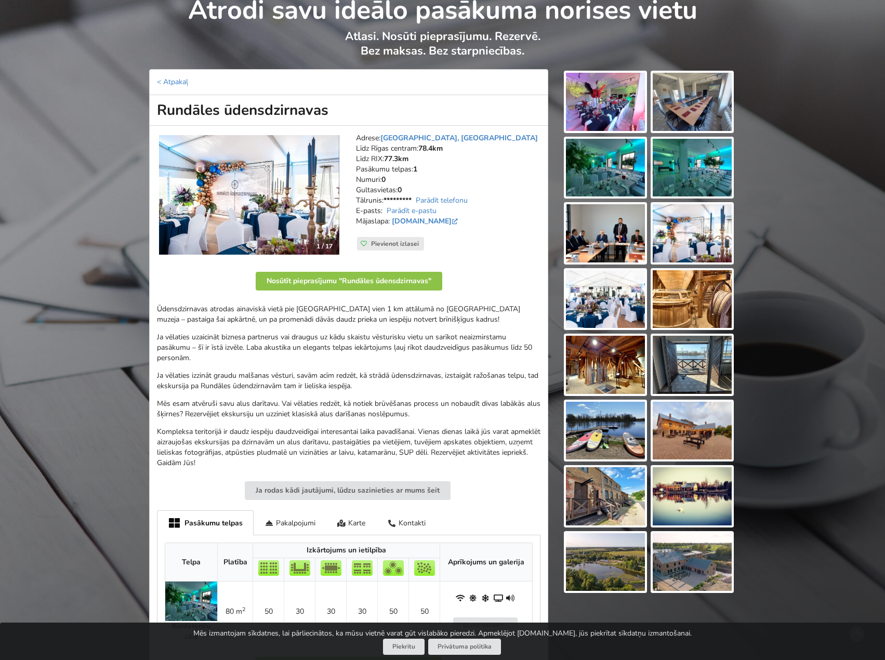
scroll to position [52, 0]
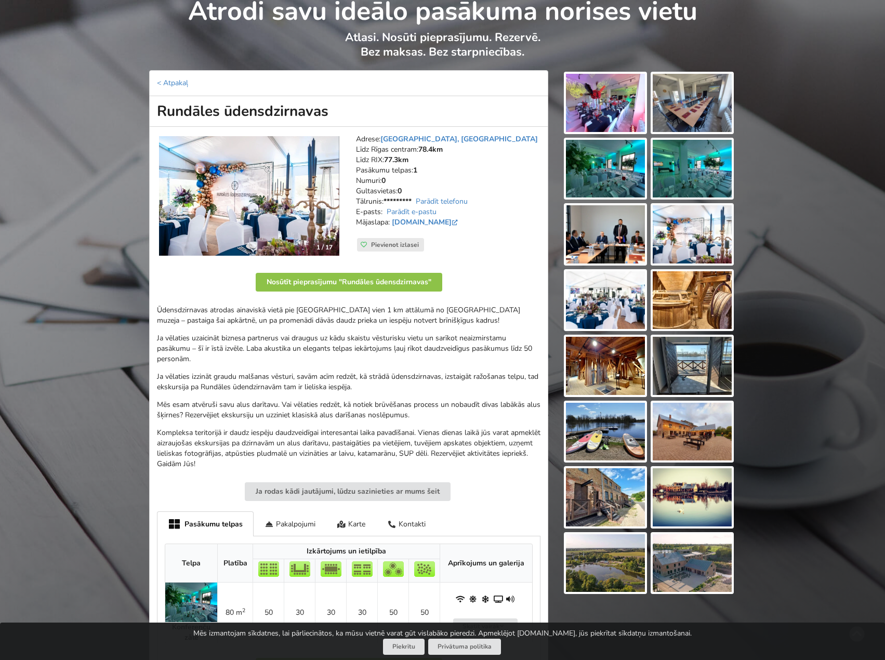
click at [481, 446] on p "Kompleksa teritorijā ir daudz iespēju daudzveidīgai interesantai laika pavadīša…" at bounding box center [349, 449] width 384 height 42
click at [517, 446] on p "Kompleksa teritorijā ir daudz iespēju daudzveidīgai interesantai laika pavadīša…" at bounding box center [349, 449] width 384 height 42
drag, startPoint x: 291, startPoint y: 469, endPoint x: 319, endPoint y: 465, distance: 28.9
click at [292, 469] on div "Ūdensdzirnavas atrodas ainaviskā vietā pie dzirnavu ezera vien 1 km attālumā no…" at bounding box center [349, 403] width 384 height 196
drag, startPoint x: 372, startPoint y: 465, endPoint x: 424, endPoint y: 465, distance: 52.5
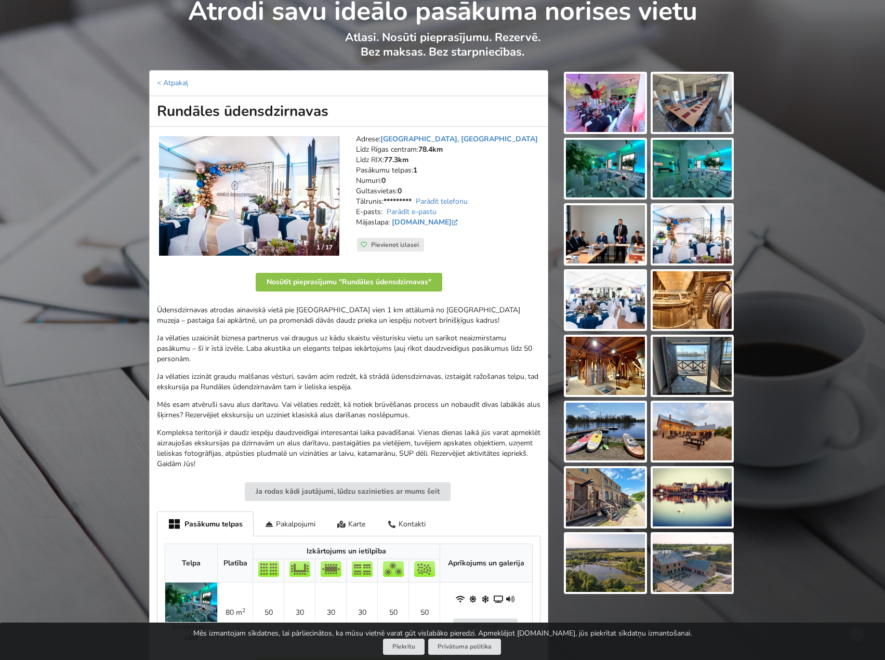
click at [373, 465] on p "Kompleksa teritorijā ir daudz iespēju daudzveidīgai interesantai laika pavadīša…" at bounding box center [349, 449] width 384 height 42
drag, startPoint x: 456, startPoint y: 465, endPoint x: 510, endPoint y: 463, distance: 54.1
click at [458, 465] on p "Kompleksa teritorijā ir daudz iespēju daudzveidīgai interesantai laika pavadīša…" at bounding box center [349, 449] width 384 height 42
click at [516, 463] on p "Kompleksa teritorijā ir daudz iespēju daudzveidīgai interesantai laika pavadīša…" at bounding box center [349, 449] width 384 height 42
drag, startPoint x: 529, startPoint y: 430, endPoint x: 424, endPoint y: 419, distance: 106.1
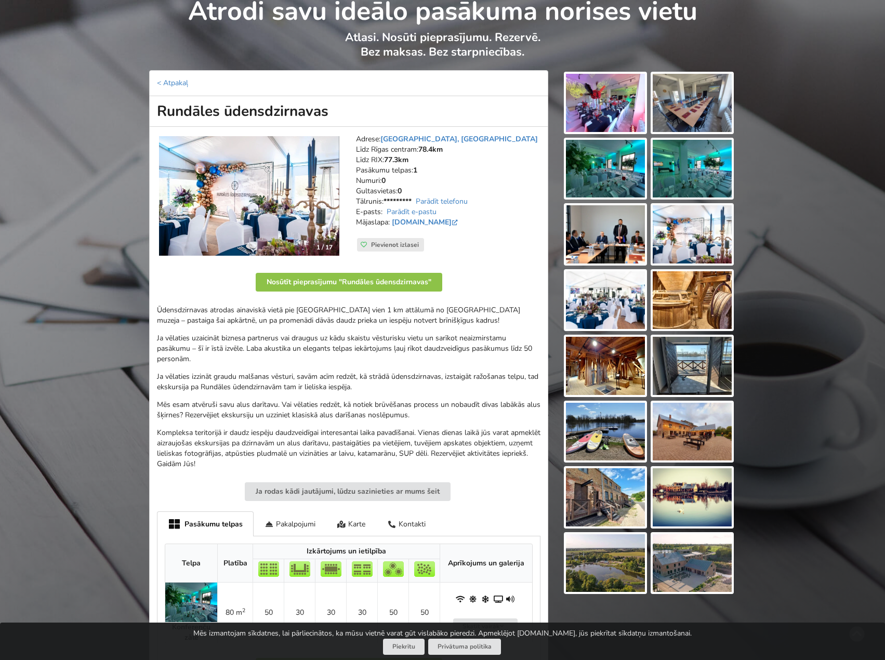
click at [527, 430] on p "Kompleksa teritorijā ir daudz iespēju daudzveidīgai interesantai laika pavadīša…" at bounding box center [349, 449] width 384 height 42
click at [413, 419] on p "Mēs esam atvēruši savu alus darītavu. Vai vēlaties redzēt, kā notiek brūvēšanas…" at bounding box center [349, 410] width 384 height 21
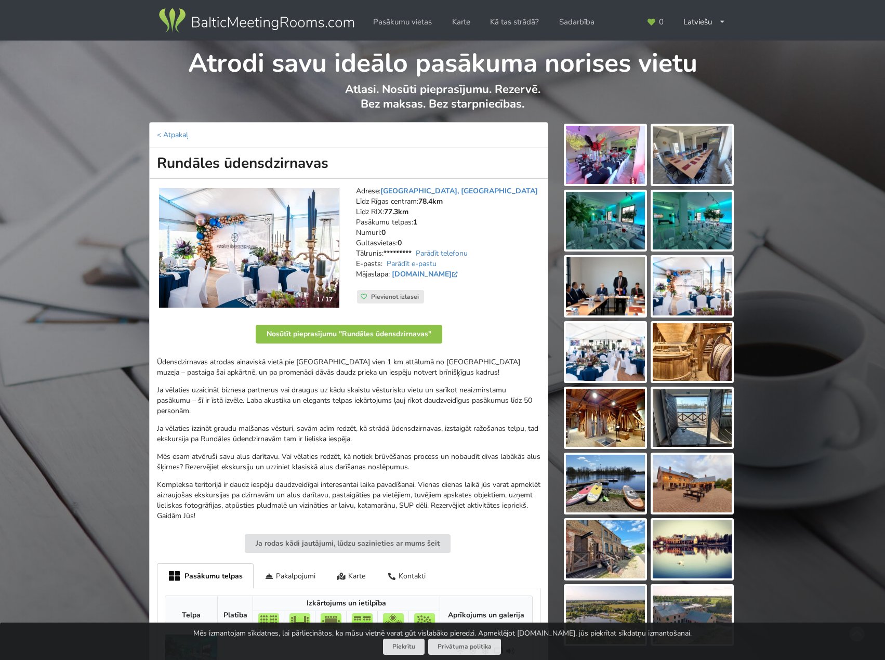
click at [612, 155] on img at bounding box center [605, 155] width 79 height 58
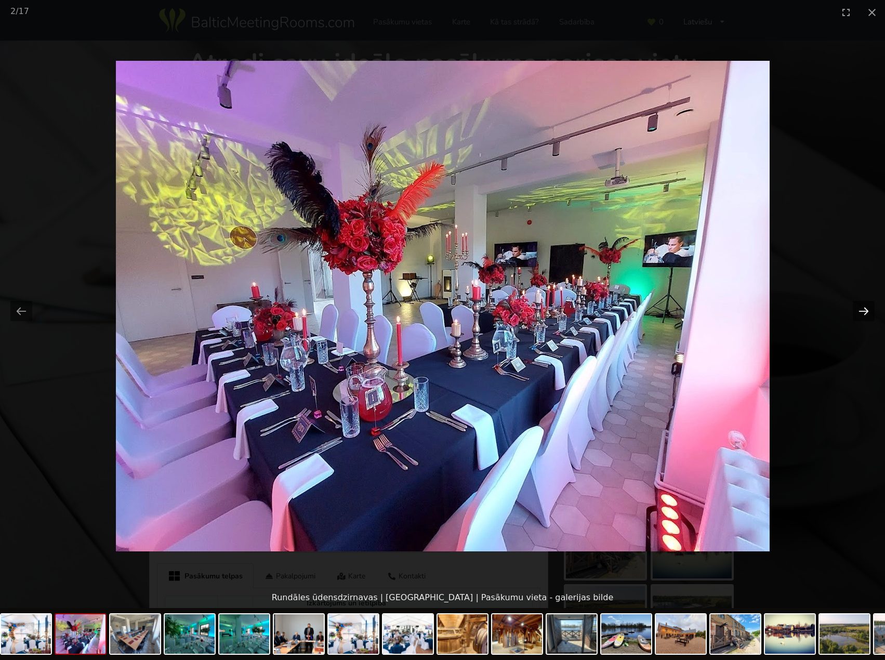
click at [861, 312] on button "Next slide" at bounding box center [864, 311] width 22 height 20
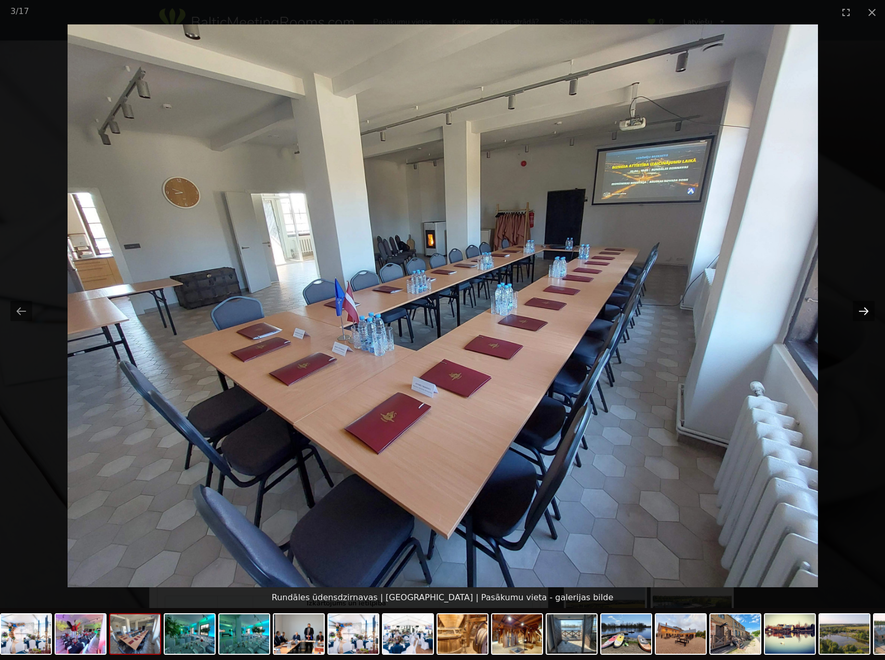
click at [862, 313] on button "Next slide" at bounding box center [864, 311] width 22 height 20
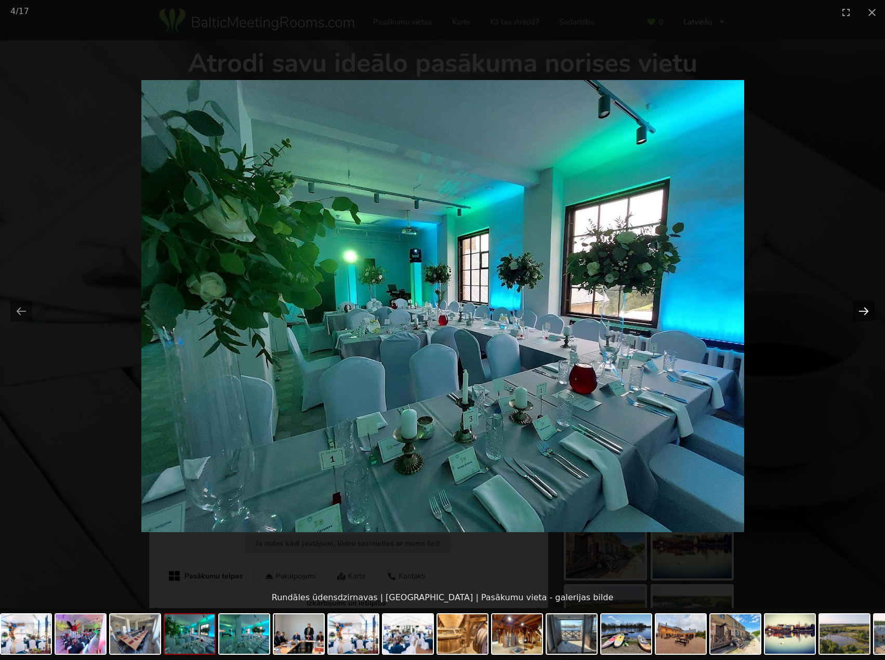
click at [862, 313] on button "Next slide" at bounding box center [864, 311] width 22 height 20
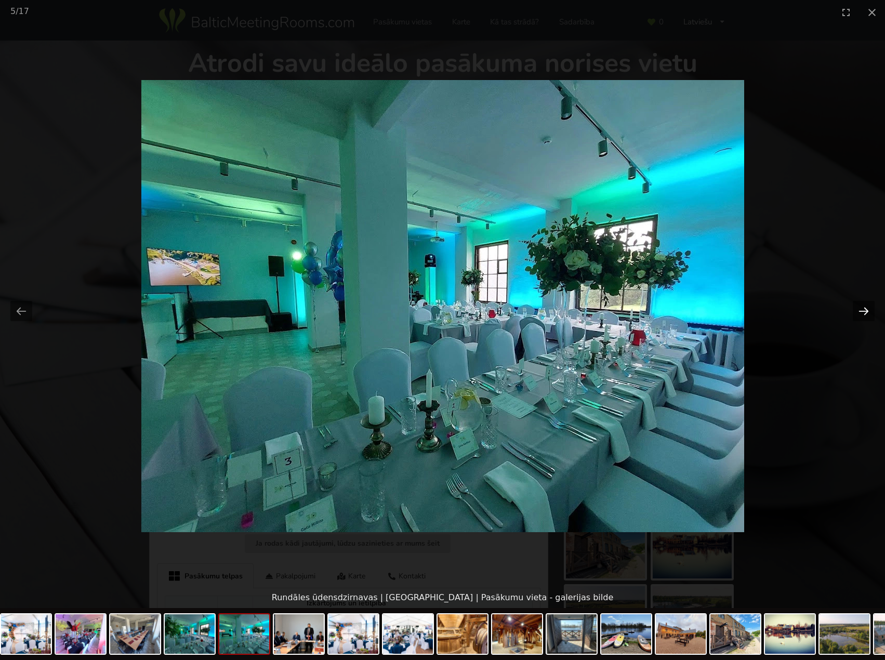
click at [862, 313] on button "Next slide" at bounding box center [864, 311] width 22 height 20
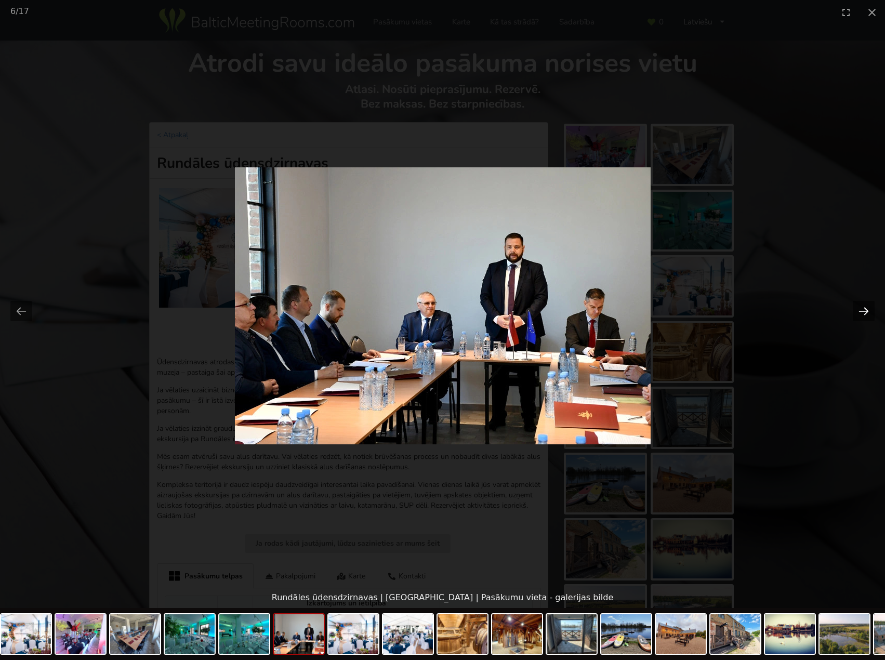
click at [862, 313] on button "Next slide" at bounding box center [864, 311] width 22 height 20
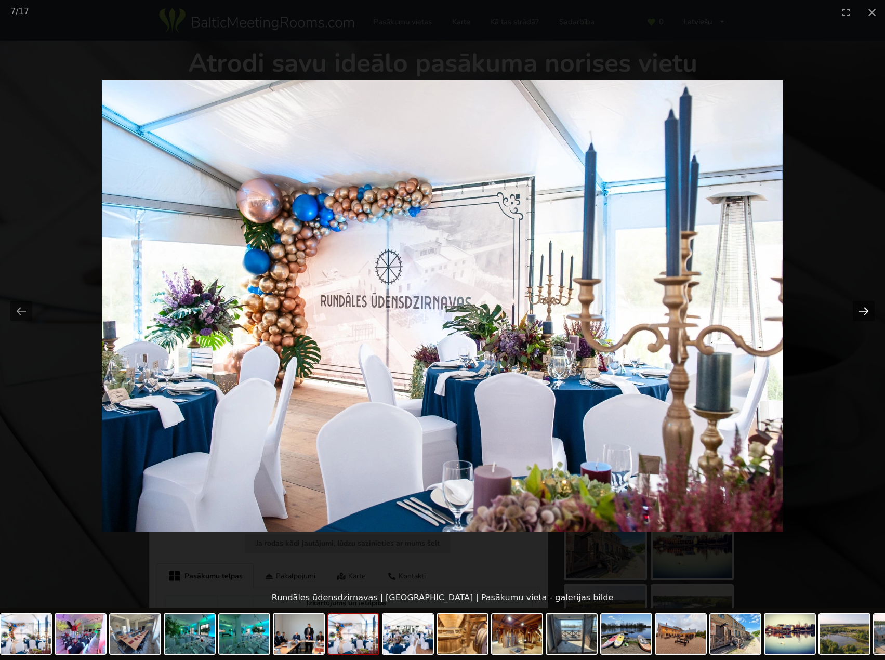
click at [862, 313] on button "Next slide" at bounding box center [864, 311] width 22 height 20
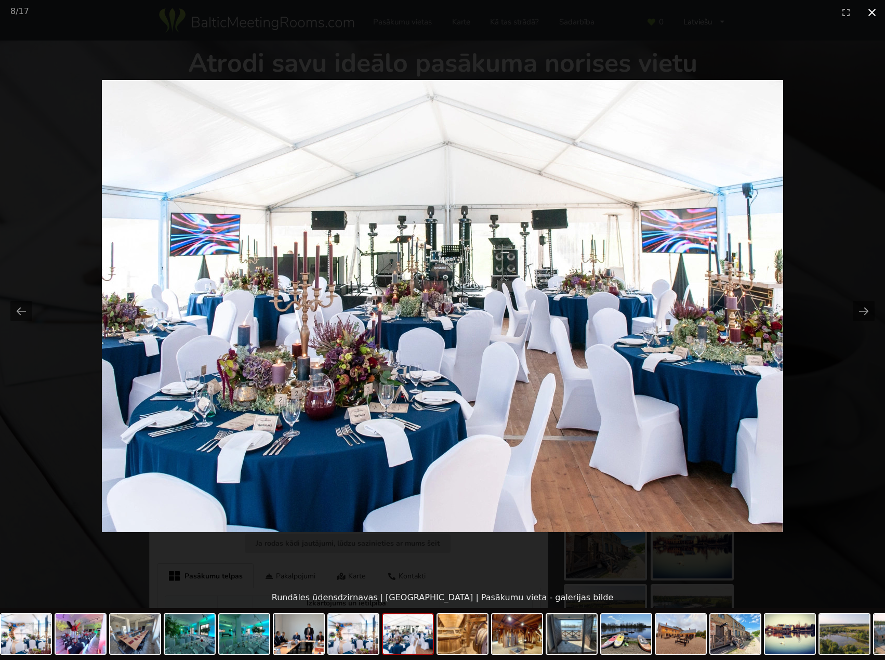
click at [870, 9] on button "Close gallery" at bounding box center [872, 12] width 26 height 24
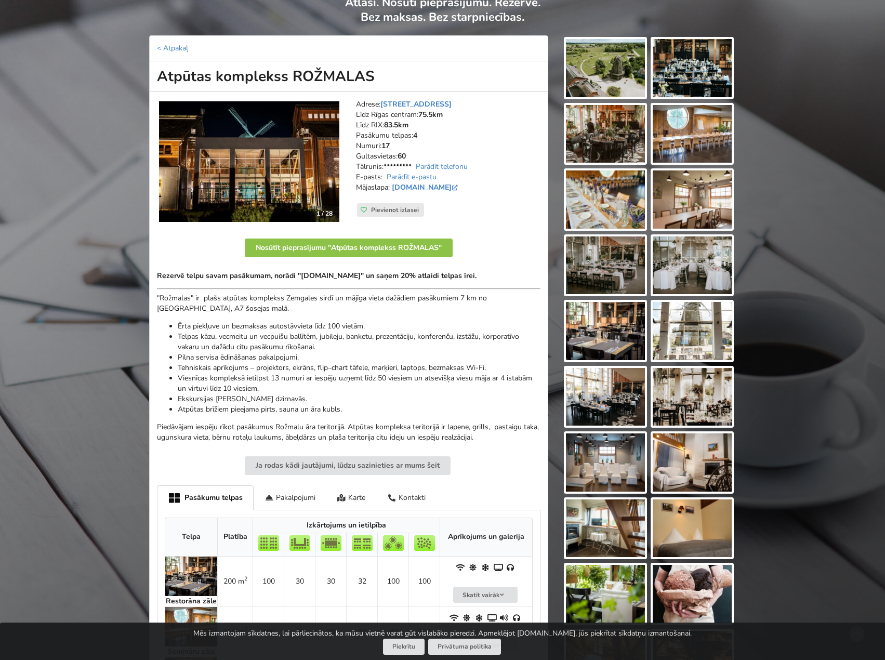
scroll to position [104, 0]
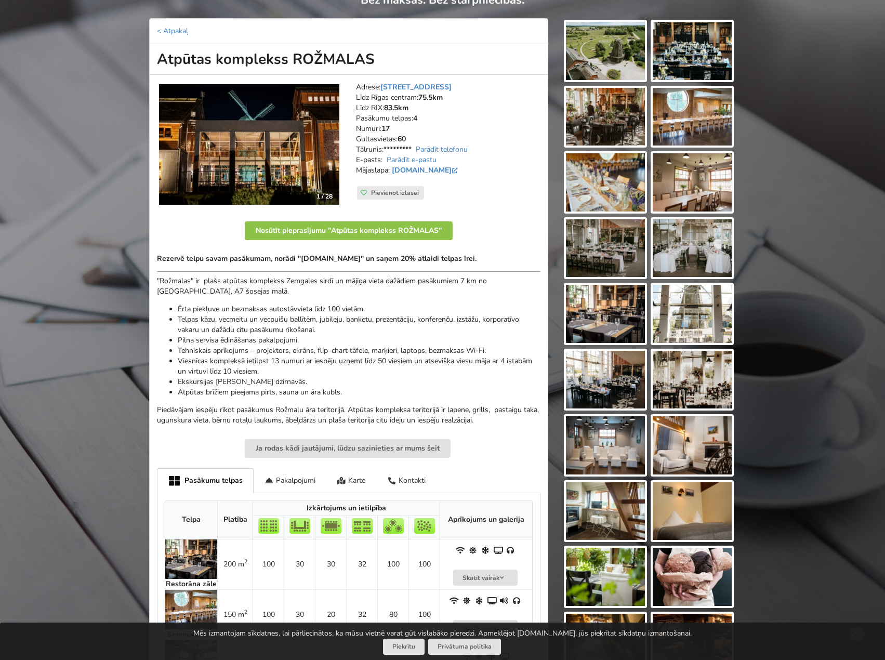
click at [319, 361] on li "Viesnīcas kompleksā ietilpst 13 numuri ar iespēju uzņemt līdz 50 viesiem un ats…" at bounding box center [359, 366] width 363 height 21
click at [250, 343] on li "Pilna servisa ēdināšanas pakalpojumi." at bounding box center [359, 340] width 363 height 10
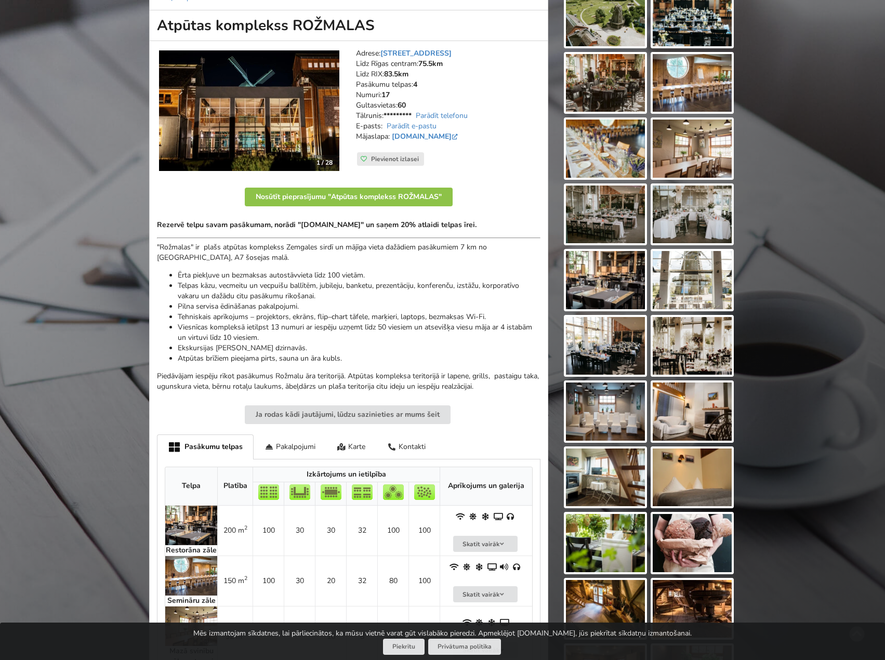
scroll to position [156, 0]
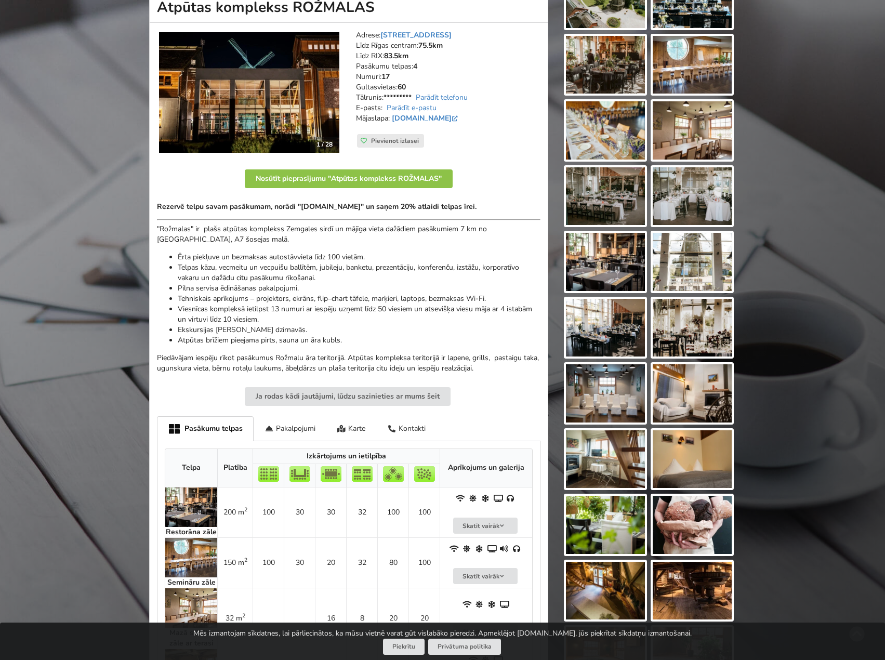
click at [368, 282] on li "Telpas kāzu, vecmeitu un vecpuišu ballītēm, jubileju, banketu, prezentāciju, ko…" at bounding box center [359, 273] width 363 height 21
click at [393, 235] on p ""Rožmalas" ir plašs atpūtas komplekss Zemgales sirdī un mājīga vieta dažādiem p…" at bounding box center [349, 234] width 384 height 21
click at [434, 249] on div "Rezervē telpu savam pasākumam, norādi "[DOMAIN_NAME]" un saņem 20% atlaidi telp…" at bounding box center [349, 288] width 384 height 172
drag, startPoint x: 434, startPoint y: 249, endPoint x: 412, endPoint y: 247, distance: 22.4
click at [434, 249] on div "Rezervē telpu savam pasākumam, norādi "[DOMAIN_NAME]" un saņem 20% atlaidi telp…" at bounding box center [349, 288] width 384 height 172
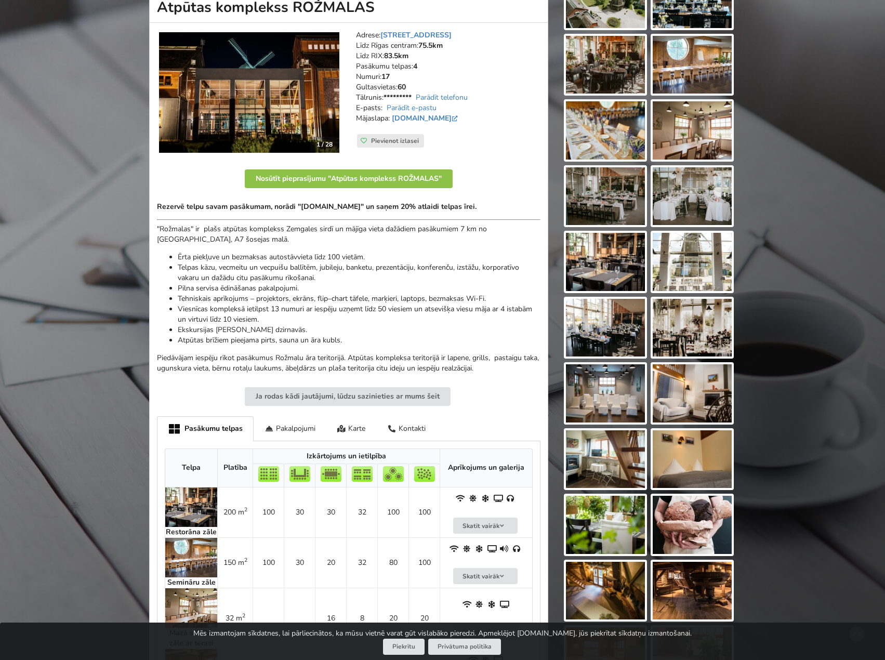
click at [411, 247] on div "Rezervē telpu savam pasākumam, norādi "[DOMAIN_NAME]" un saņem 20% atlaidi telp…" at bounding box center [349, 288] width 384 height 172
click at [201, 296] on li "Tehniskais aprīkojums – projektors, ekrāns, flip–chart tāfele, marķieri, laptop…" at bounding box center [359, 299] width 363 height 10
click at [259, 292] on li "Pilna servisa ēdināšanas pakalpojumi." at bounding box center [359, 288] width 363 height 10
click at [286, 297] on li "Tehniskais aprīkojums – projektors, ekrāns, flip–chart tāfele, marķieri, laptop…" at bounding box center [359, 299] width 363 height 10
click at [268, 263] on li "Telpas kāzu, vecmeitu un vecpuišu ballītēm, jubileju, banketu, prezentāciju, ko…" at bounding box center [359, 273] width 363 height 21
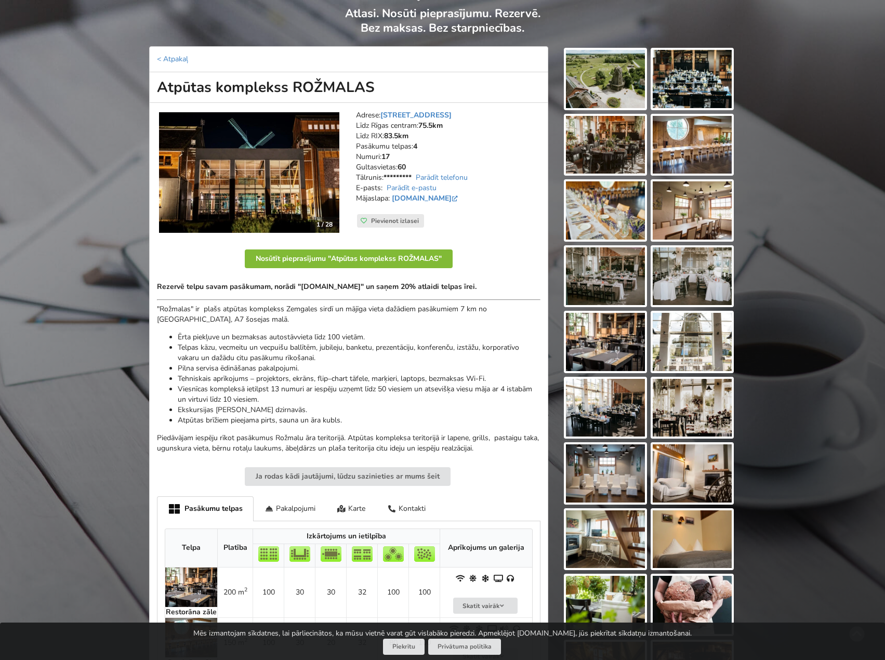
scroll to position [52, 0]
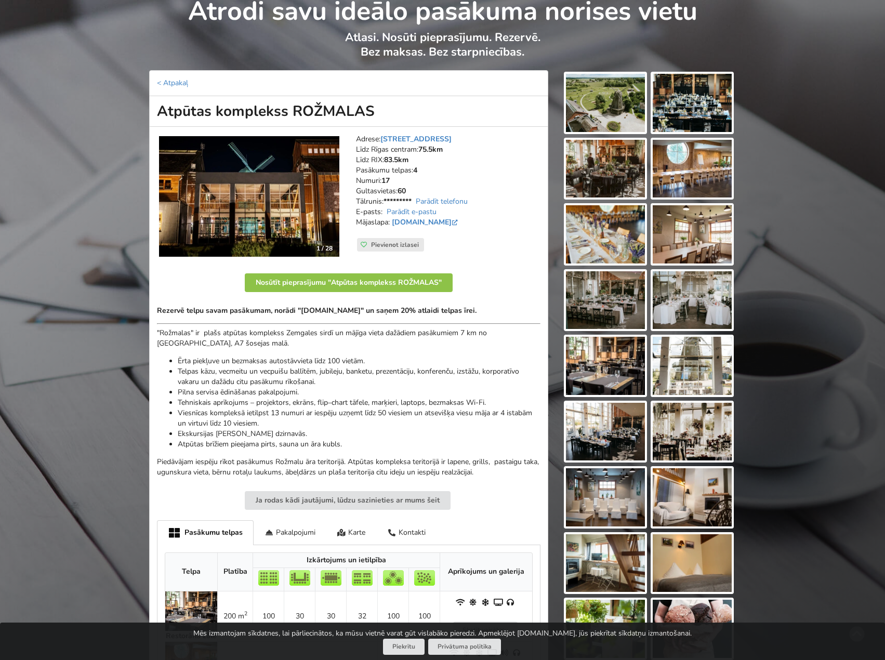
click at [242, 217] on img at bounding box center [249, 196] width 180 height 121
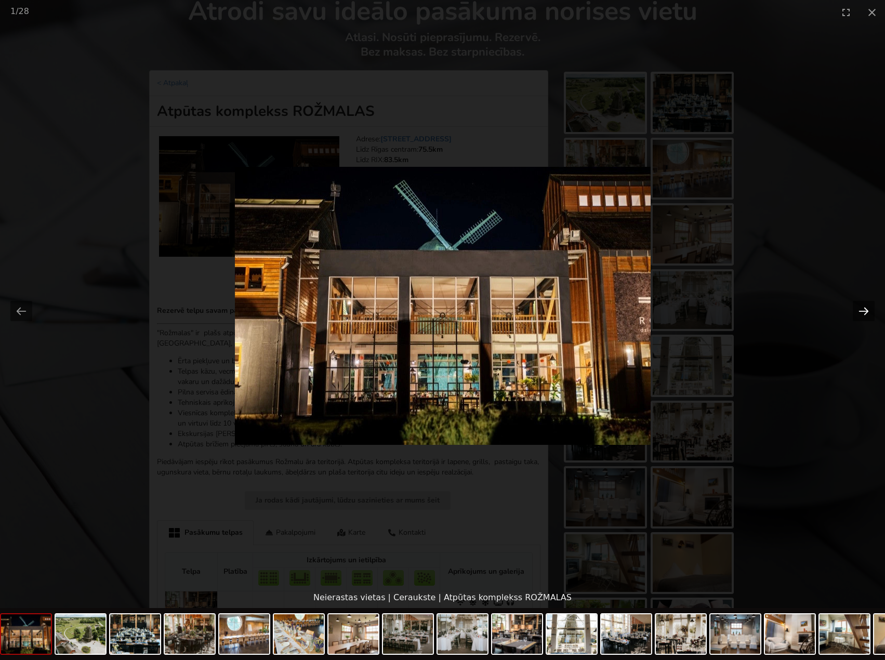
click at [859, 311] on button "Next slide" at bounding box center [864, 311] width 22 height 20
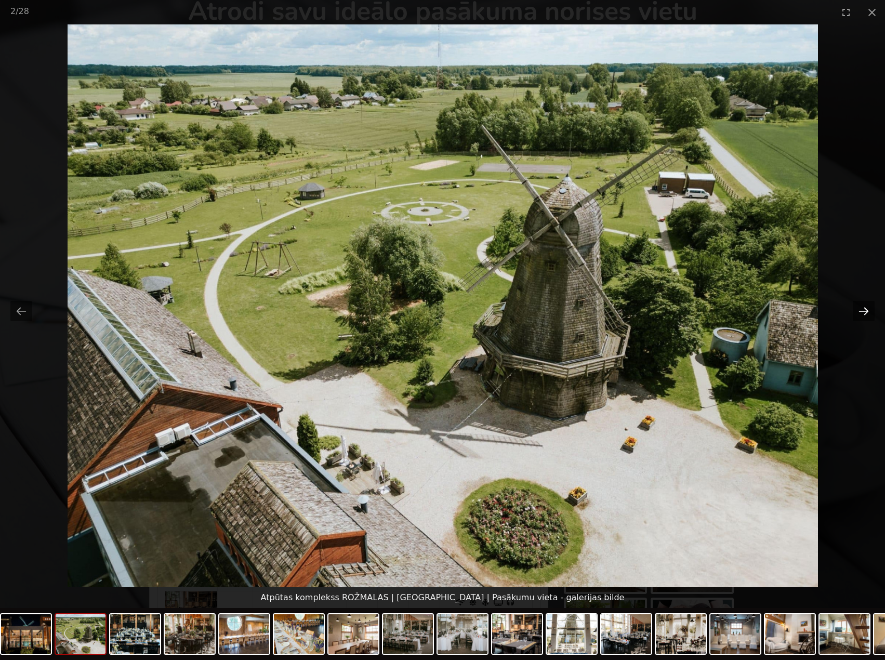
click at [859, 311] on button "Next slide" at bounding box center [864, 311] width 22 height 20
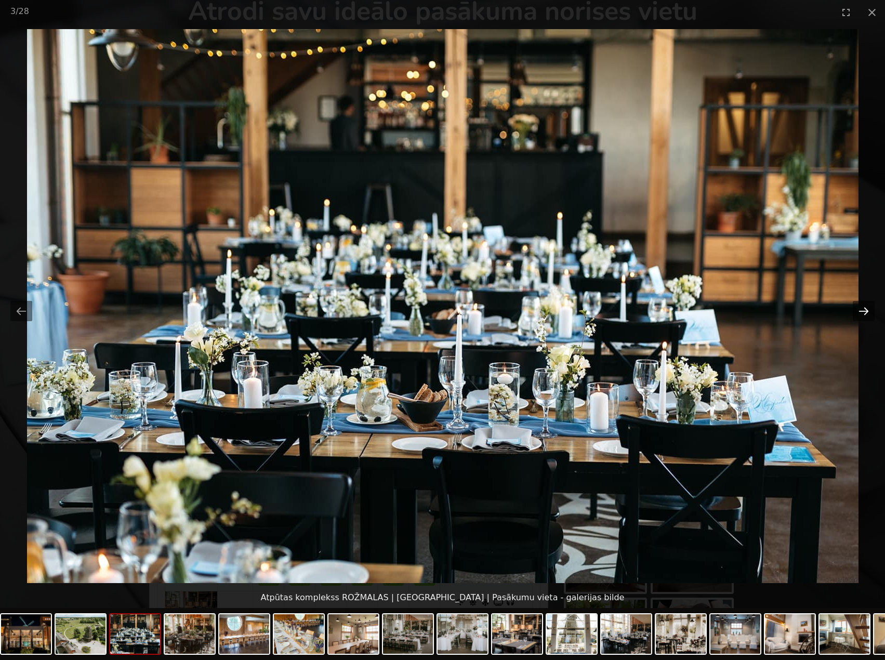
click at [859, 311] on button "Next slide" at bounding box center [864, 311] width 22 height 20
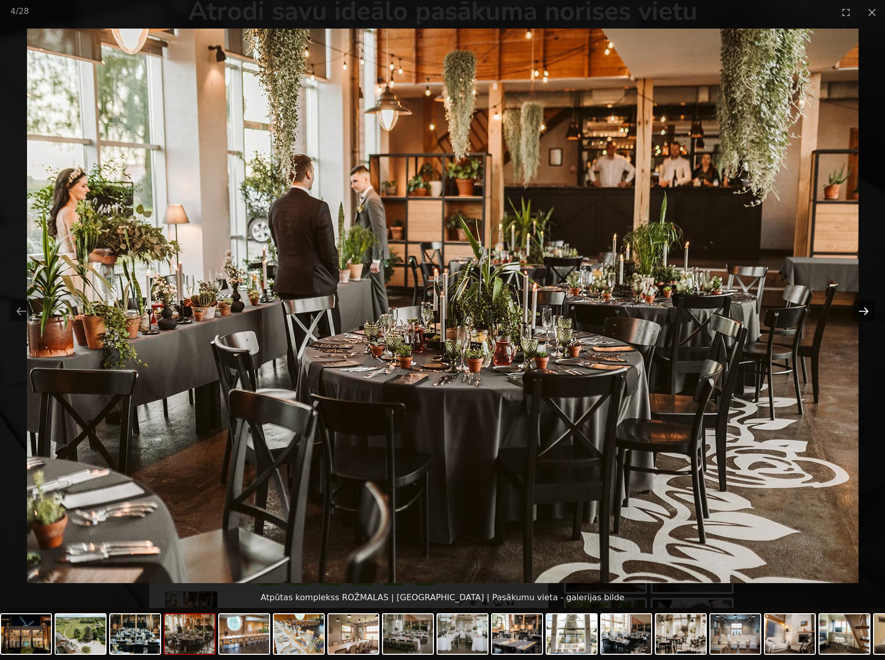
click at [859, 311] on button "Next slide" at bounding box center [864, 311] width 22 height 20
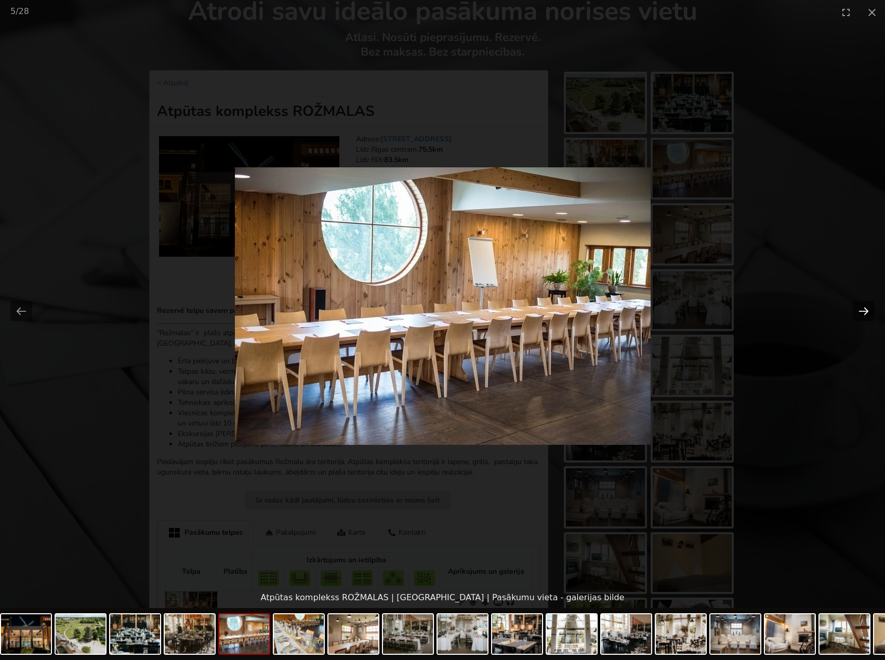
click at [859, 311] on button "Next slide" at bounding box center [864, 311] width 22 height 20
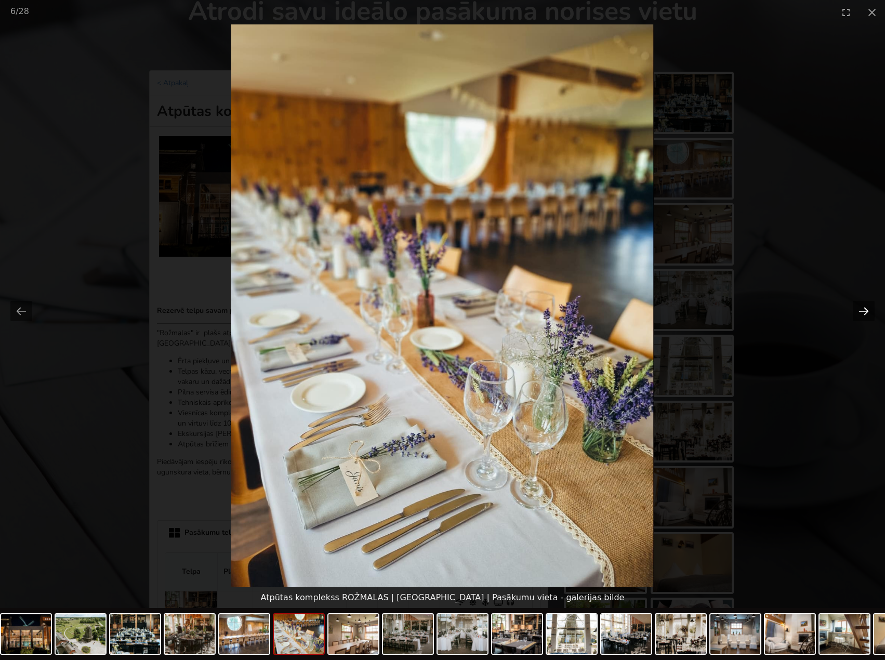
click at [859, 311] on button "Next slide" at bounding box center [864, 311] width 22 height 20
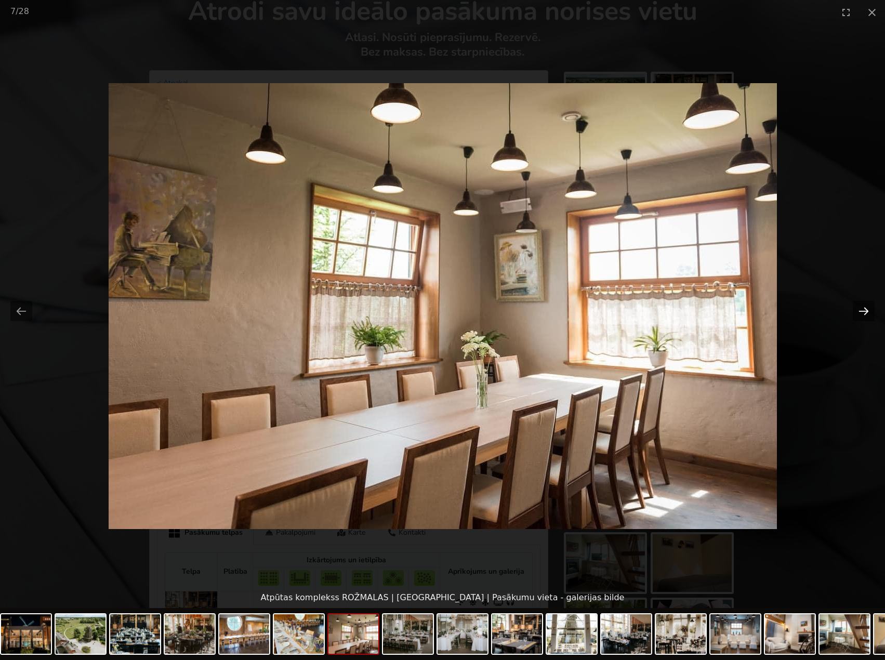
click at [859, 311] on button "Next slide" at bounding box center [864, 311] width 22 height 20
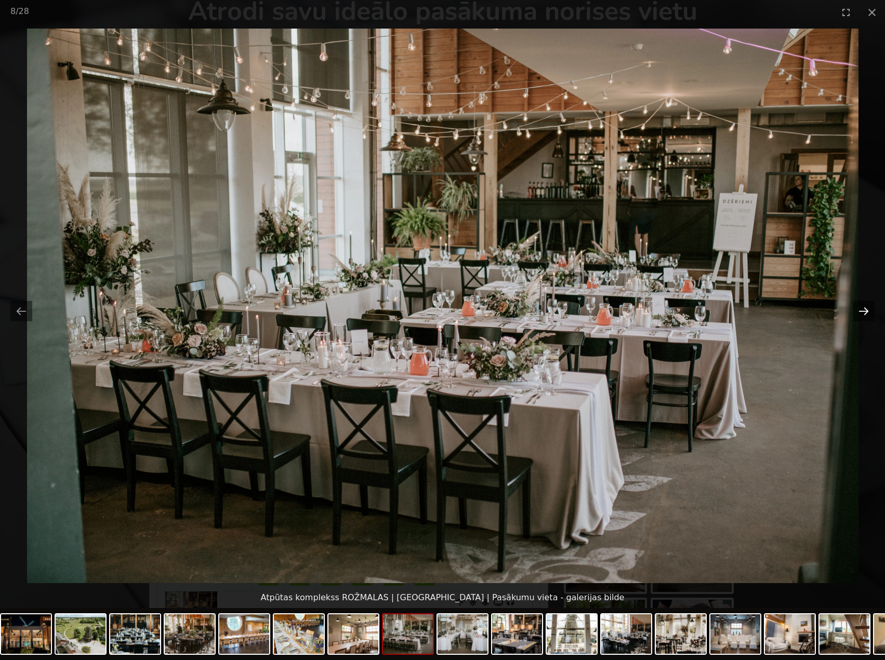
click at [859, 311] on button "Next slide" at bounding box center [864, 311] width 22 height 20
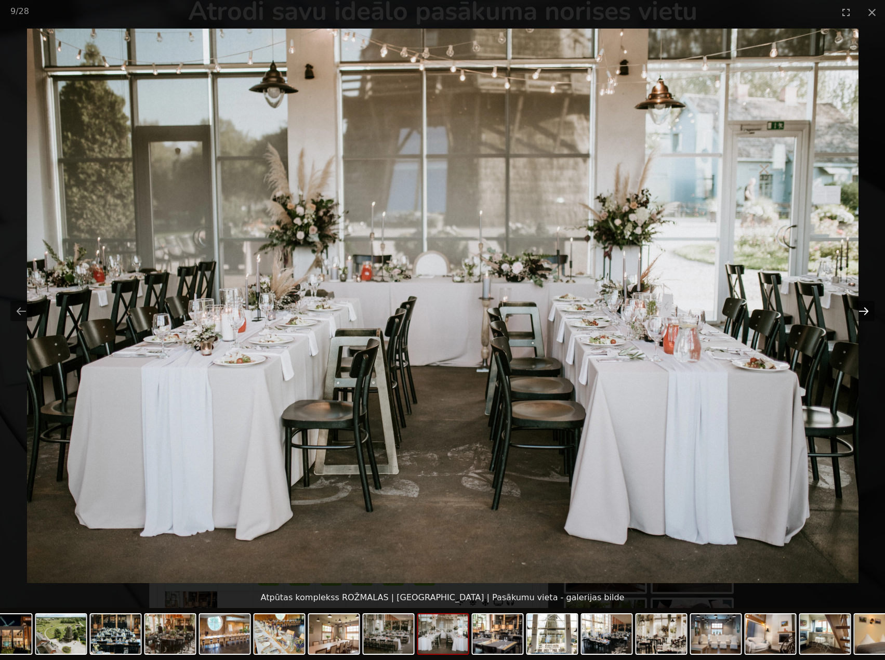
click at [859, 311] on button "Next slide" at bounding box center [864, 311] width 22 height 20
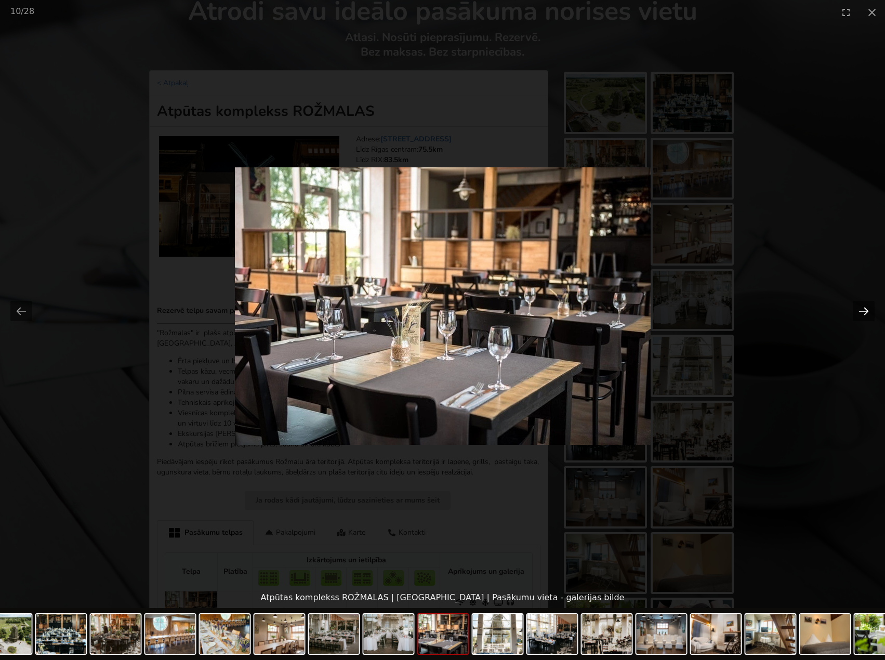
click at [859, 311] on button "Next slide" at bounding box center [864, 311] width 22 height 20
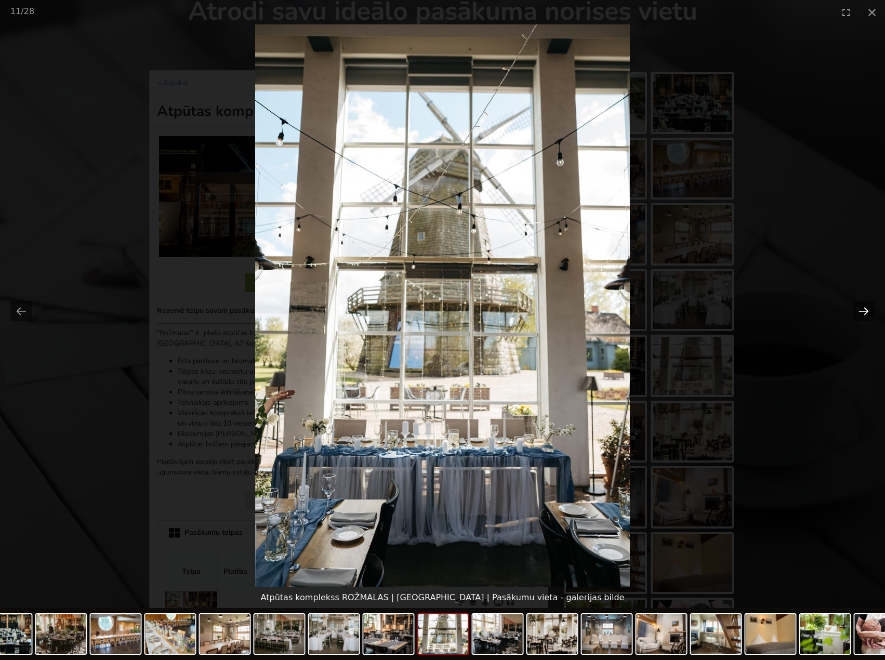
click at [859, 311] on button "Next slide" at bounding box center [864, 311] width 22 height 20
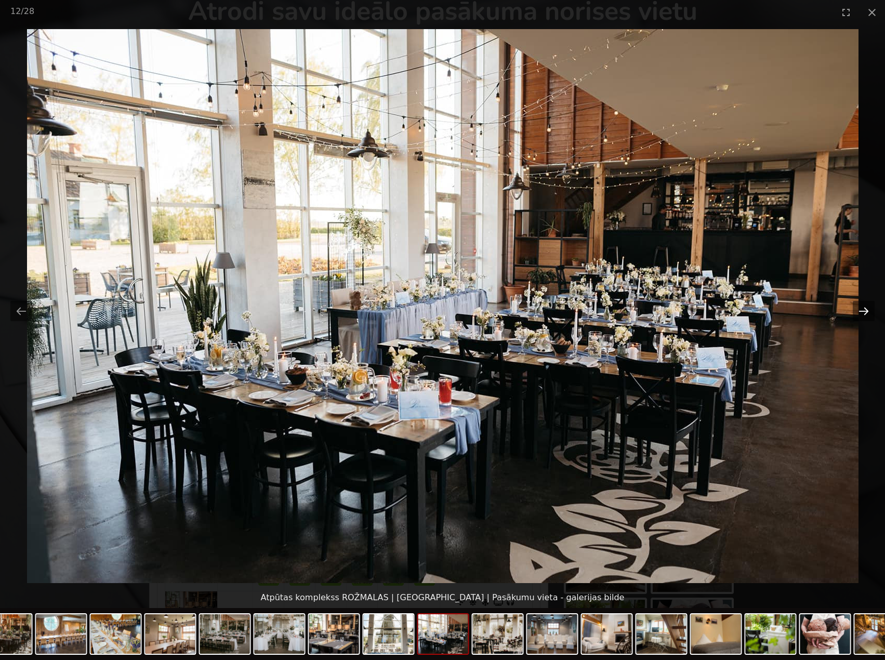
click at [859, 311] on button "Next slide" at bounding box center [864, 311] width 22 height 20
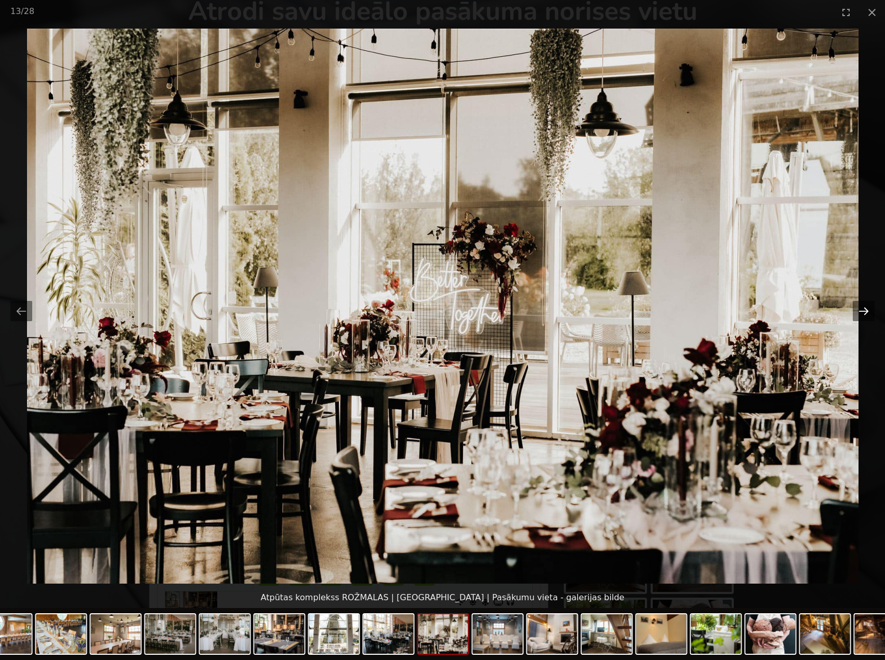
click at [859, 311] on button "Next slide" at bounding box center [864, 311] width 22 height 20
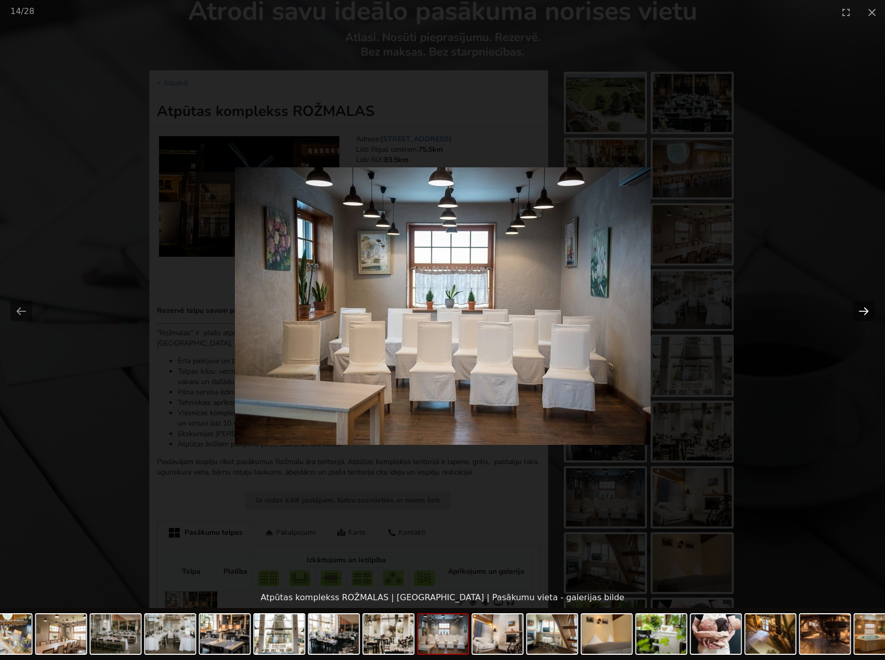
click at [859, 311] on button "Next slide" at bounding box center [864, 311] width 22 height 20
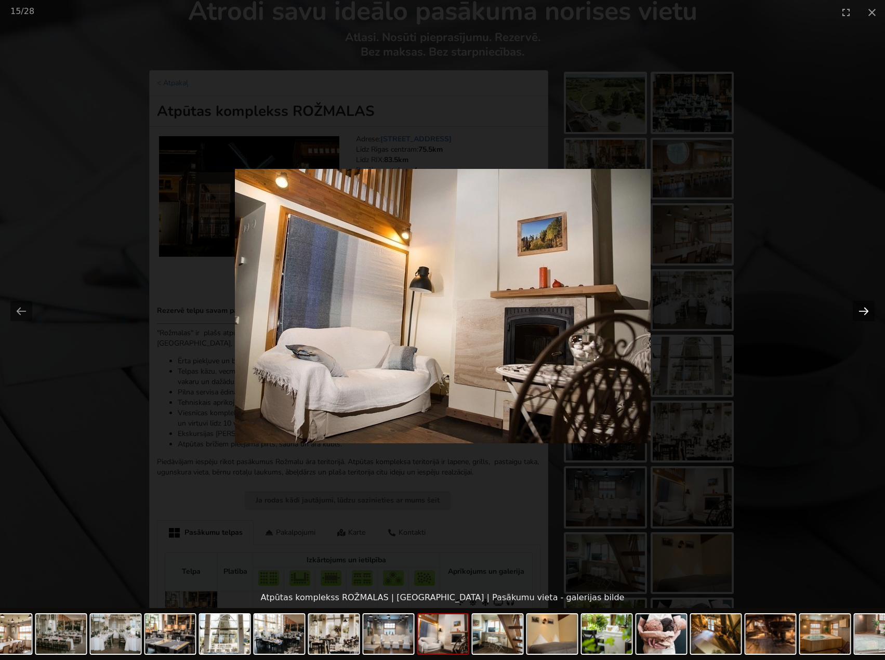
click at [859, 311] on button "Next slide" at bounding box center [864, 311] width 22 height 20
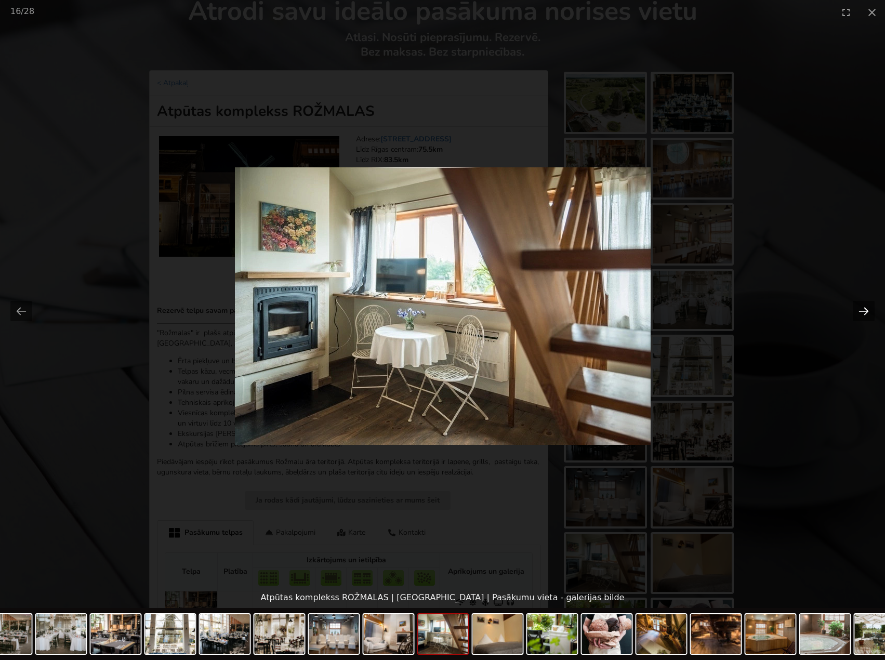
click at [859, 311] on button "Next slide" at bounding box center [864, 311] width 22 height 20
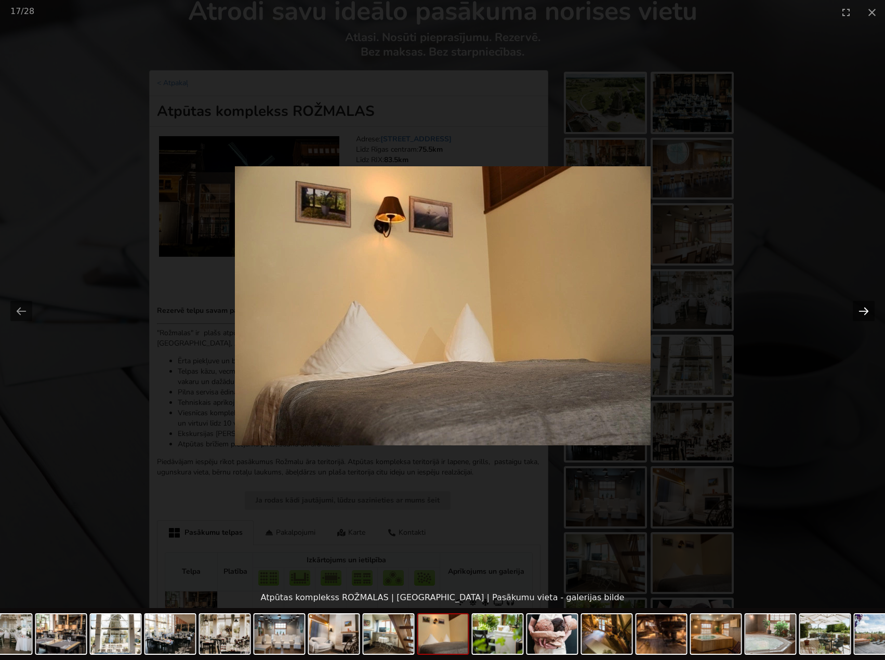
click at [859, 311] on button "Next slide" at bounding box center [864, 311] width 22 height 20
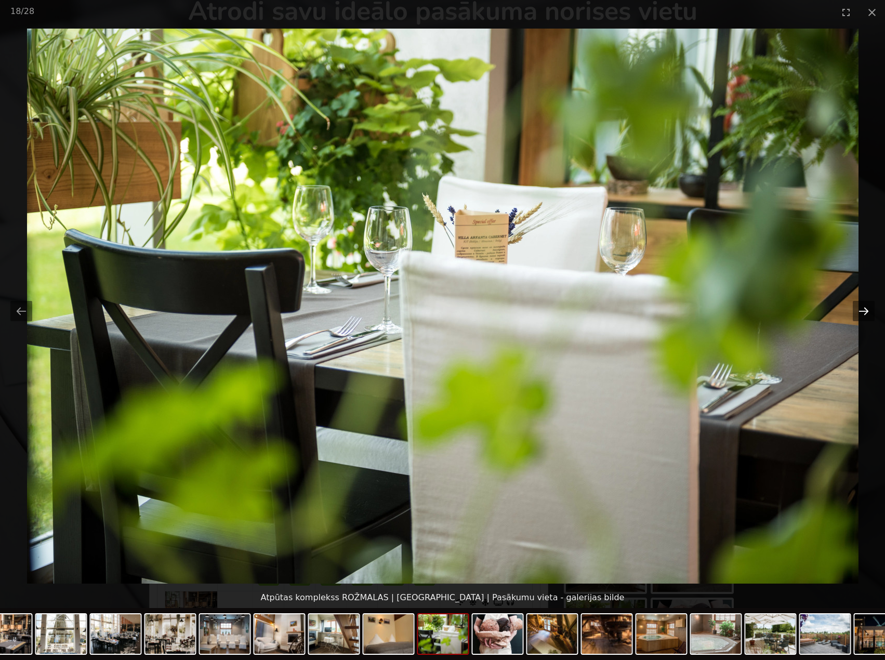
click at [859, 311] on button "Next slide" at bounding box center [864, 311] width 22 height 20
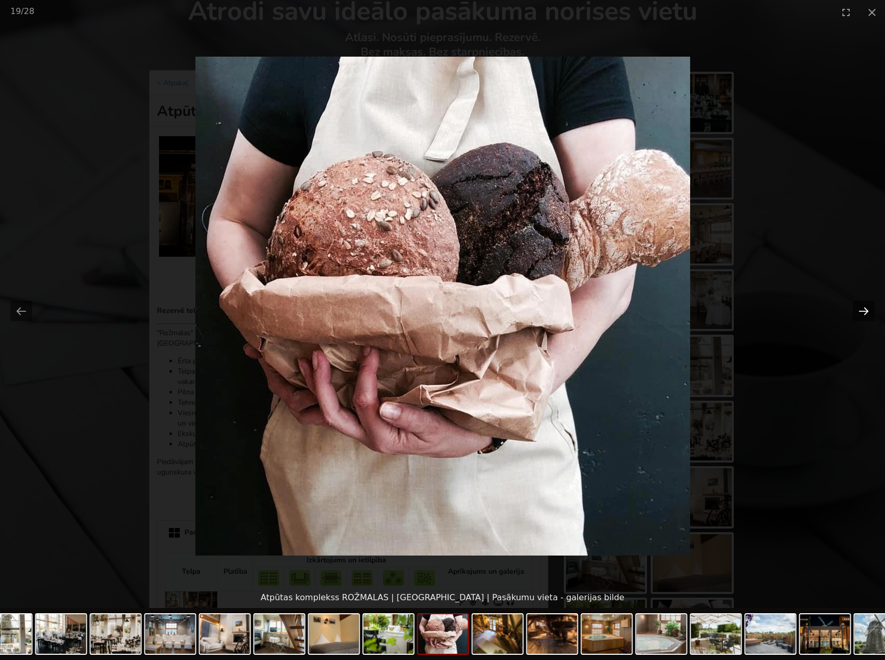
click at [859, 311] on button "Next slide" at bounding box center [864, 311] width 22 height 20
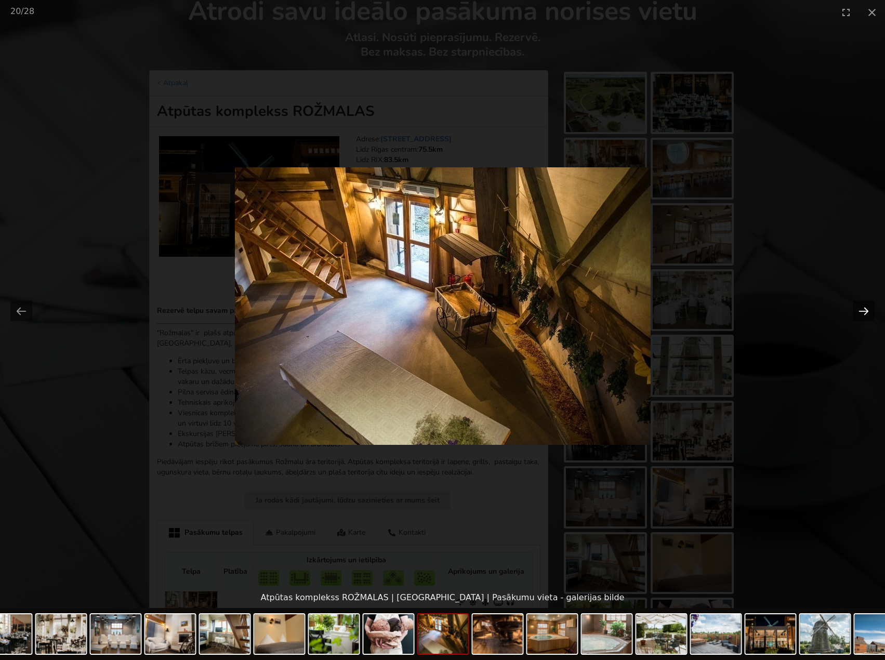
click at [859, 311] on button "Next slide" at bounding box center [864, 311] width 22 height 20
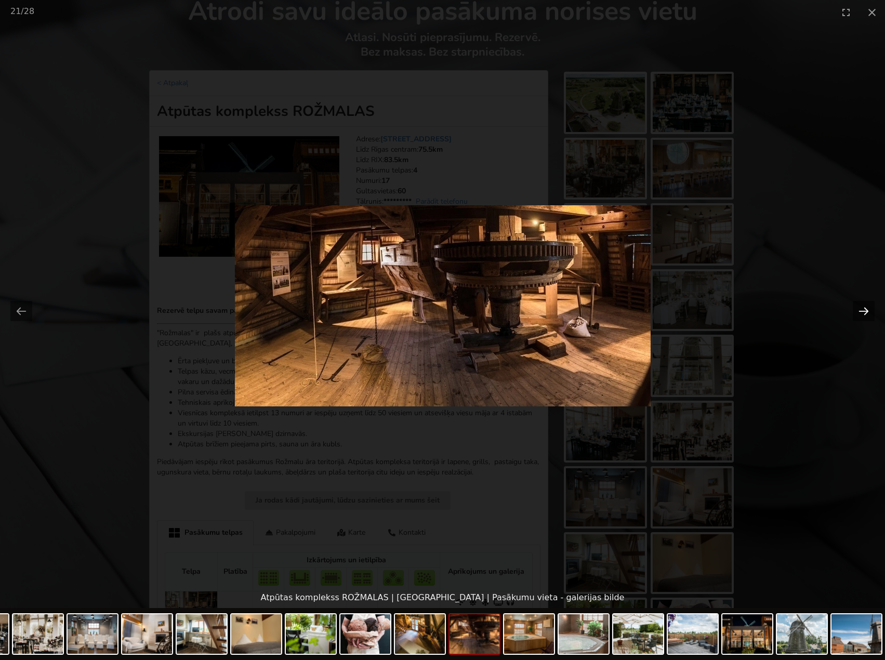
click at [859, 311] on button "Next slide" at bounding box center [864, 311] width 22 height 20
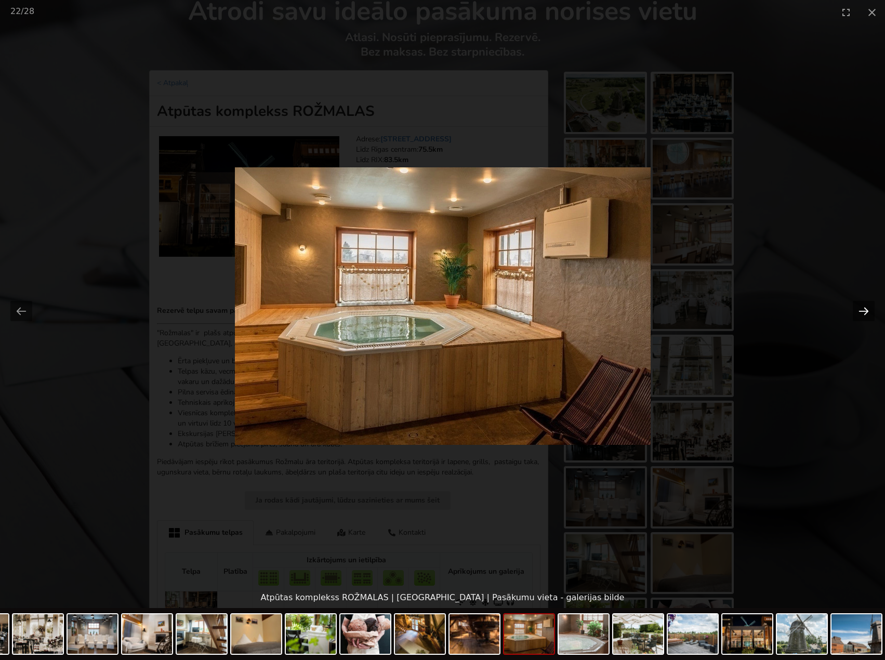
click at [859, 311] on button "Next slide" at bounding box center [864, 311] width 22 height 20
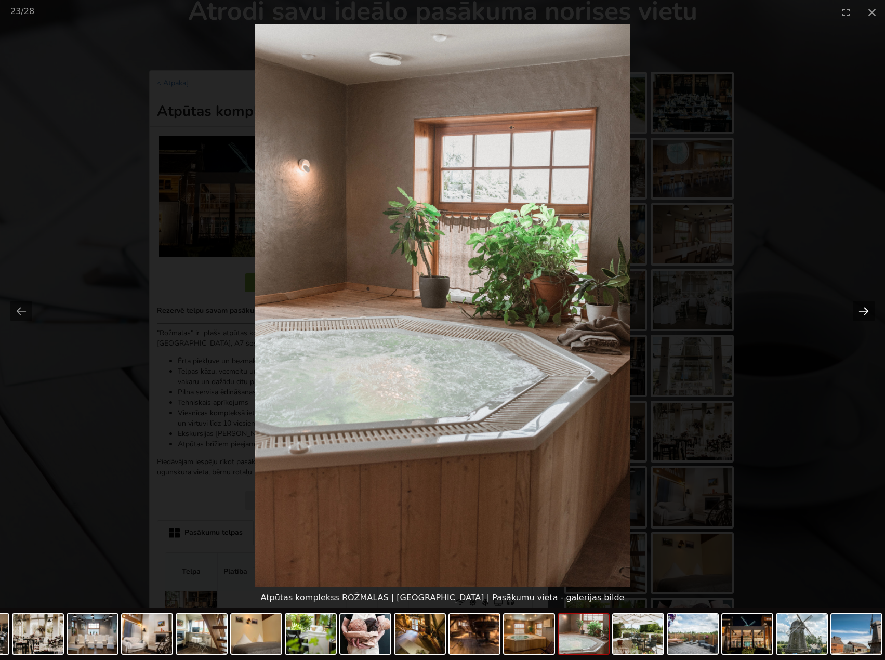
click at [859, 311] on button "Next slide" at bounding box center [864, 311] width 22 height 20
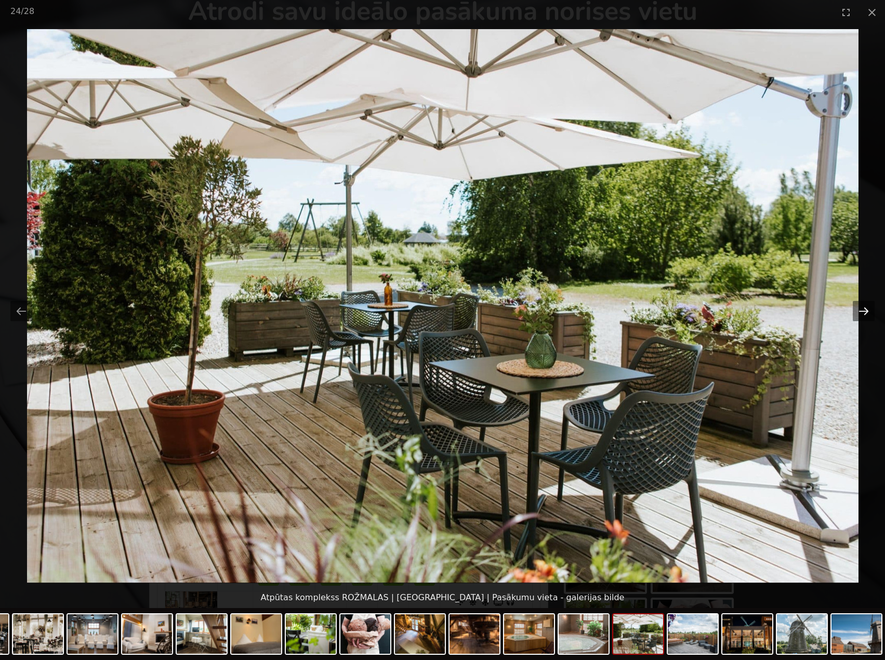
click at [859, 311] on button "Next slide" at bounding box center [864, 311] width 22 height 20
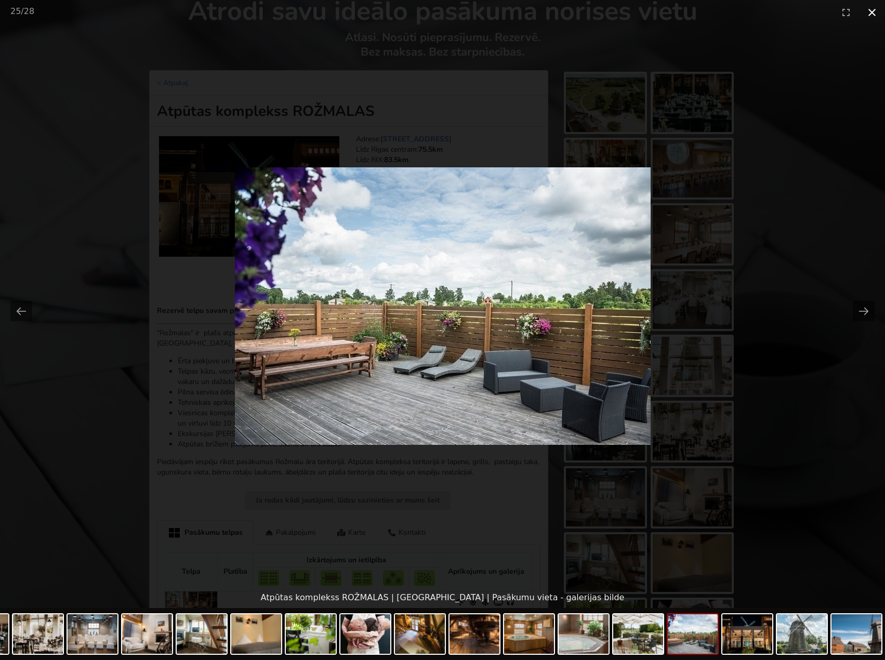
click at [870, 15] on button "Close gallery" at bounding box center [872, 12] width 26 height 24
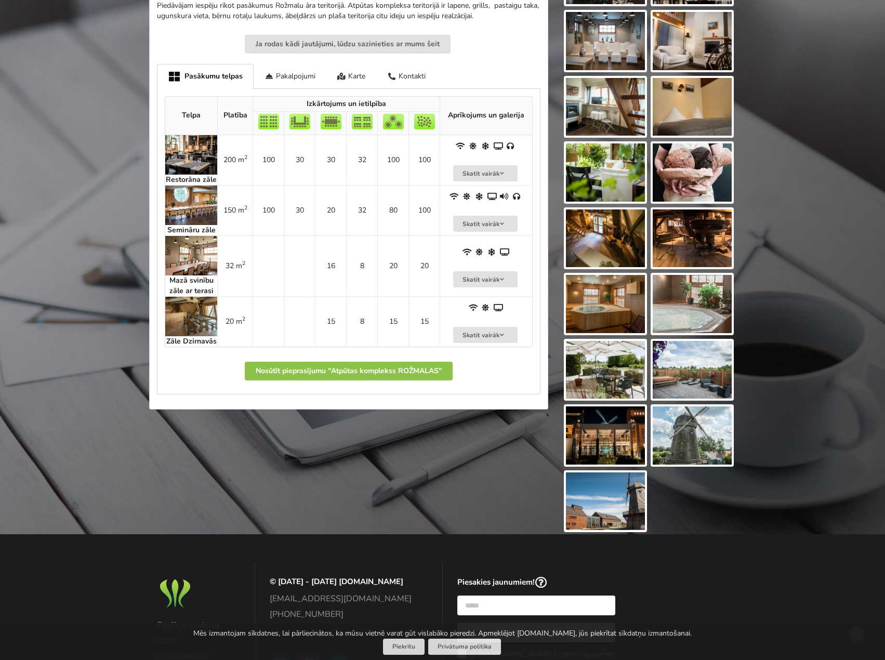
scroll to position [520, 0]
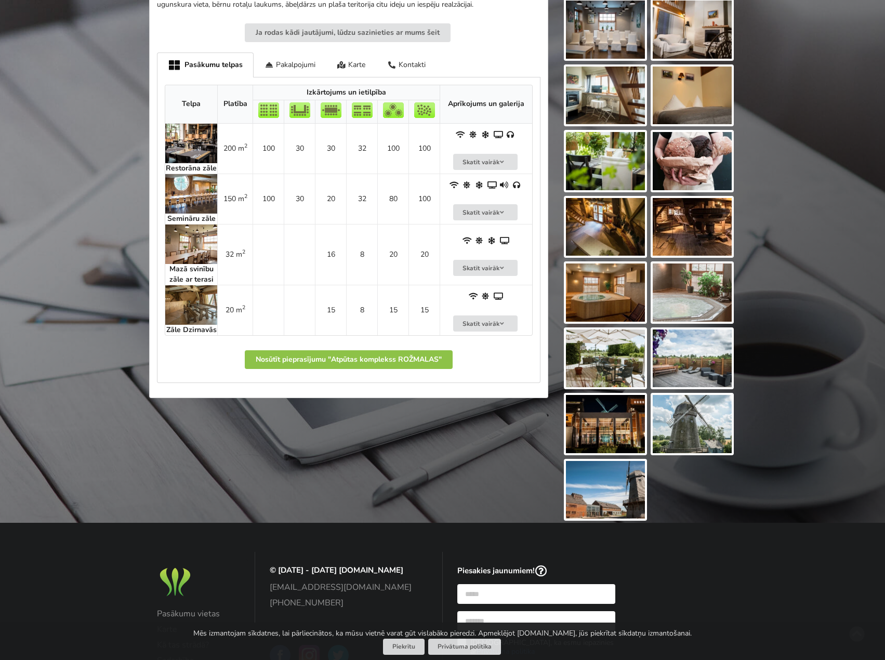
click at [706, 376] on img at bounding box center [692, 359] width 79 height 58
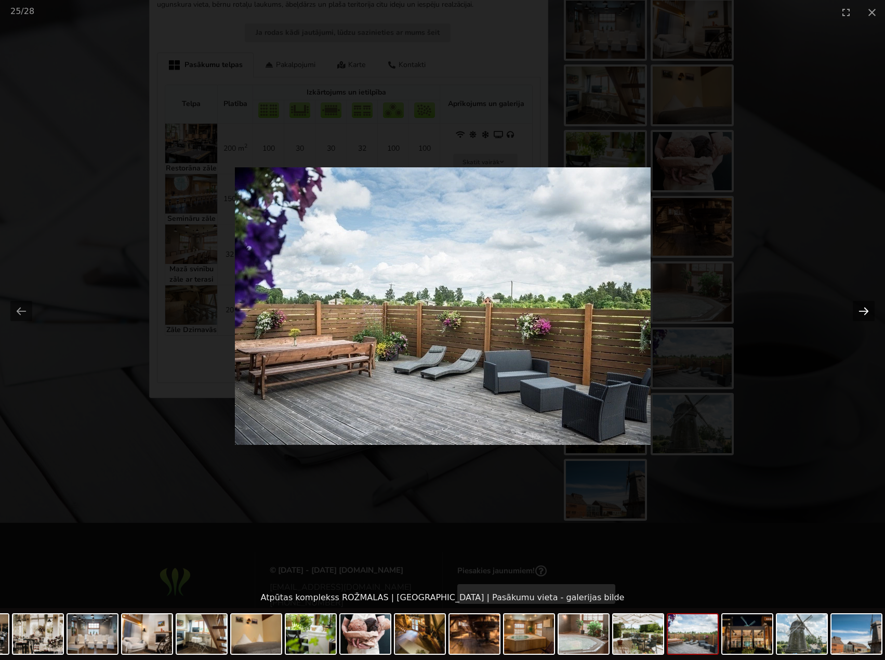
click at [857, 308] on button "Next slide" at bounding box center [864, 311] width 22 height 20
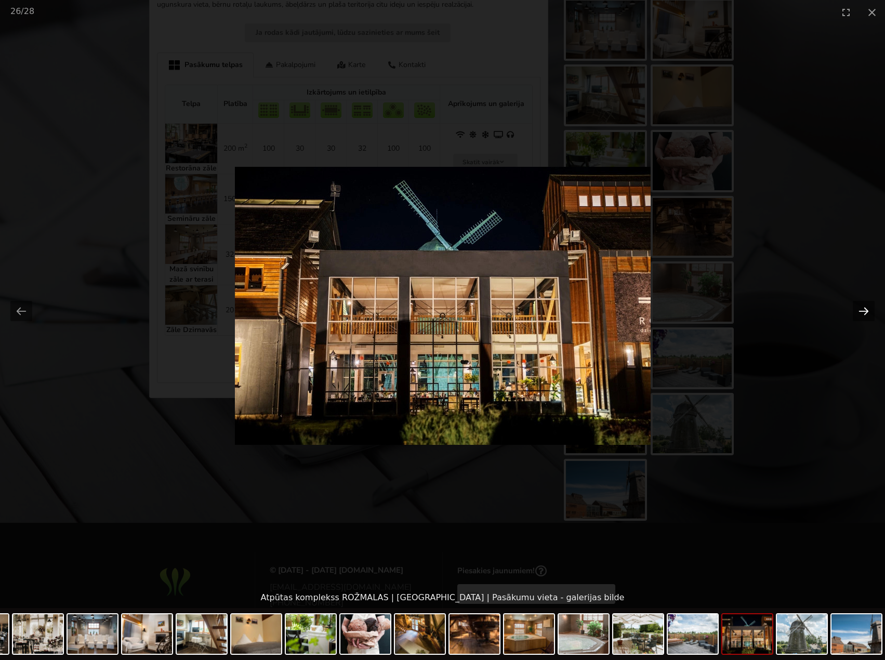
click at [857, 308] on button "Next slide" at bounding box center [864, 311] width 22 height 20
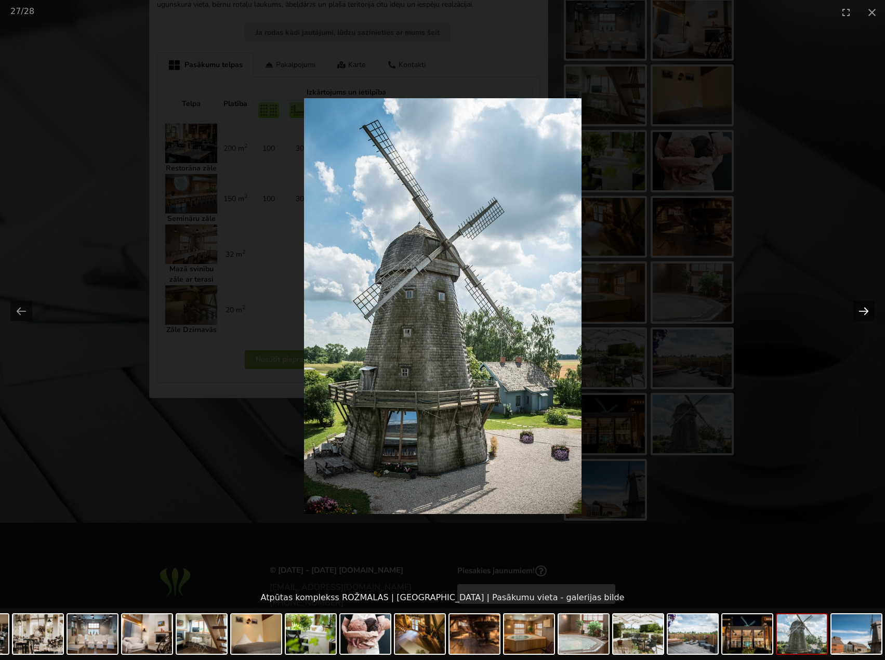
click at [858, 302] on button "Next slide" at bounding box center [864, 311] width 22 height 20
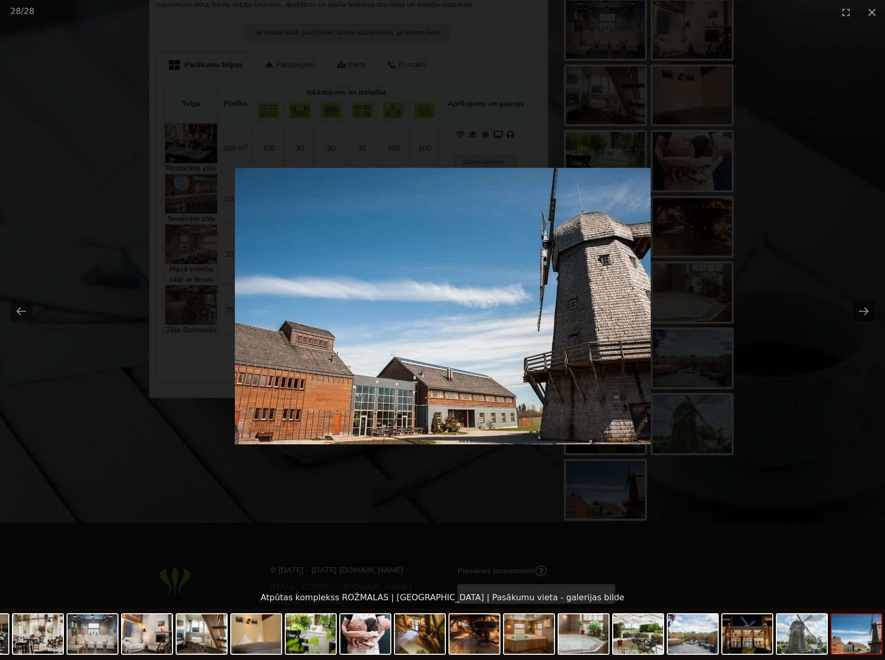
scroll to position [0, 0]
click at [810, 396] on picture at bounding box center [442, 305] width 885 height 563
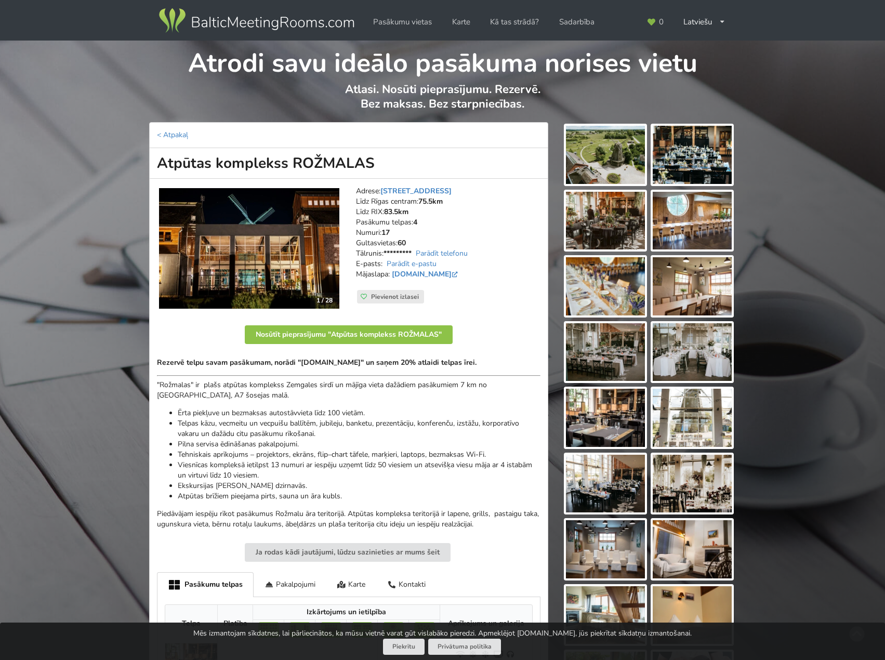
click at [311, 419] on li "Telpas kāzu, vecmeitu un vecpuišu ballītēm, jubileju, banketu, prezentāciju, ko…" at bounding box center [359, 428] width 363 height 21
click at [281, 404] on div "Rezervē telpu savam pasākumam, norādi "[DOMAIN_NAME]" un saņem 20% atlaidi telp…" at bounding box center [349, 444] width 384 height 172
click at [386, 414] on li "Ērta piekļuve un bezmaksas autostāvvieta līdz 100 vietām." at bounding box center [359, 413] width 363 height 10
click at [281, 450] on li "Tehniskais aprīkojums – projektors, ekrāns, flip–chart tāfele, marķieri, laptop…" at bounding box center [359, 455] width 363 height 10
click at [258, 419] on li "Telpas kāzu, vecmeitu un vecpuišu ballītēm, jubileju, banketu, prezentāciju, ko…" at bounding box center [359, 428] width 363 height 21
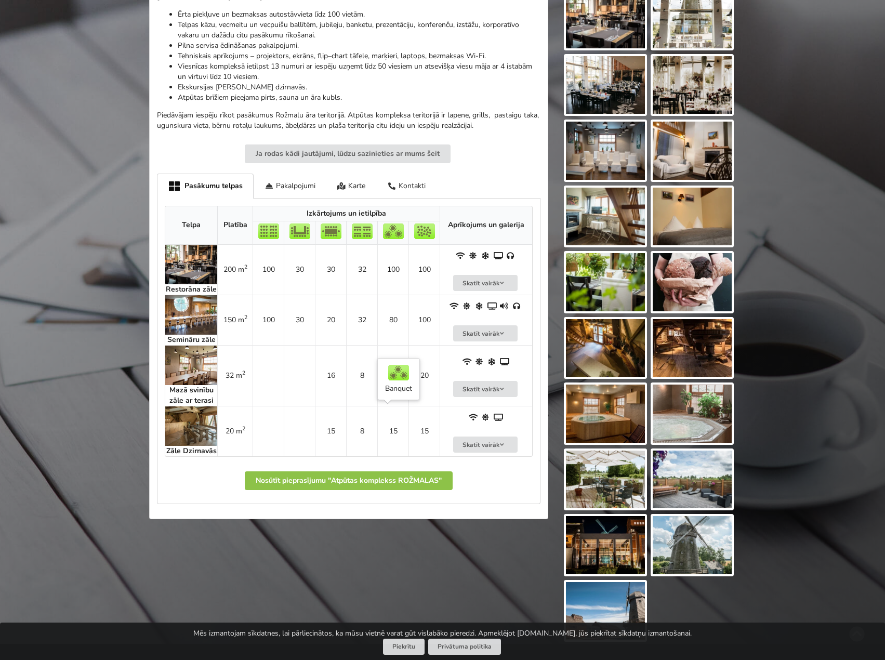
scroll to position [416, 0]
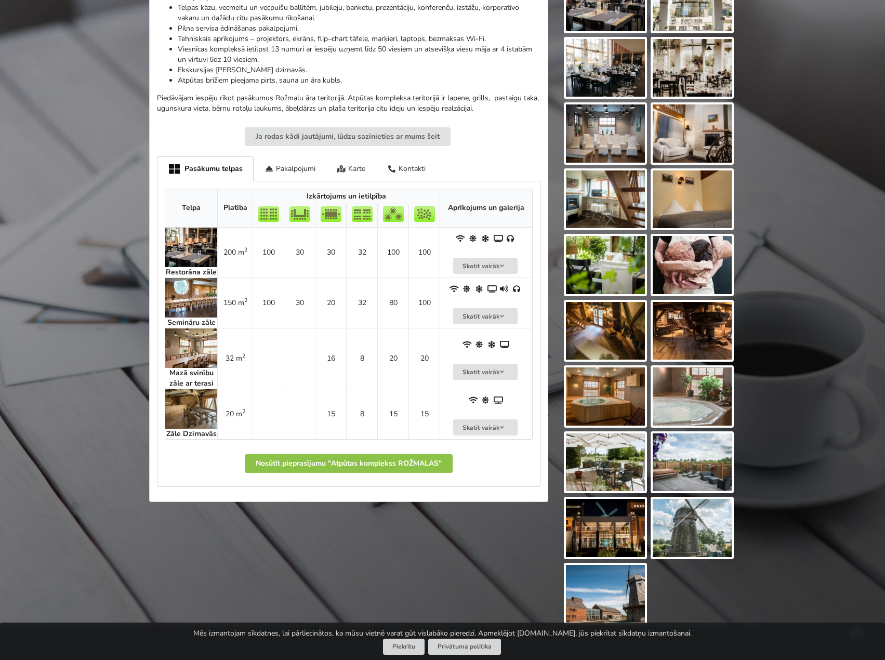
click at [353, 167] on div "Karte" at bounding box center [351, 168] width 50 height 24
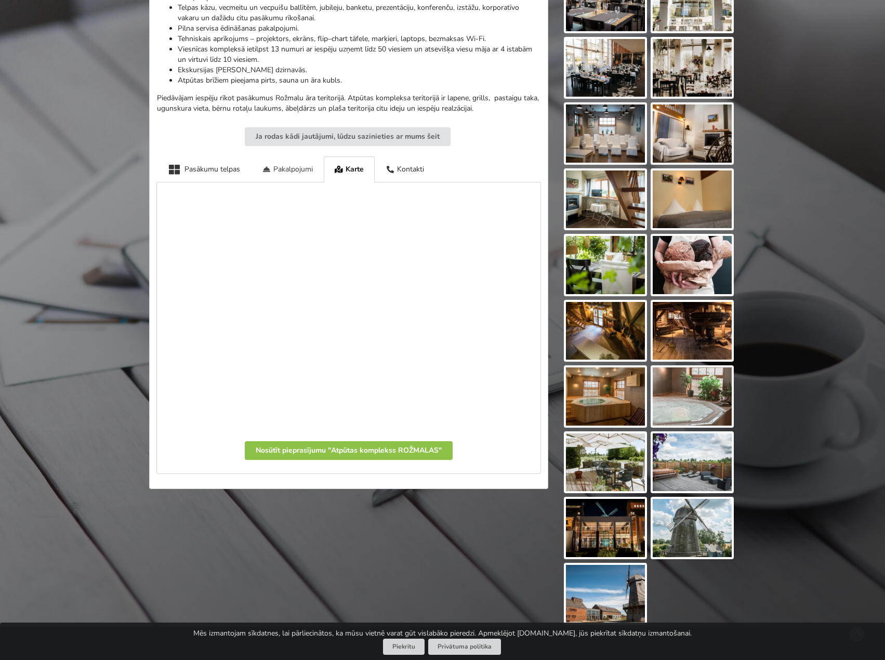
click at [291, 165] on div "Pakalpojumi" at bounding box center [287, 168] width 73 height 25
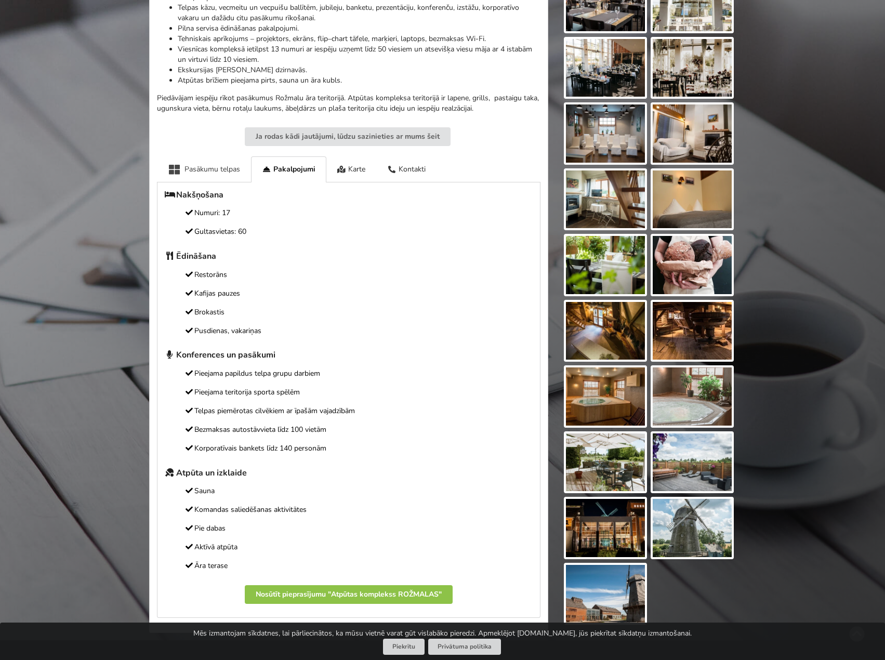
click at [214, 168] on div "Pasākumu telpas" at bounding box center [204, 168] width 94 height 25
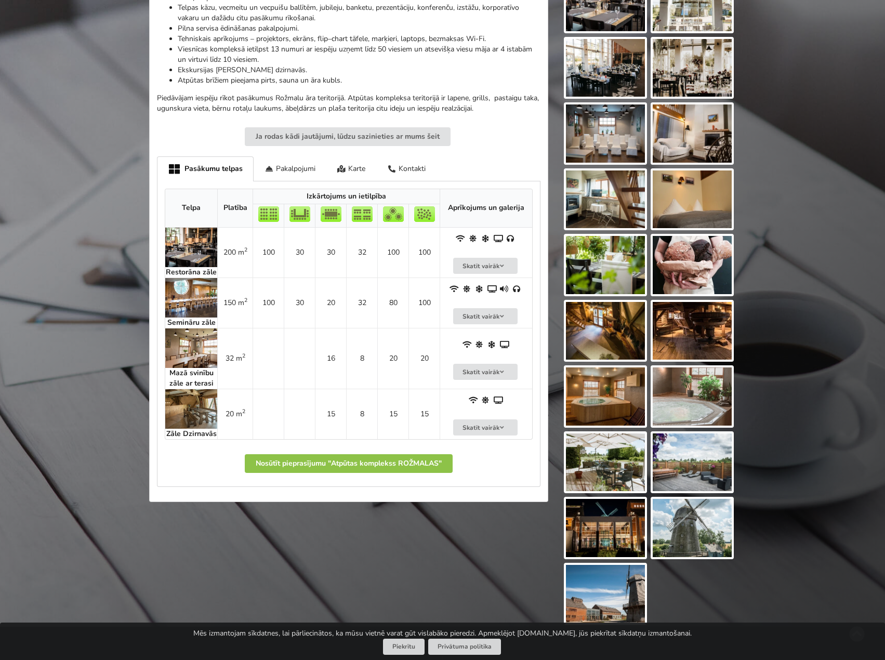
click at [244, 94] on p "Piedāvājam iespēju rīkot pasākumus Rožmalu āra teritorijā. Atpūtas kompleksa te…" at bounding box center [349, 103] width 384 height 21
click at [261, 78] on li "Atpūtas brīžiem pieejama pirts, sauna un āra kubls." at bounding box center [359, 80] width 363 height 10
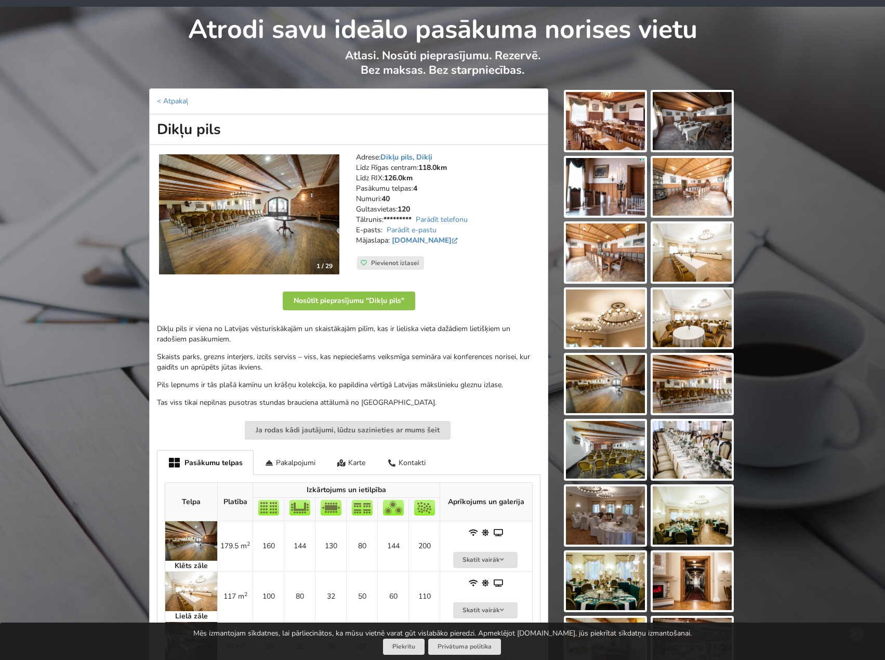
scroll to position [52, 0]
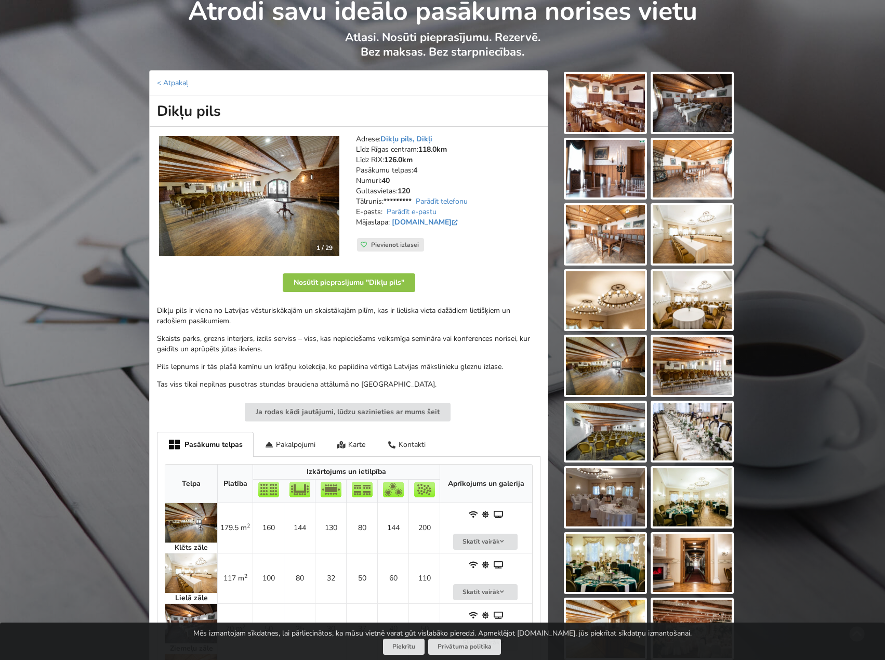
drag, startPoint x: 348, startPoint y: 339, endPoint x: 366, endPoint y: 331, distance: 20.3
click at [348, 338] on p "Skaists parks, grezns interjers, izcils serviss – viss, kas nepieciešams veiksm…" at bounding box center [349, 344] width 384 height 21
click at [385, 329] on div "Dikļu pils ir viena no Latvijas vēsturiskākajām un skaistākajām pilīm, kas ir l…" at bounding box center [349, 348] width 384 height 84
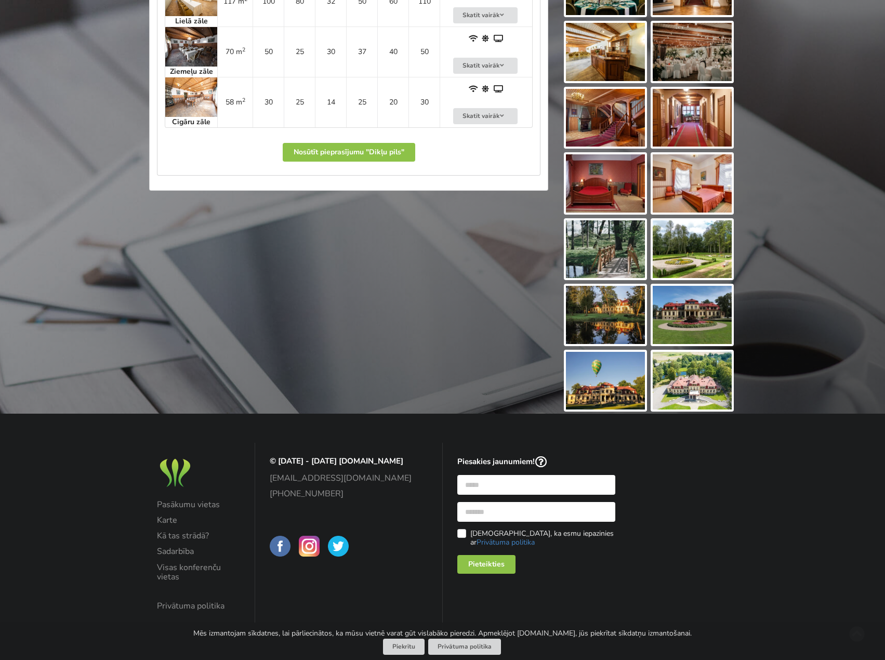
scroll to position [630, 0]
click at [630, 386] on img at bounding box center [605, 380] width 79 height 58
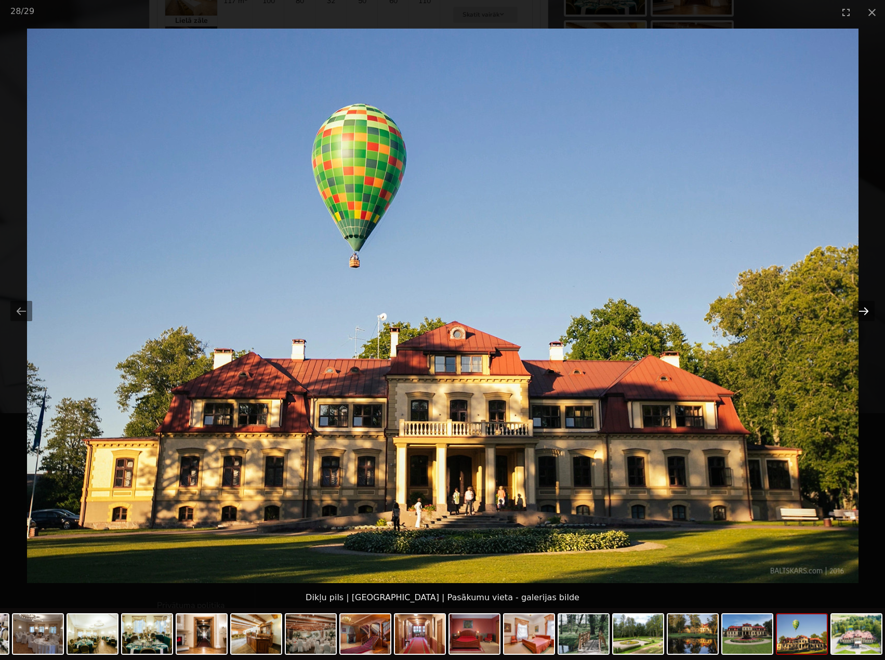
click at [864, 318] on button "Next slide" at bounding box center [864, 311] width 22 height 20
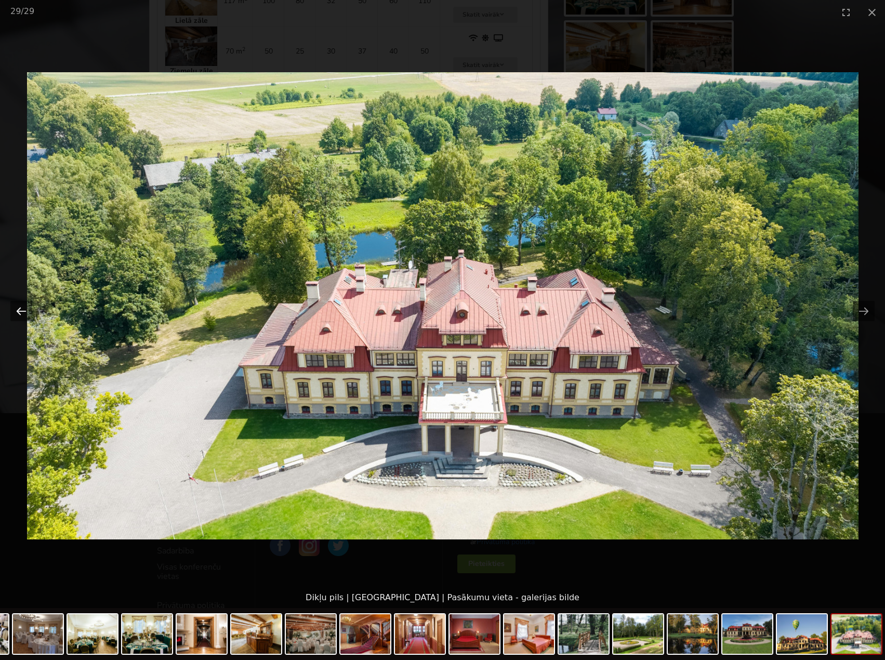
click at [23, 310] on button "Previous slide" at bounding box center [21, 311] width 22 height 20
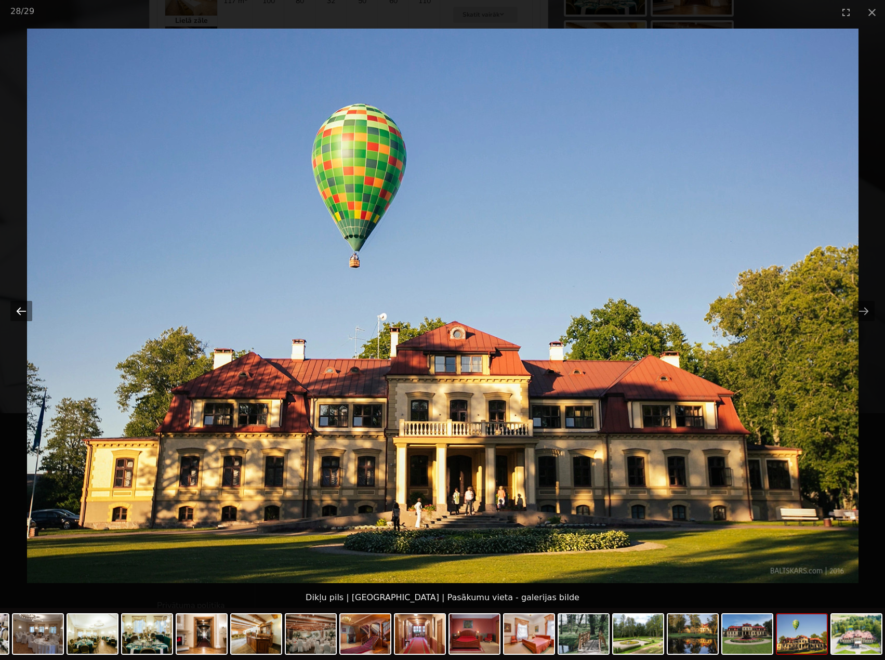
click at [23, 310] on button "Previous slide" at bounding box center [21, 311] width 22 height 20
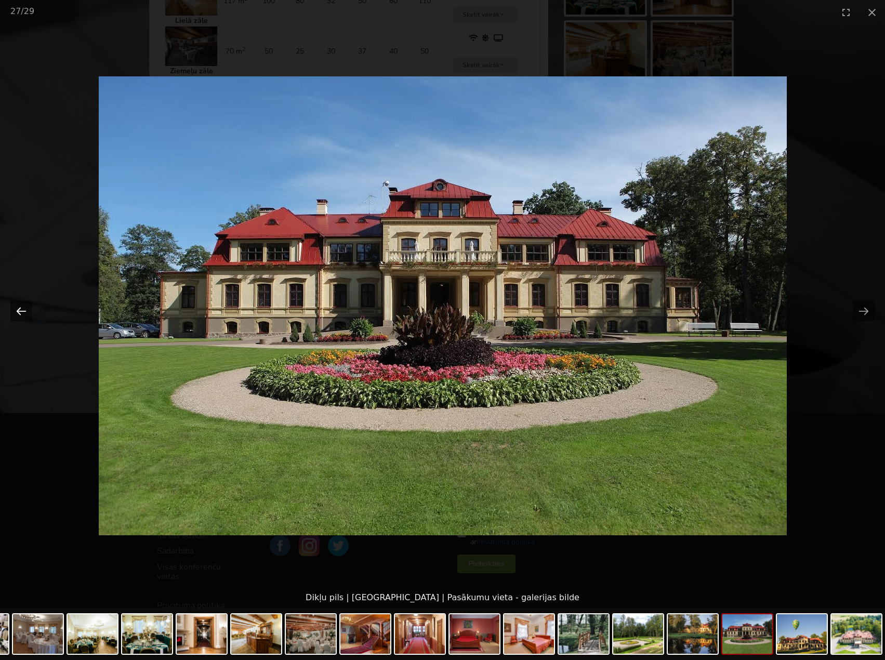
click at [23, 310] on button "Previous slide" at bounding box center [21, 311] width 22 height 20
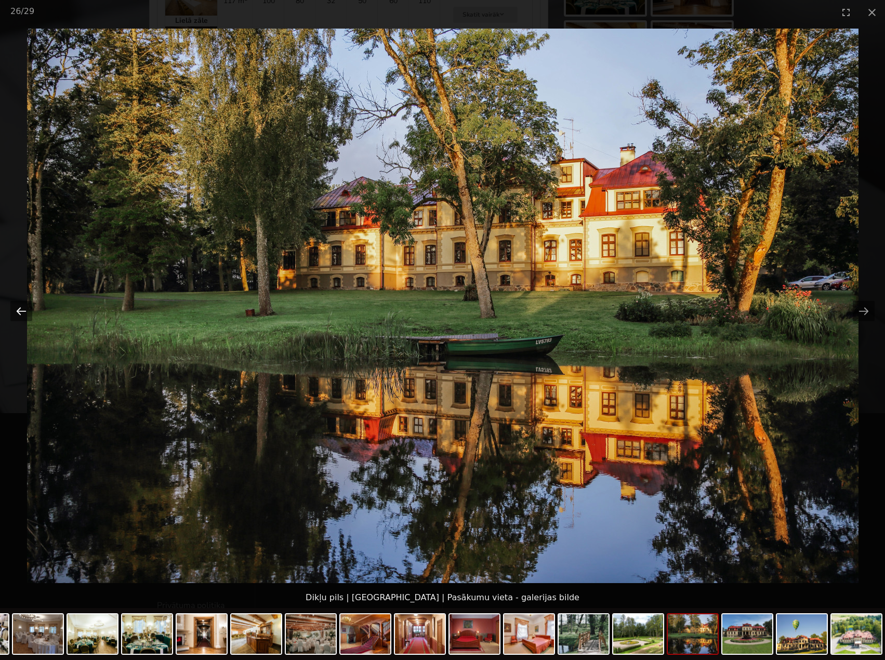
click at [23, 310] on button "Previous slide" at bounding box center [21, 311] width 22 height 20
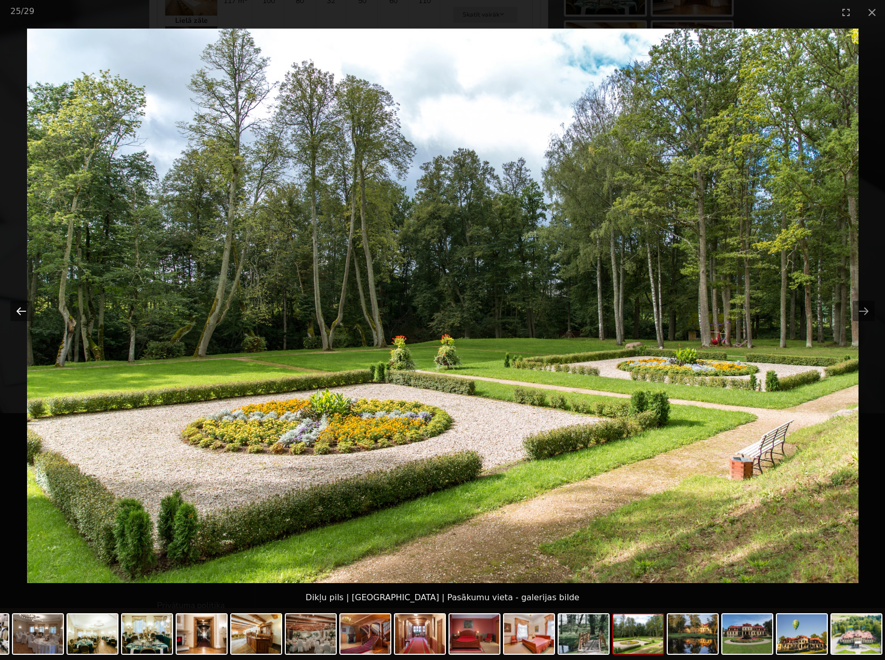
click at [23, 310] on button "Previous slide" at bounding box center [21, 311] width 22 height 20
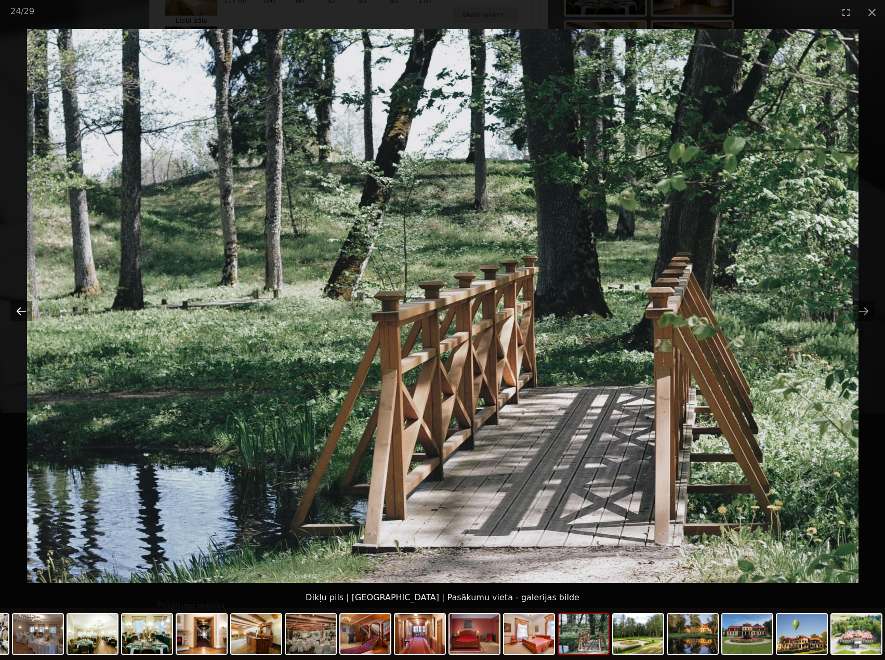
click at [23, 310] on button "Previous slide" at bounding box center [21, 311] width 22 height 20
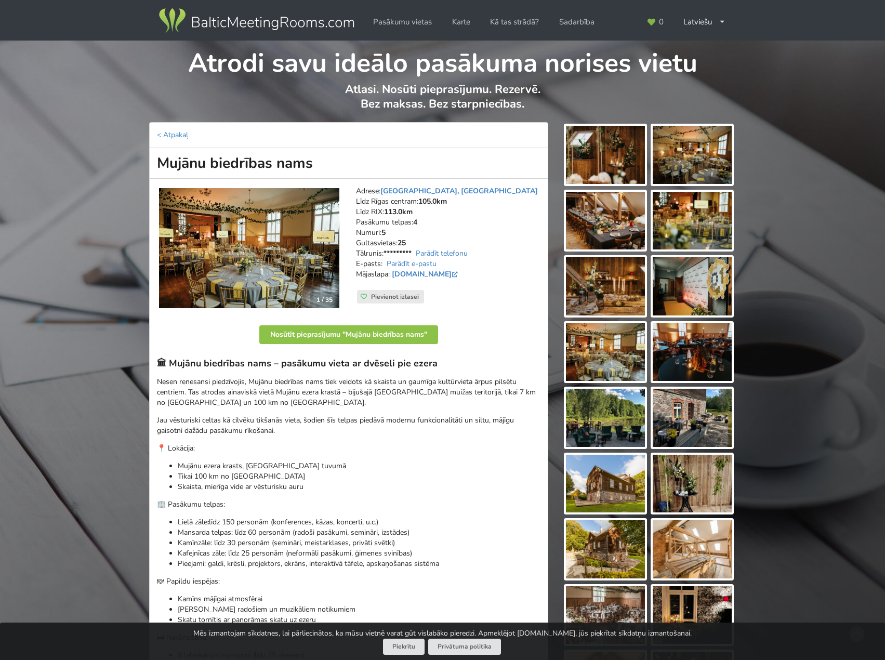
drag, startPoint x: 405, startPoint y: 475, endPoint x: 405, endPoint y: 460, distance: 15.1
click at [405, 474] on p "Tikai 100 km no [GEOGRAPHIC_DATA]" at bounding box center [359, 476] width 363 height 10
click at [406, 435] on p "Jau vēsturiski celtas kā cilvēku tikšanās vieta, šodien šīs telpas piedāvā mode…" at bounding box center [349, 425] width 384 height 21
